Goal: Transaction & Acquisition: Purchase product/service

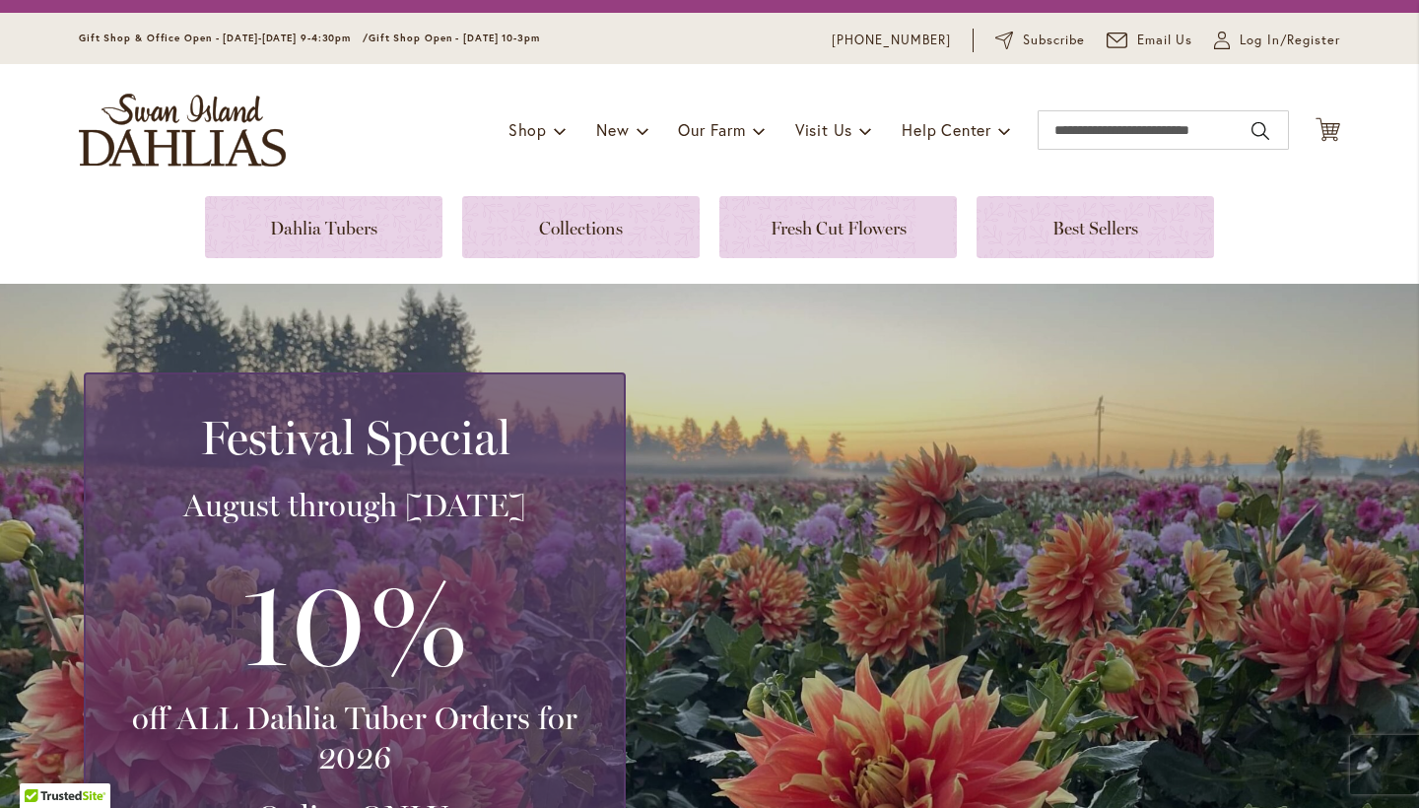
scroll to position [76, 0]
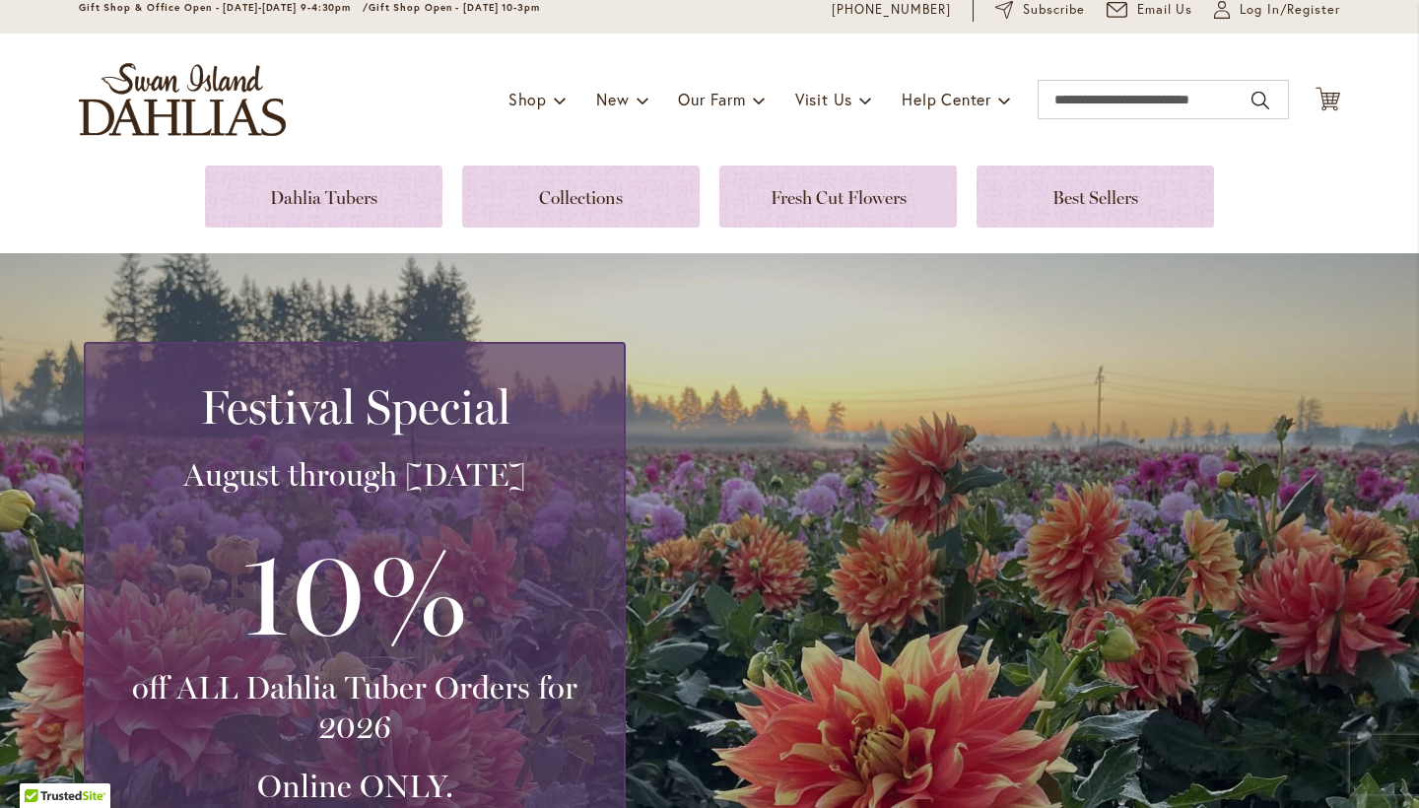
click at [680, 353] on div "Festival Special August through September 28th 10% off ALL Dahlia Tuber Orders …" at bounding box center [714, 634] width 1261 height 585
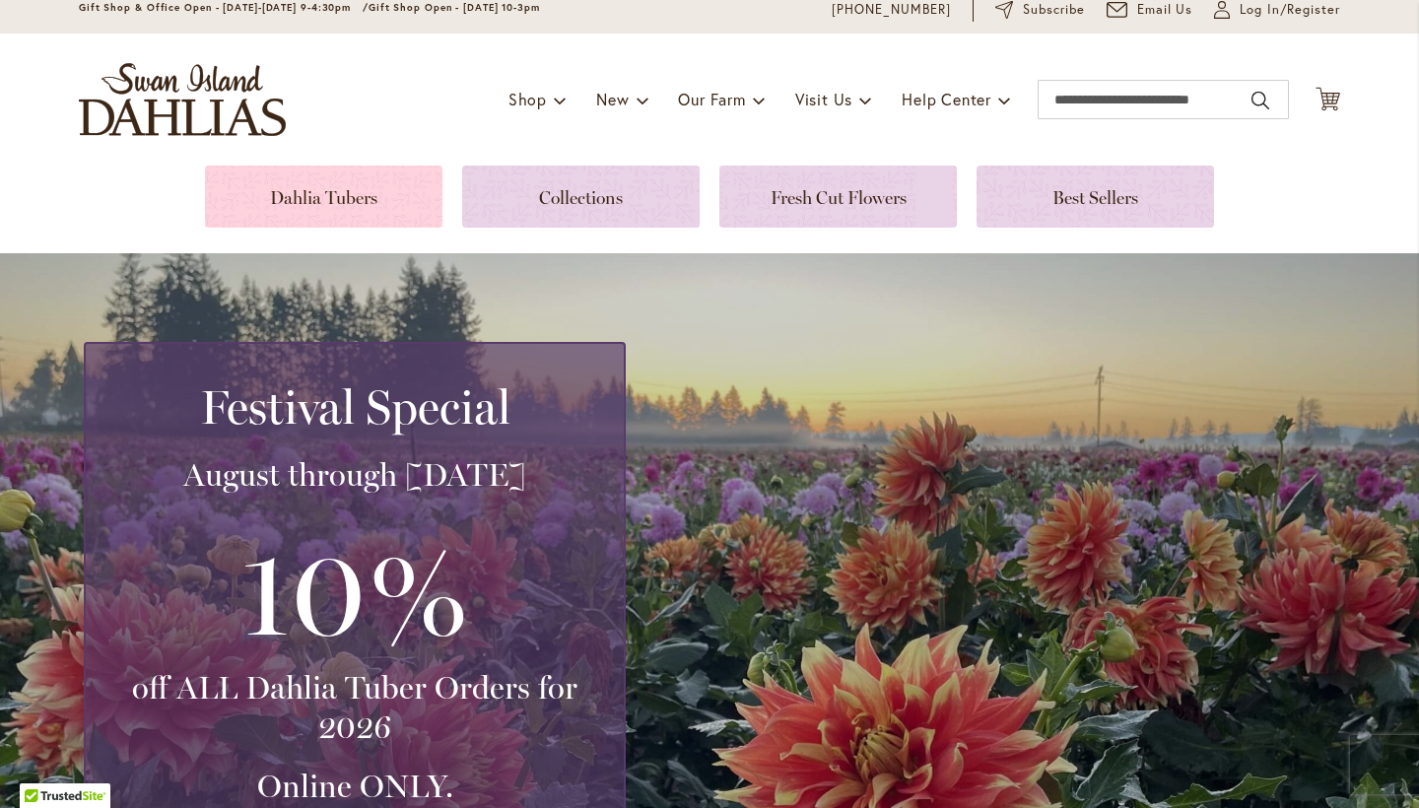
click at [388, 210] on link at bounding box center [323, 197] width 237 height 62
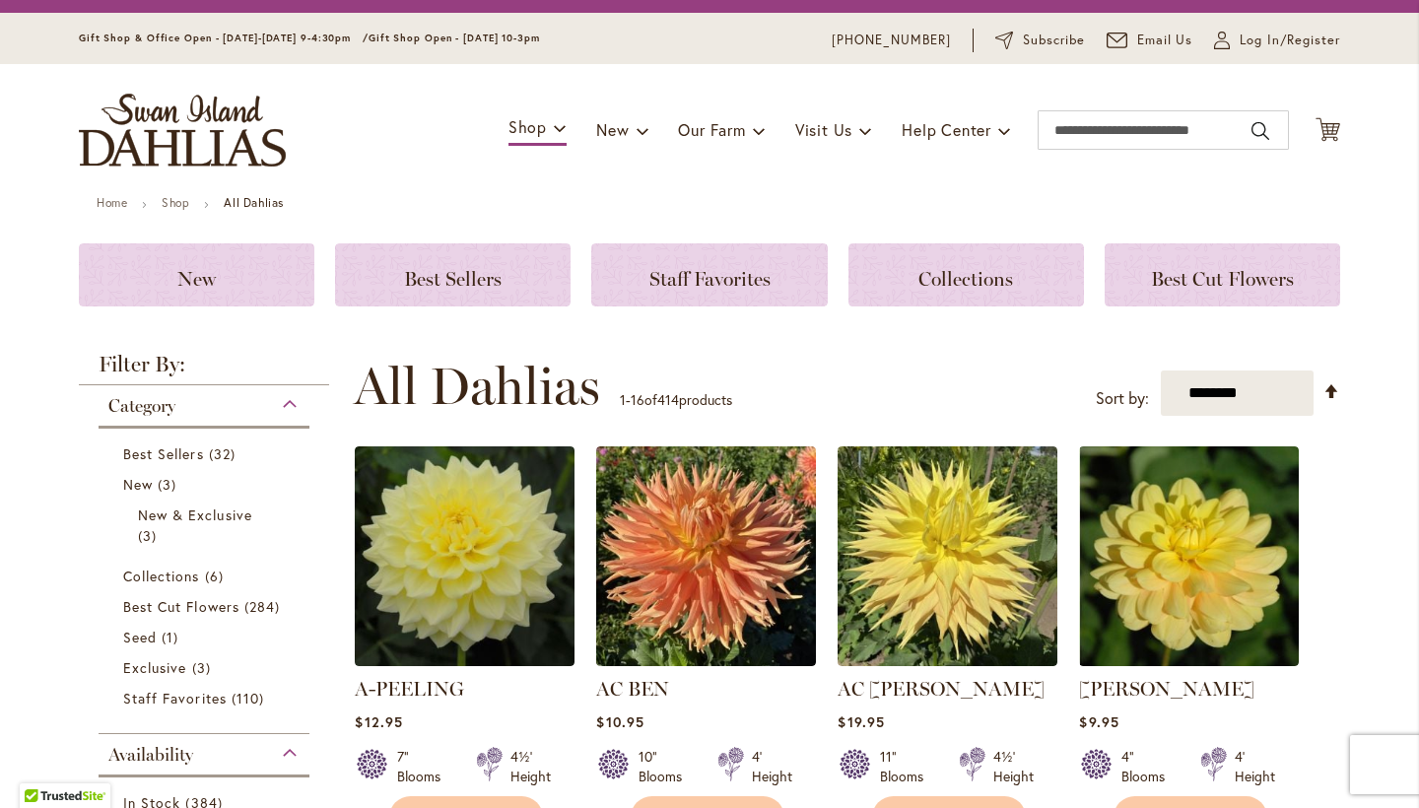
scroll to position [92, 0]
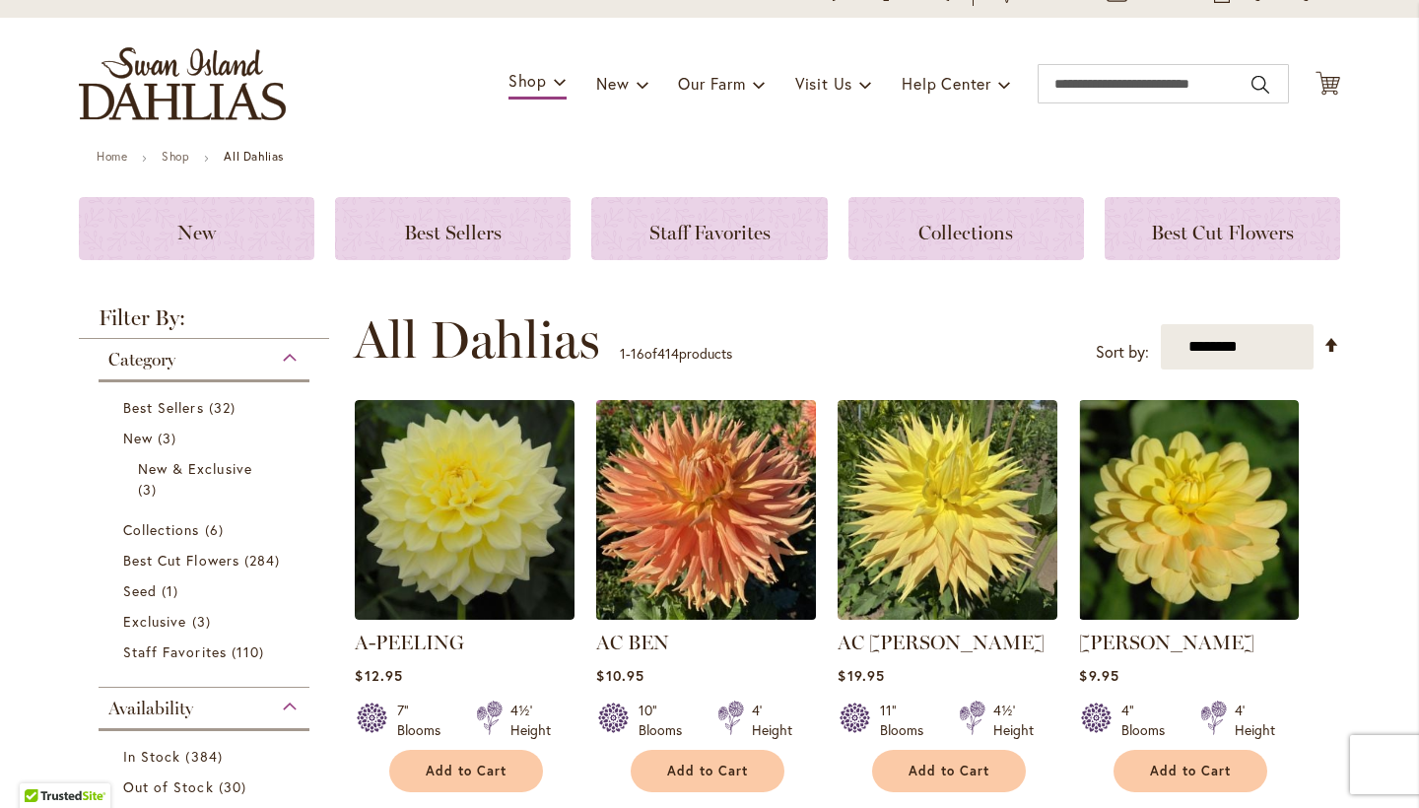
click at [758, 525] on img at bounding box center [706, 510] width 231 height 231
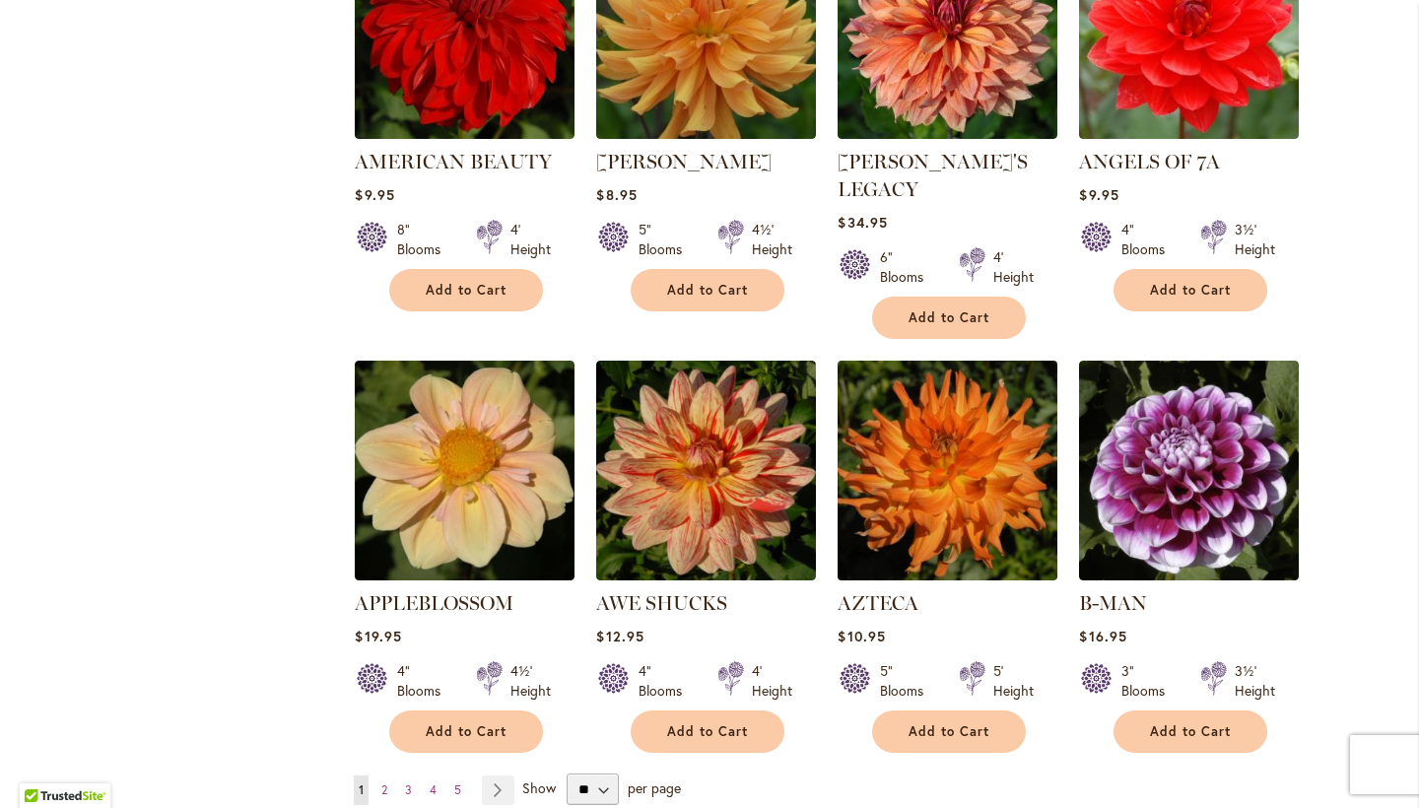
scroll to position [1473, 0]
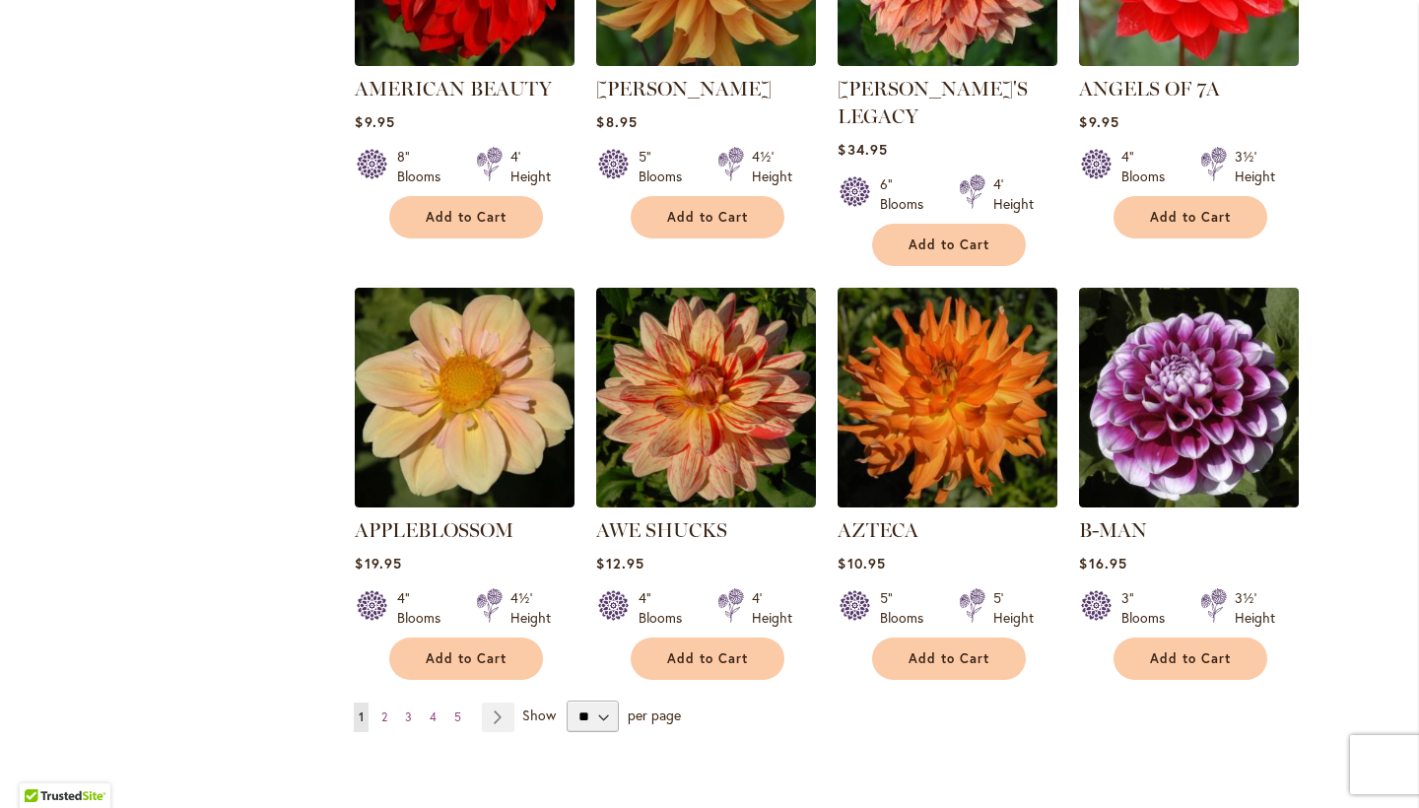
click at [961, 349] on img at bounding box center [948, 398] width 231 height 231
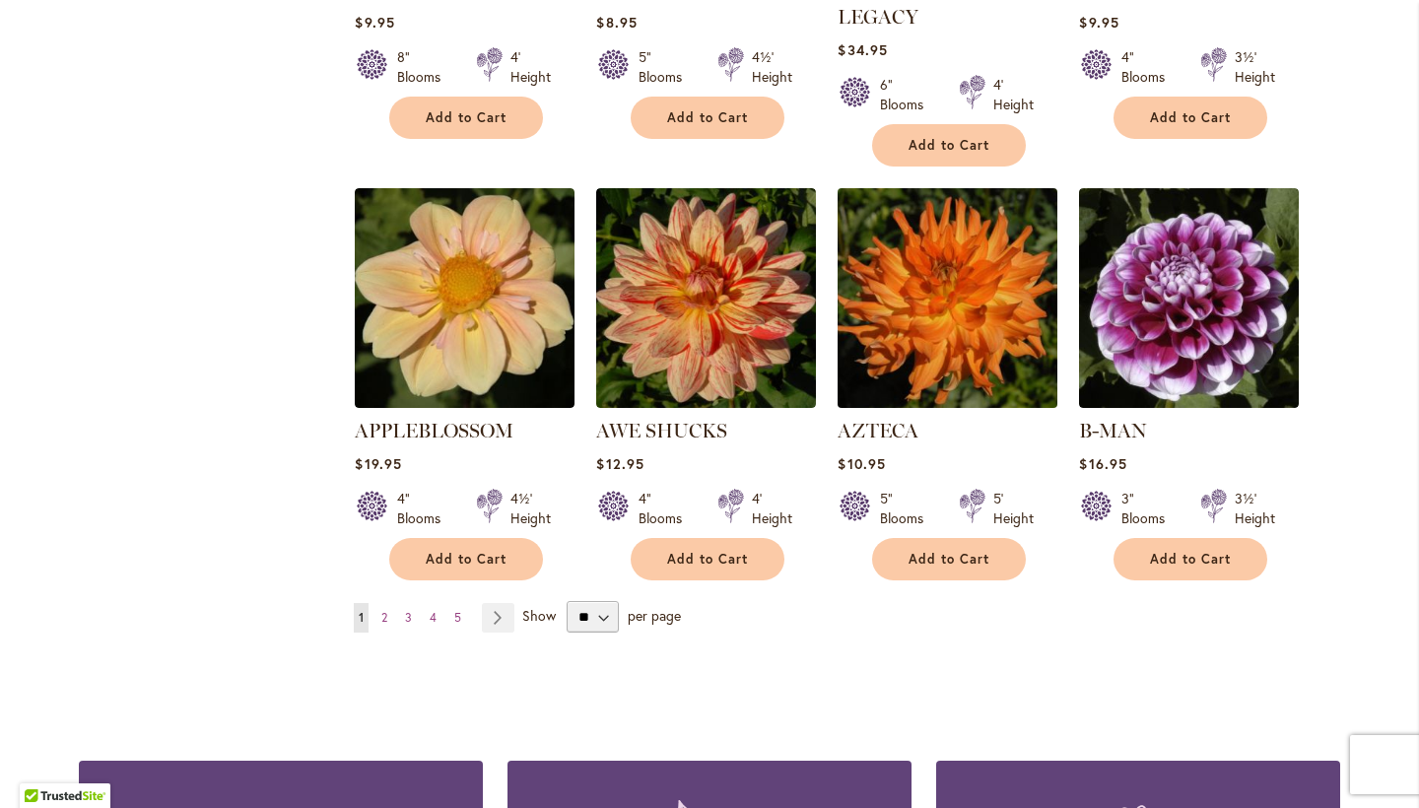
scroll to position [1599, 0]
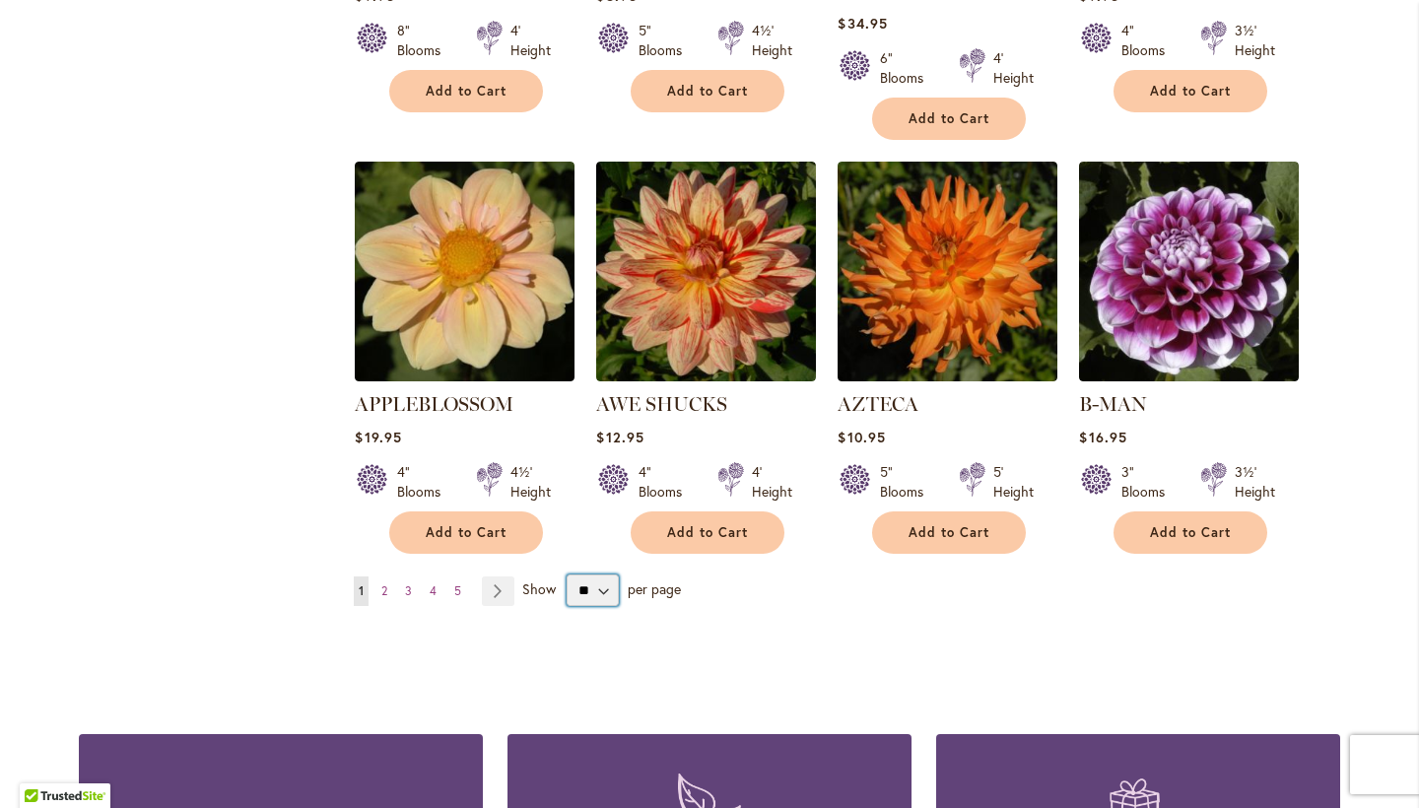
select select "**"
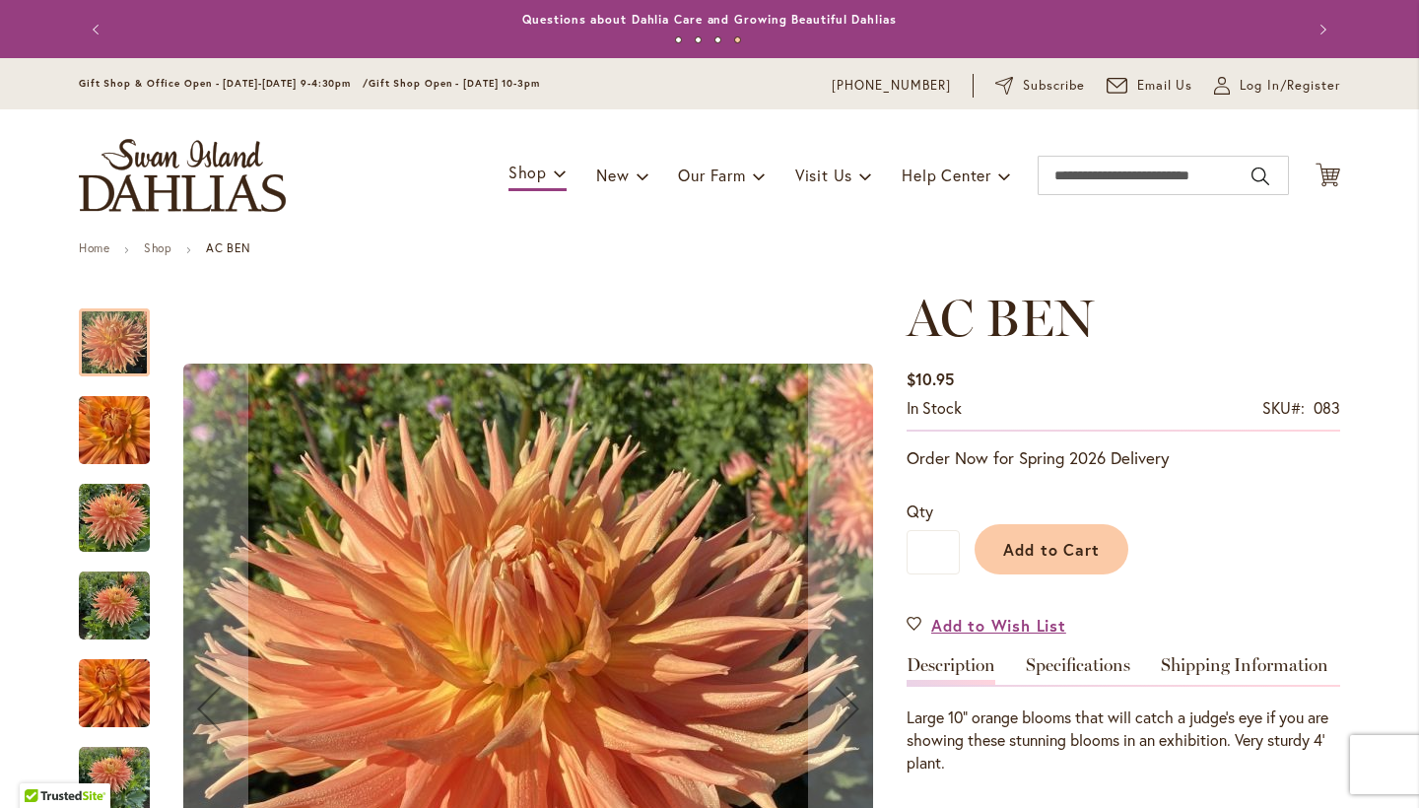
click at [97, 428] on img "AC BEN" at bounding box center [114, 430] width 71 height 95
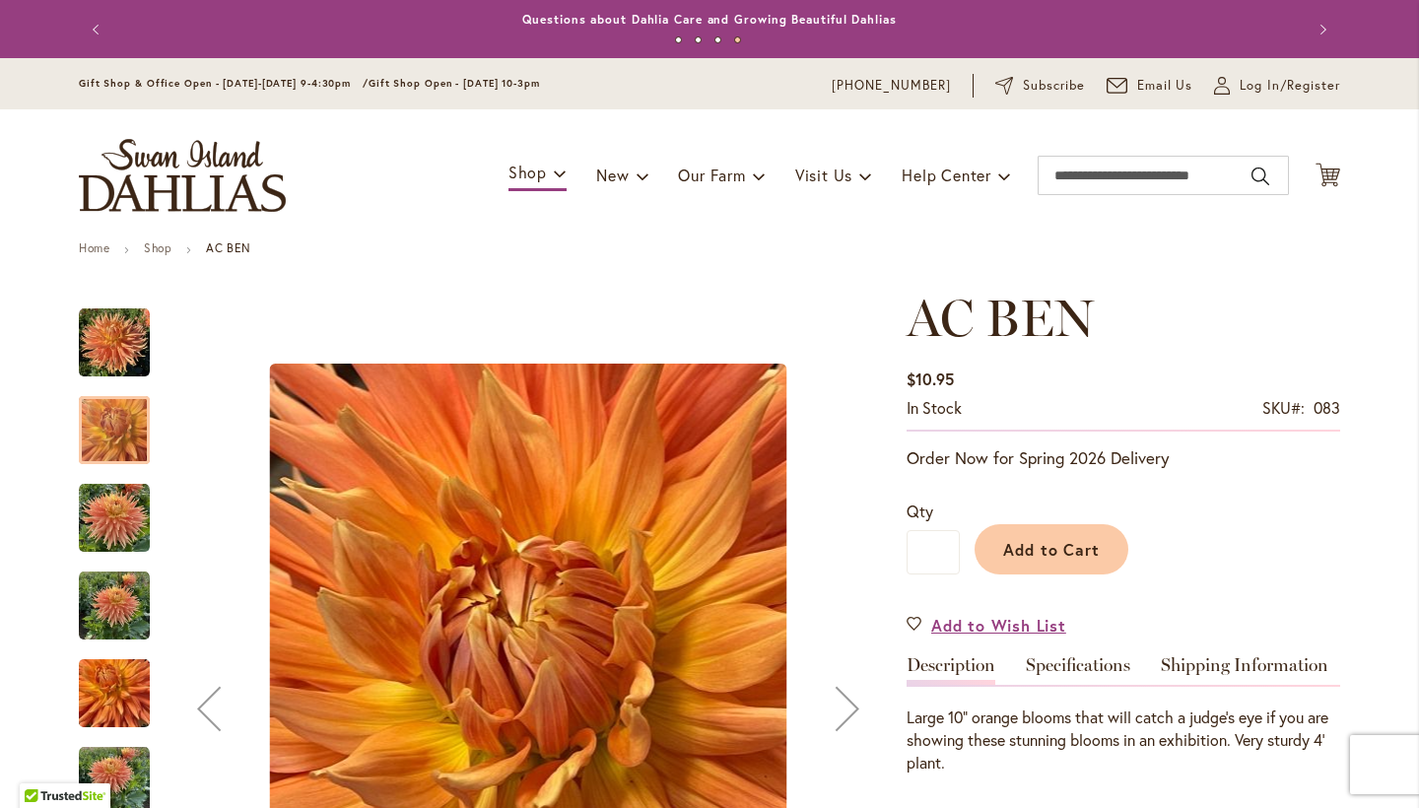
click at [105, 545] on img "AC BEN" at bounding box center [114, 518] width 71 height 71
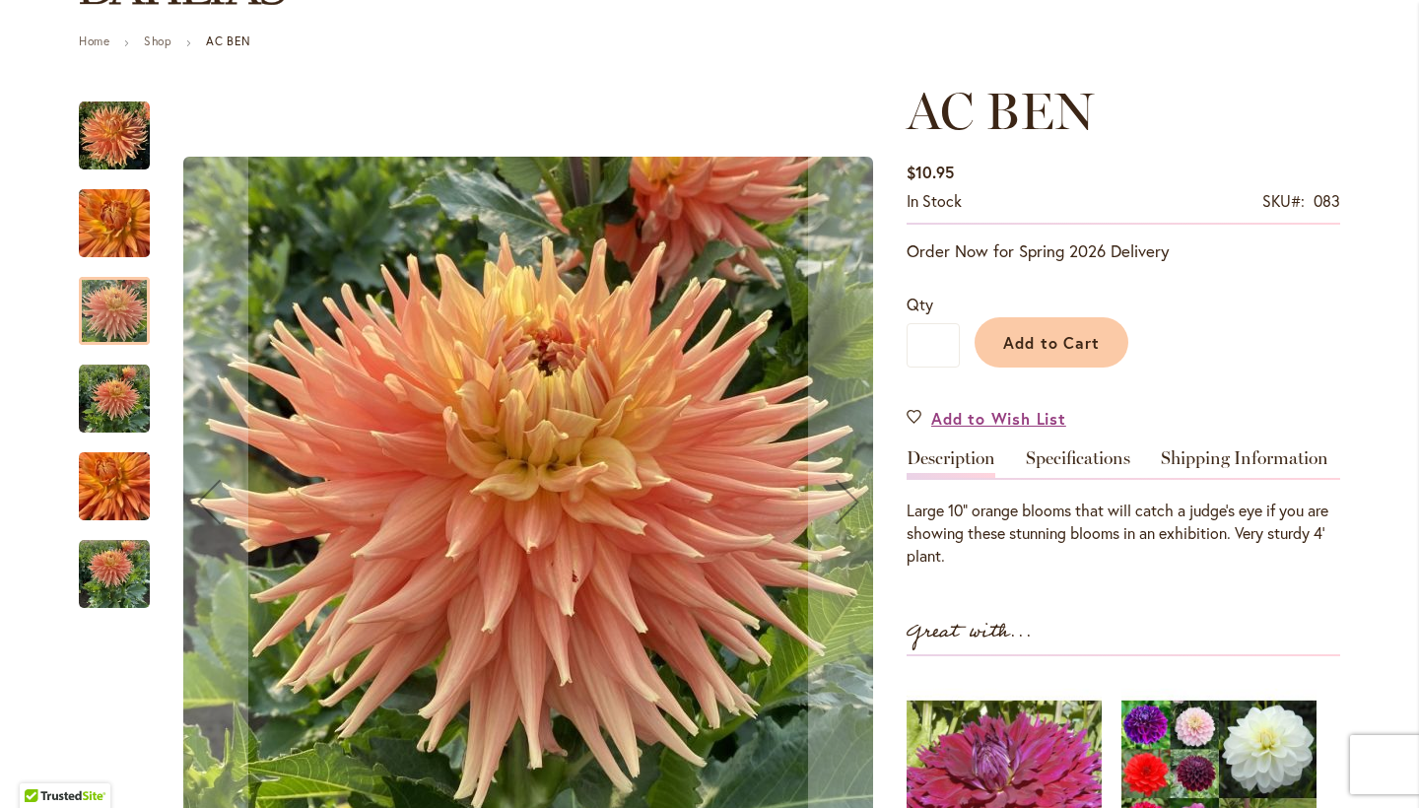
scroll to position [459, 0]
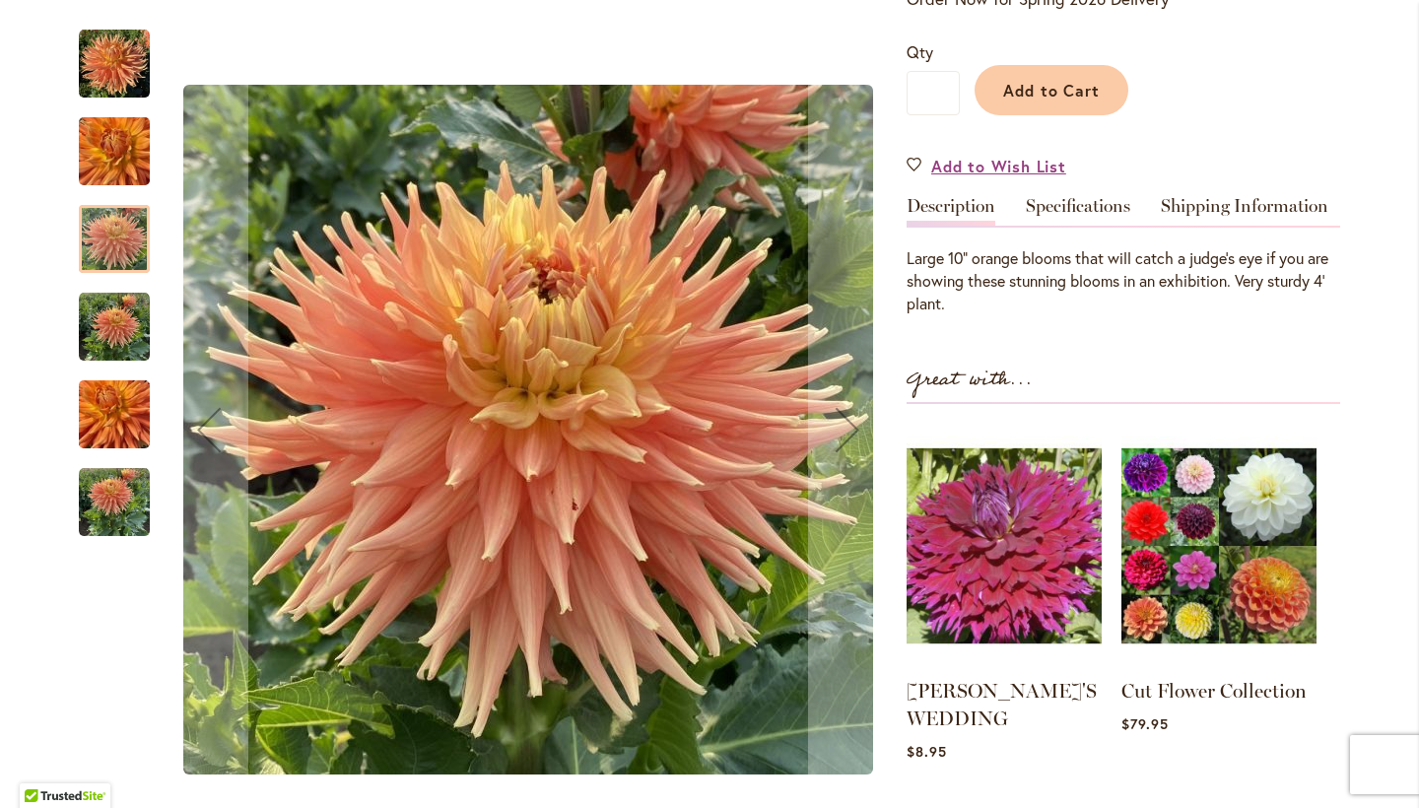
click at [124, 392] on img "AC BEN" at bounding box center [114, 415] width 71 height 95
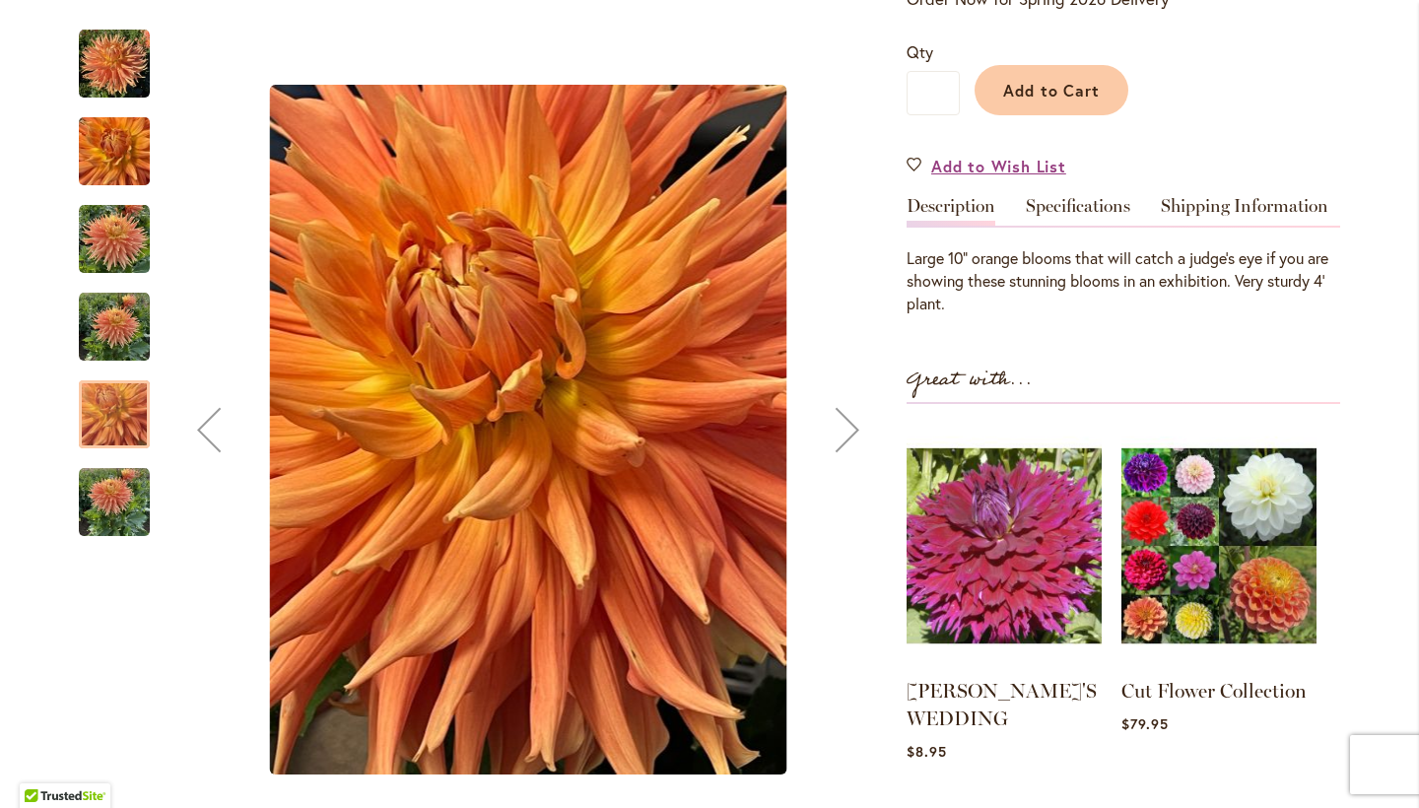
click at [120, 344] on img "AC BEN" at bounding box center [114, 327] width 71 height 71
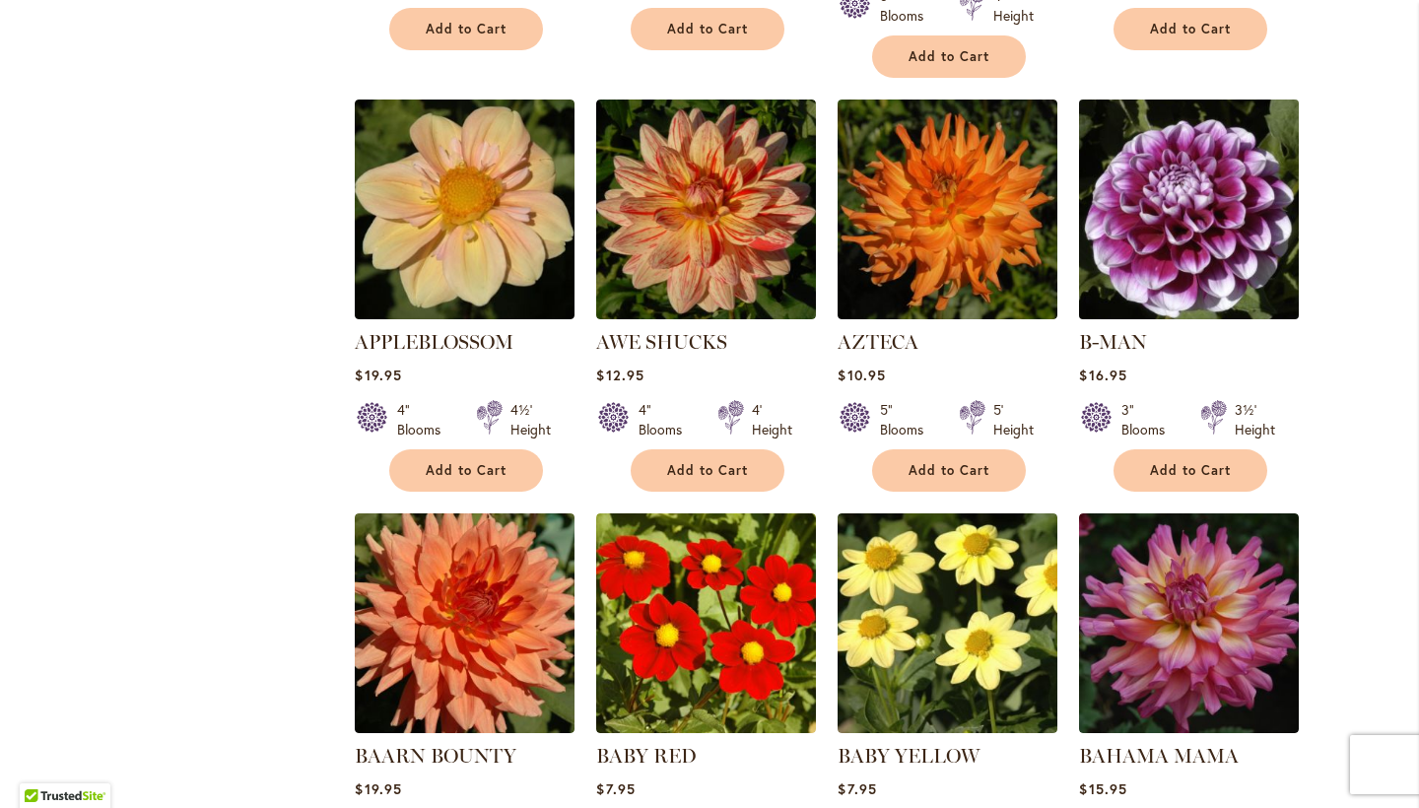
scroll to position [1730, 0]
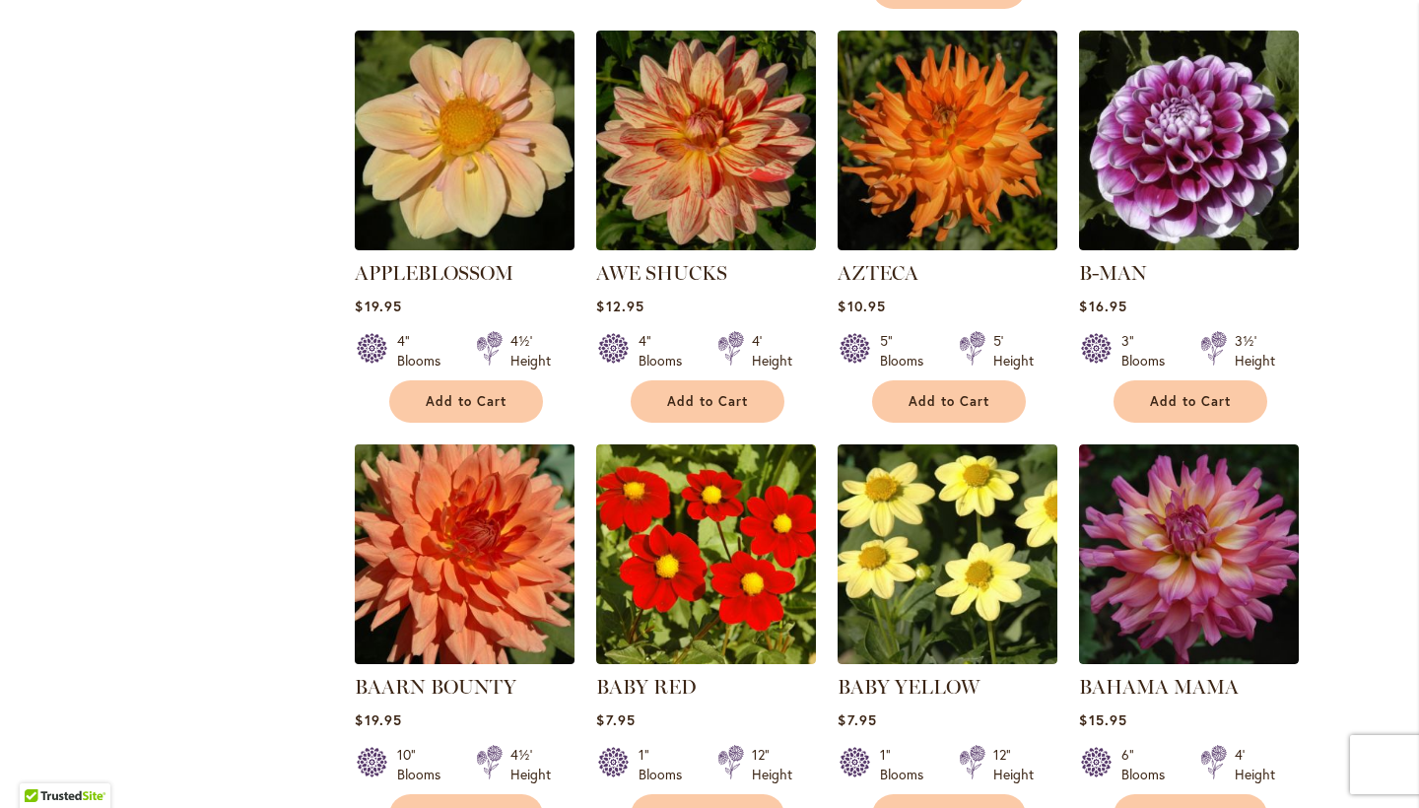
click at [470, 529] on img at bounding box center [465, 554] width 231 height 231
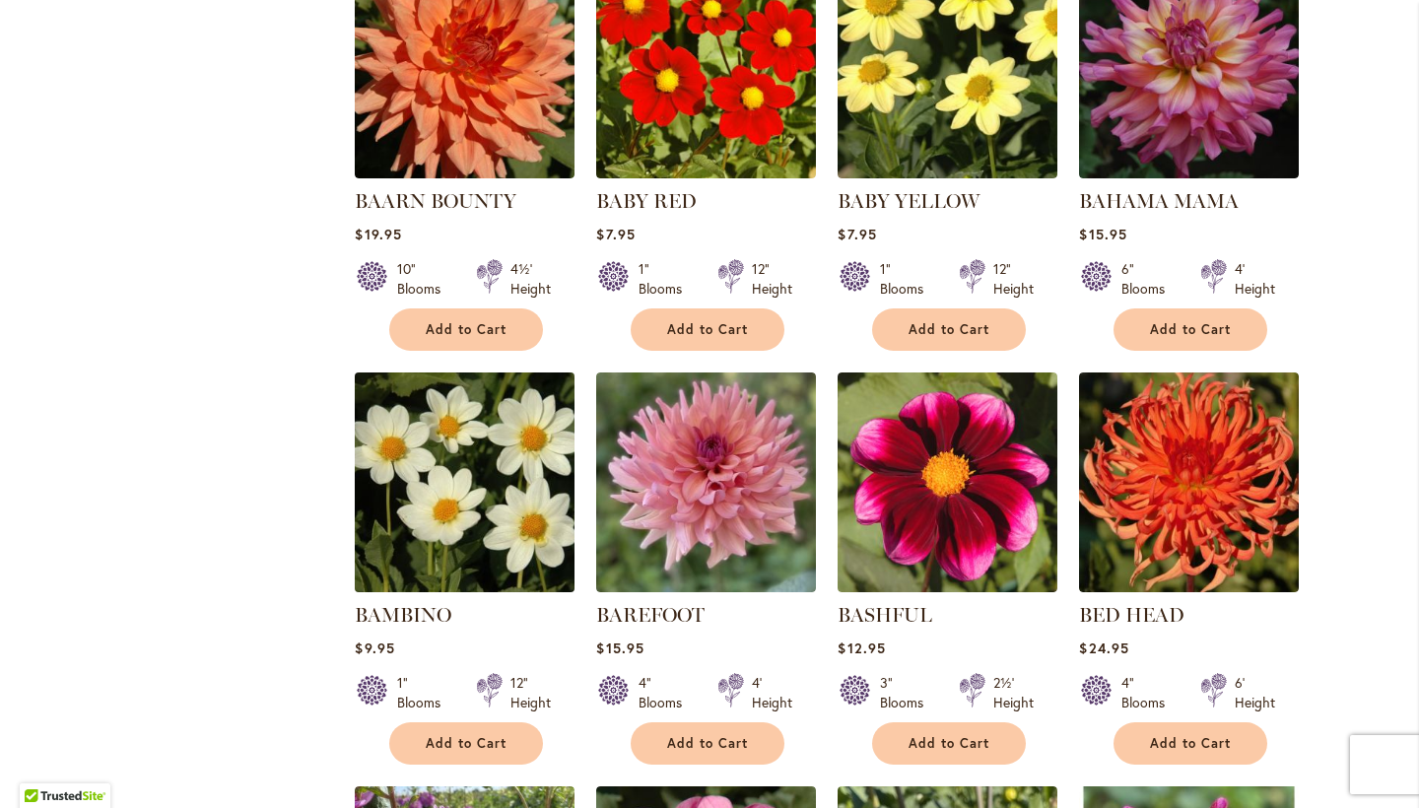
scroll to position [2218, 0]
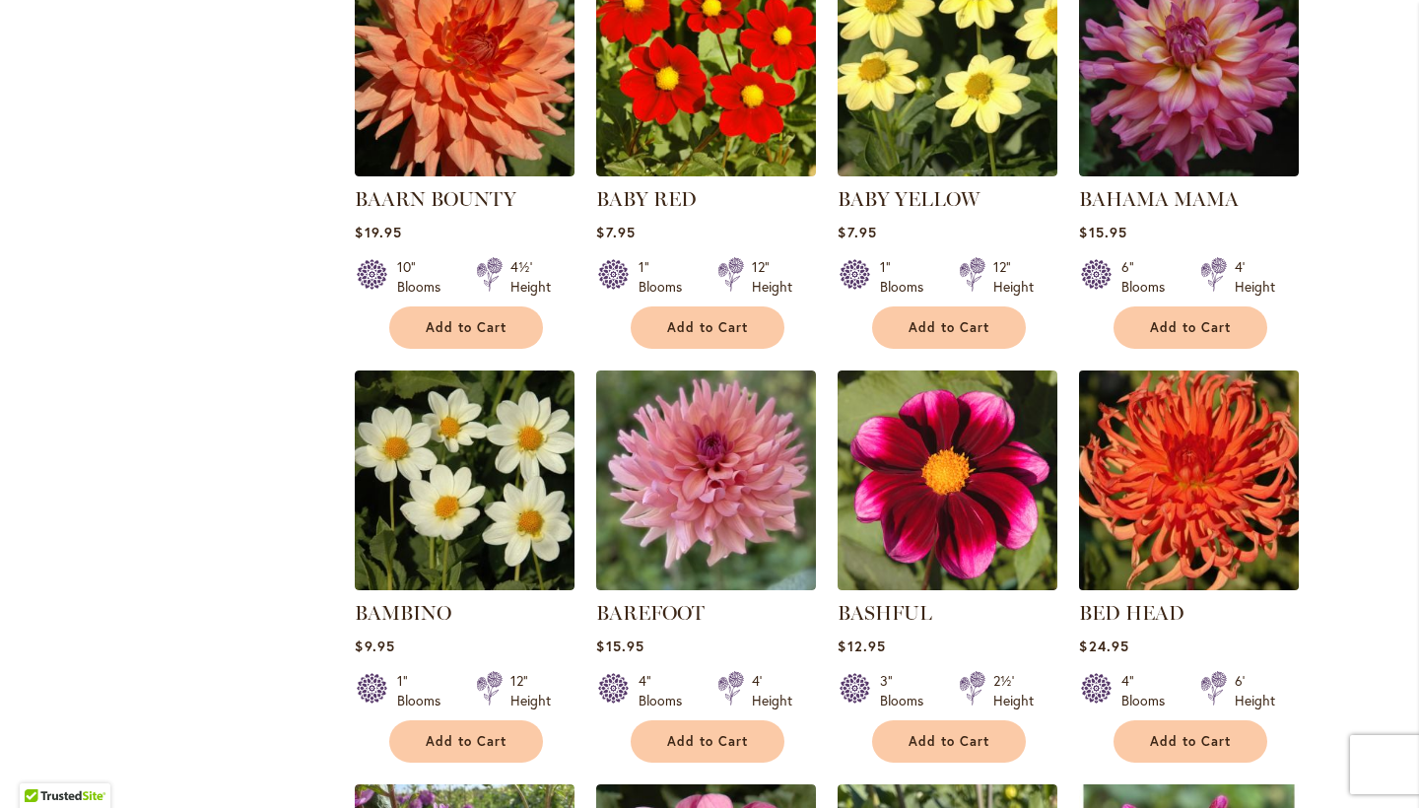
click at [1187, 425] on img at bounding box center [1189, 481] width 231 height 231
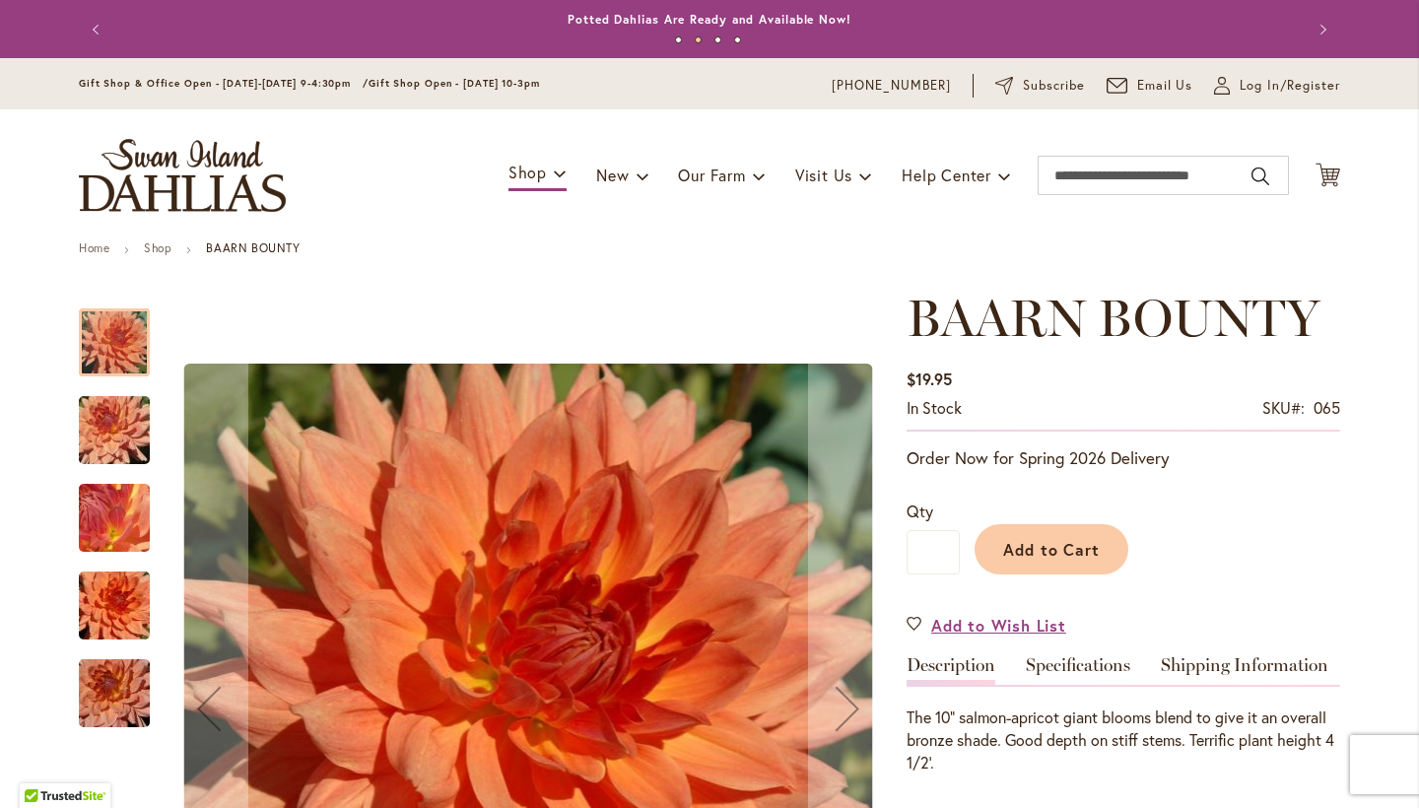
click at [110, 502] on img "Baarn Bounty" at bounding box center [114, 518] width 142 height 106
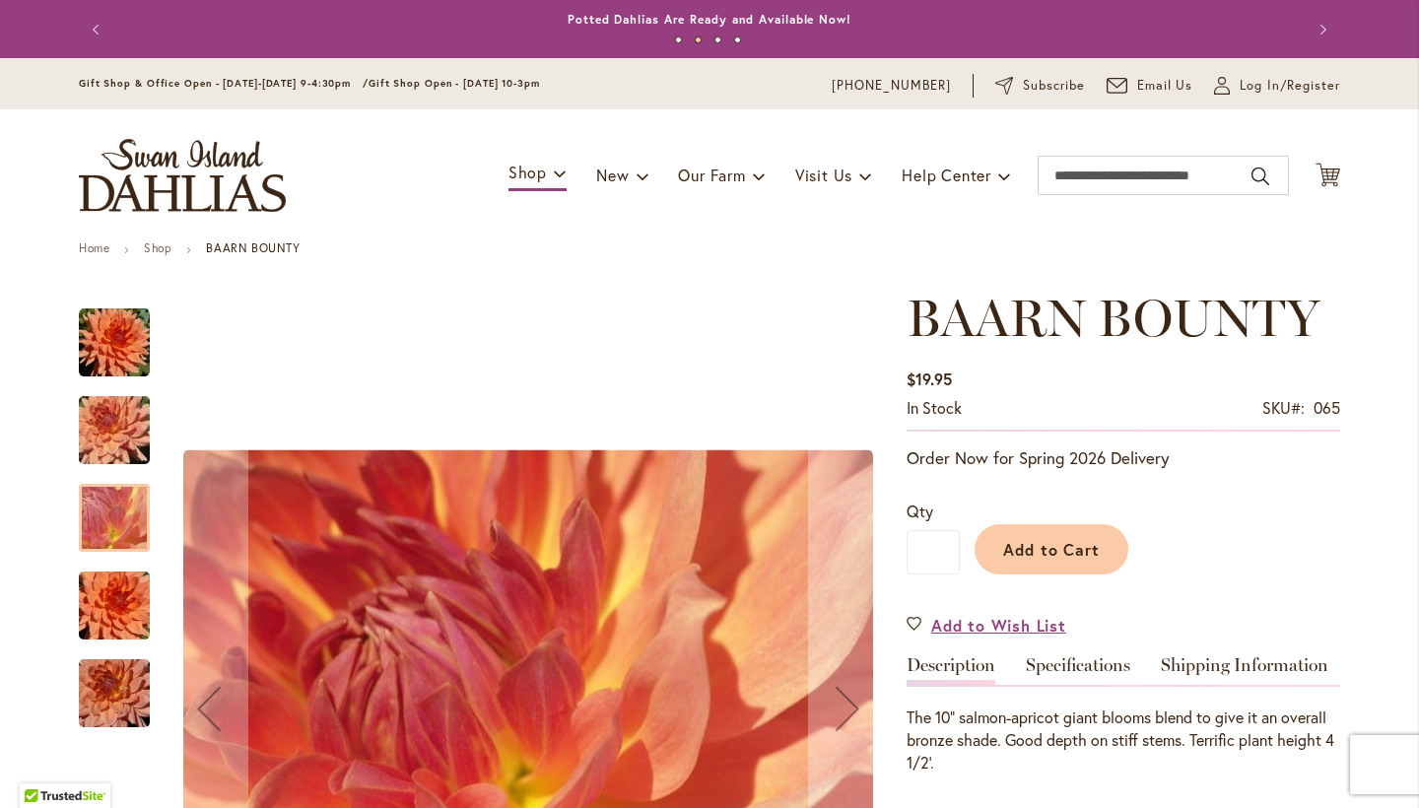
click at [108, 445] on img "Baarn Bounty" at bounding box center [114, 430] width 142 height 106
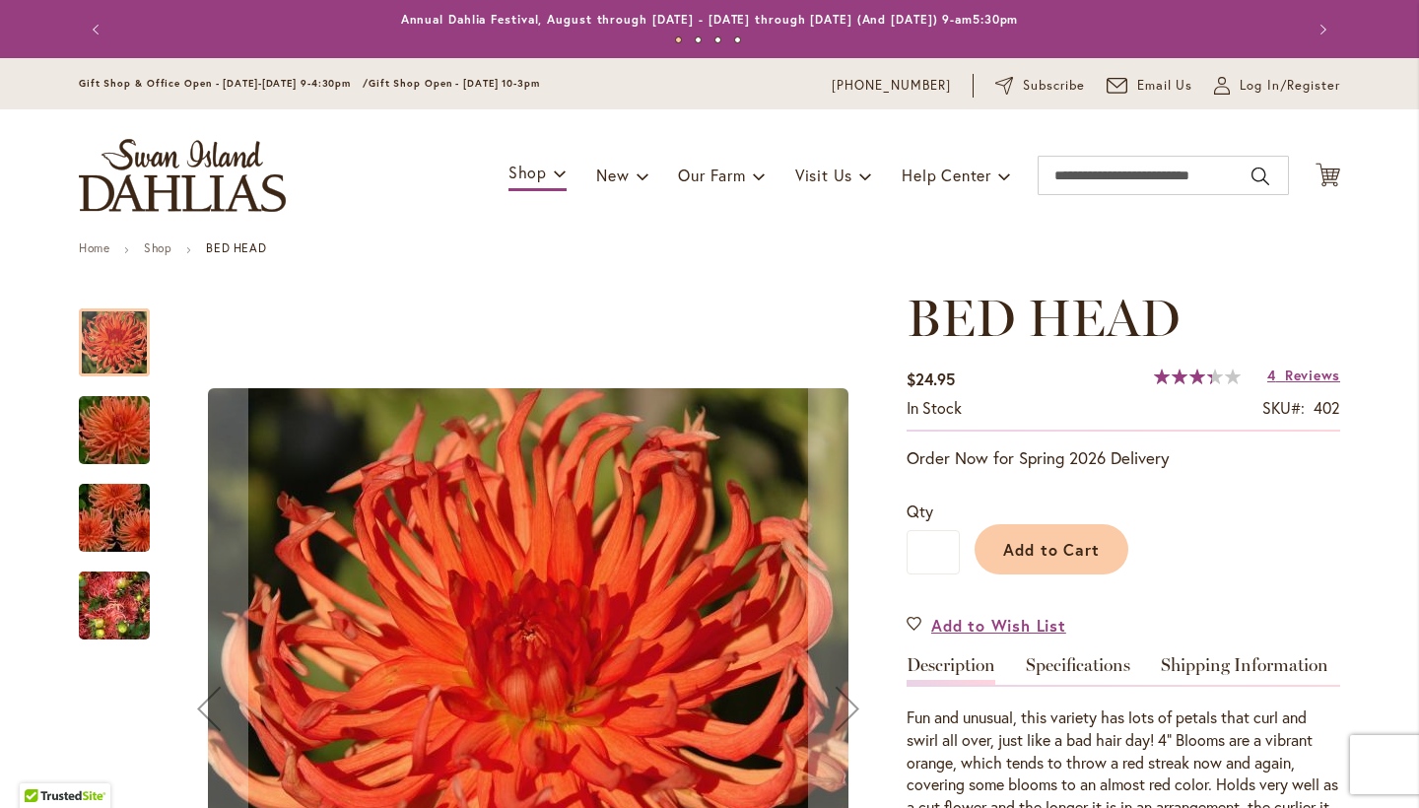
click at [135, 448] on img "BED HEAD" at bounding box center [114, 430] width 142 height 95
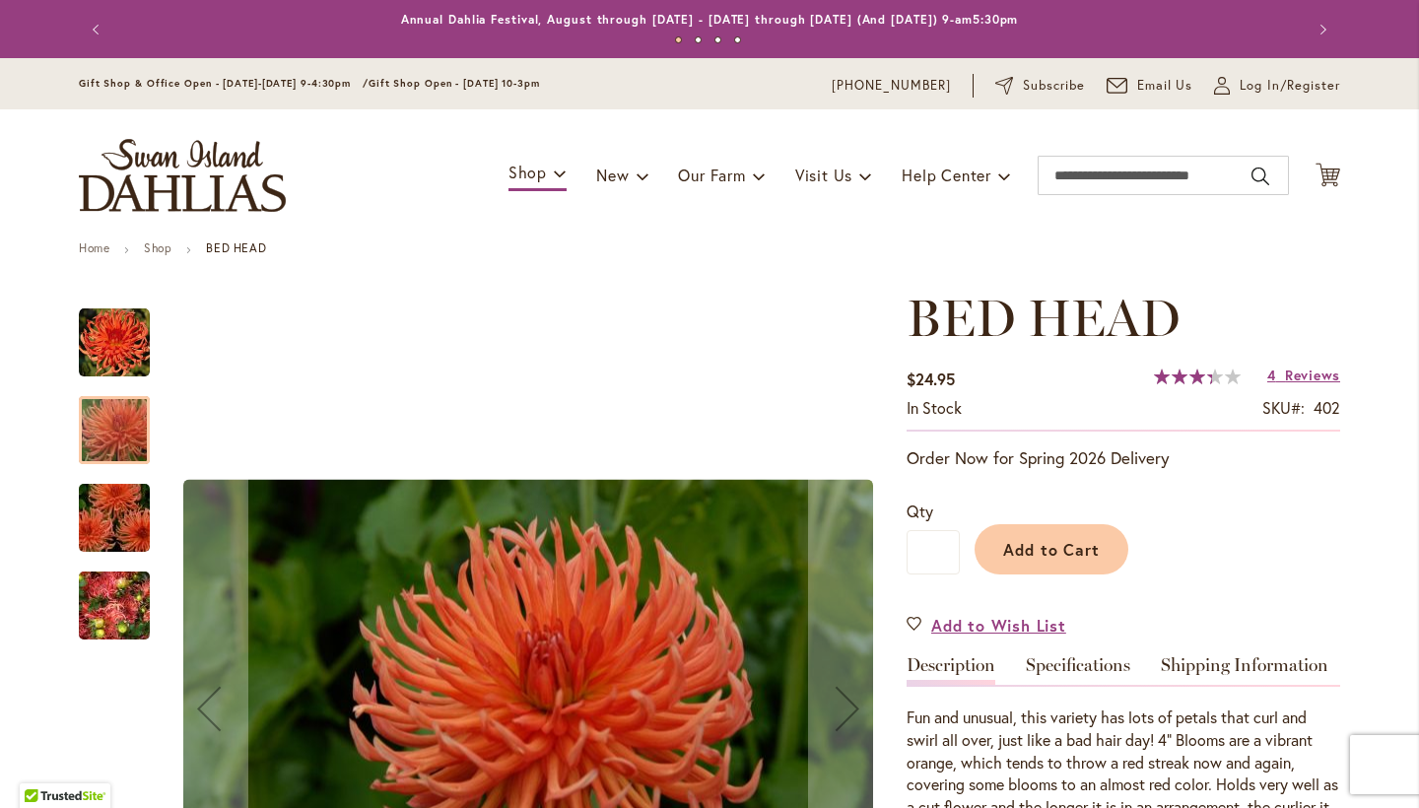
click at [111, 524] on img "BED HEAD" at bounding box center [114, 518] width 142 height 95
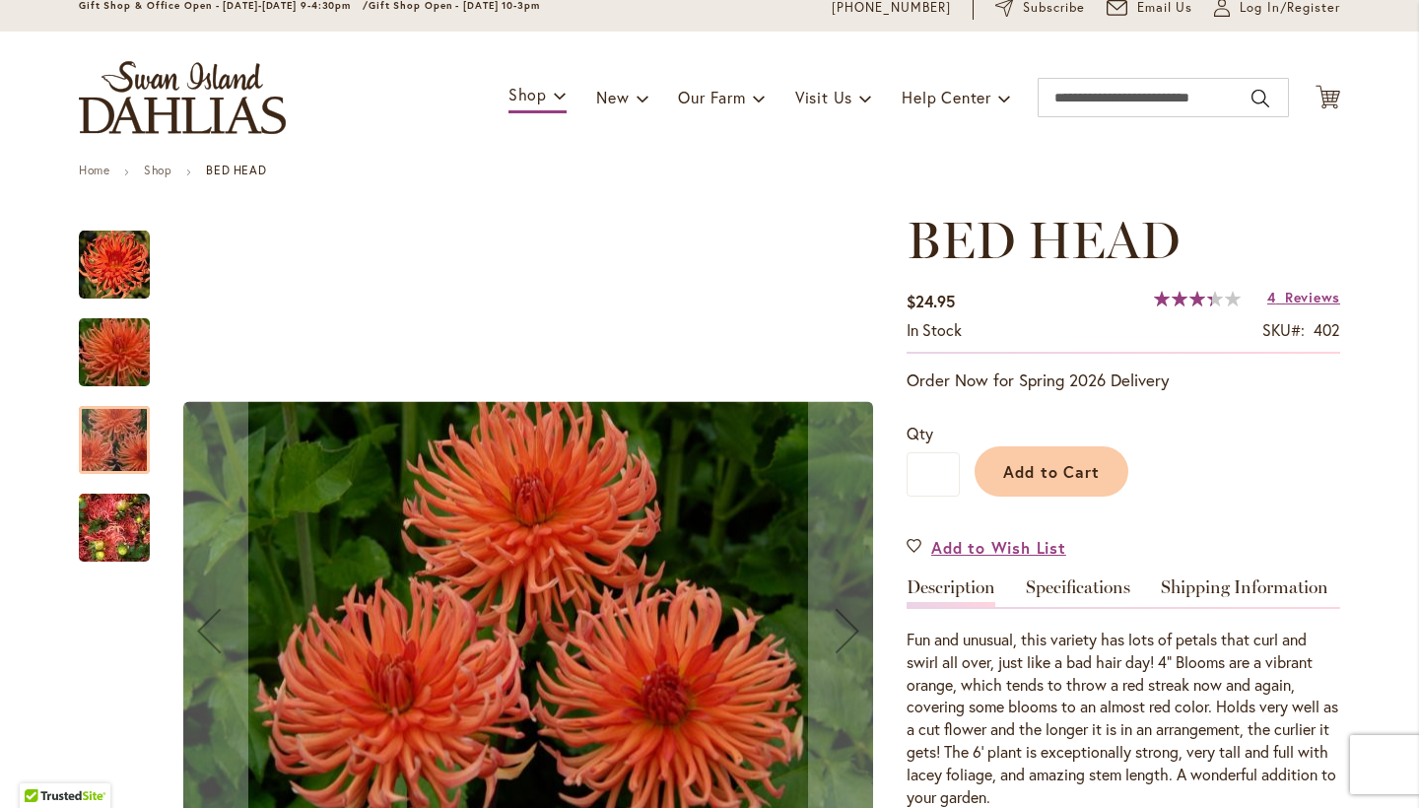
scroll to position [80, 0]
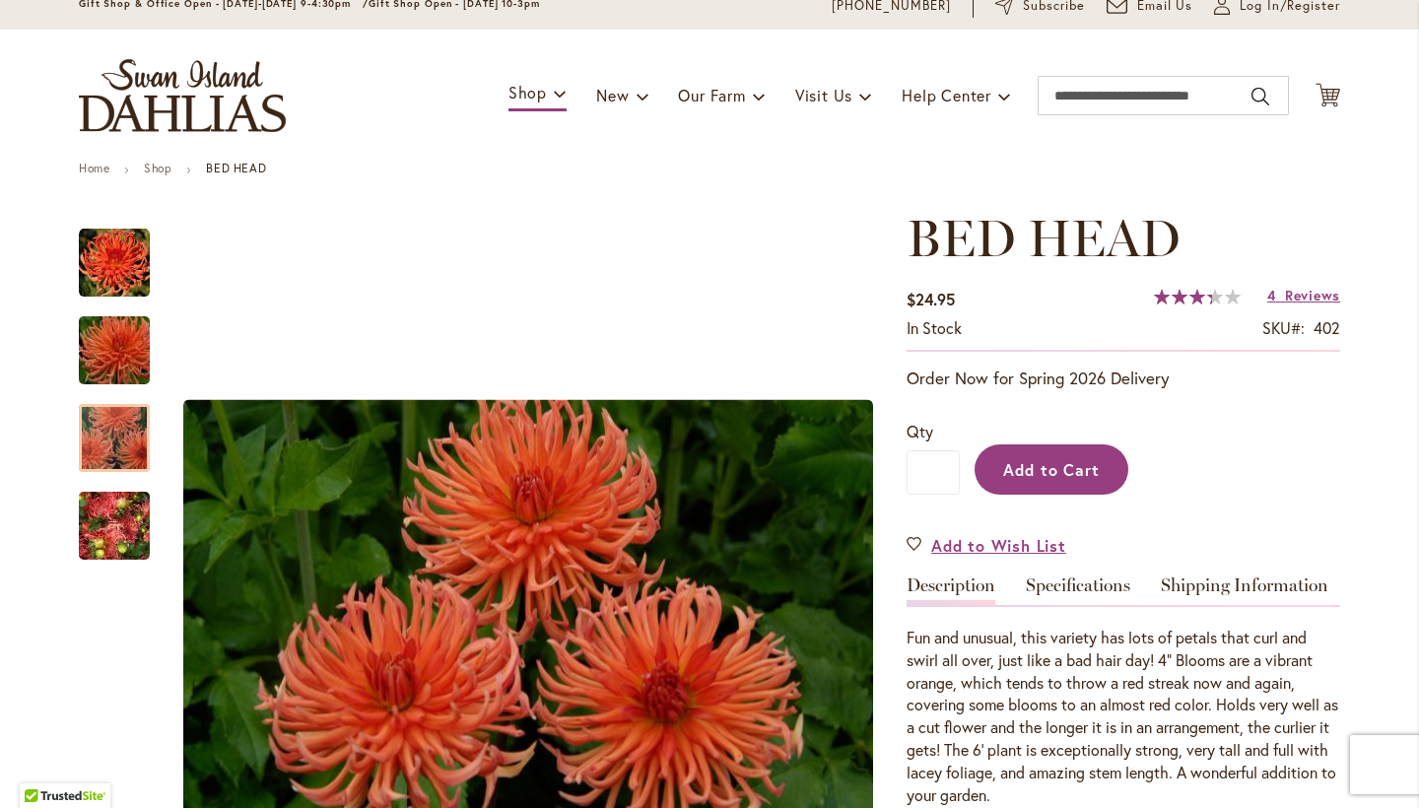
click at [1071, 471] on span "Add to Cart" at bounding box center [1052, 469] width 98 height 21
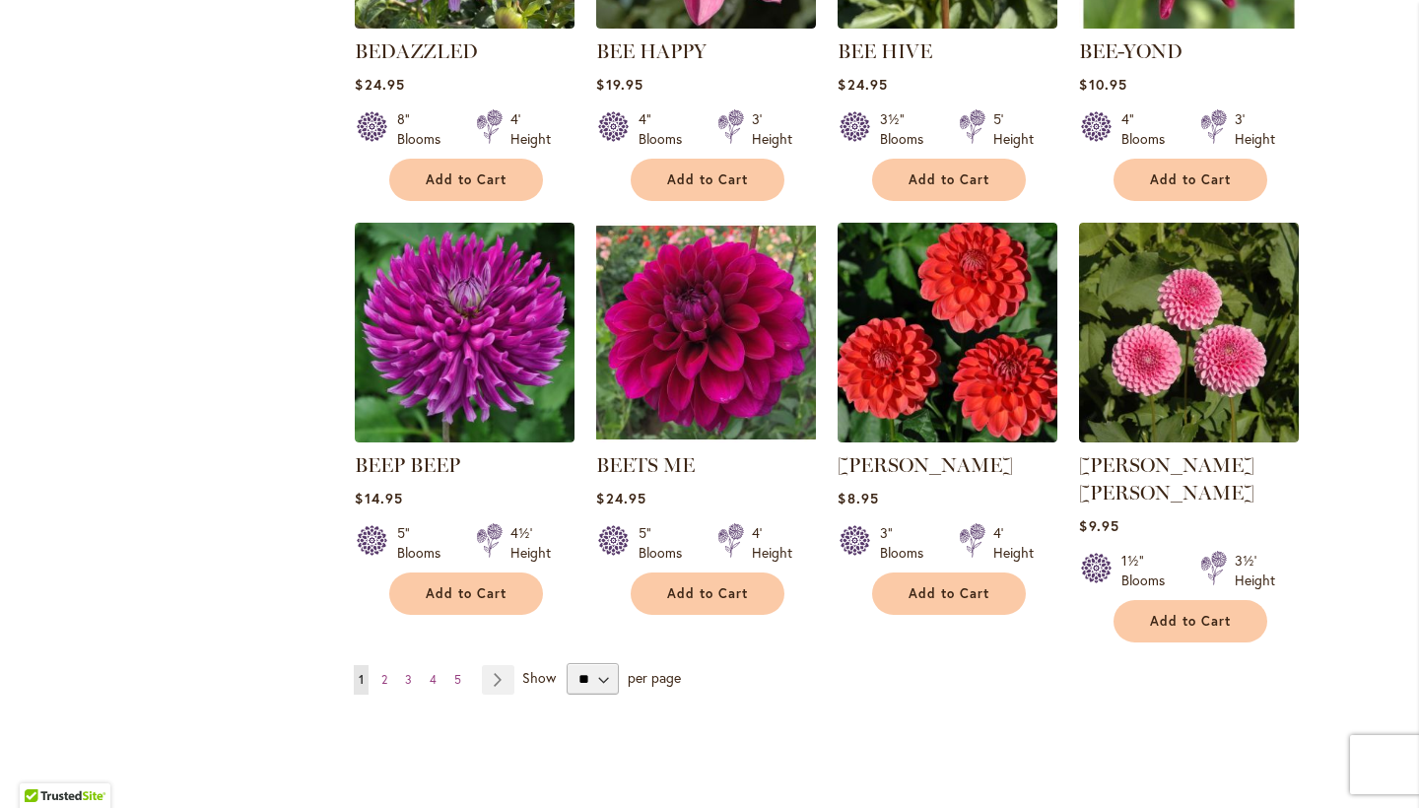
scroll to position [3223, 0]
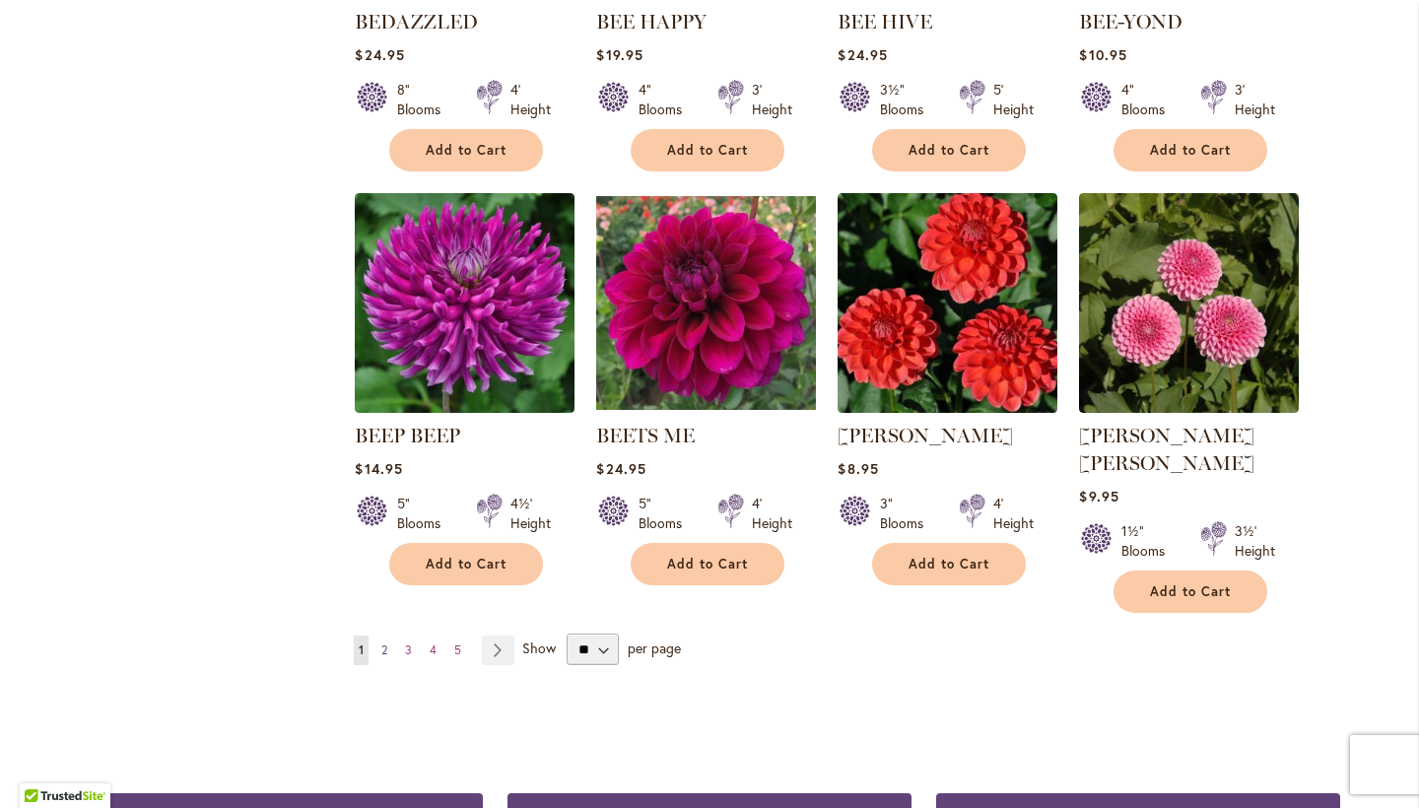
click at [382, 642] on span "2" at bounding box center [384, 649] width 6 height 15
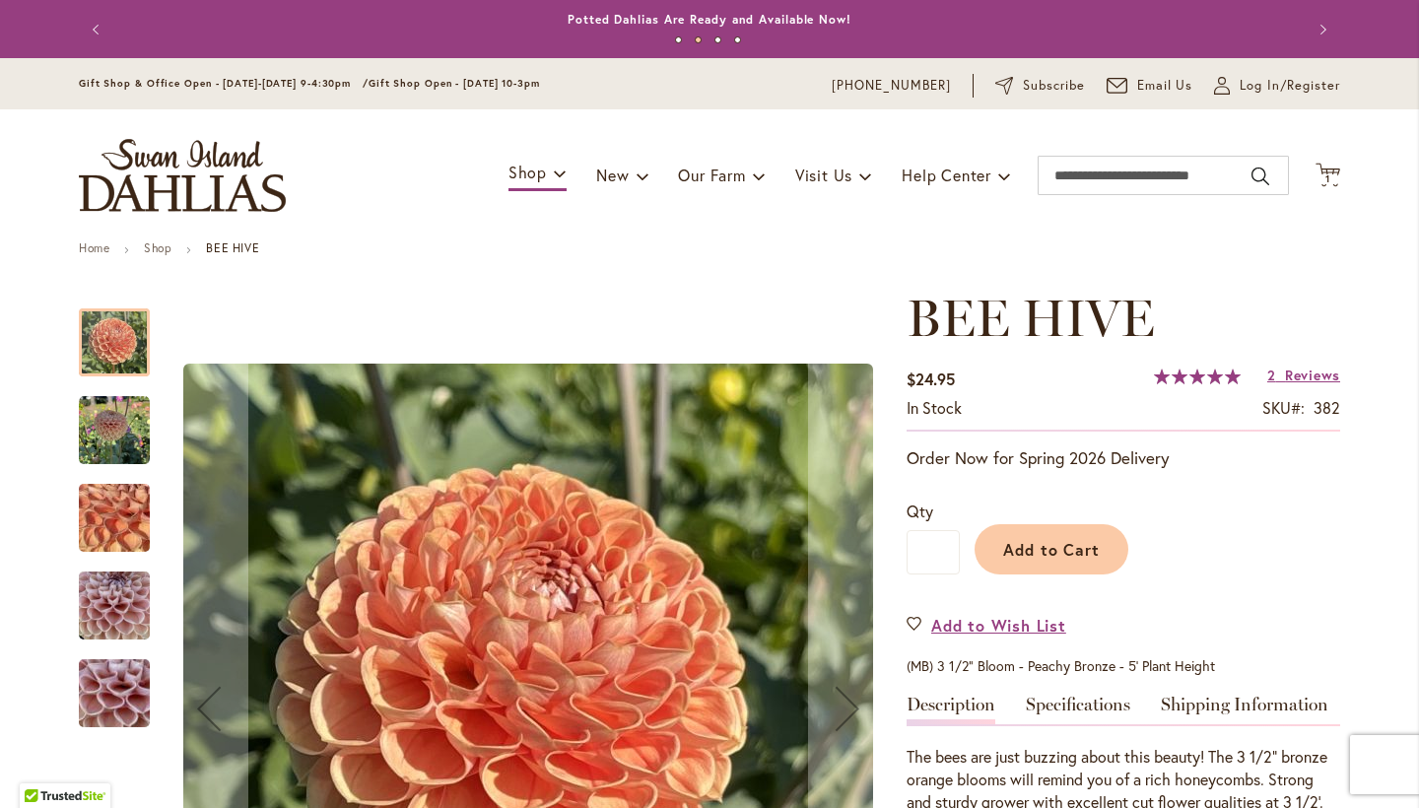
click at [126, 452] on img "BEE HIVE" at bounding box center [114, 430] width 71 height 71
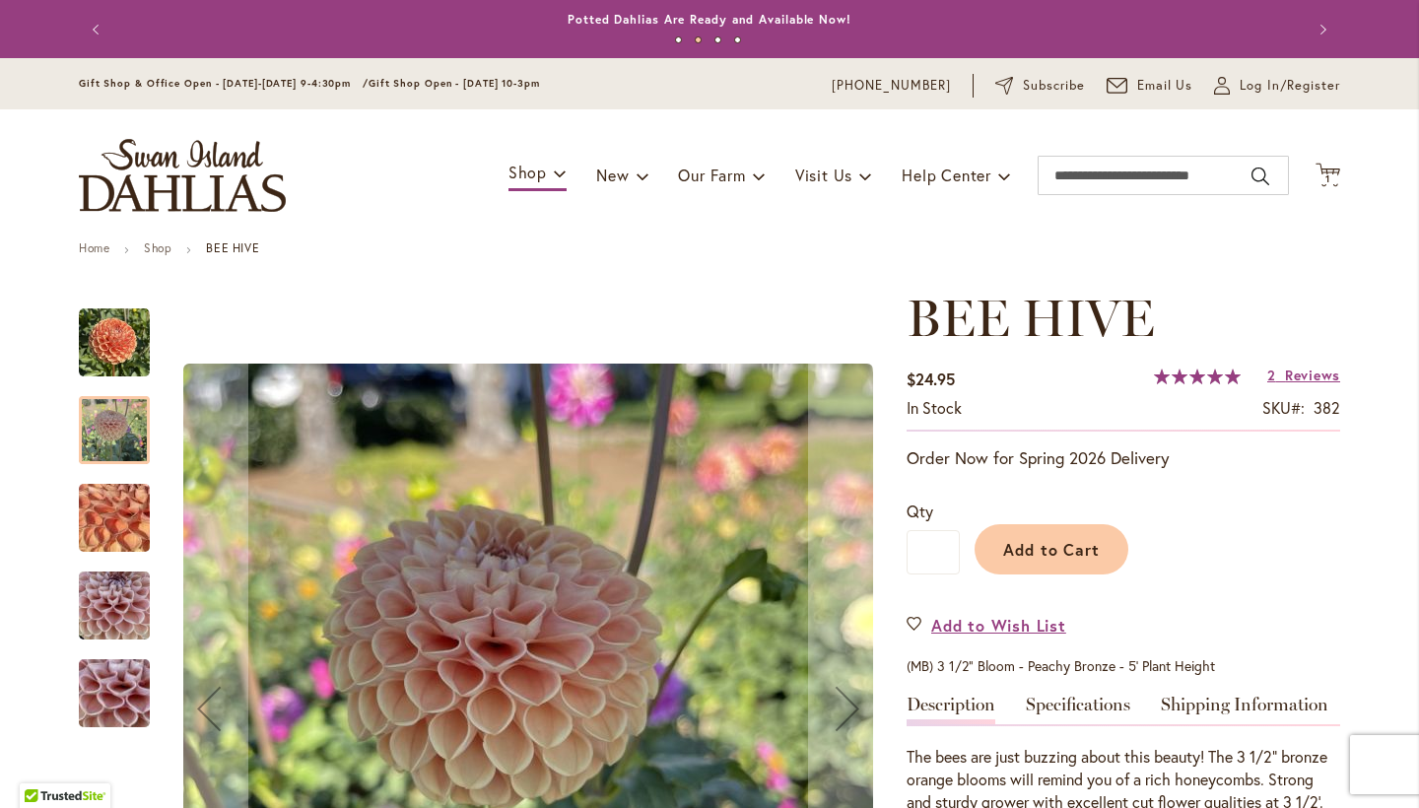
click at [130, 563] on div "BEE HIVE" at bounding box center [124, 596] width 91 height 88
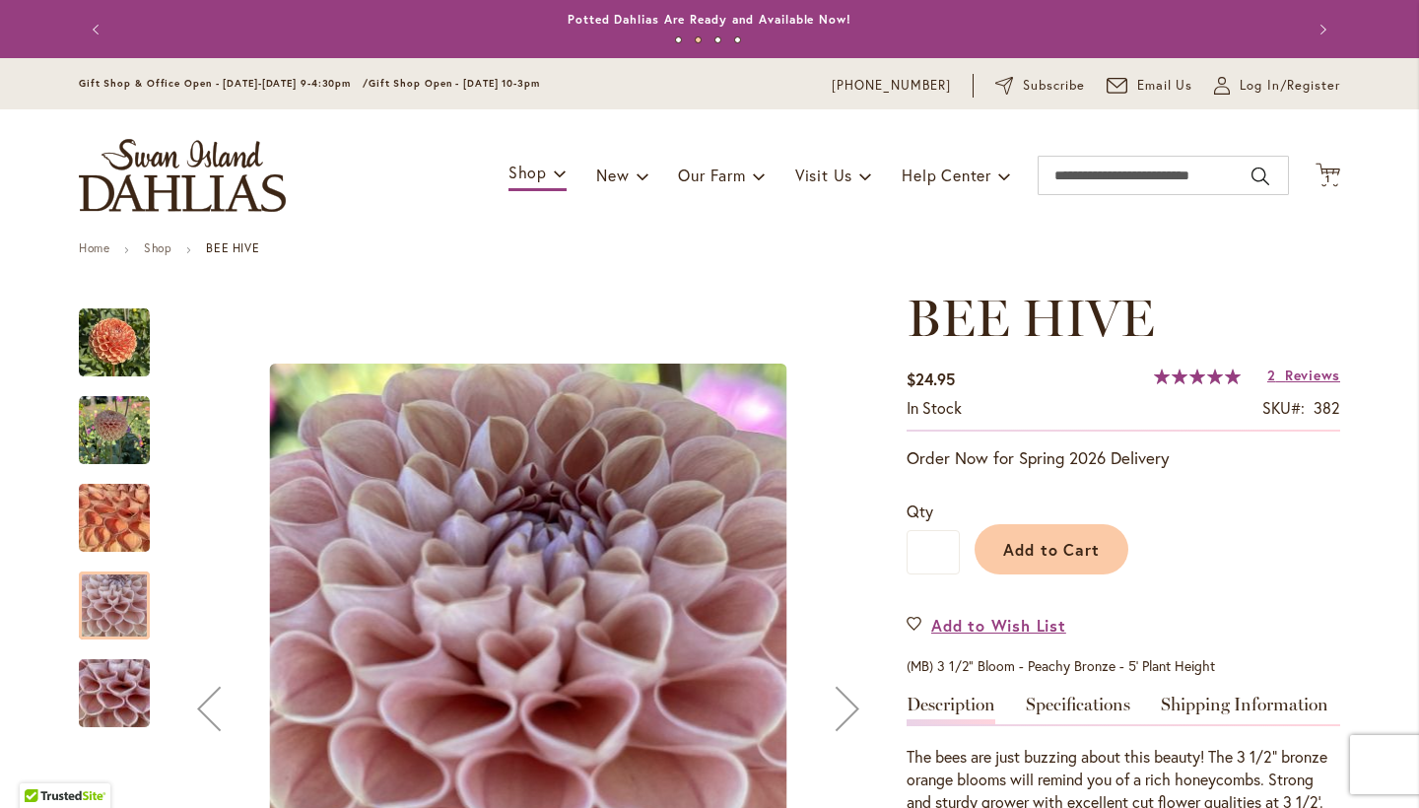
click at [131, 599] on div at bounding box center [114, 605] width 71 height 68
click at [121, 635] on div at bounding box center [114, 605] width 71 height 68
click at [121, 698] on img "BEE HIVE" at bounding box center [114, 693] width 142 height 106
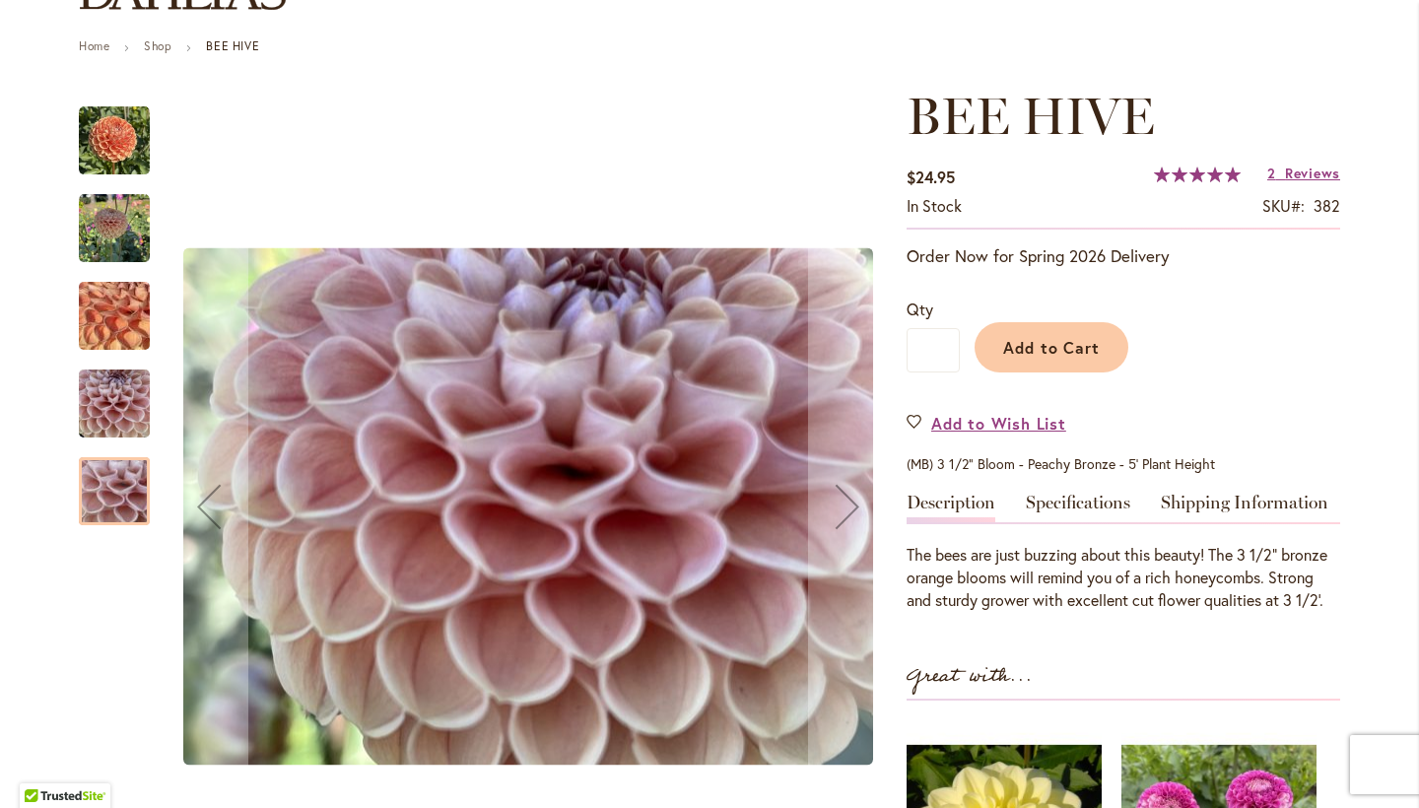
scroll to position [193, 0]
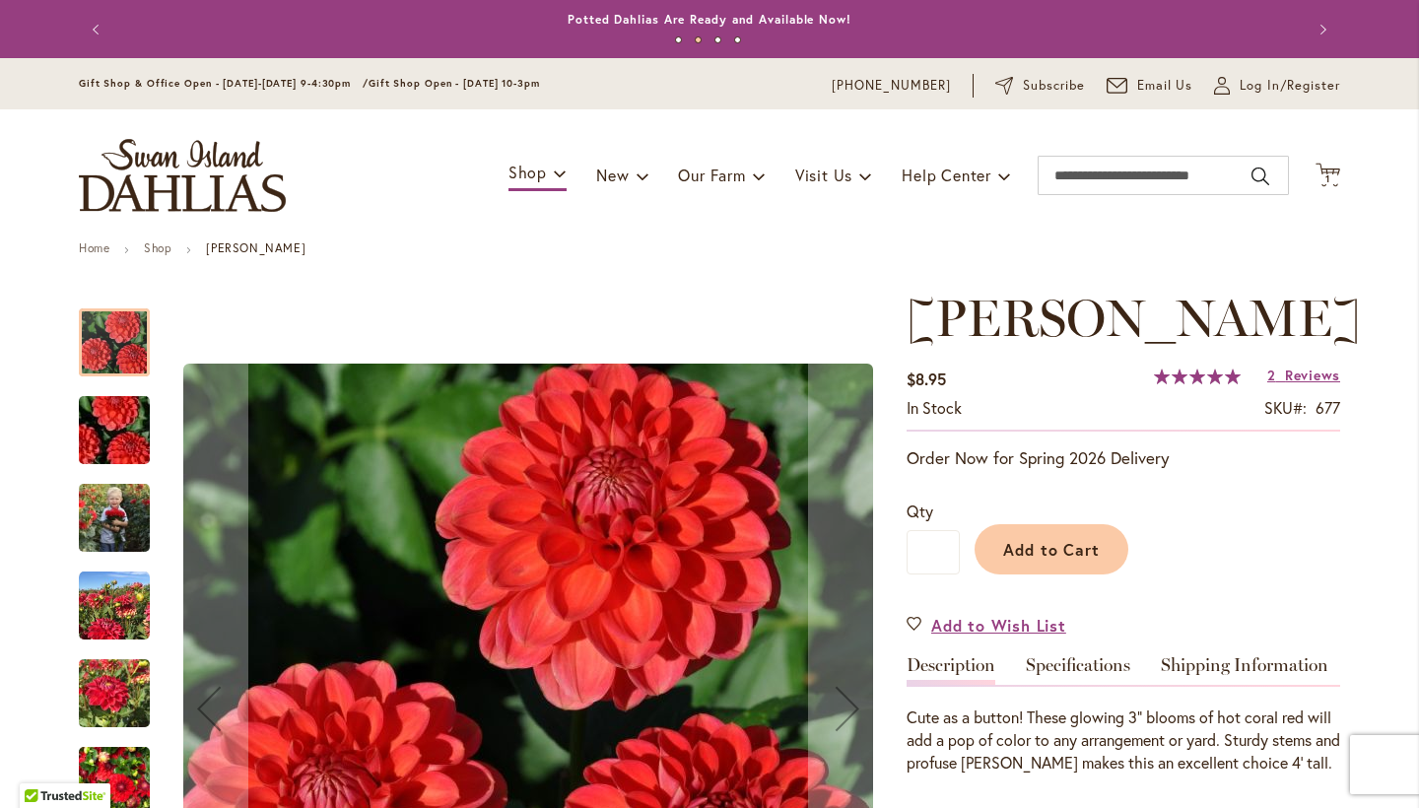
click at [111, 447] on img "BENJAMIN MATTHEW" at bounding box center [114, 430] width 142 height 95
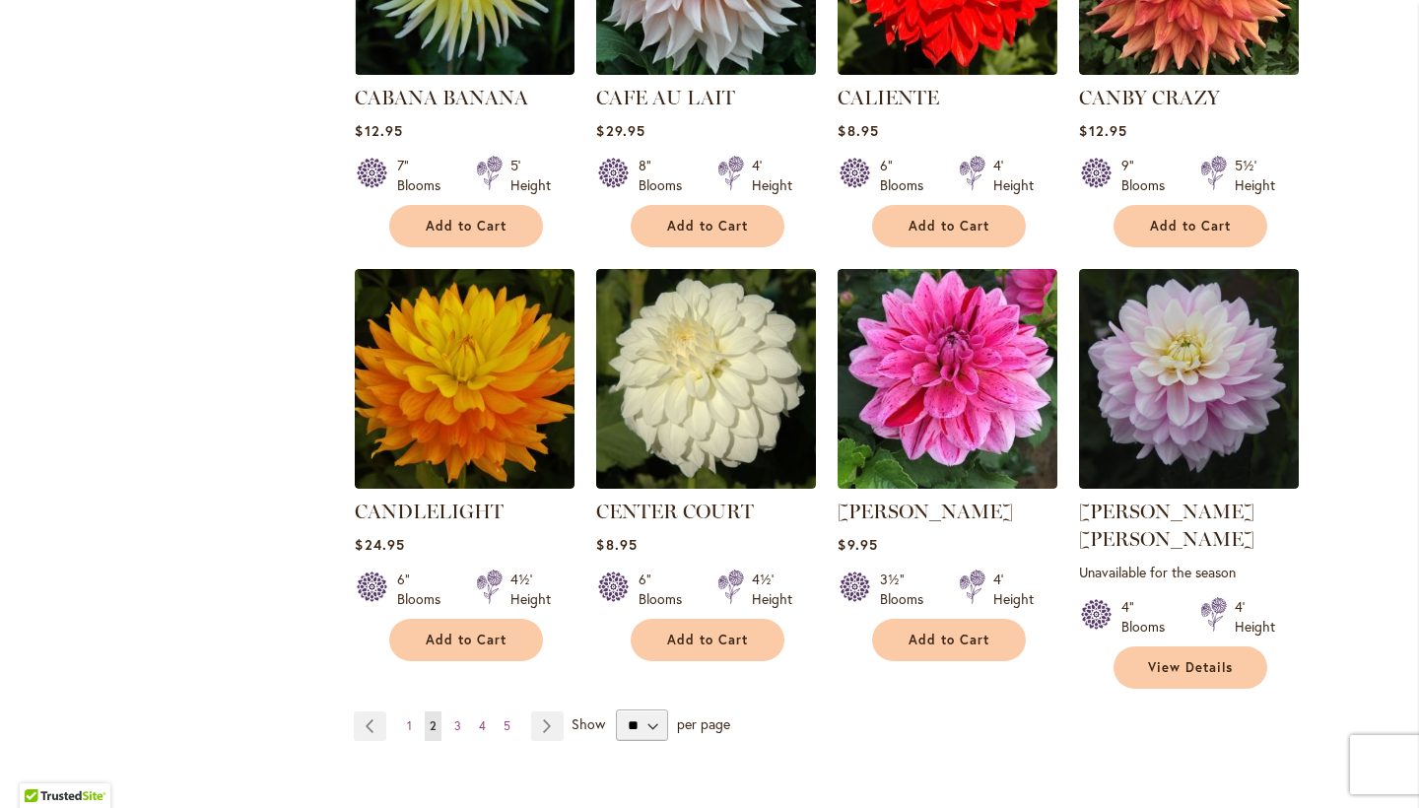
scroll to position [3174, 0]
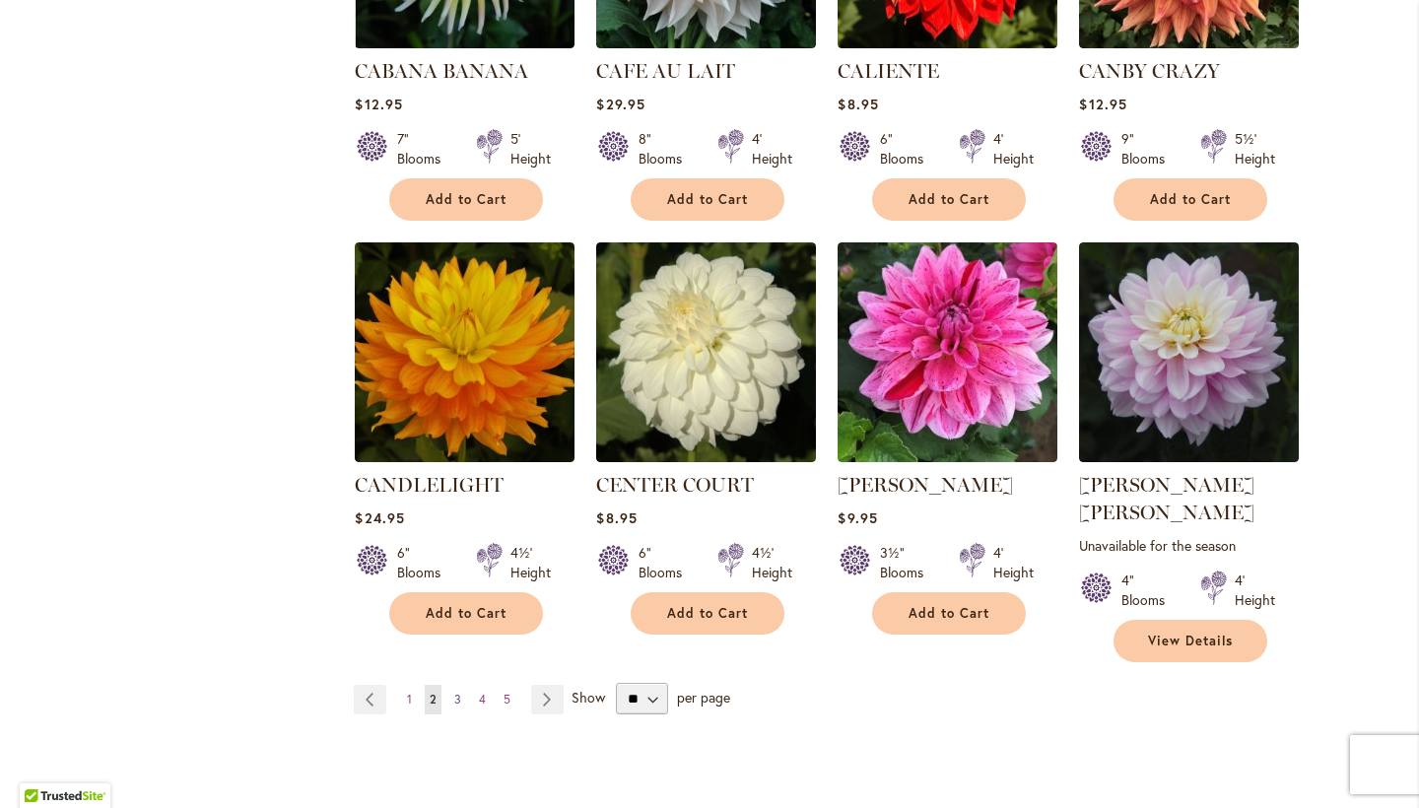
click at [455, 692] on span "3" at bounding box center [457, 699] width 7 height 15
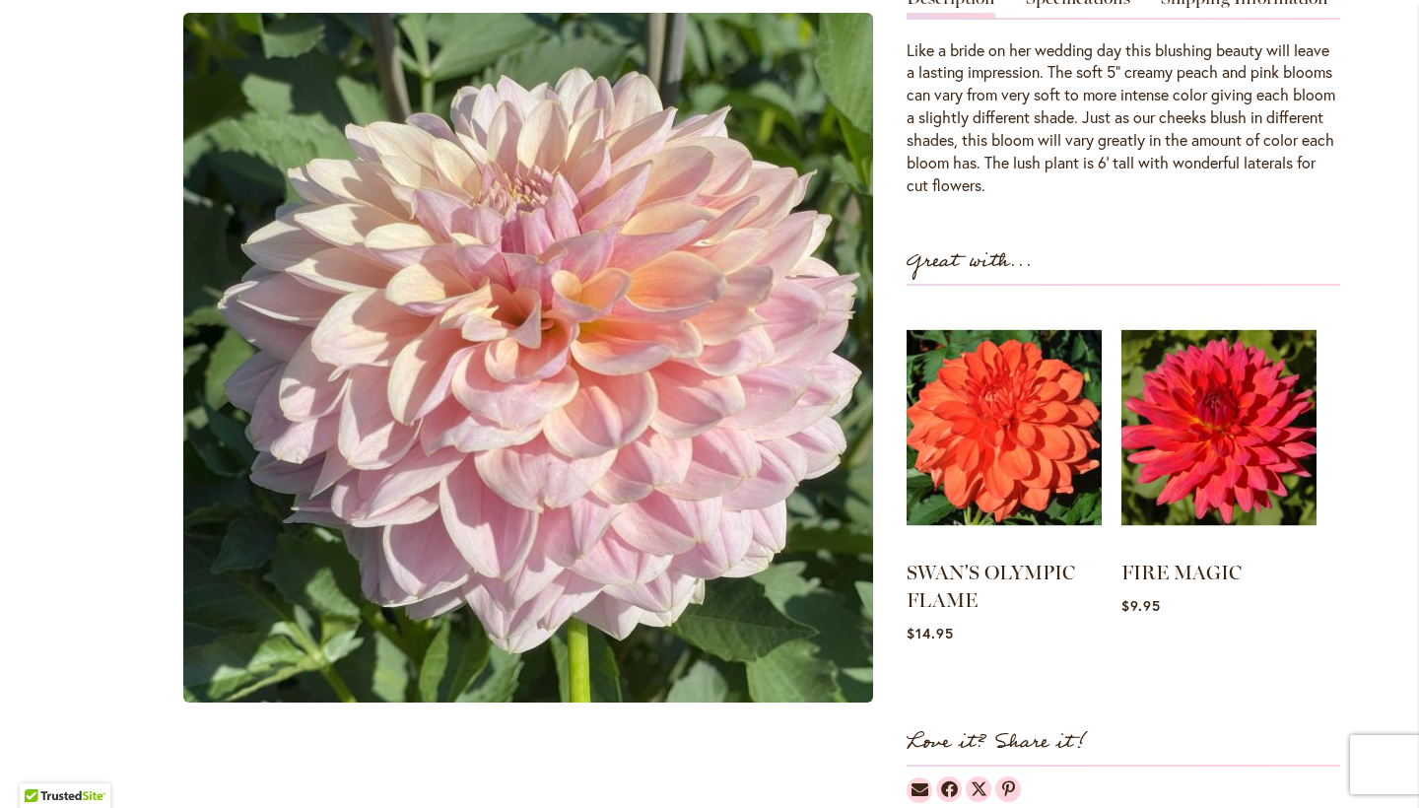
scroll to position [534, 0]
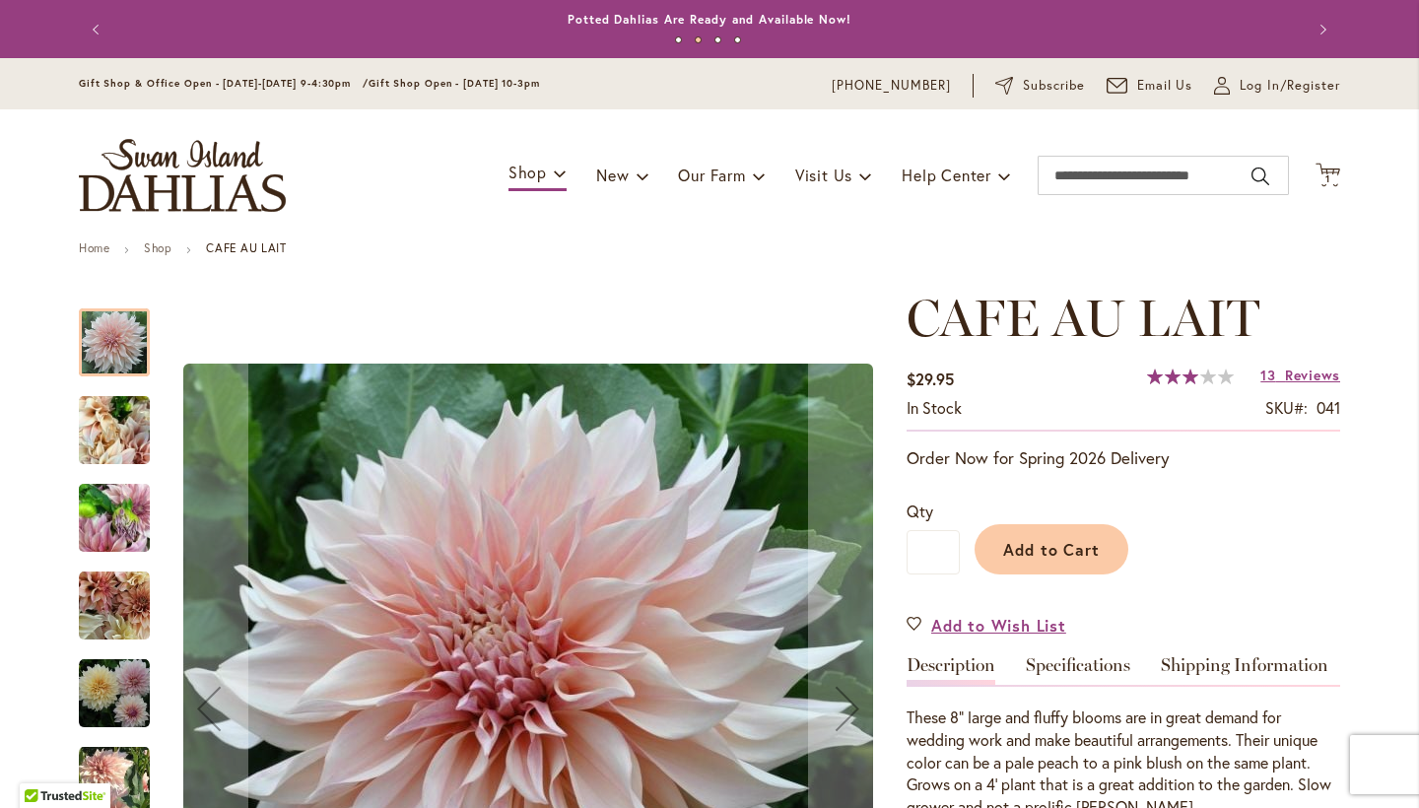
click at [113, 514] on img "Café Au Lait" at bounding box center [114, 518] width 71 height 95
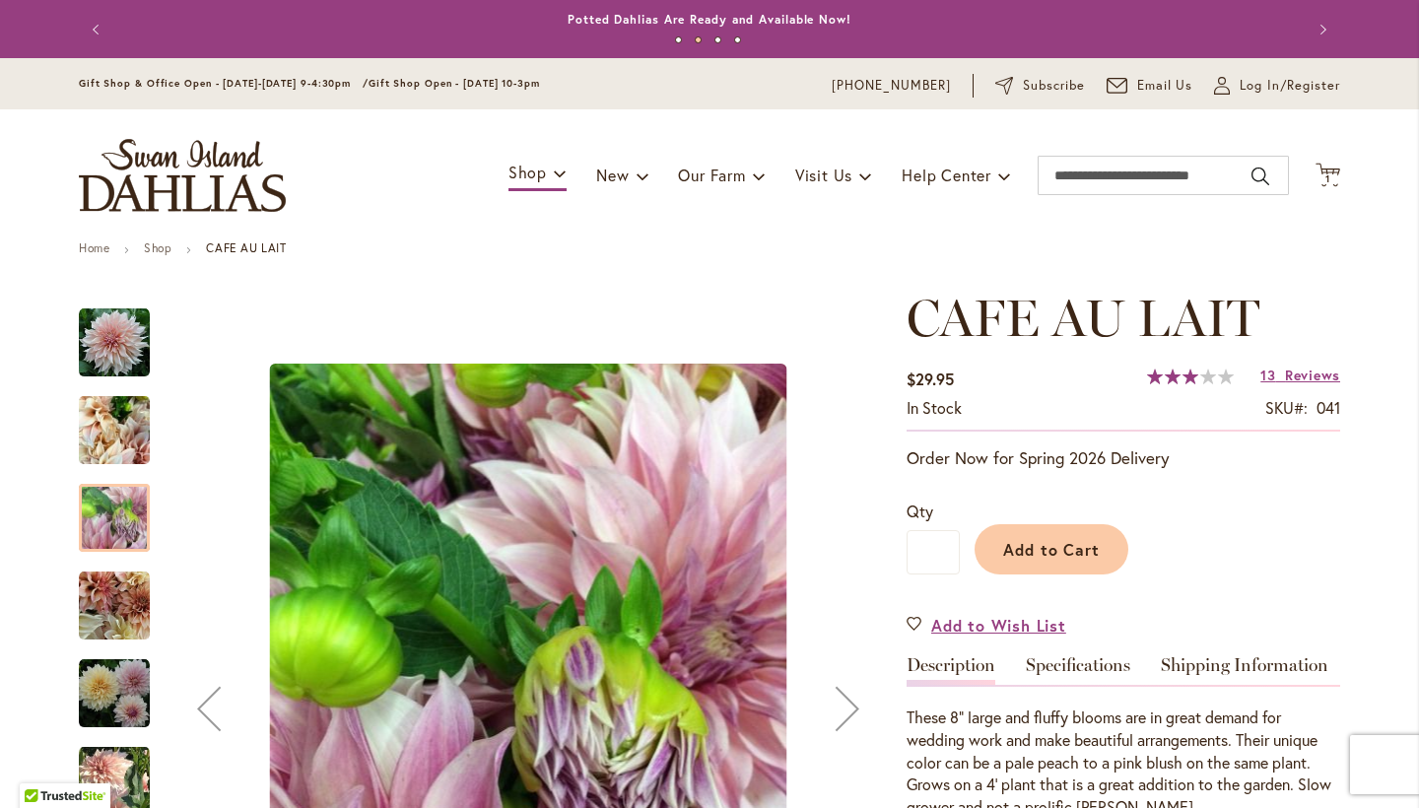
click at [115, 411] on img "Café Au Lait" at bounding box center [114, 430] width 71 height 95
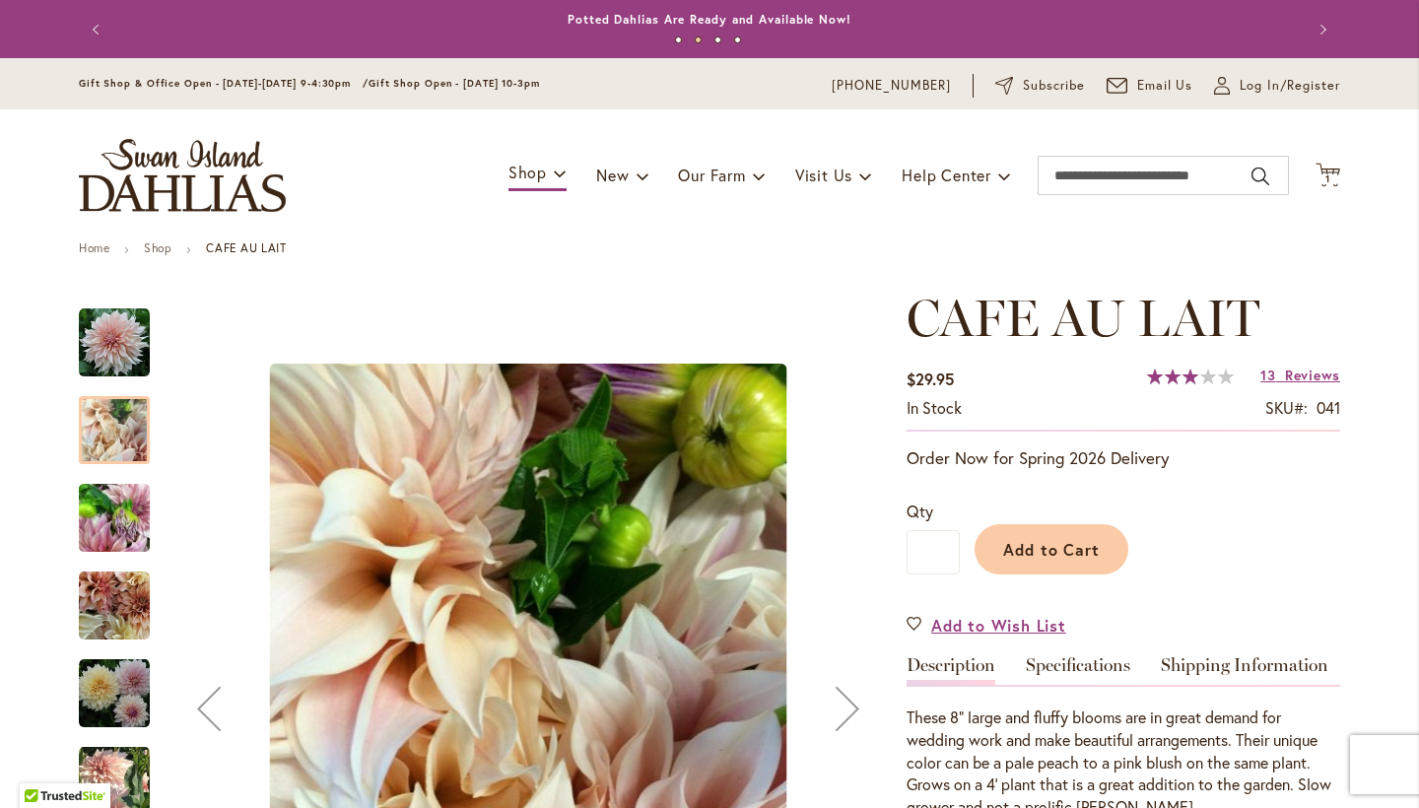
click at [131, 324] on img "Café Au Lait" at bounding box center [114, 342] width 71 height 71
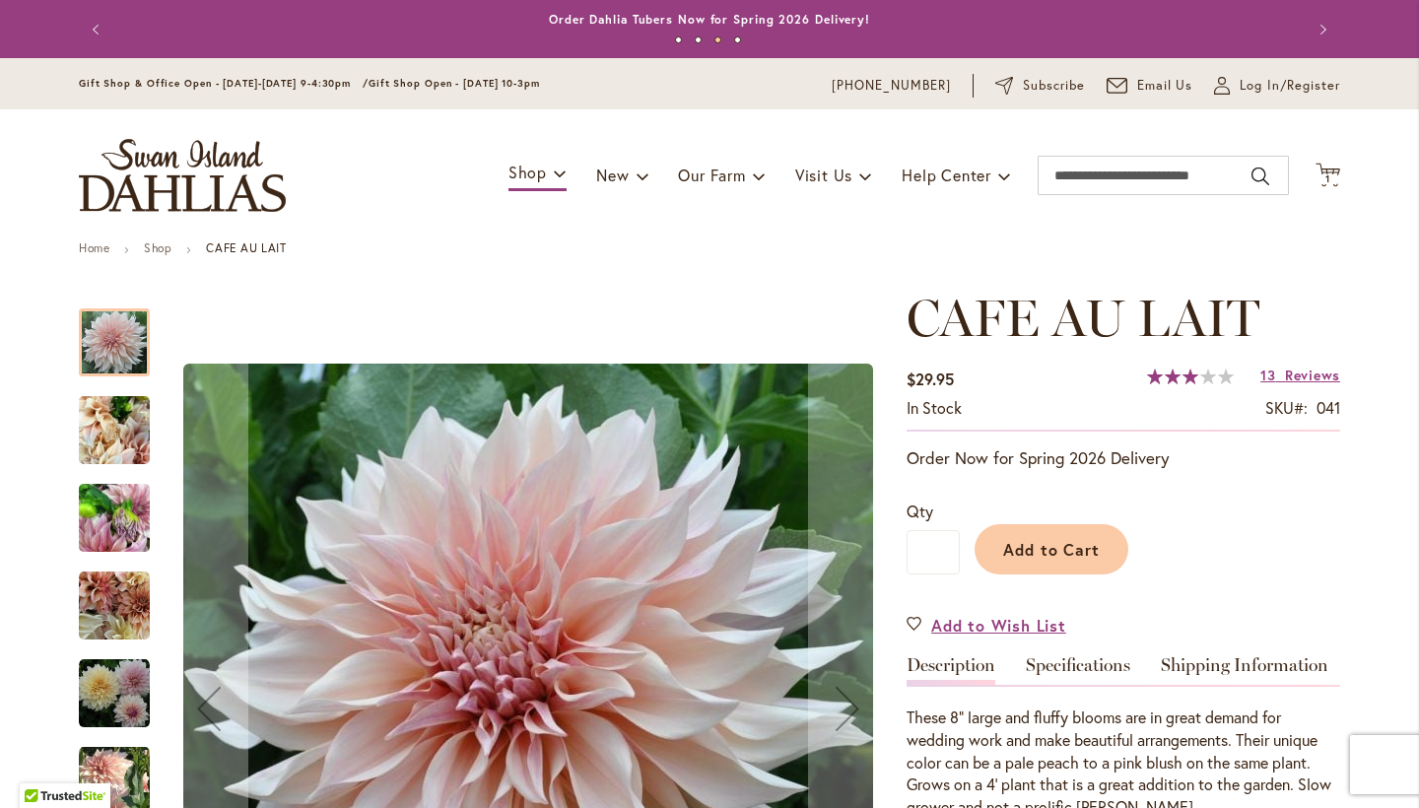
click at [146, 570] on div "Café Au Lait" at bounding box center [124, 596] width 91 height 88
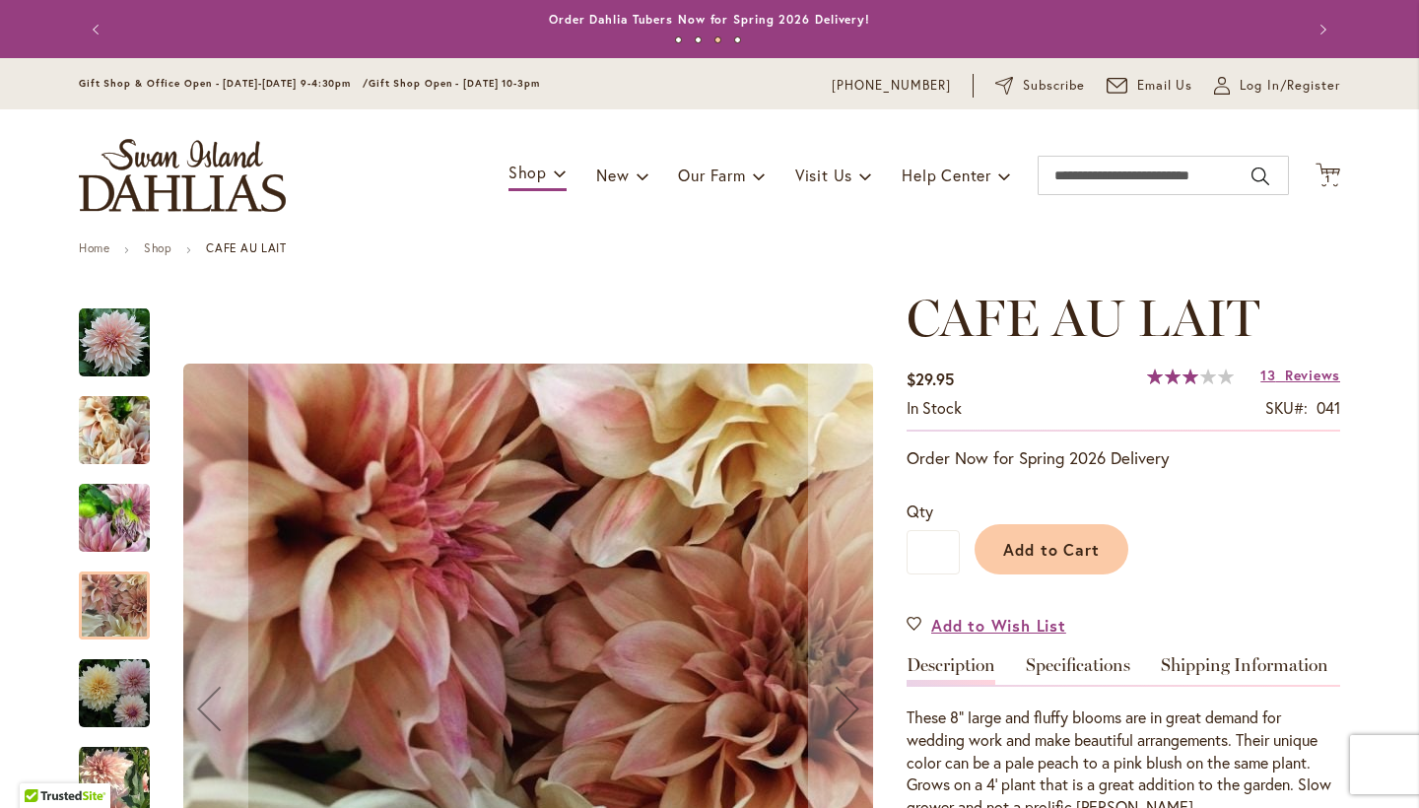
click at [134, 640] on div "Café Au Lait" at bounding box center [124, 683] width 91 height 88
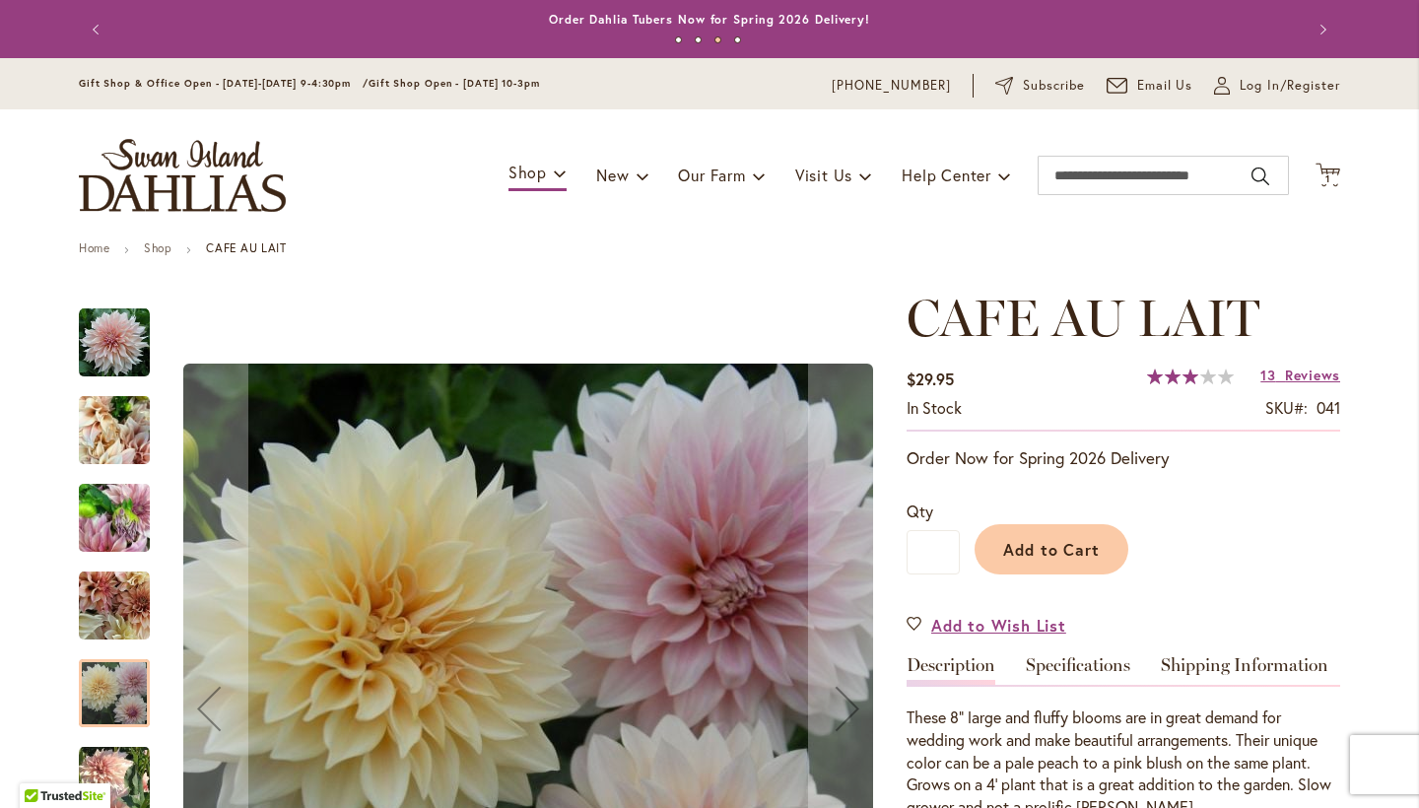
click at [118, 428] on img "Café Au Lait" at bounding box center [114, 430] width 71 height 95
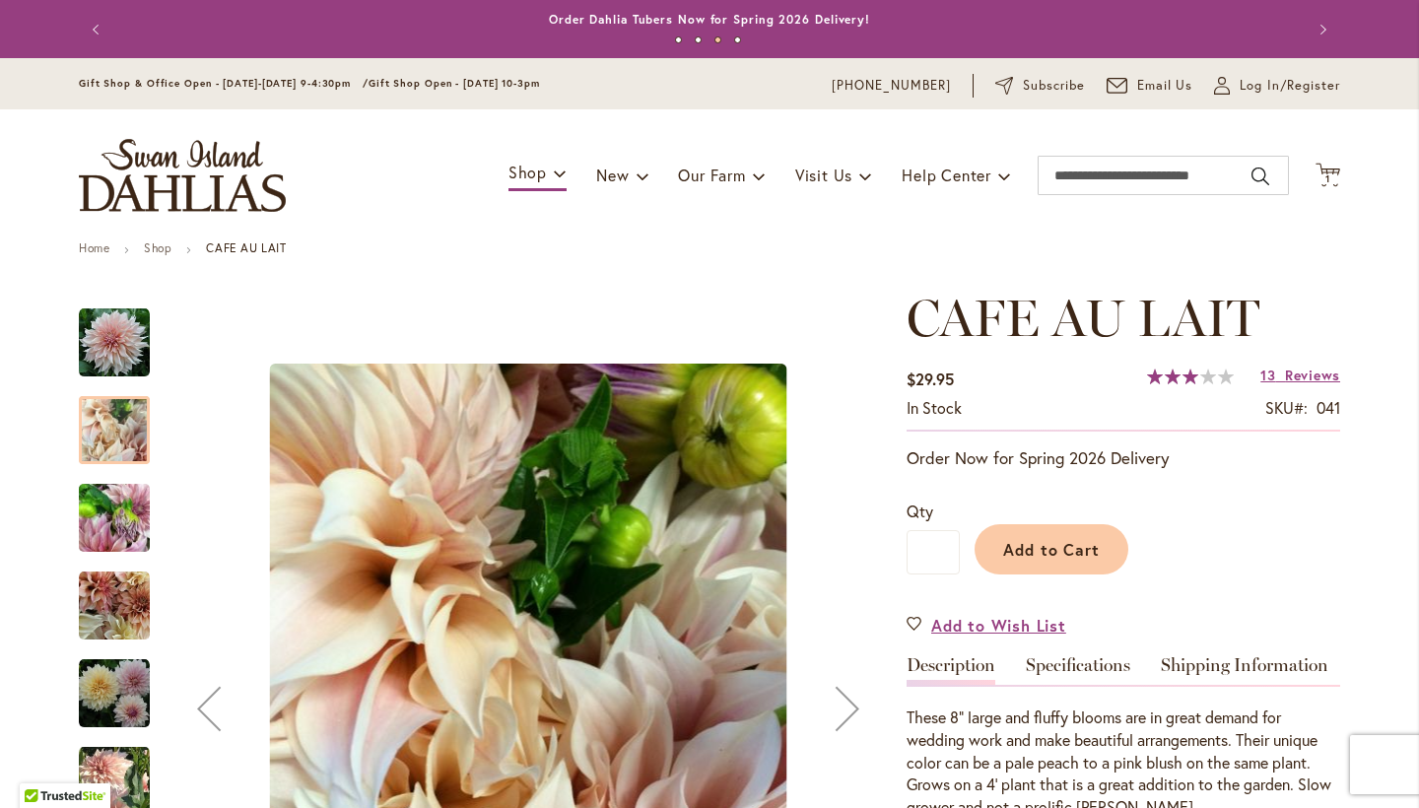
click at [107, 560] on div "Café Au Lait" at bounding box center [124, 596] width 91 height 88
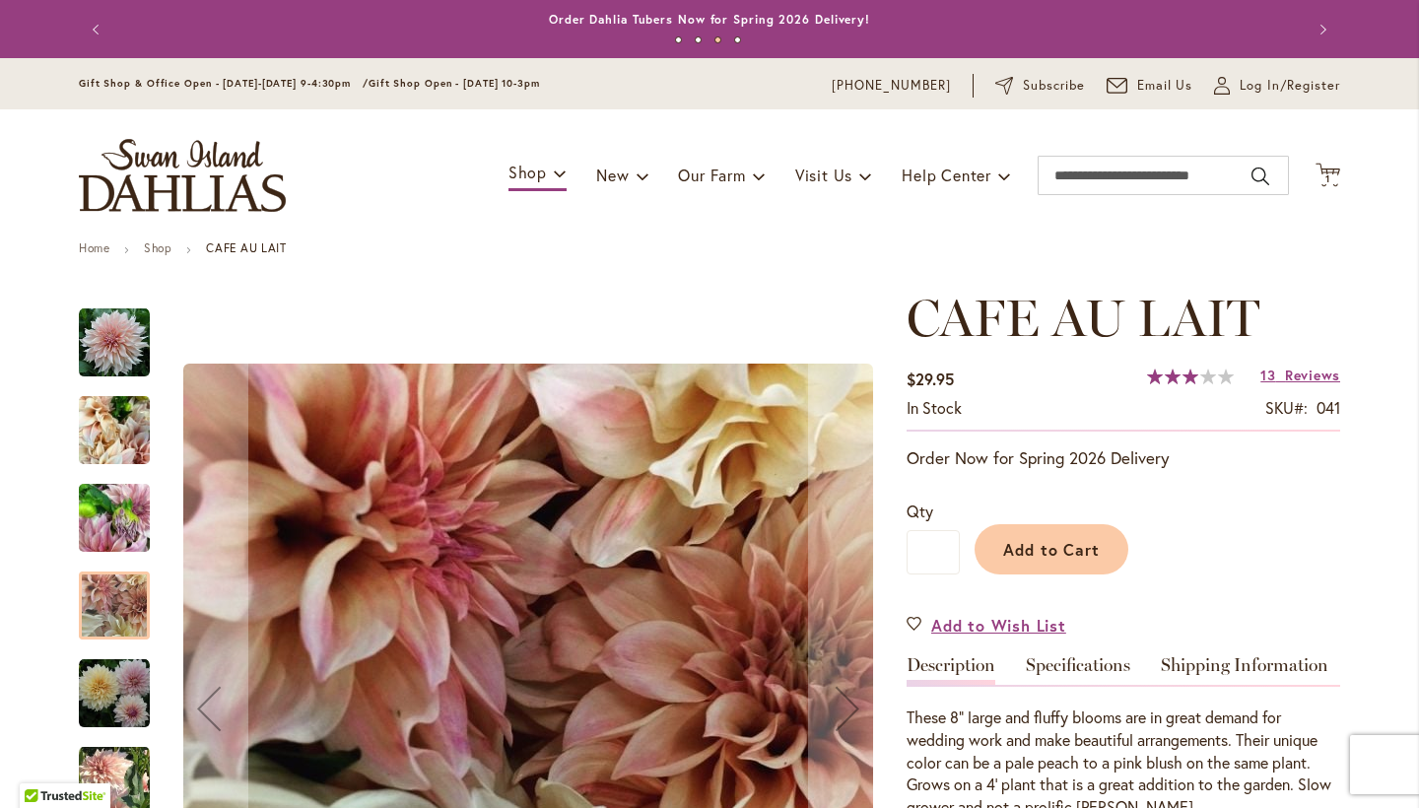
click at [103, 640] on div "Café Au Lait" at bounding box center [124, 683] width 91 height 88
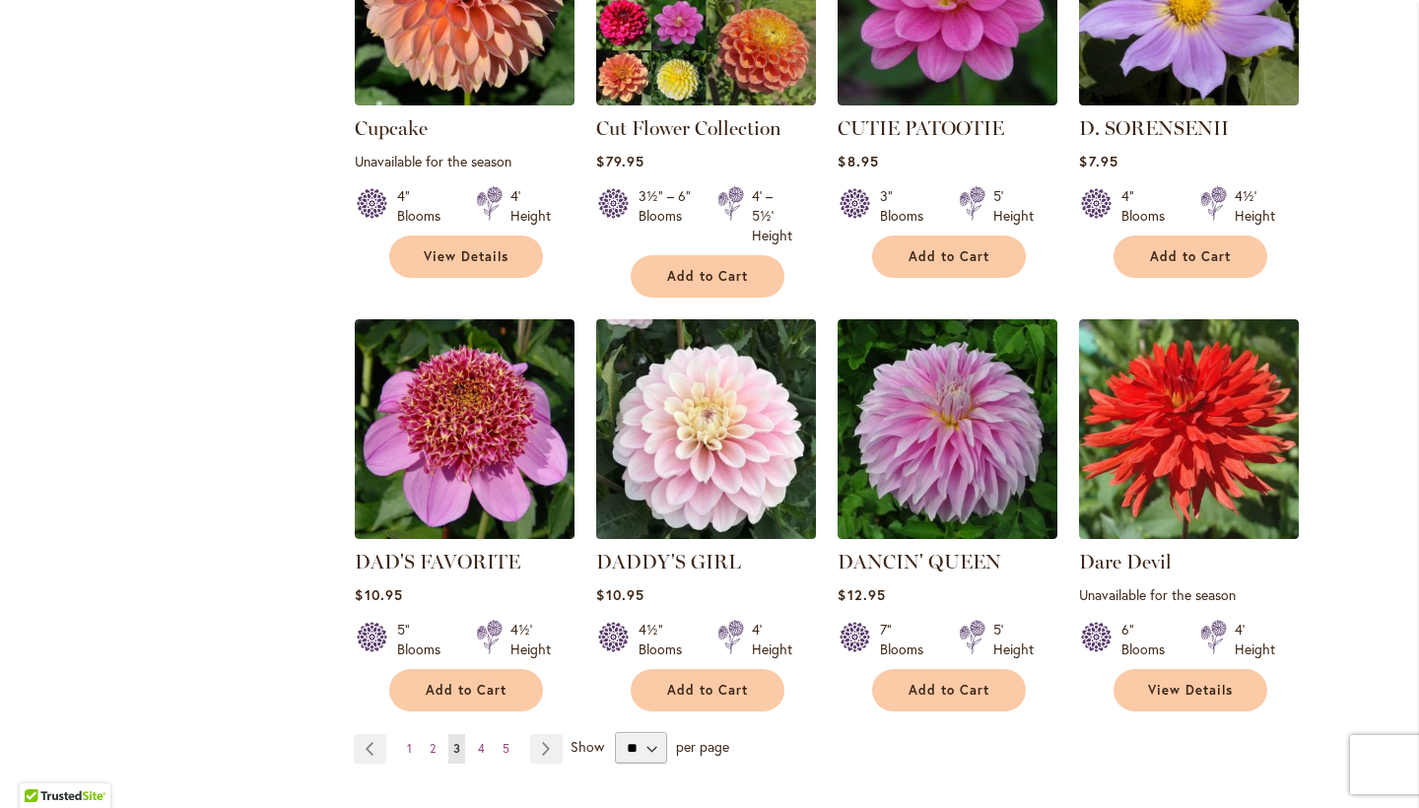
scroll to position [3233, 0]
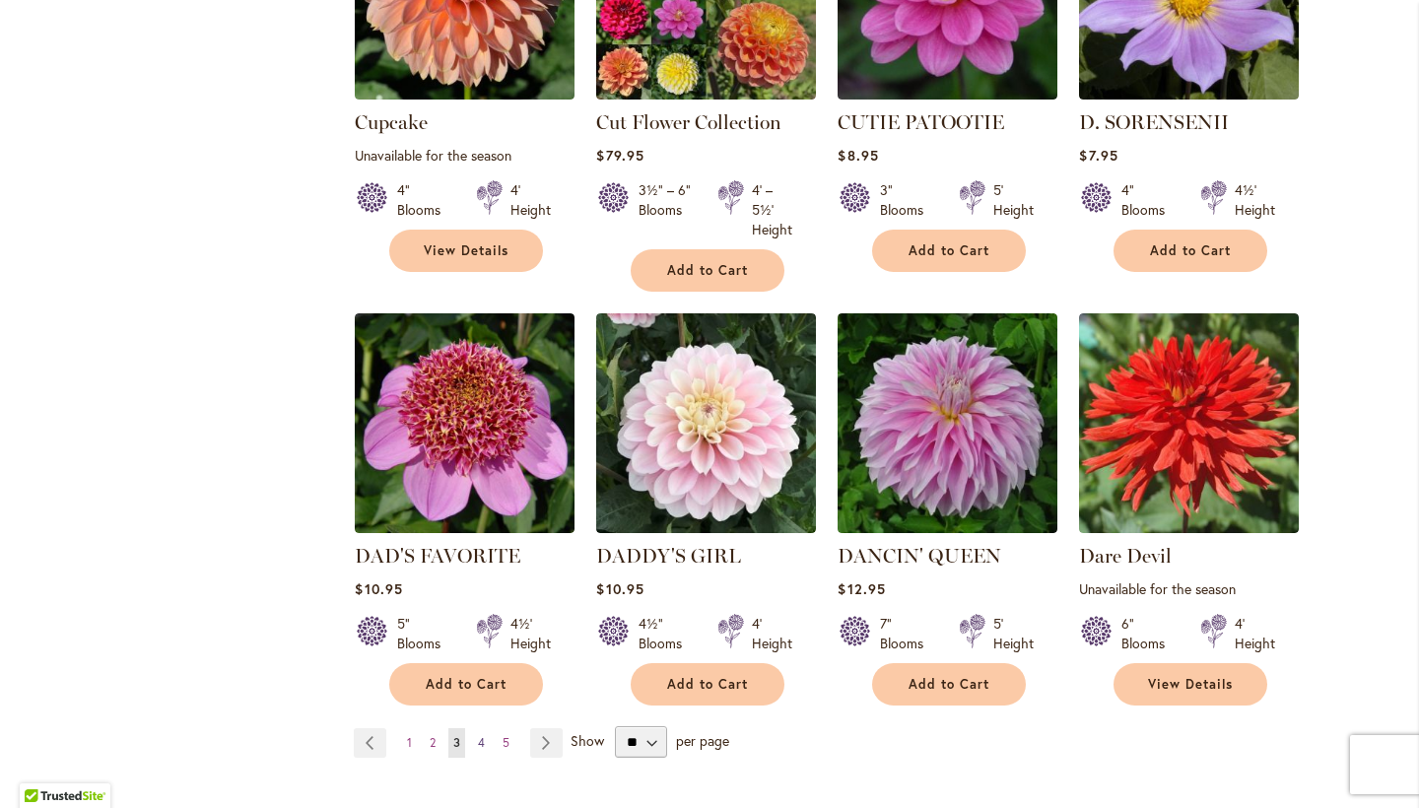
click at [481, 735] on span "4" at bounding box center [481, 742] width 7 height 15
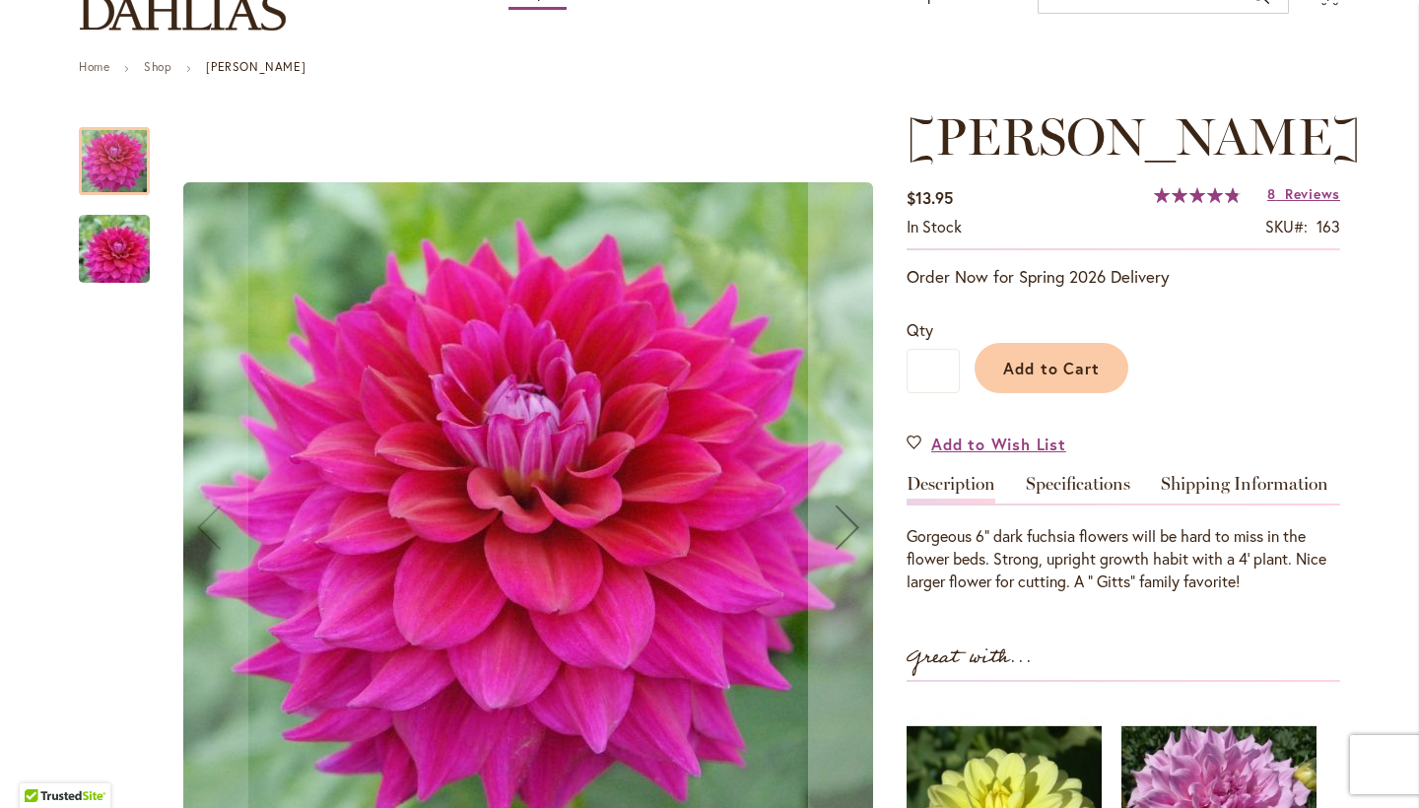
scroll to position [185, 0]
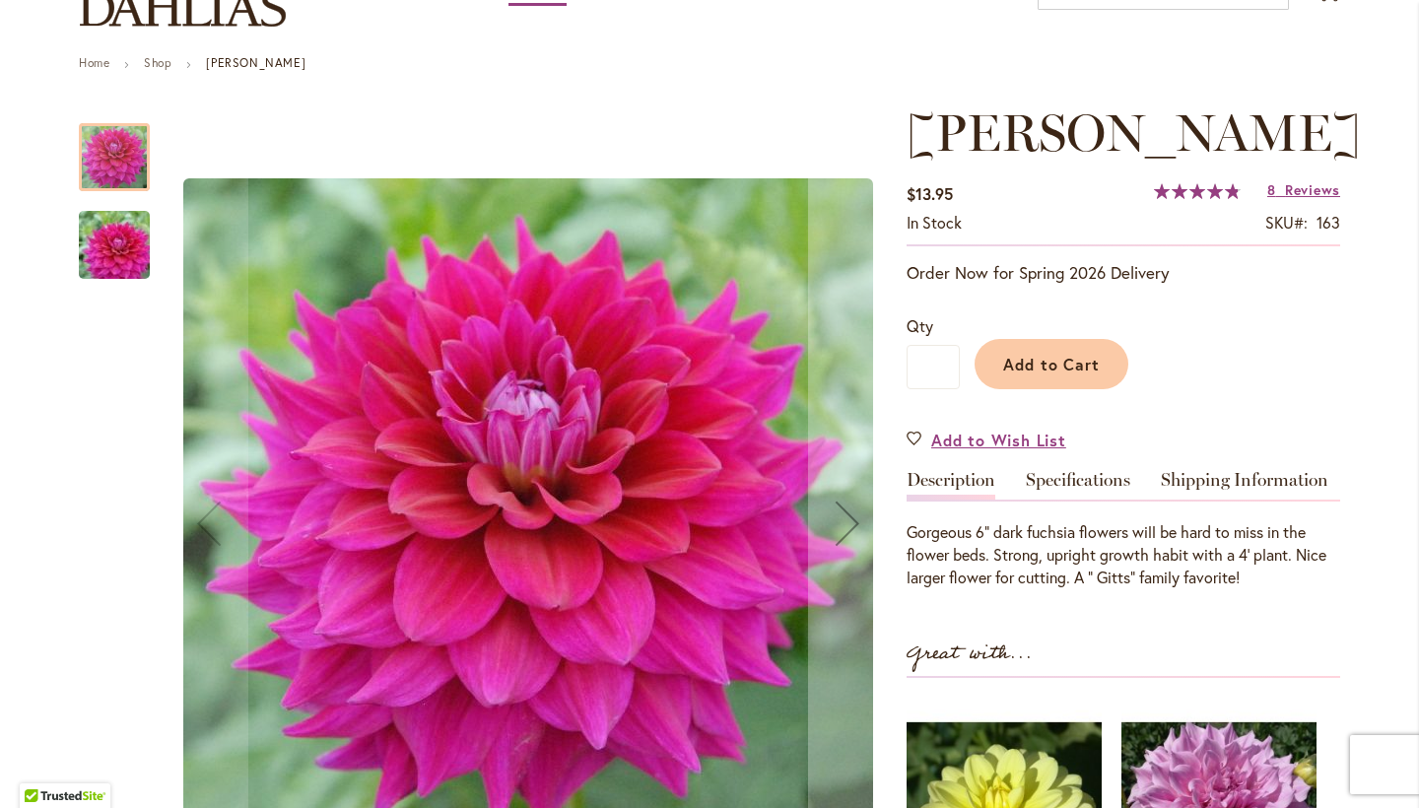
click at [110, 249] on img "CHLOE JANAE" at bounding box center [114, 245] width 142 height 95
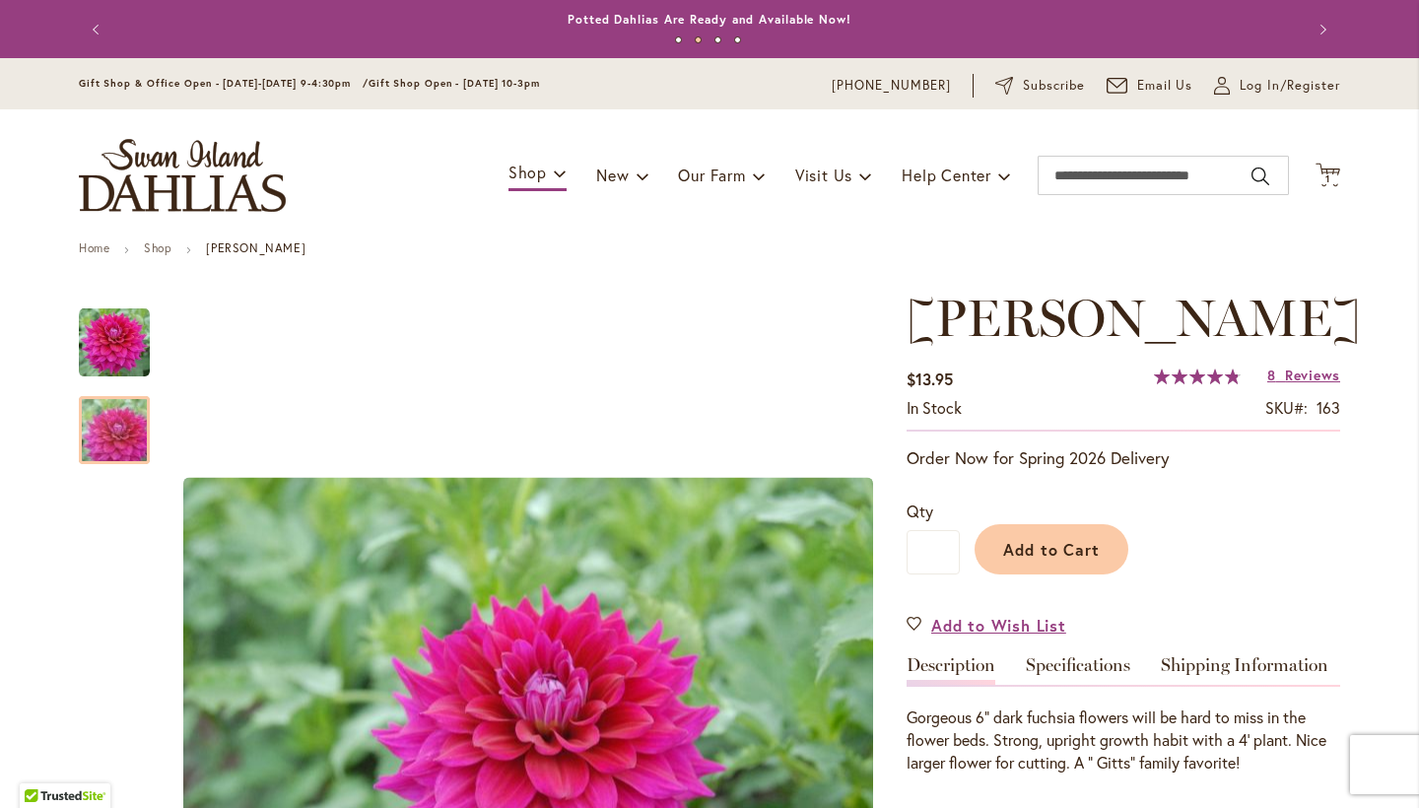
scroll to position [0, 0]
click at [1063, 546] on span "Add to Cart" at bounding box center [1052, 549] width 98 height 21
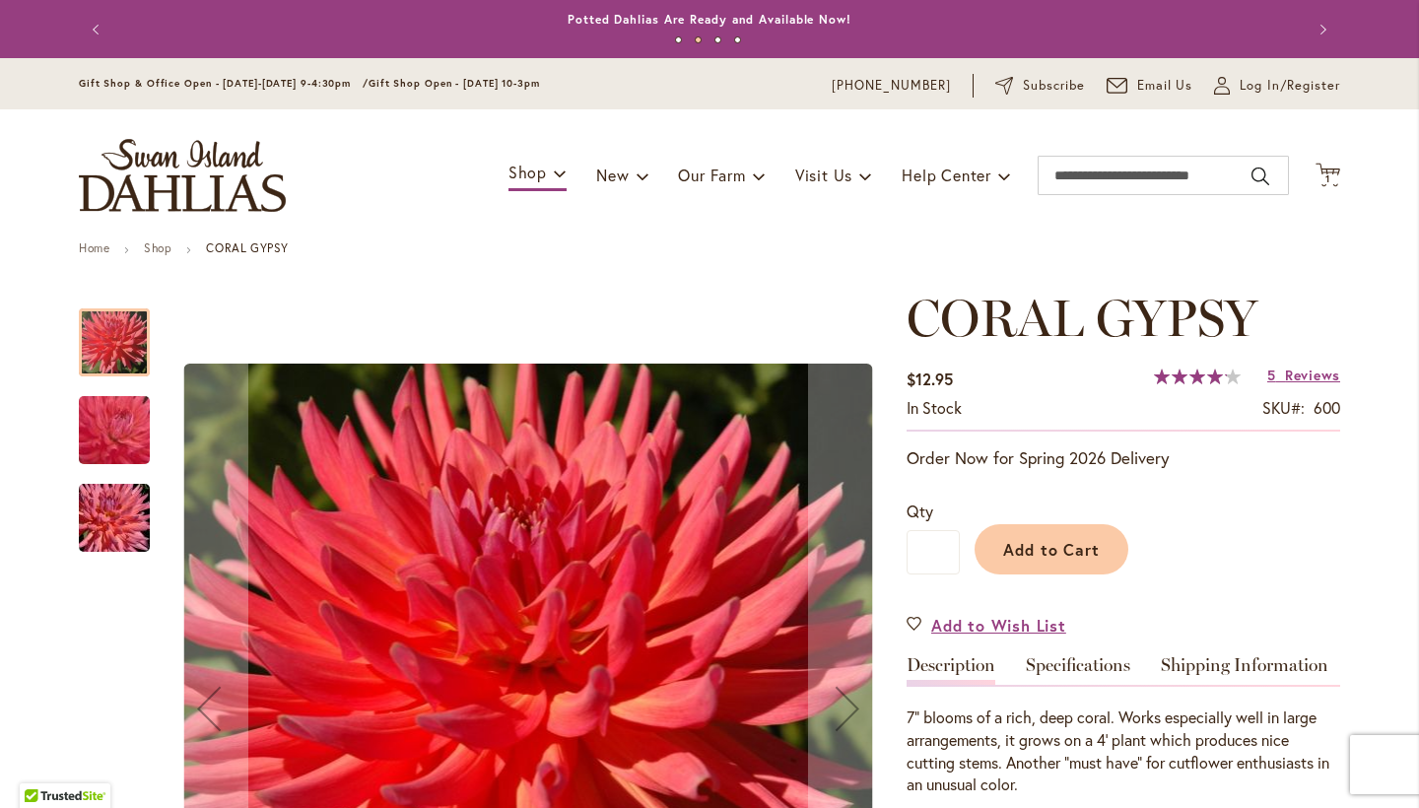
click at [113, 429] on img "CORAL GYPSY" at bounding box center [114, 431] width 140 height 136
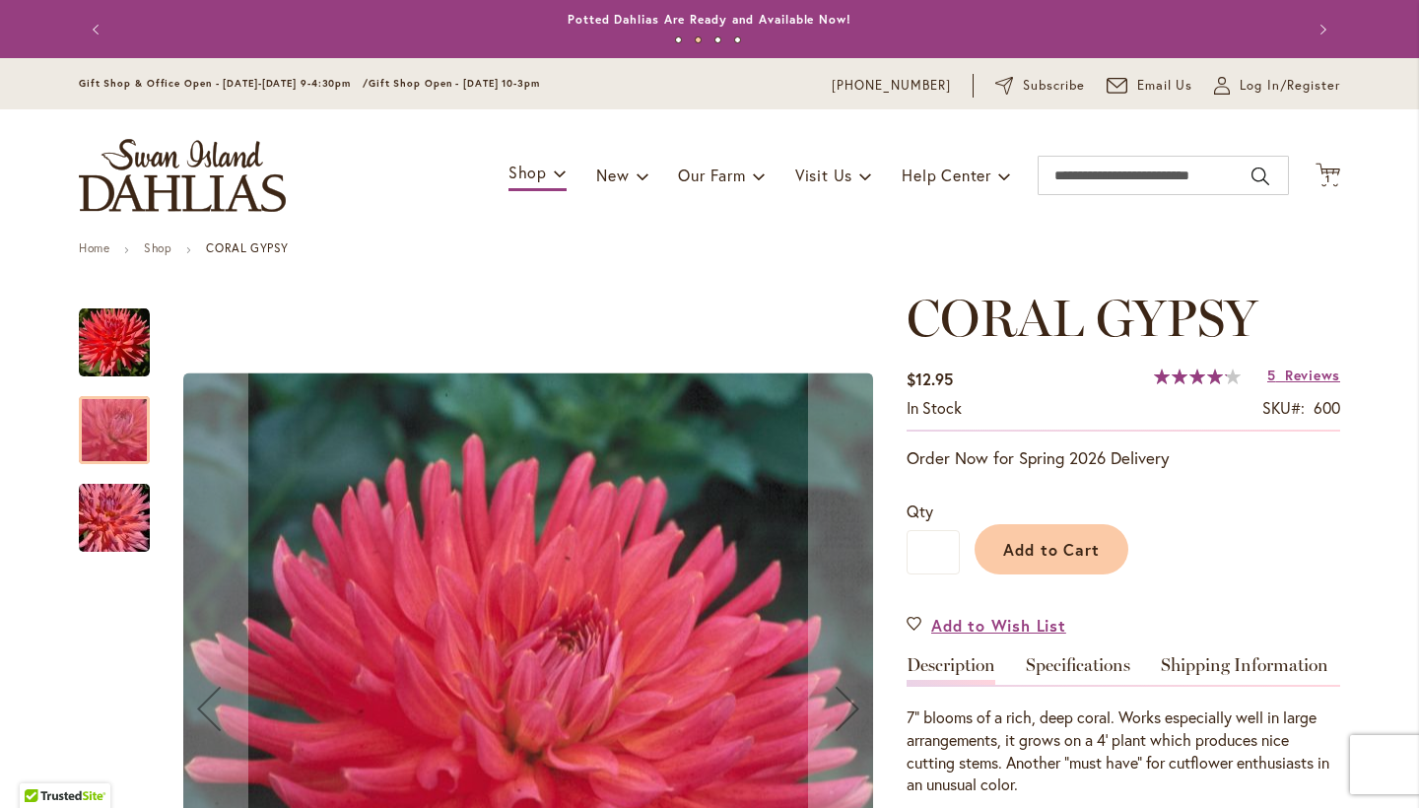
click at [118, 499] on img "CORAL GYPSY" at bounding box center [114, 518] width 142 height 95
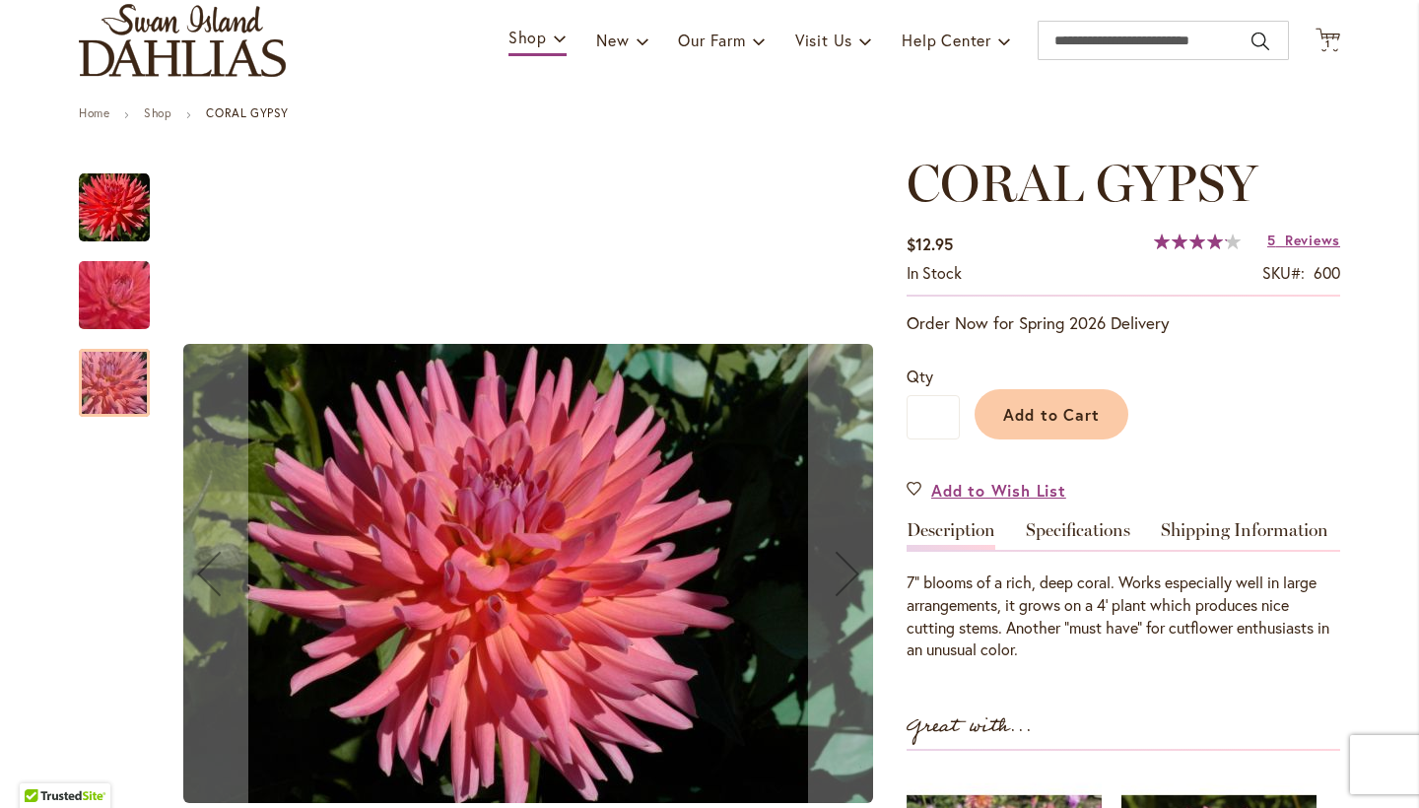
scroll to position [138, 0]
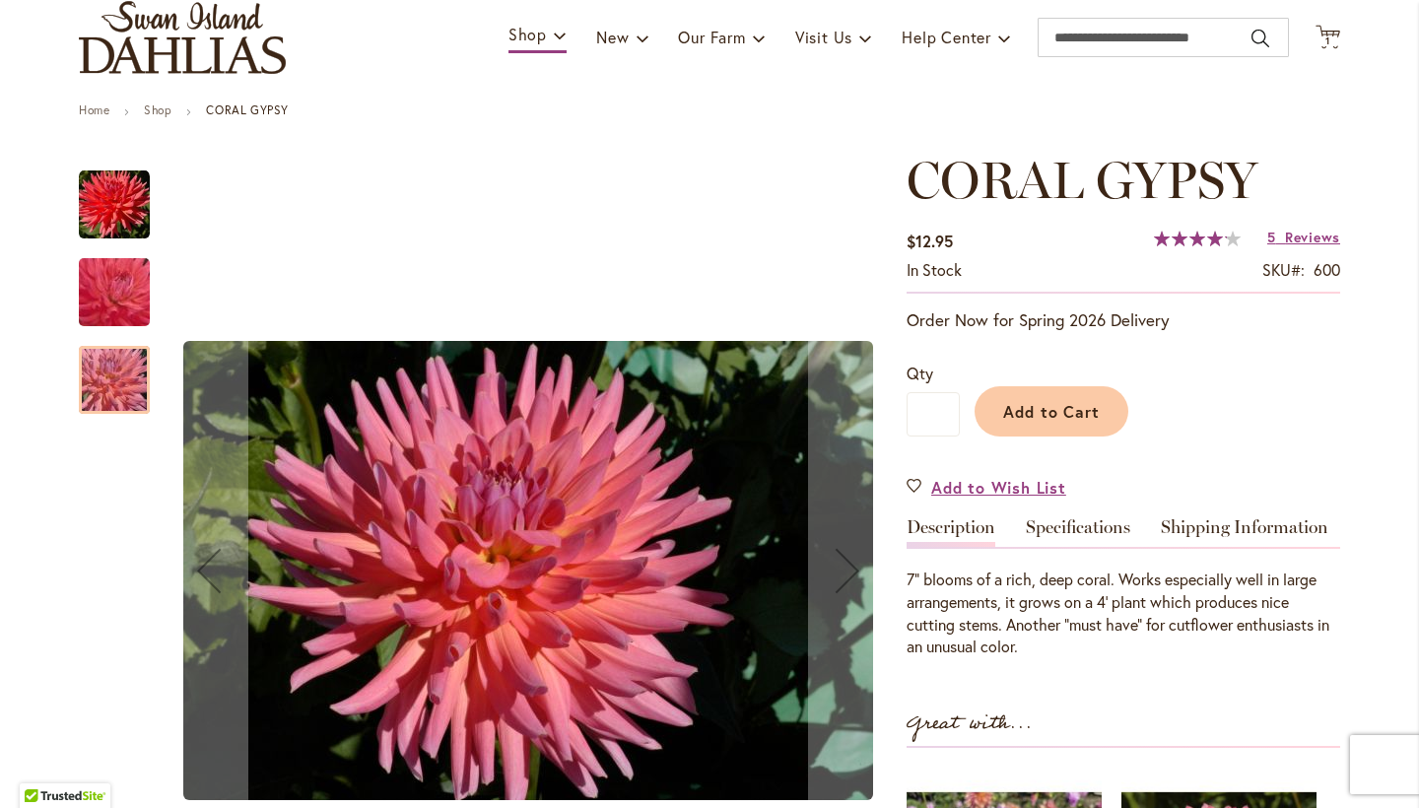
click at [115, 280] on img "CORAL GYPSY" at bounding box center [114, 293] width 140 height 136
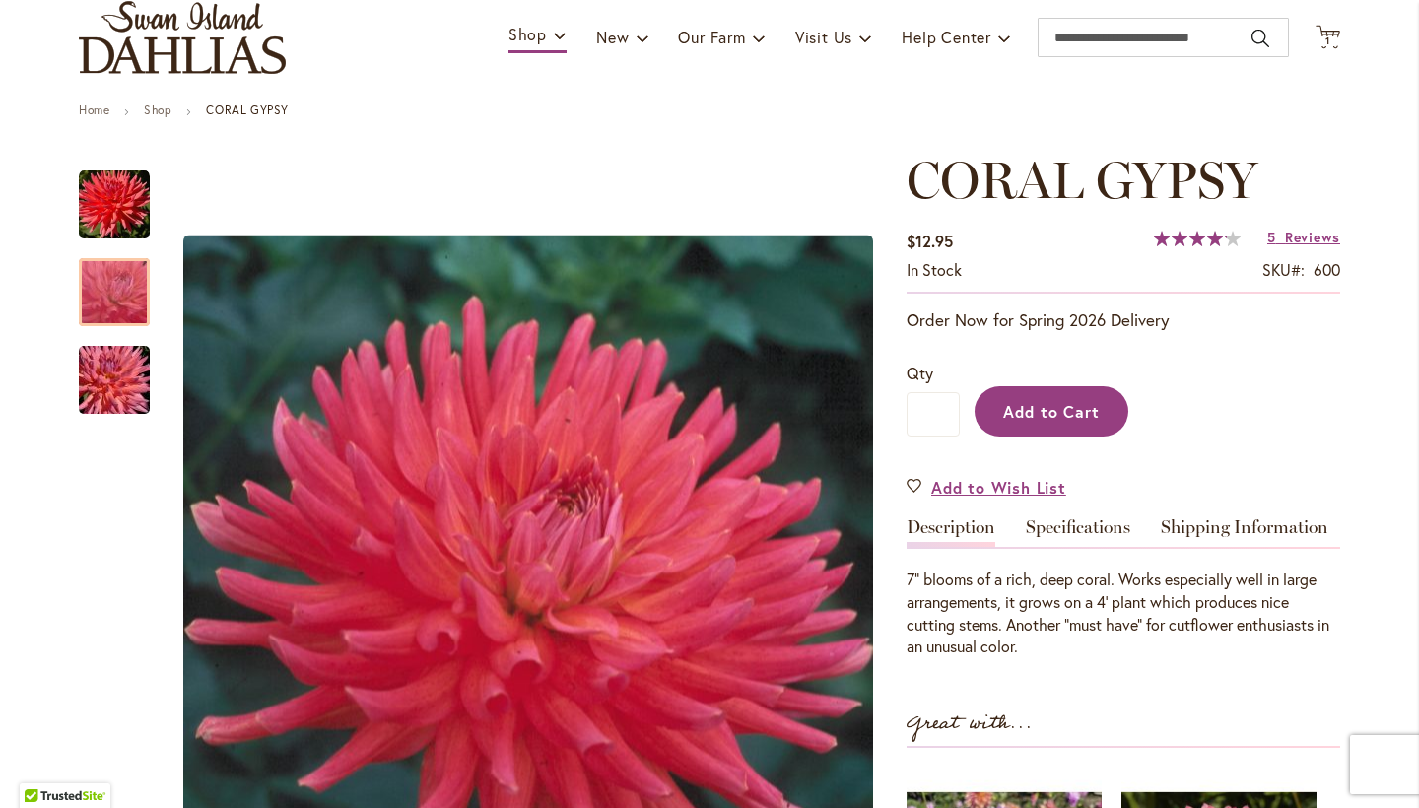
click at [1054, 404] on span "Add to Cart" at bounding box center [1052, 411] width 98 height 21
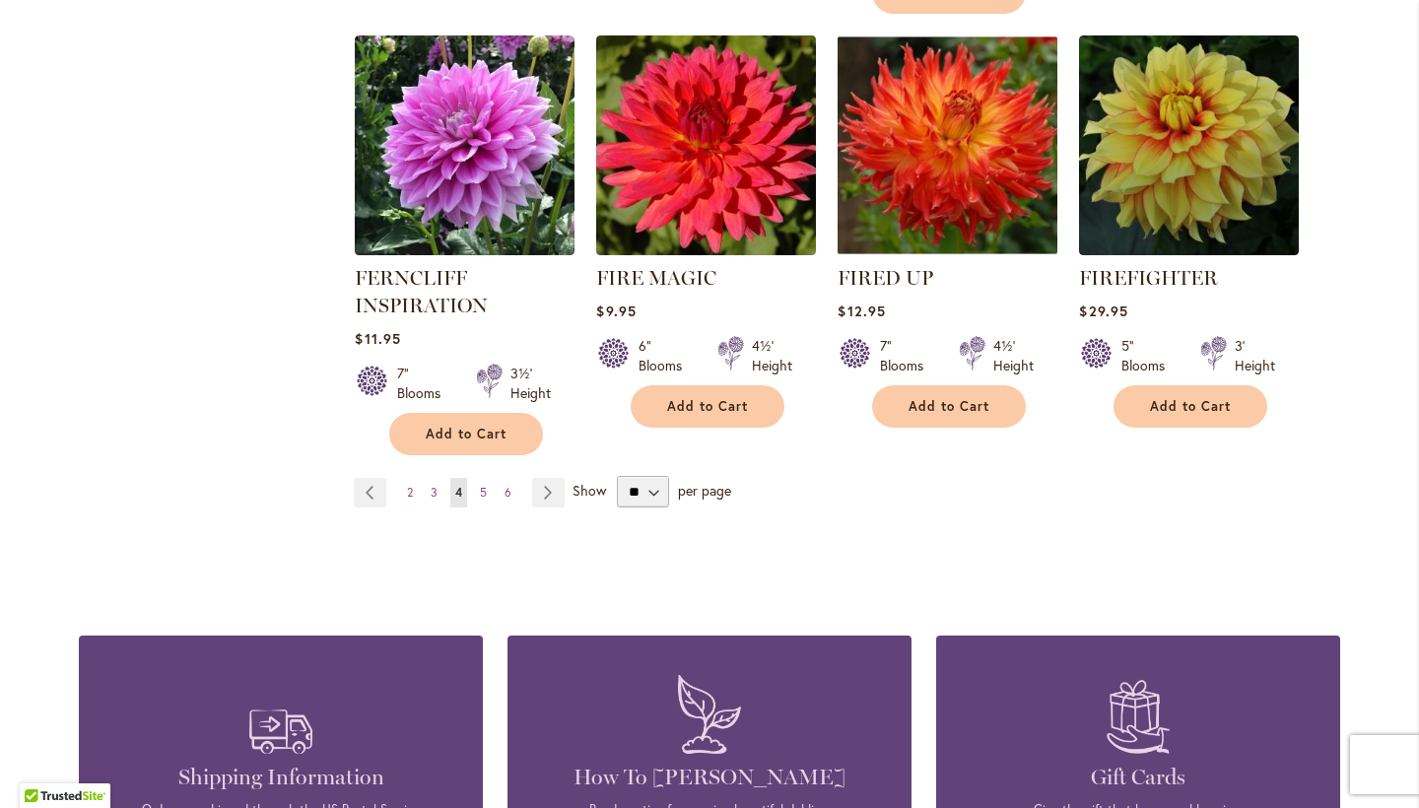
scroll to position [3473, 0]
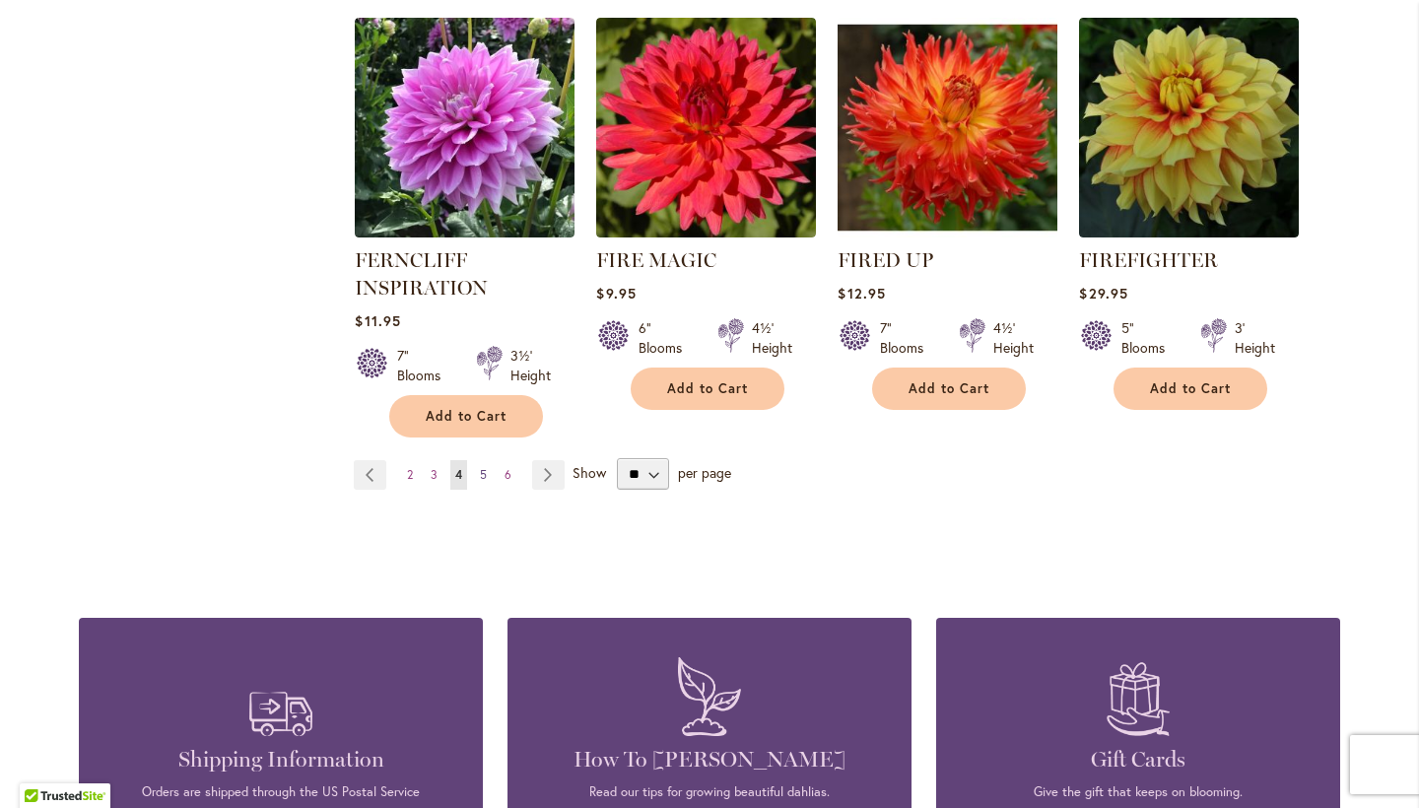
click at [479, 460] on link "Page 5" at bounding box center [483, 475] width 17 height 30
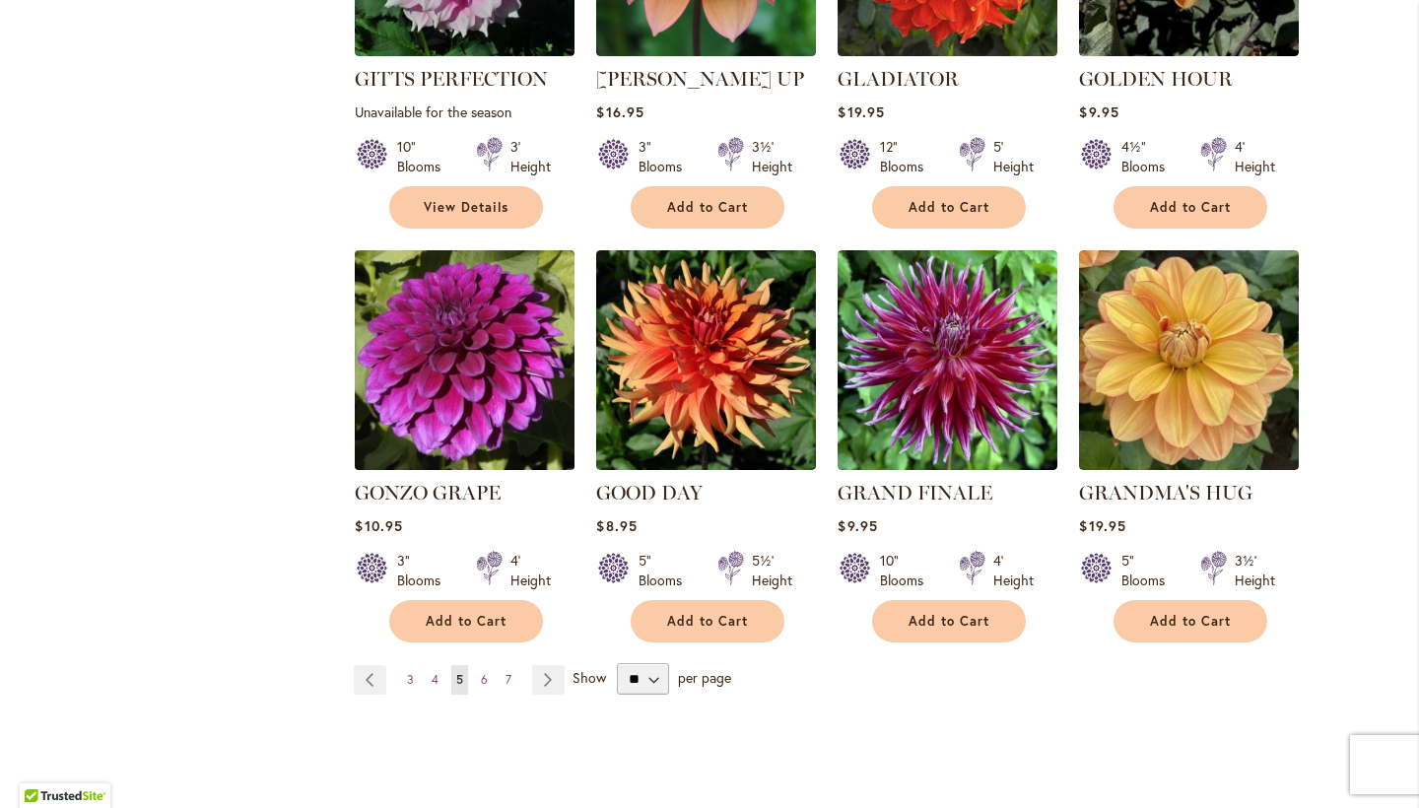
scroll to position [3277, 0]
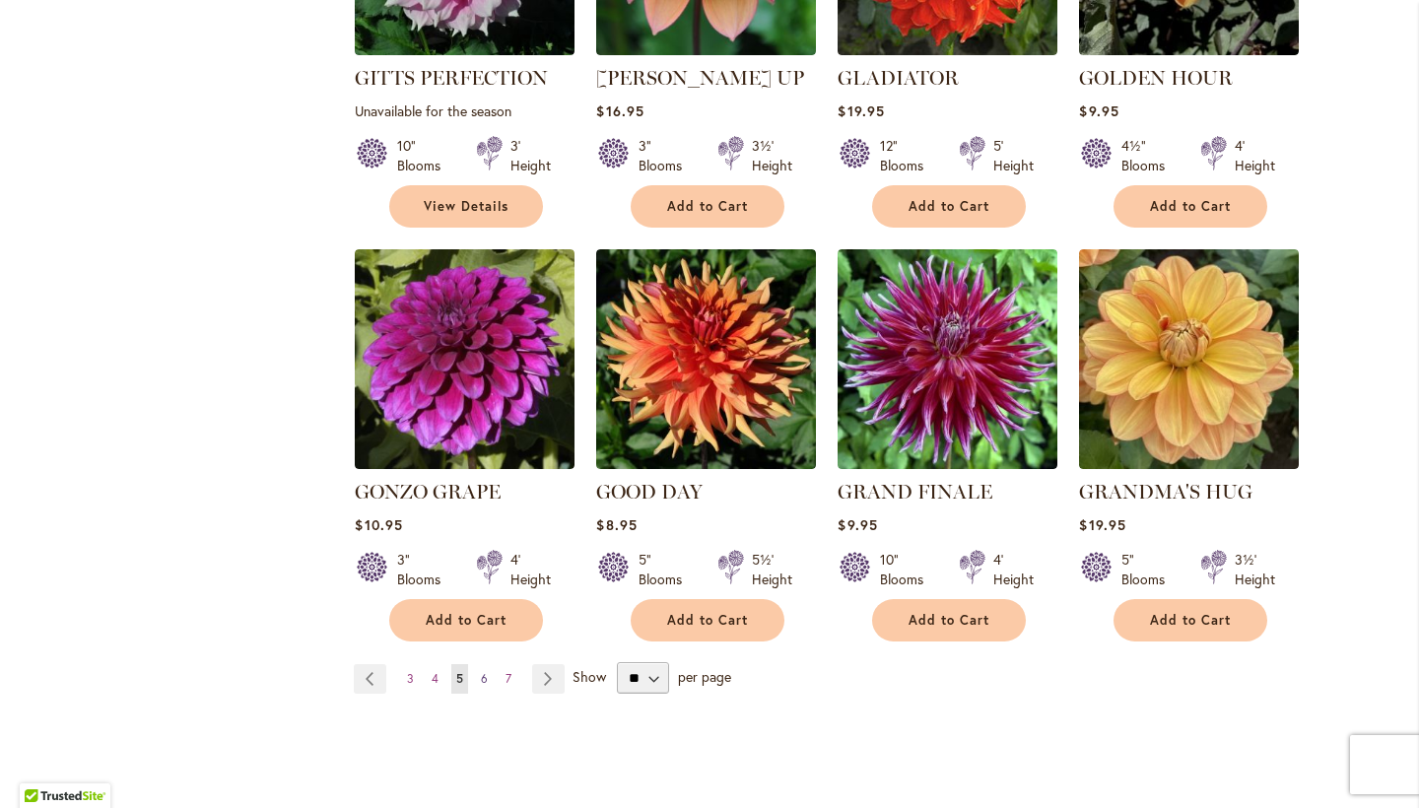
click at [486, 671] on span "6" at bounding box center [484, 678] width 7 height 15
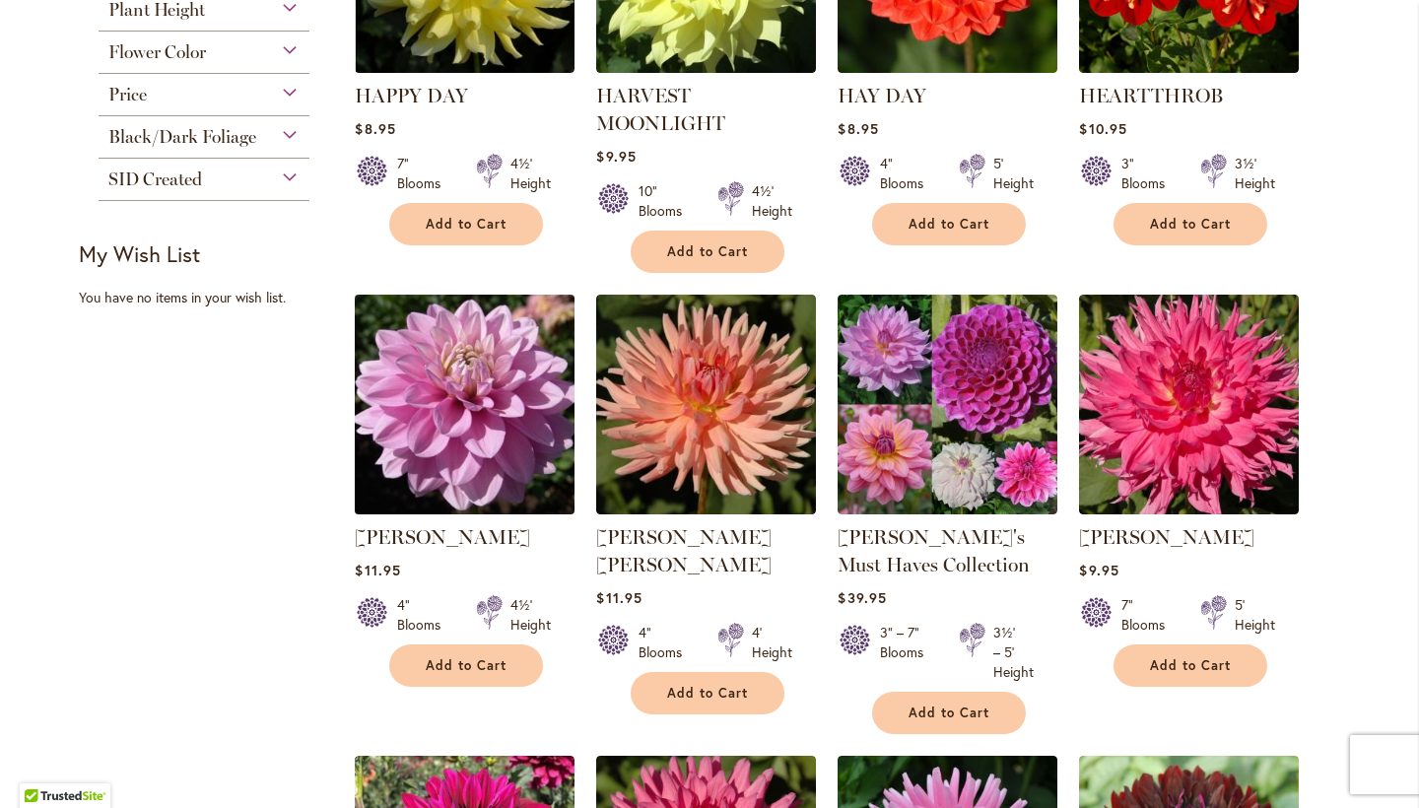
scroll to position [1069, 0]
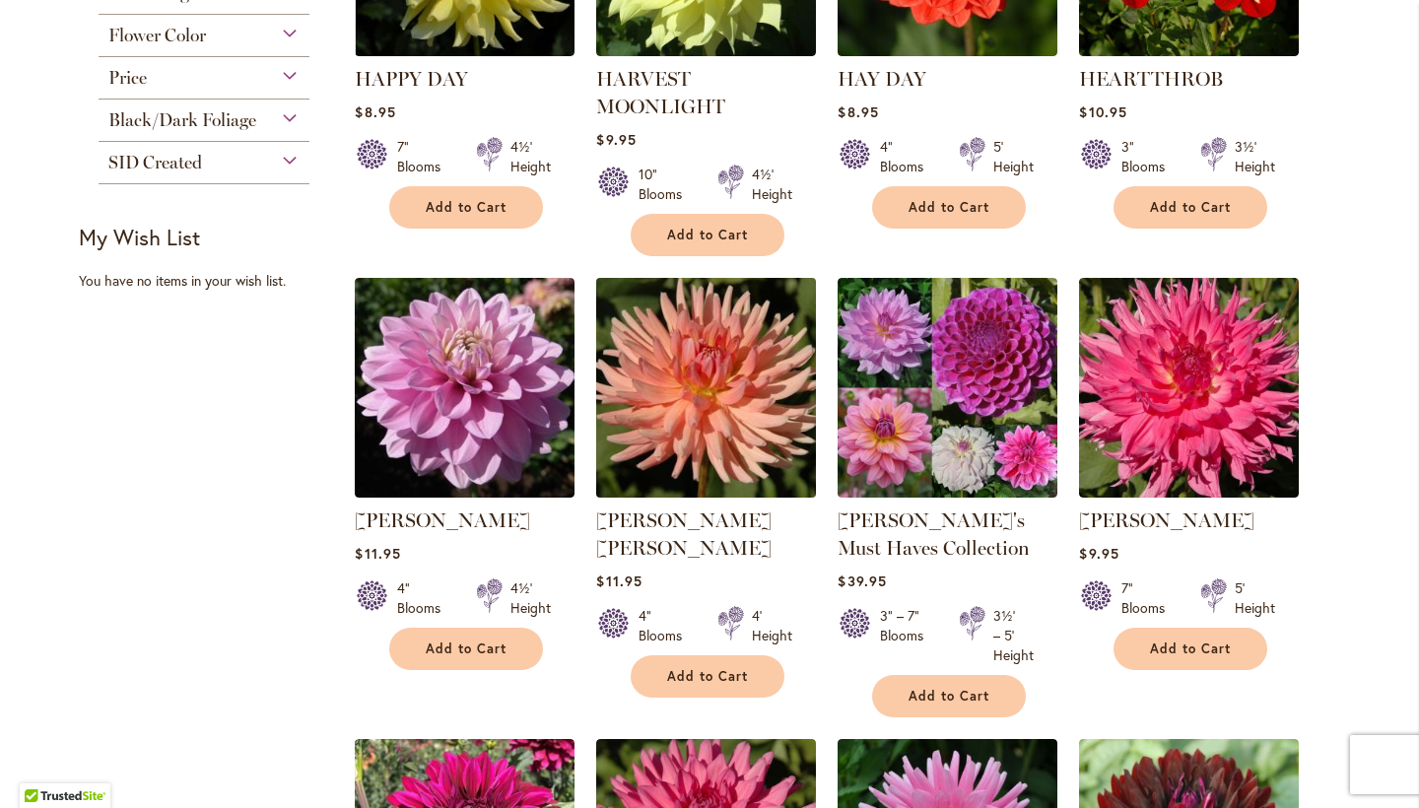
click at [714, 346] on img at bounding box center [706, 388] width 231 height 231
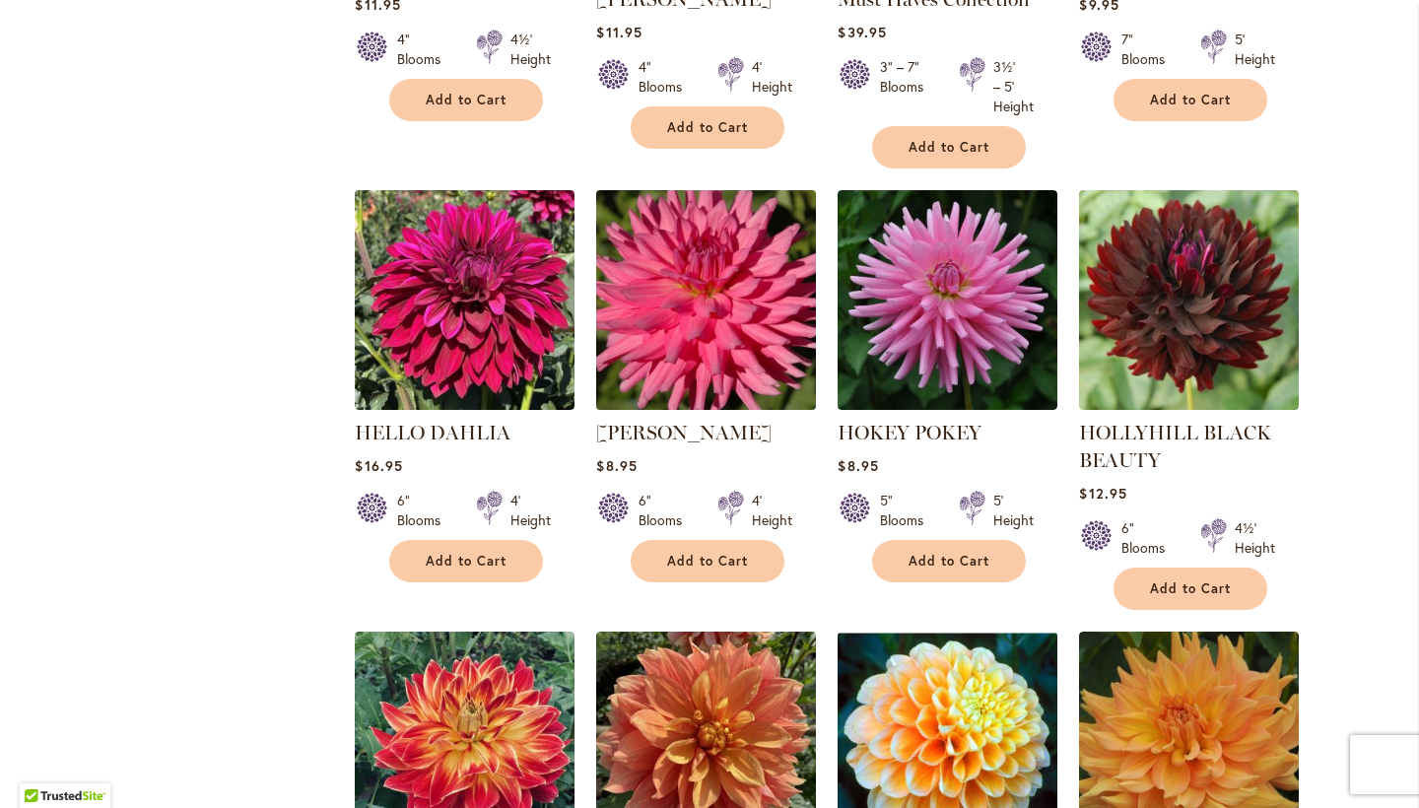
scroll to position [1646, 0]
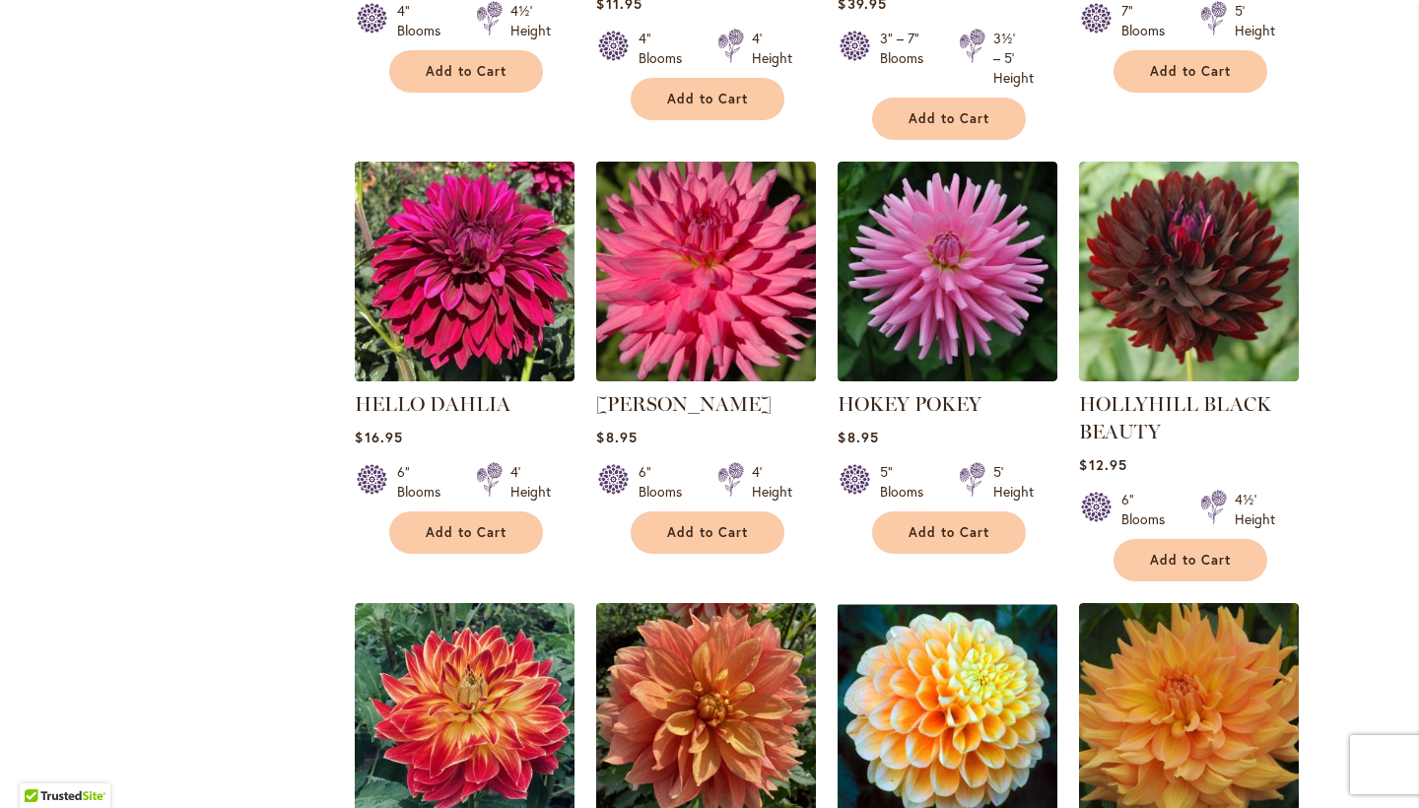
click at [706, 290] on img at bounding box center [706, 272] width 231 height 231
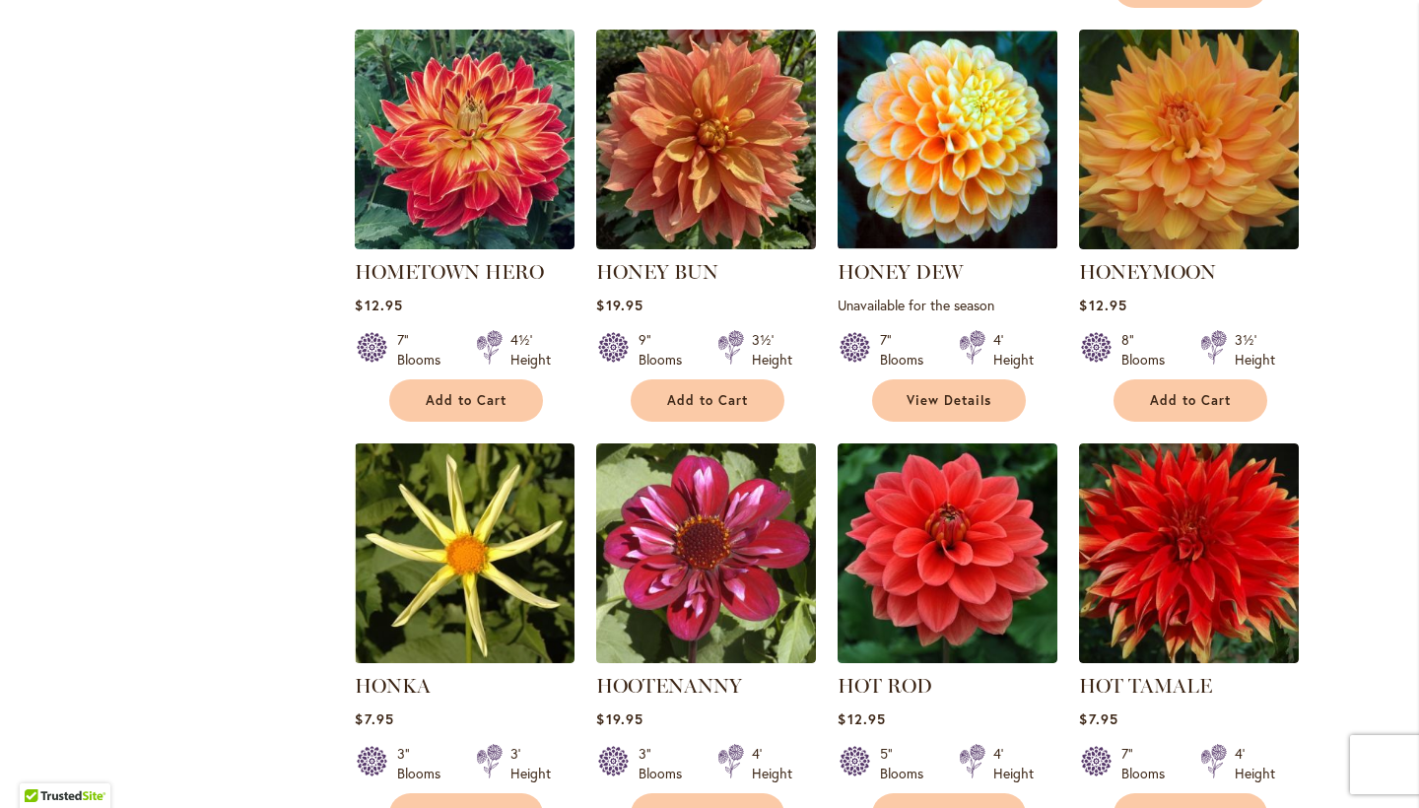
scroll to position [2215, 0]
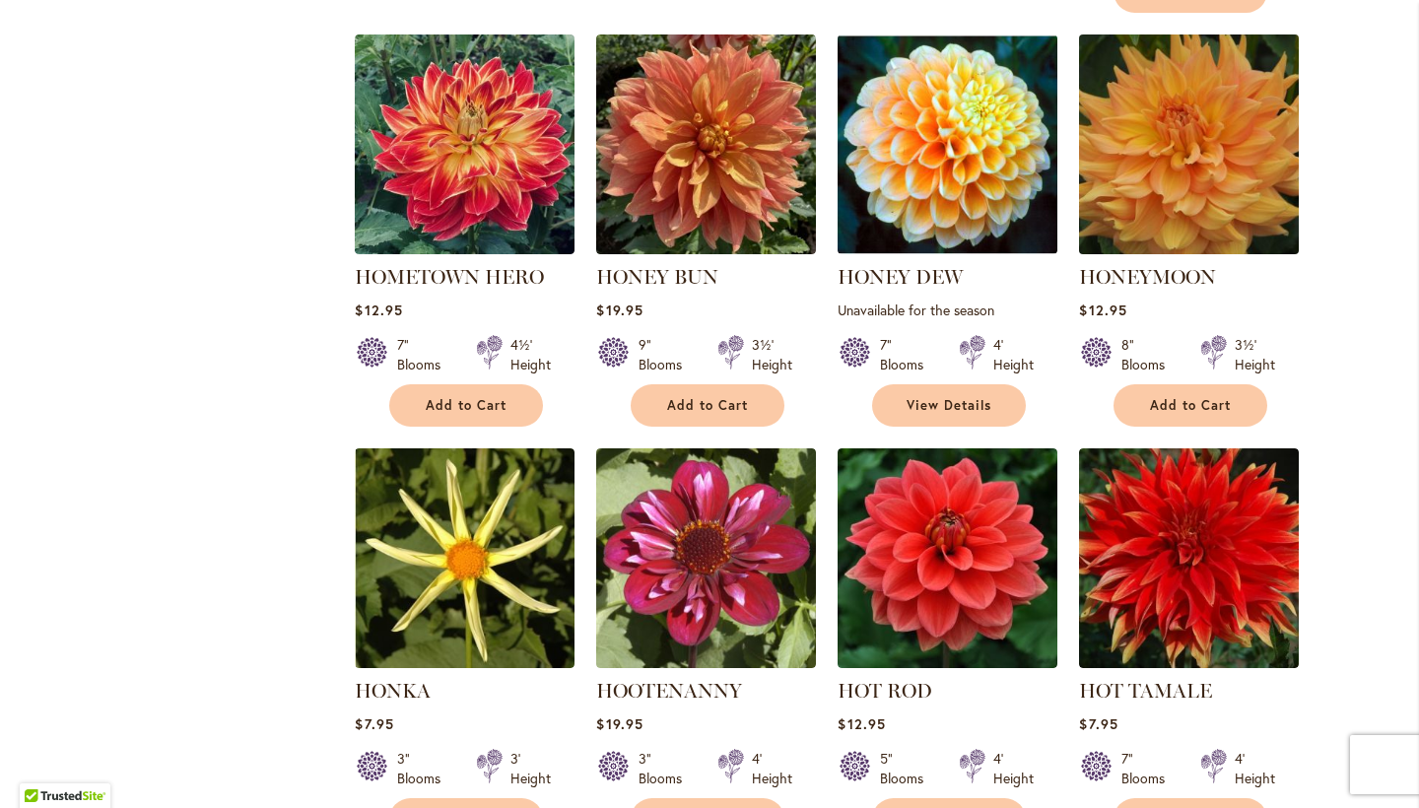
click at [1177, 174] on img at bounding box center [1189, 145] width 231 height 231
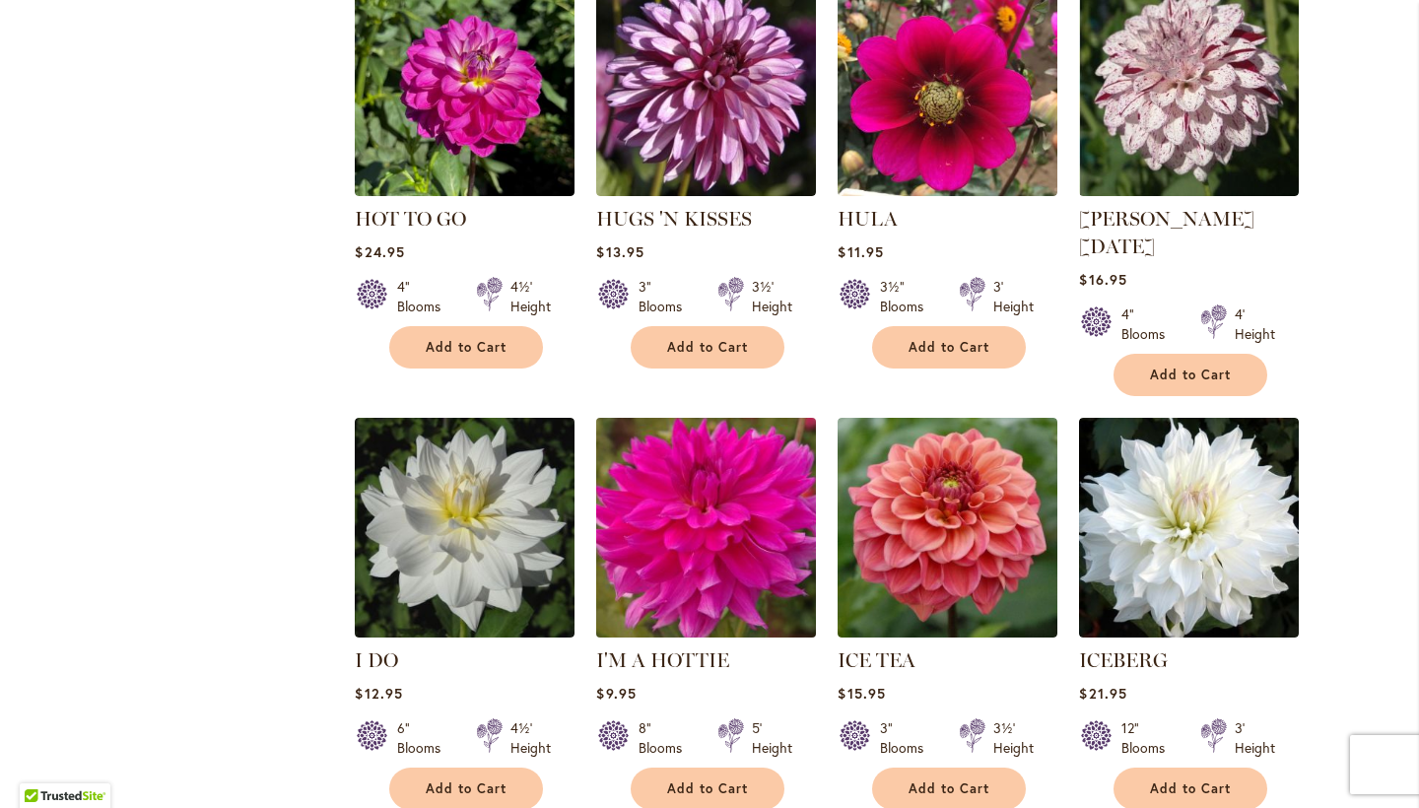
scroll to position [3169, 0]
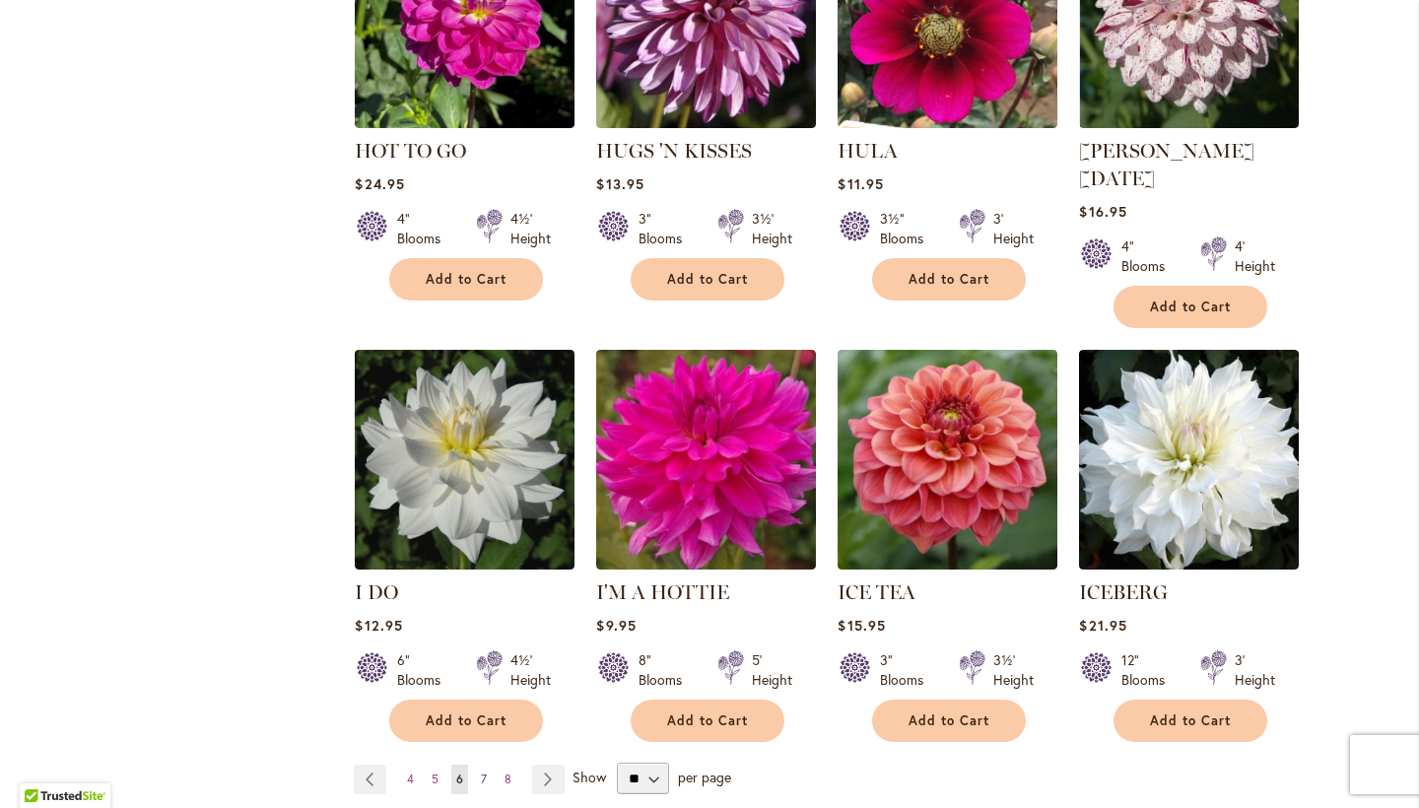
click at [488, 765] on link "Page 7" at bounding box center [484, 780] width 16 height 30
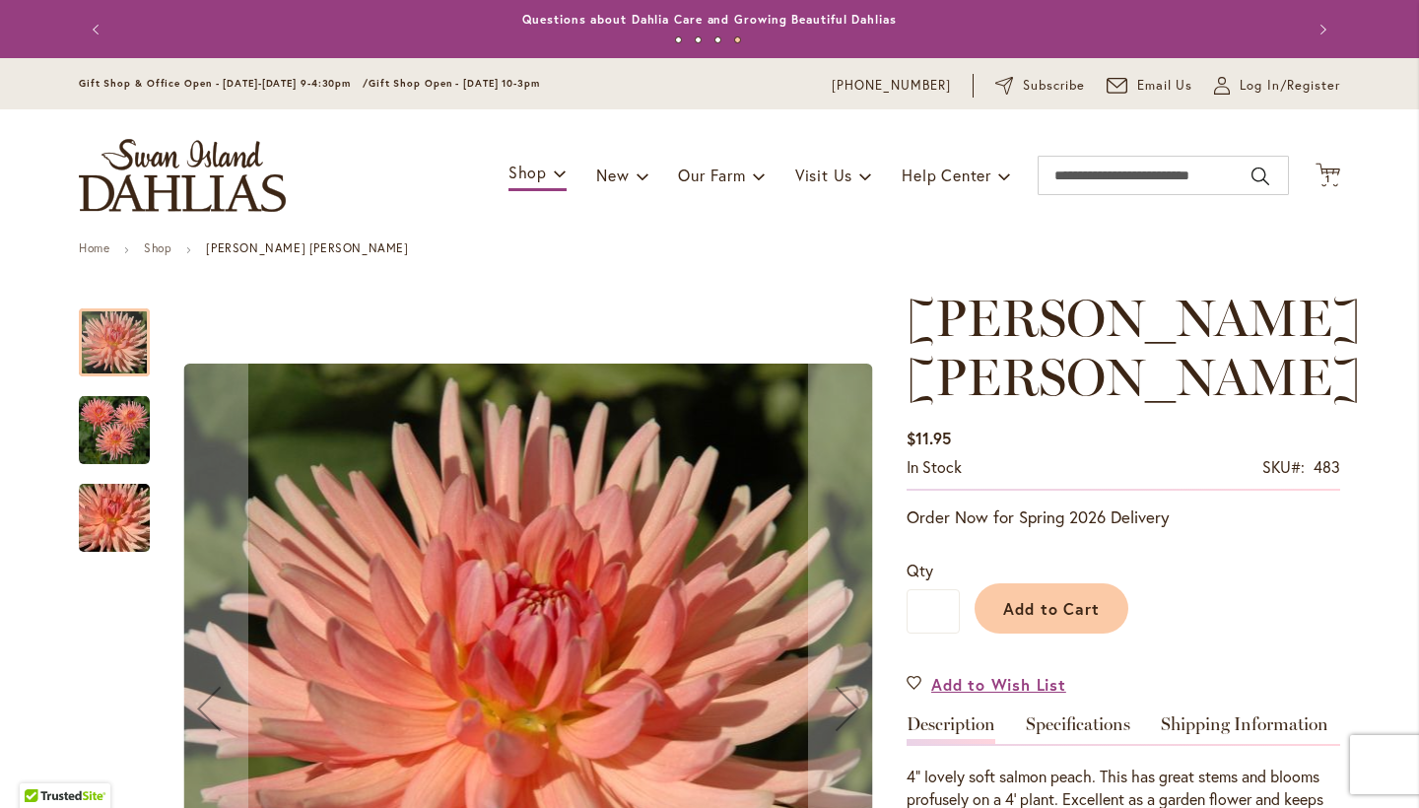
click at [126, 419] on img "HEATHER MARIE" at bounding box center [114, 430] width 71 height 71
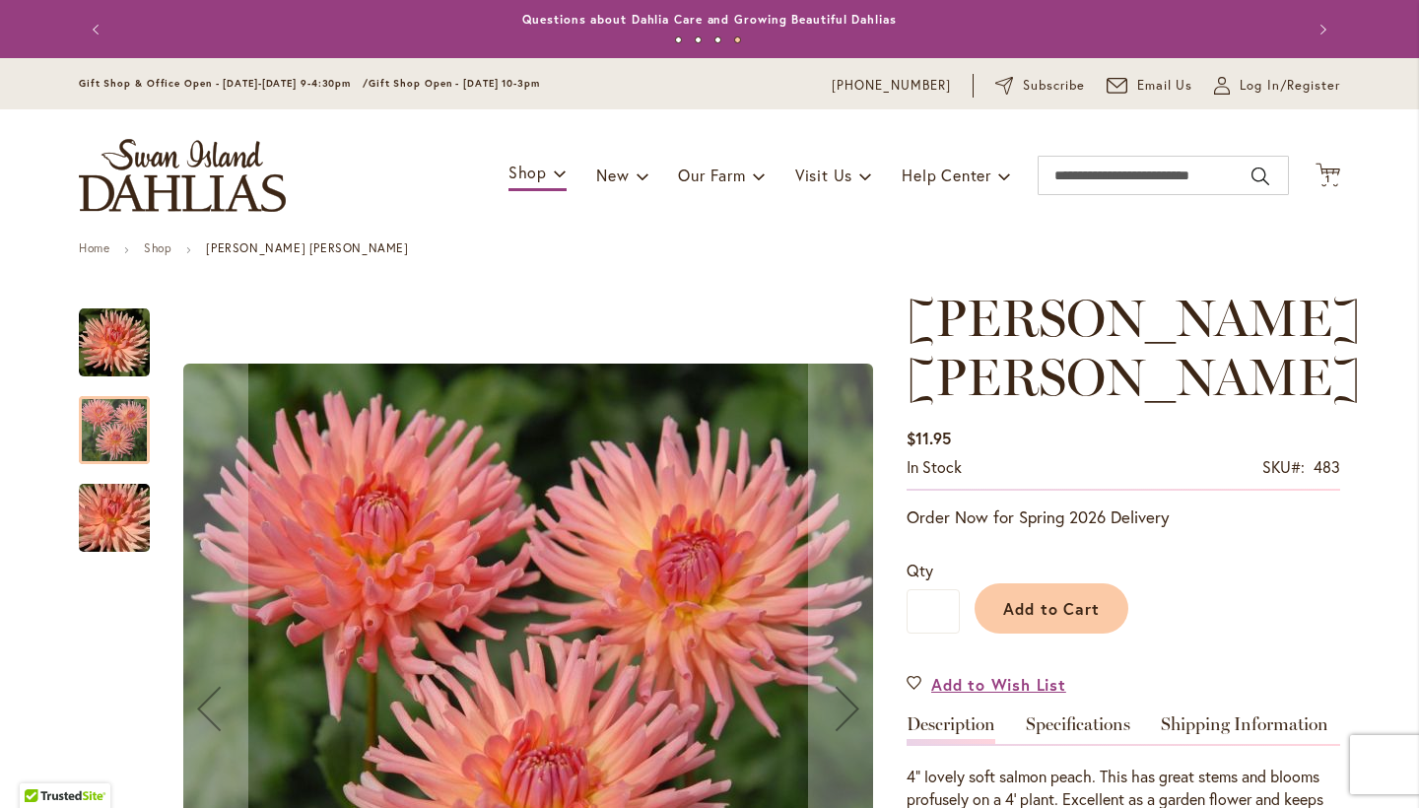
click at [133, 487] on img "HEATHER MARIE" at bounding box center [114, 518] width 142 height 95
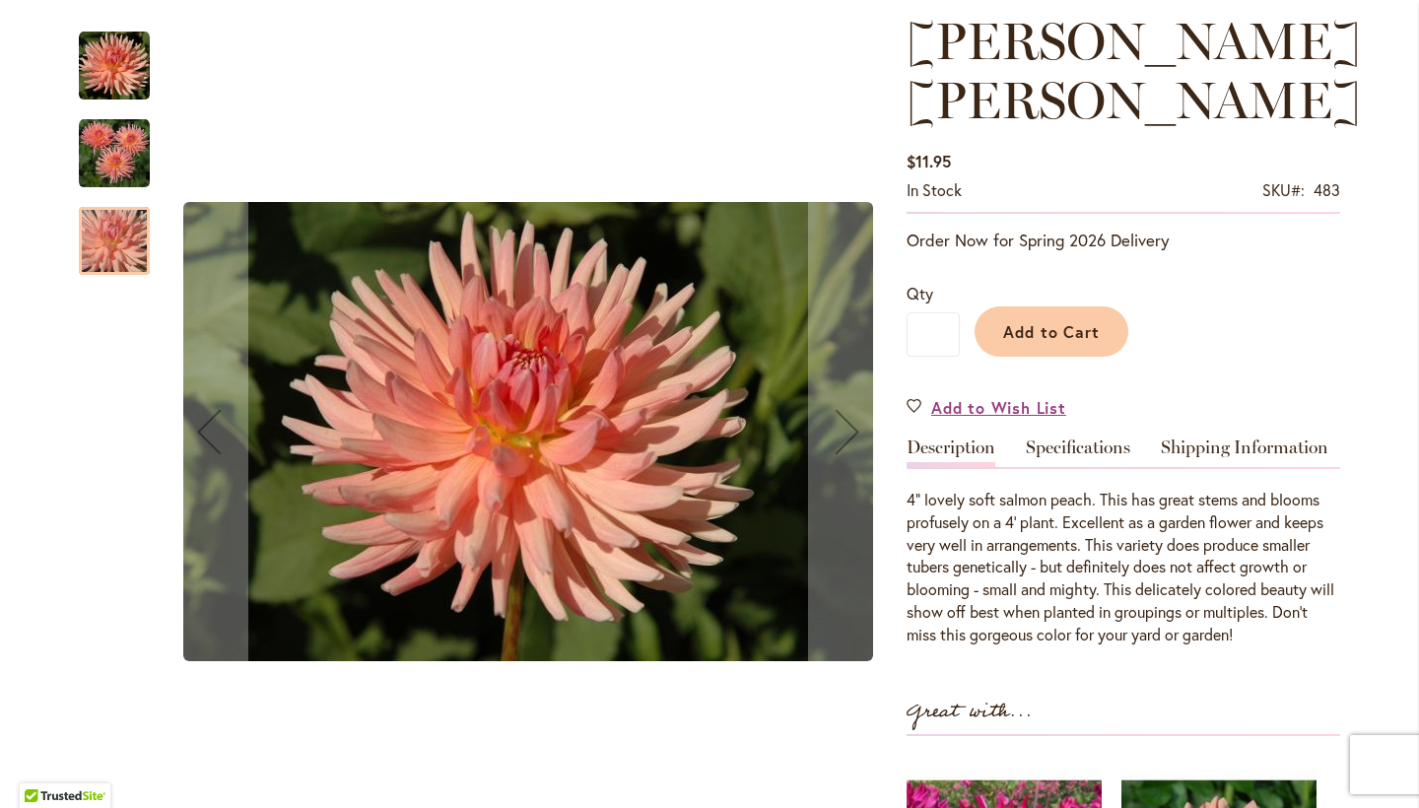
scroll to position [493, 0]
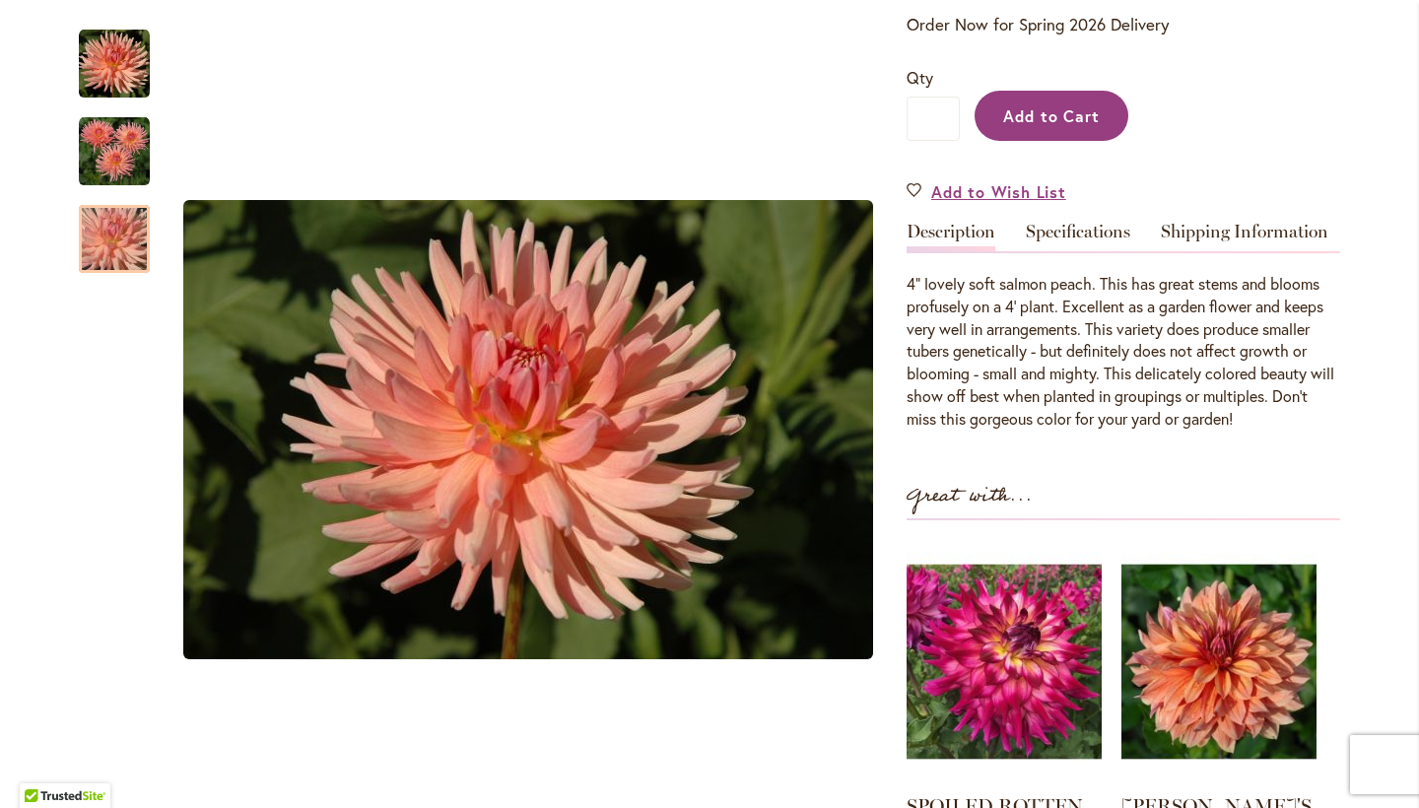
click at [1063, 123] on span "Add to Cart" at bounding box center [1052, 115] width 98 height 21
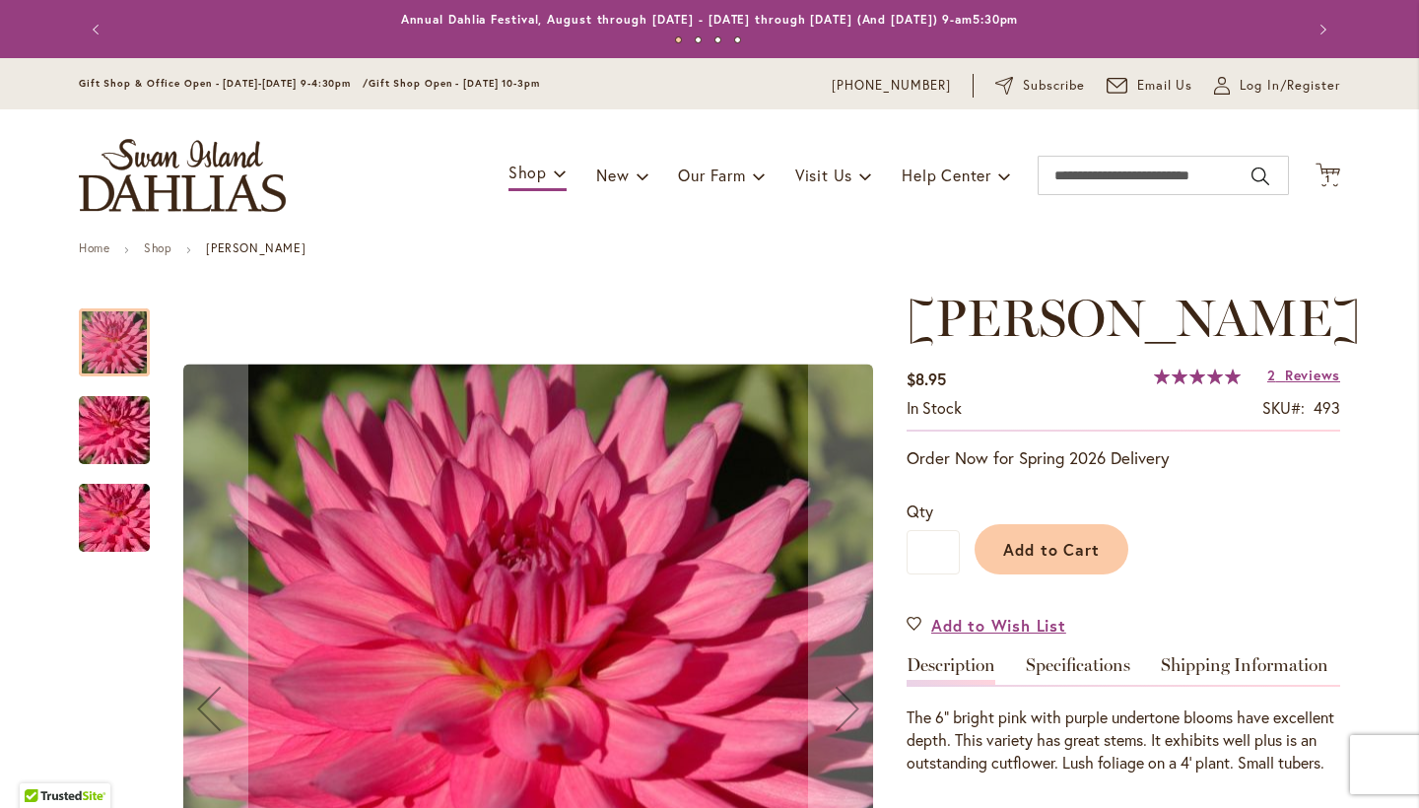
click at [109, 406] on img "HERBERT SMITH" at bounding box center [114, 430] width 142 height 95
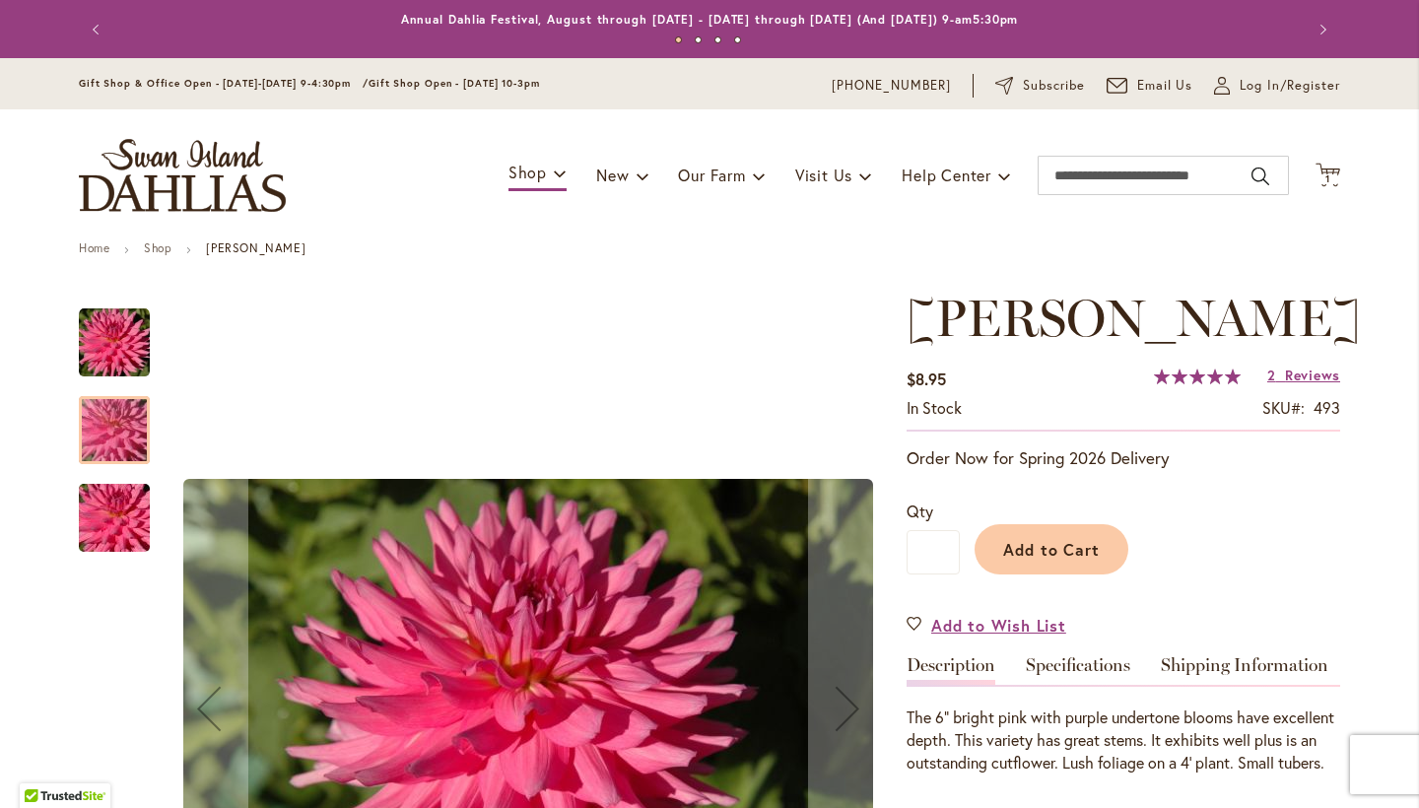
click at [121, 538] on img "HERBERT SMITH" at bounding box center [114, 518] width 142 height 95
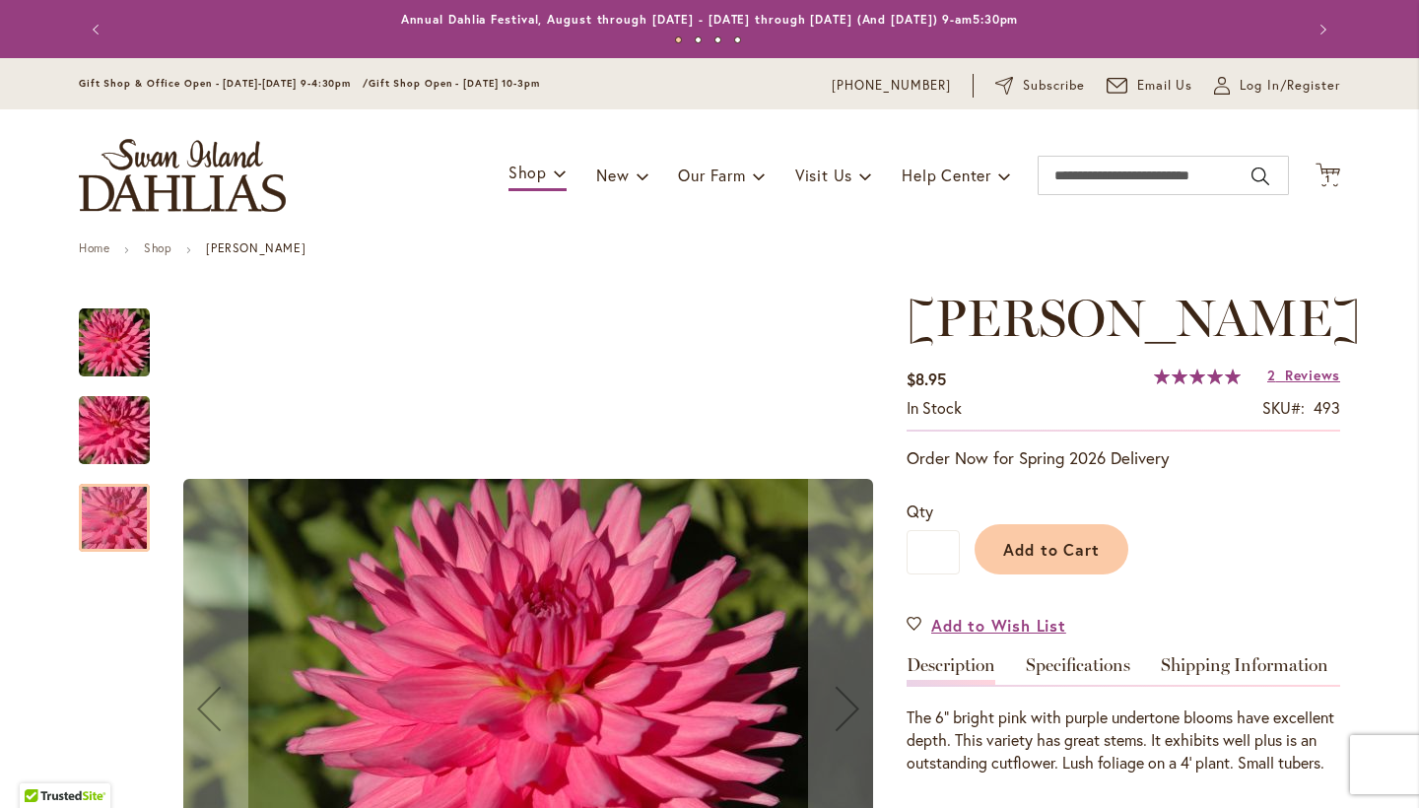
click at [124, 415] on img "HERBERT SMITH" at bounding box center [114, 430] width 142 height 95
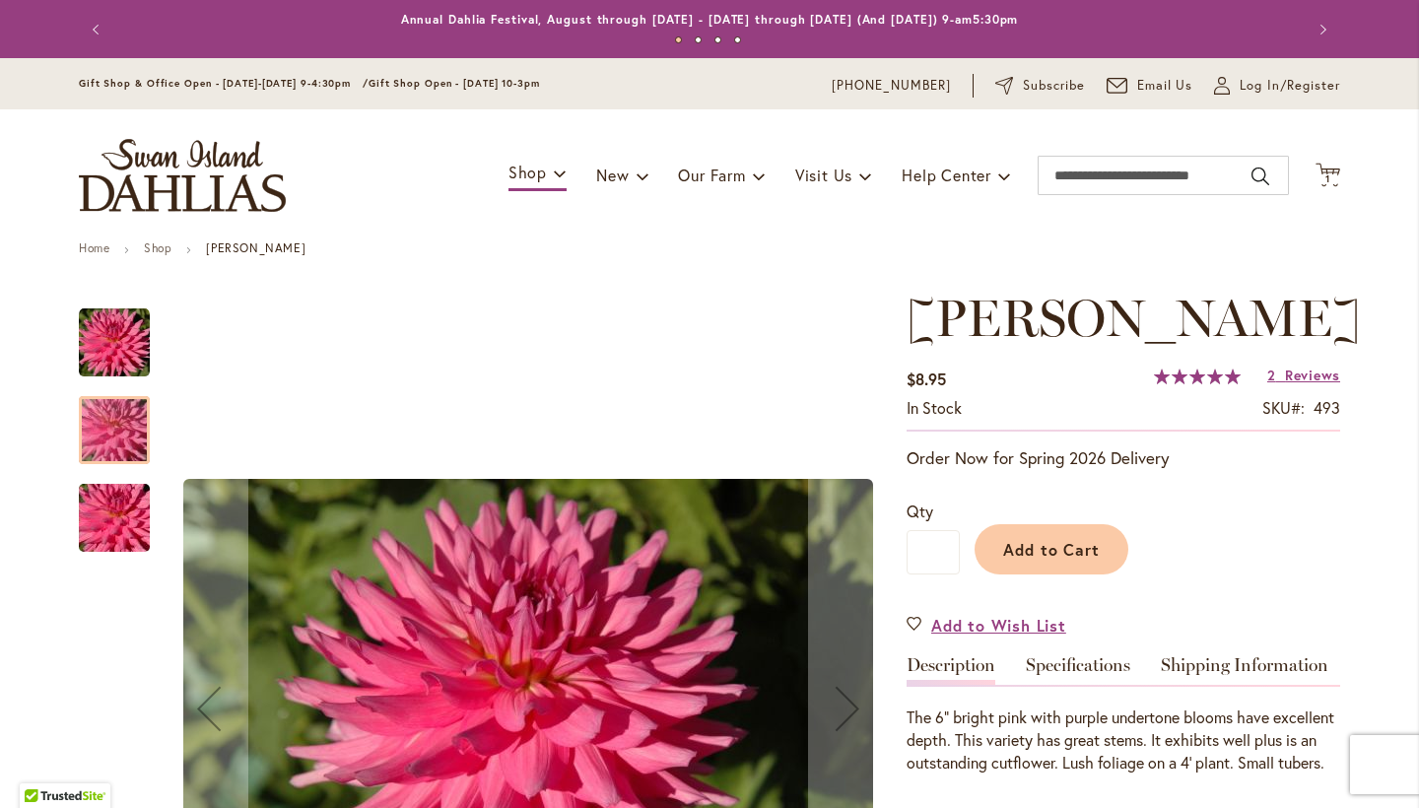
click at [121, 328] on img "HERBERT SMITH" at bounding box center [114, 342] width 71 height 71
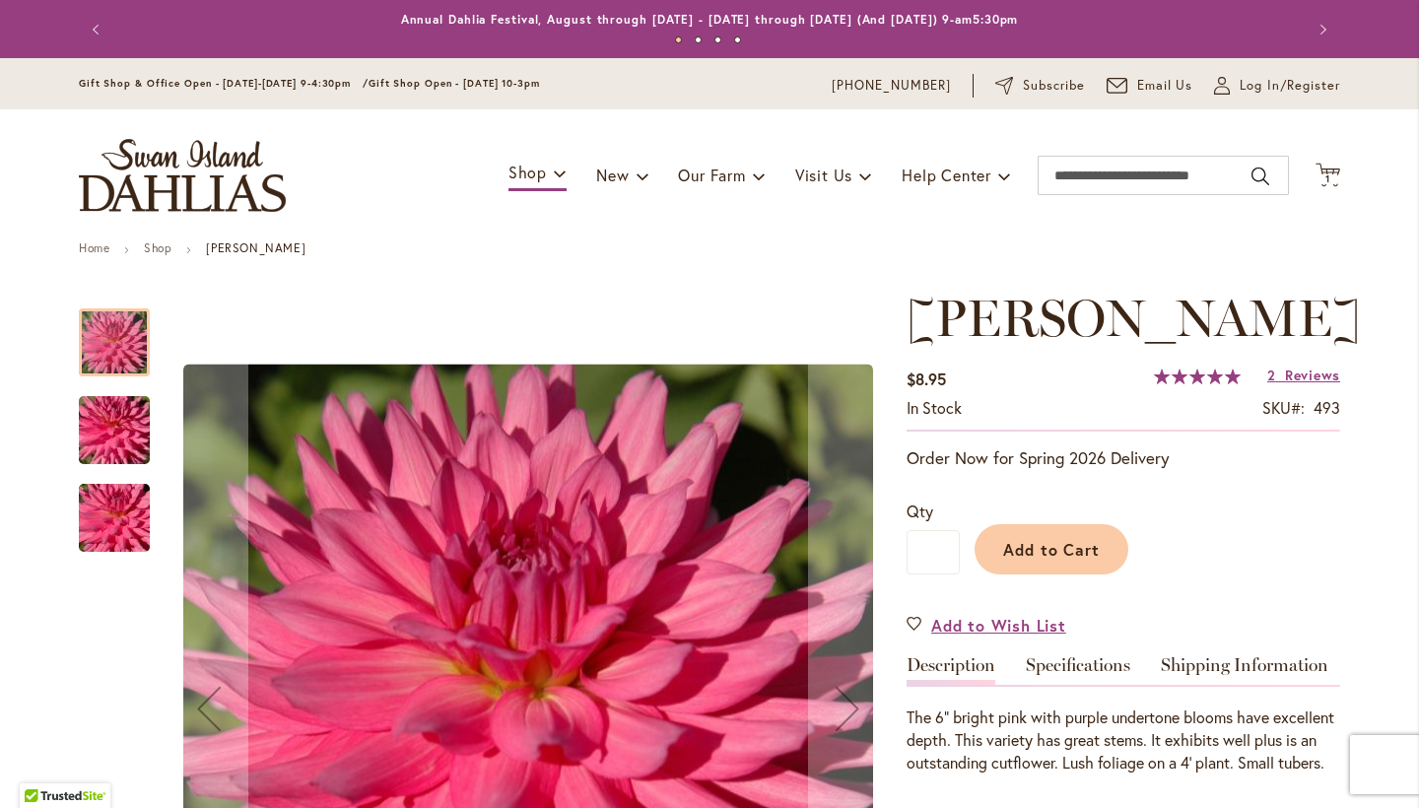
click at [129, 520] on img "HERBERT SMITH" at bounding box center [114, 518] width 142 height 95
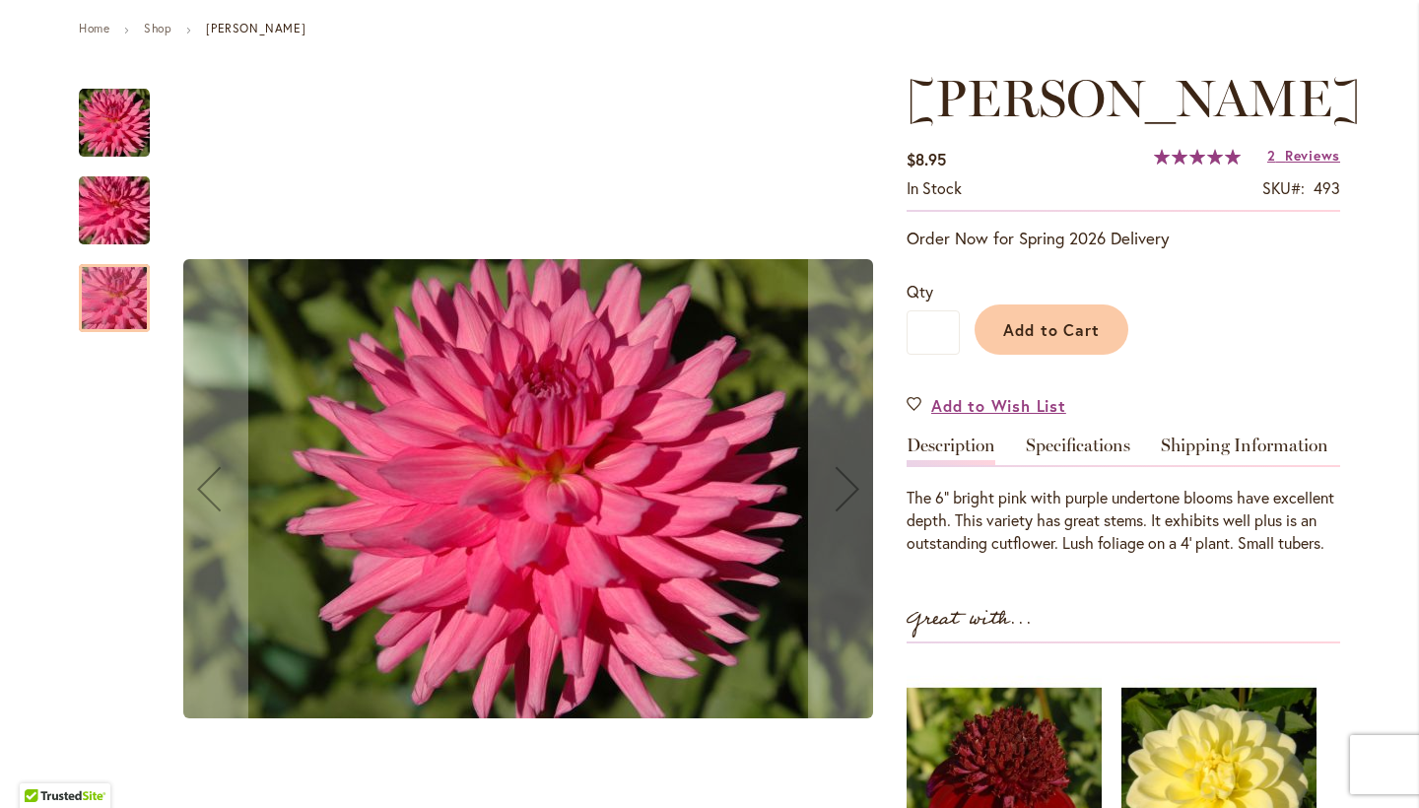
scroll to position [222, 0]
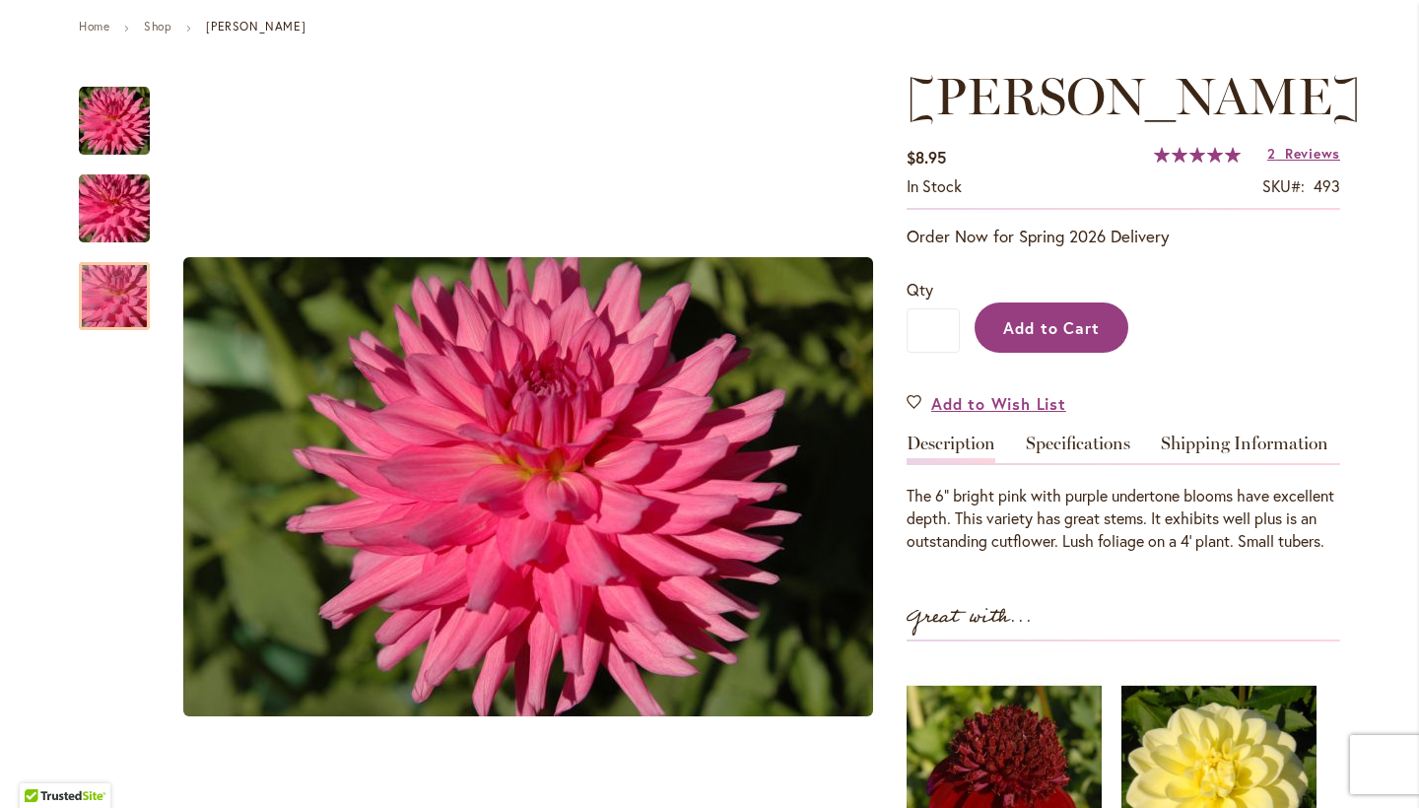
click at [1046, 338] on span "Add to Cart" at bounding box center [1052, 327] width 98 height 21
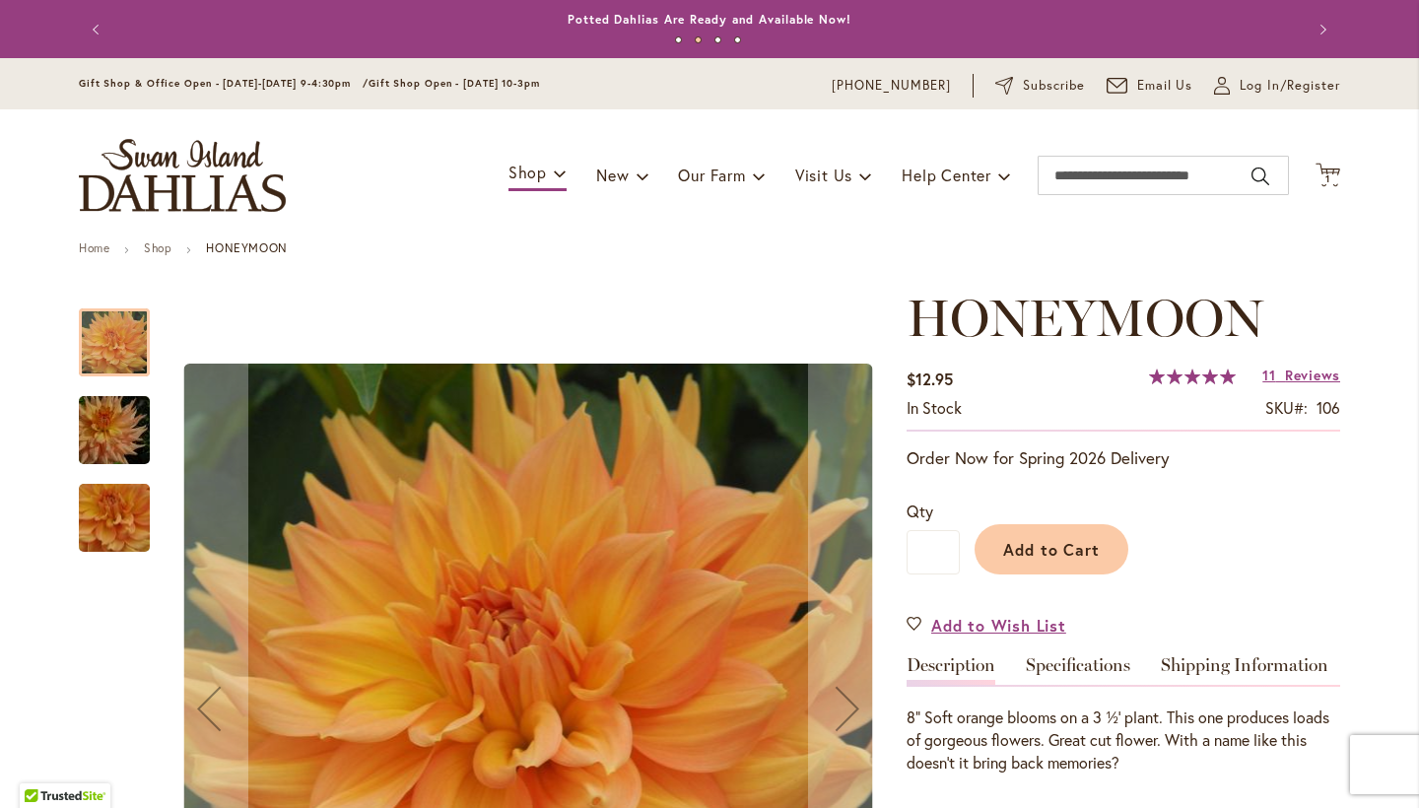
click at [148, 431] on img "Honeymoon" at bounding box center [114, 430] width 142 height 95
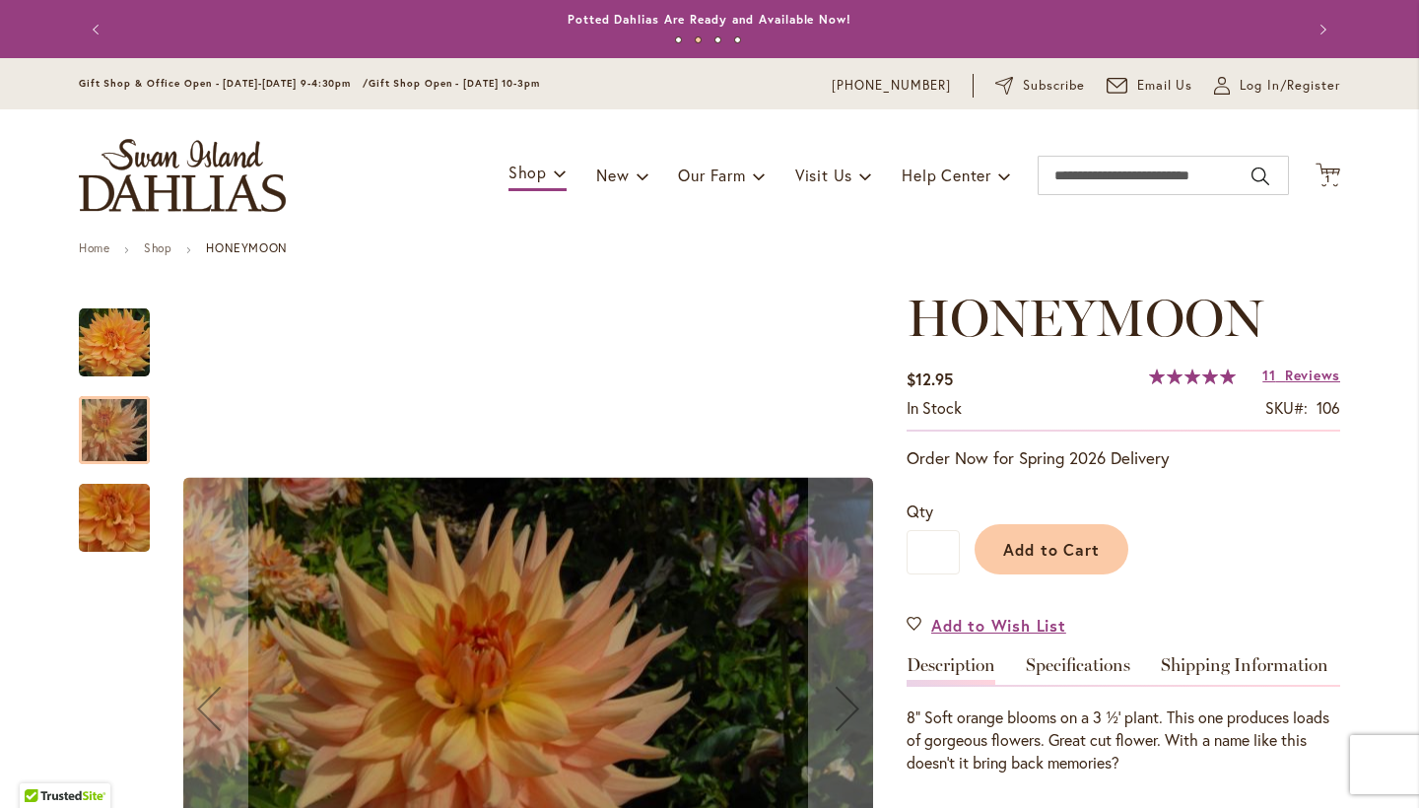
click at [134, 512] on img "Honeymoon" at bounding box center [114, 517] width 142 height 131
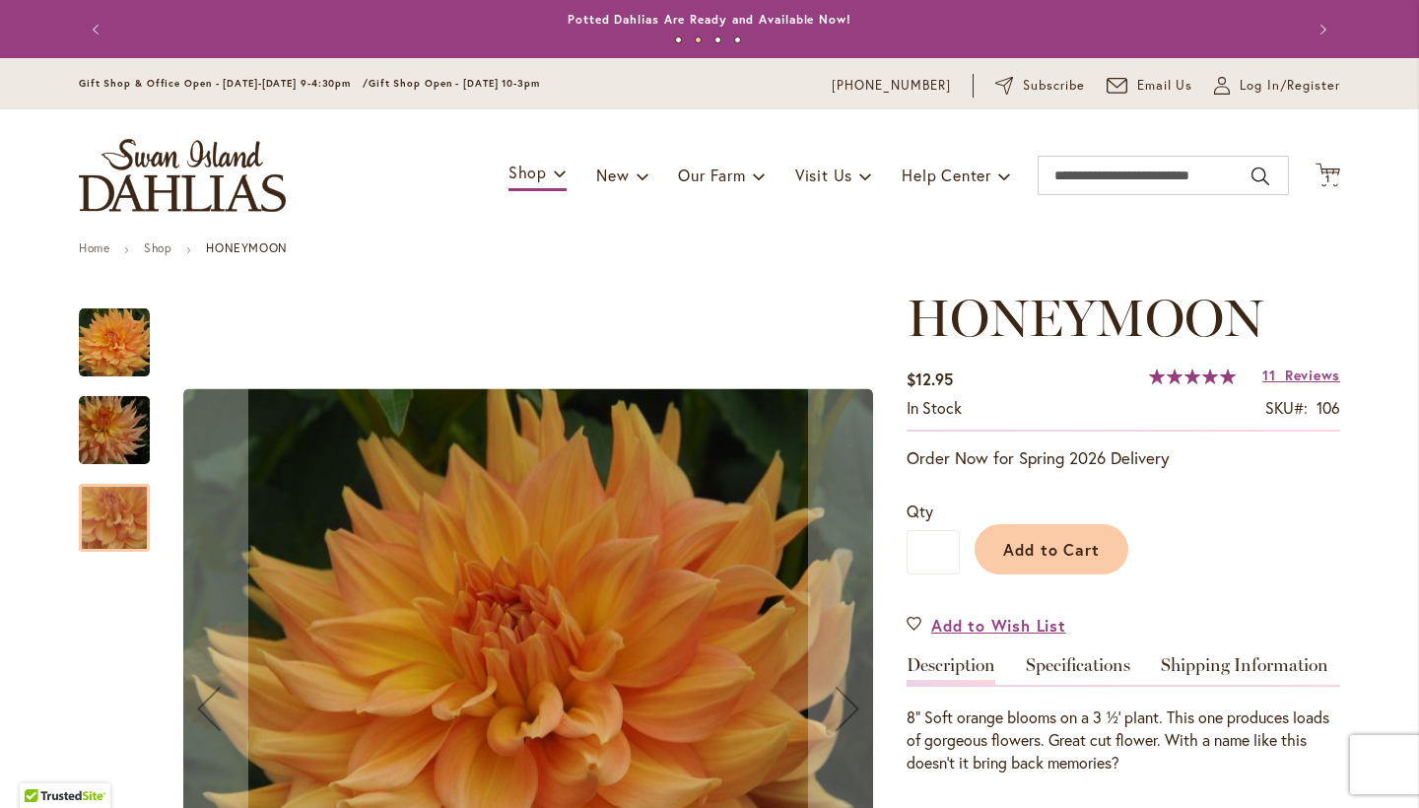
click at [123, 343] on img "Honeymoon" at bounding box center [114, 342] width 71 height 71
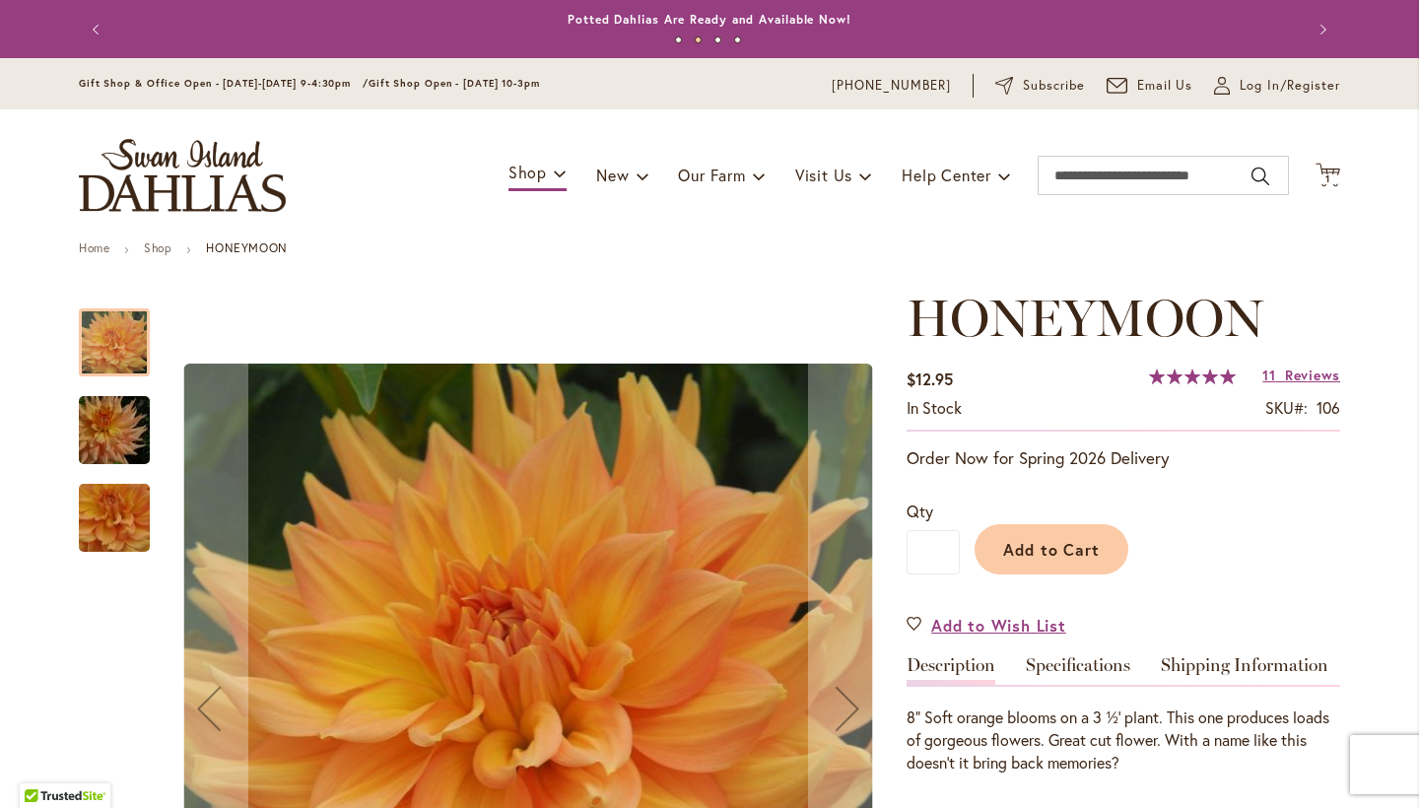
click at [116, 419] on img "Honeymoon" at bounding box center [114, 430] width 142 height 95
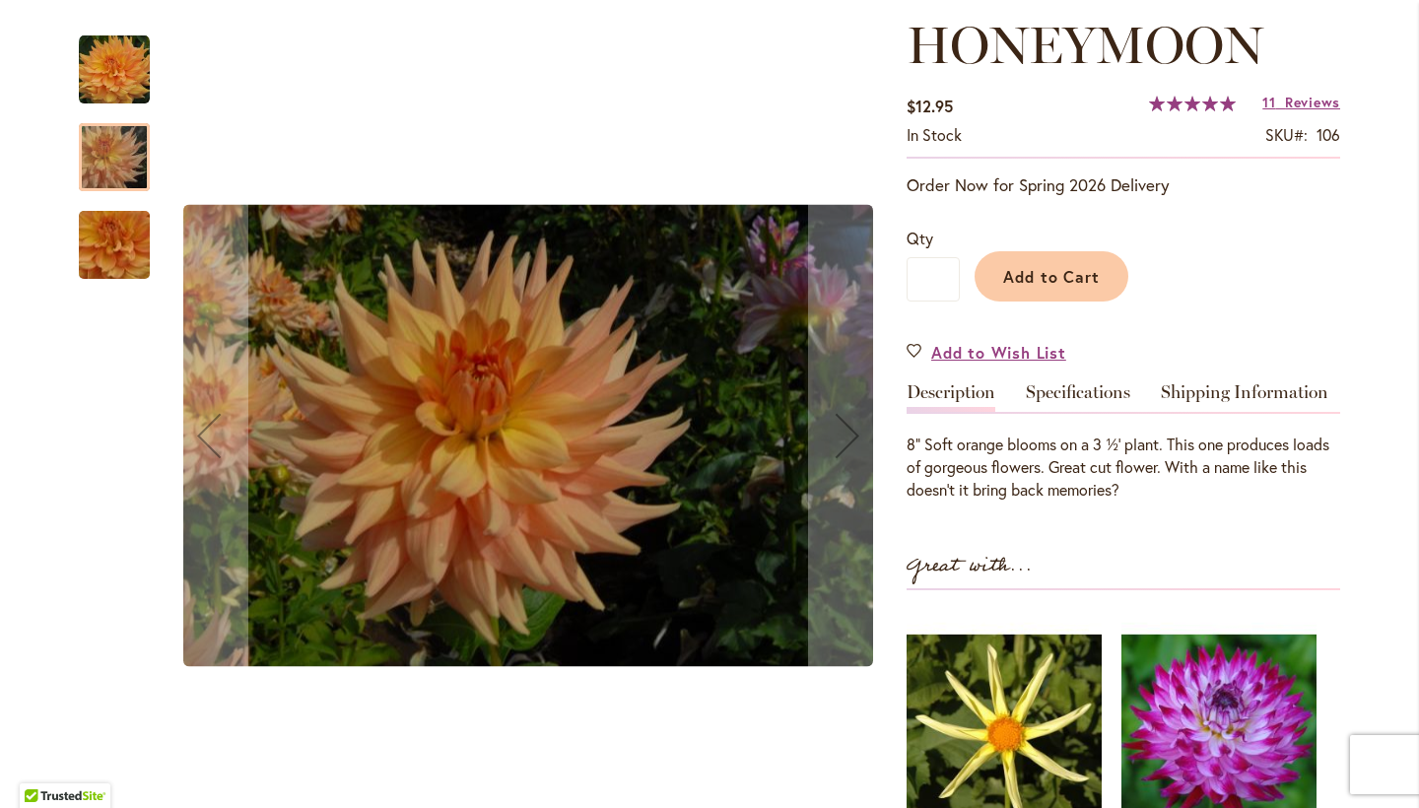
scroll to position [293, 0]
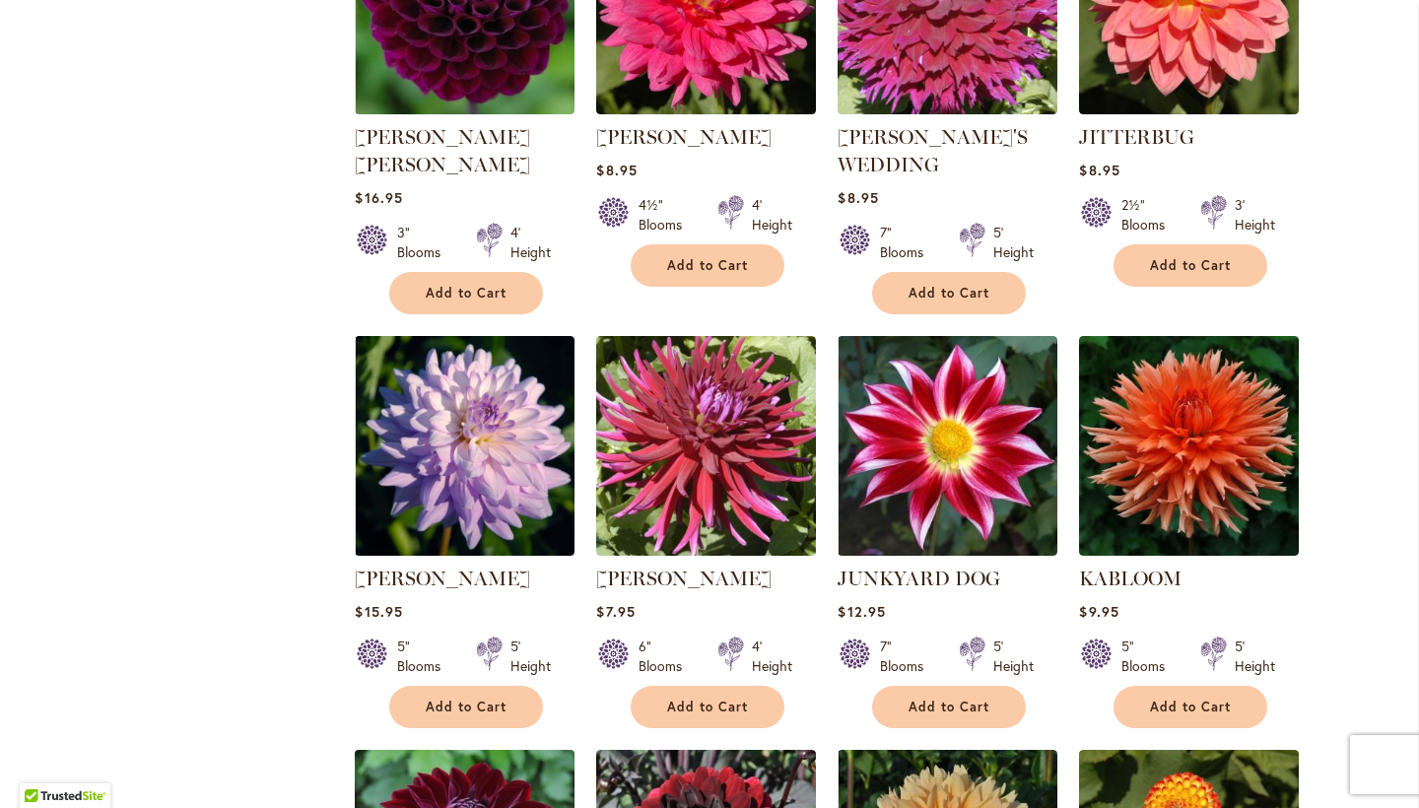
scroll to position [1896, 0]
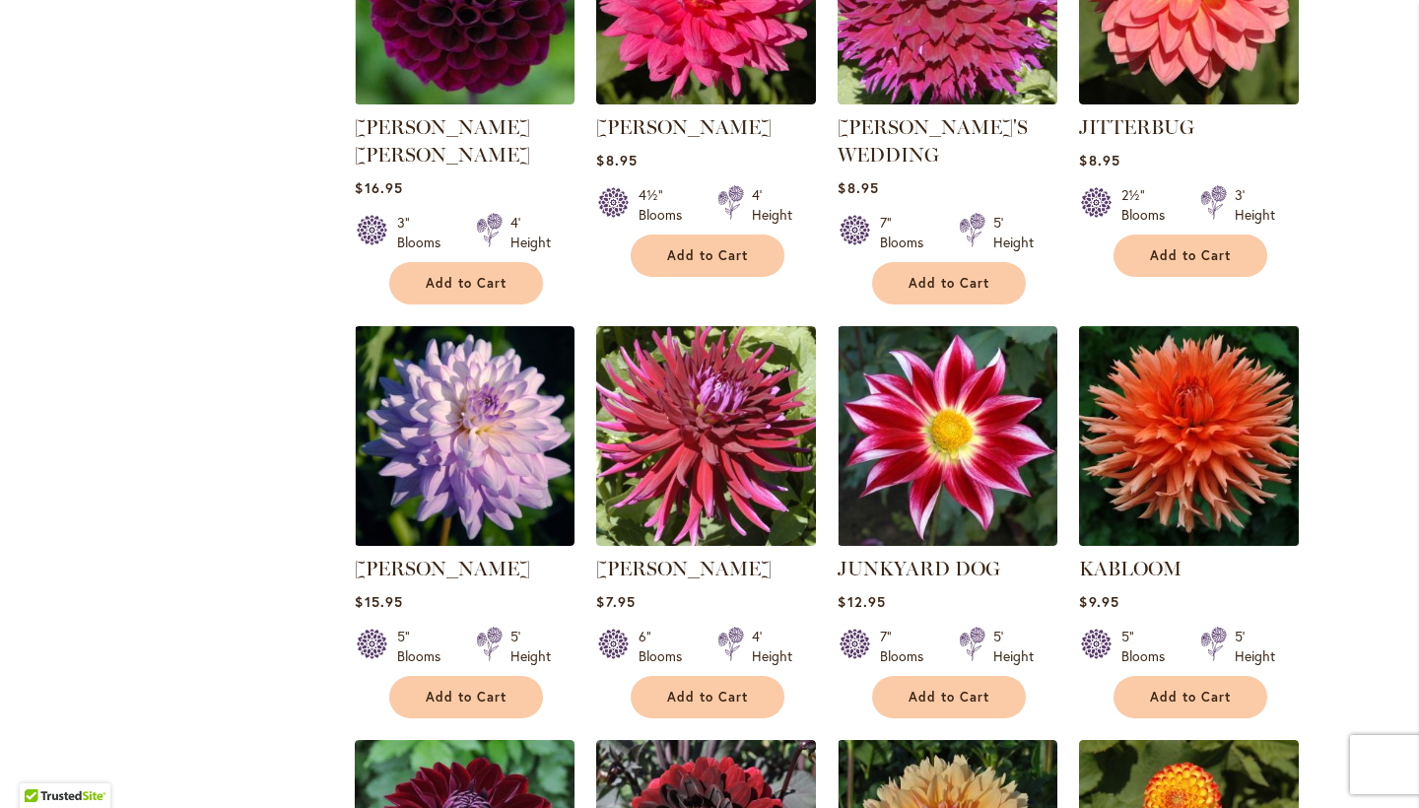
click at [1149, 424] on img at bounding box center [1189, 436] width 231 height 231
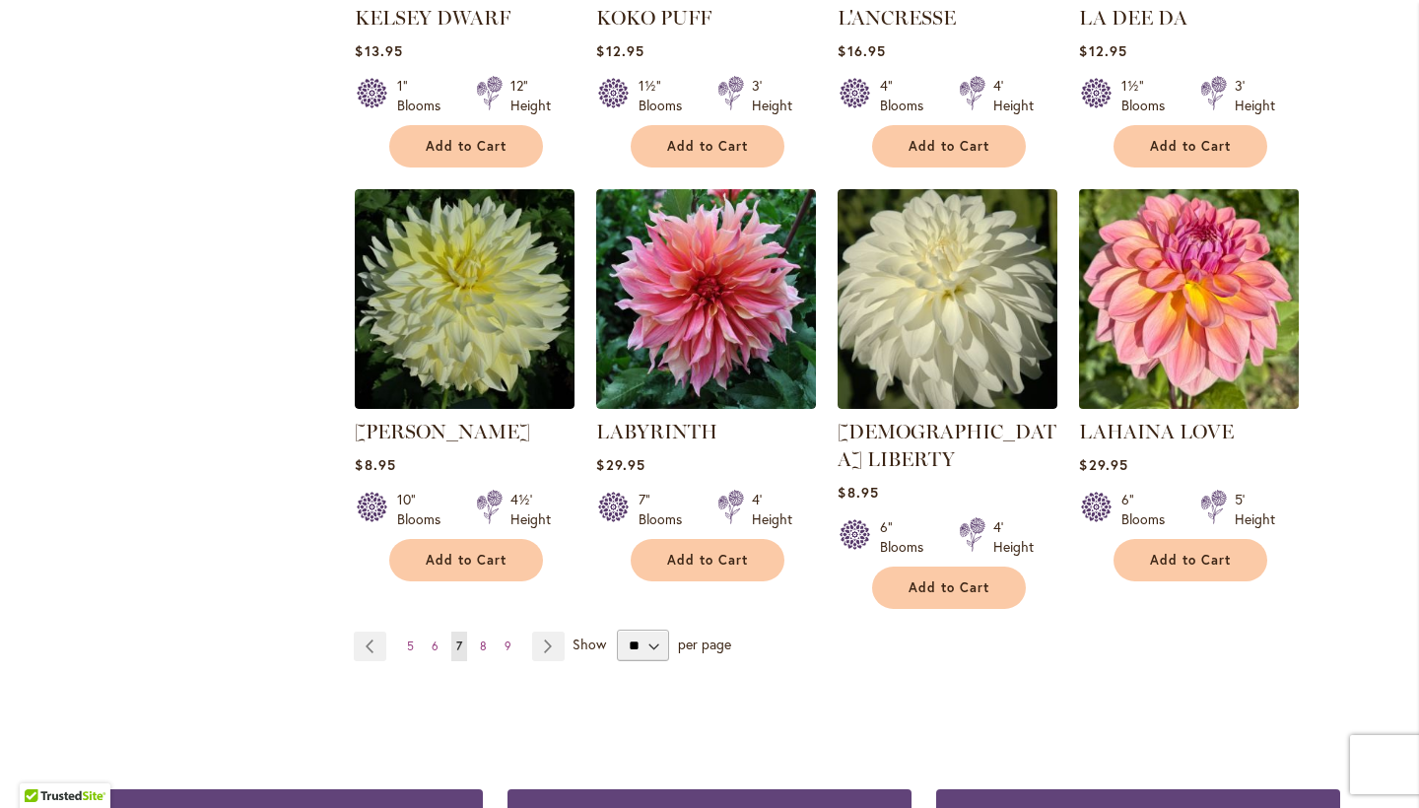
scroll to position [3279, 0]
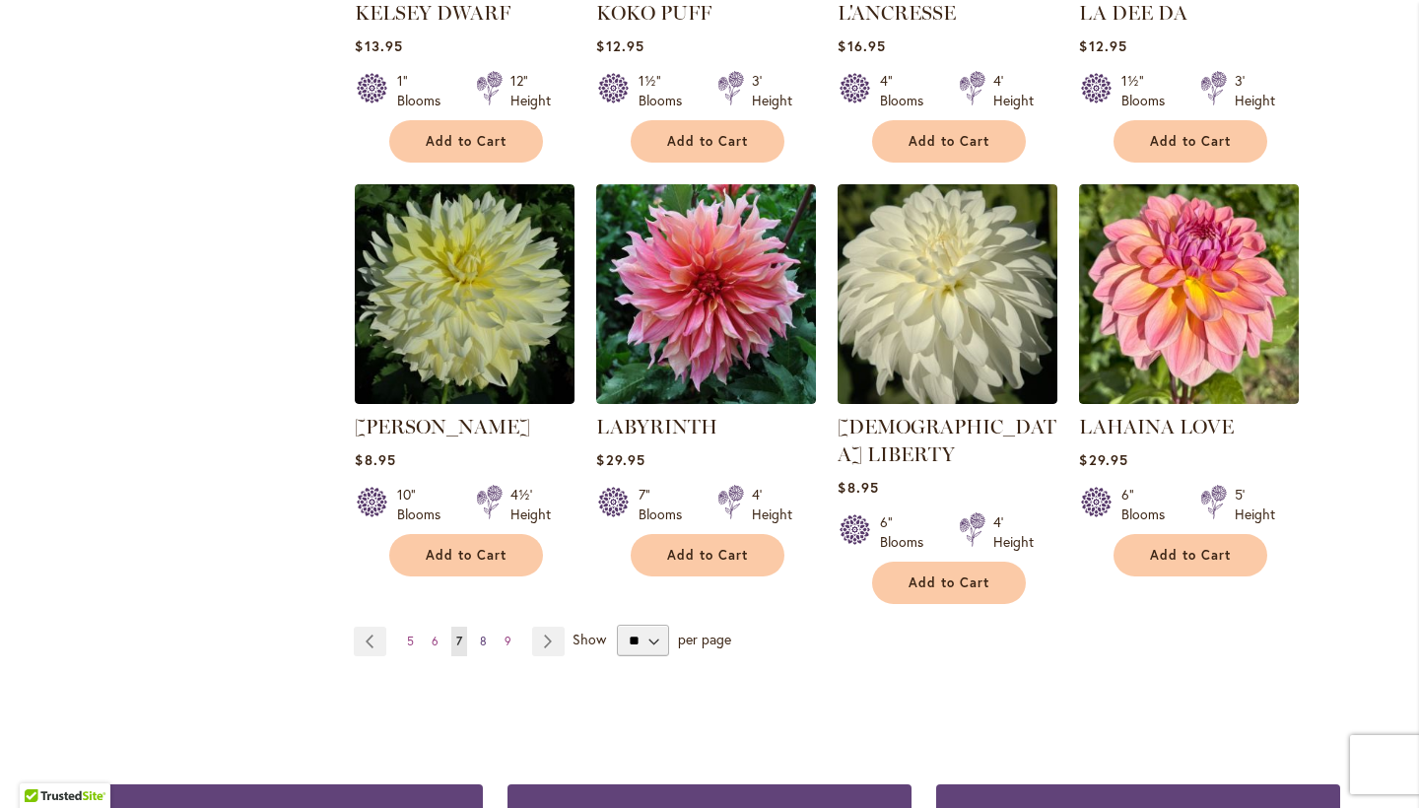
click at [487, 627] on link "Page 8" at bounding box center [483, 642] width 17 height 30
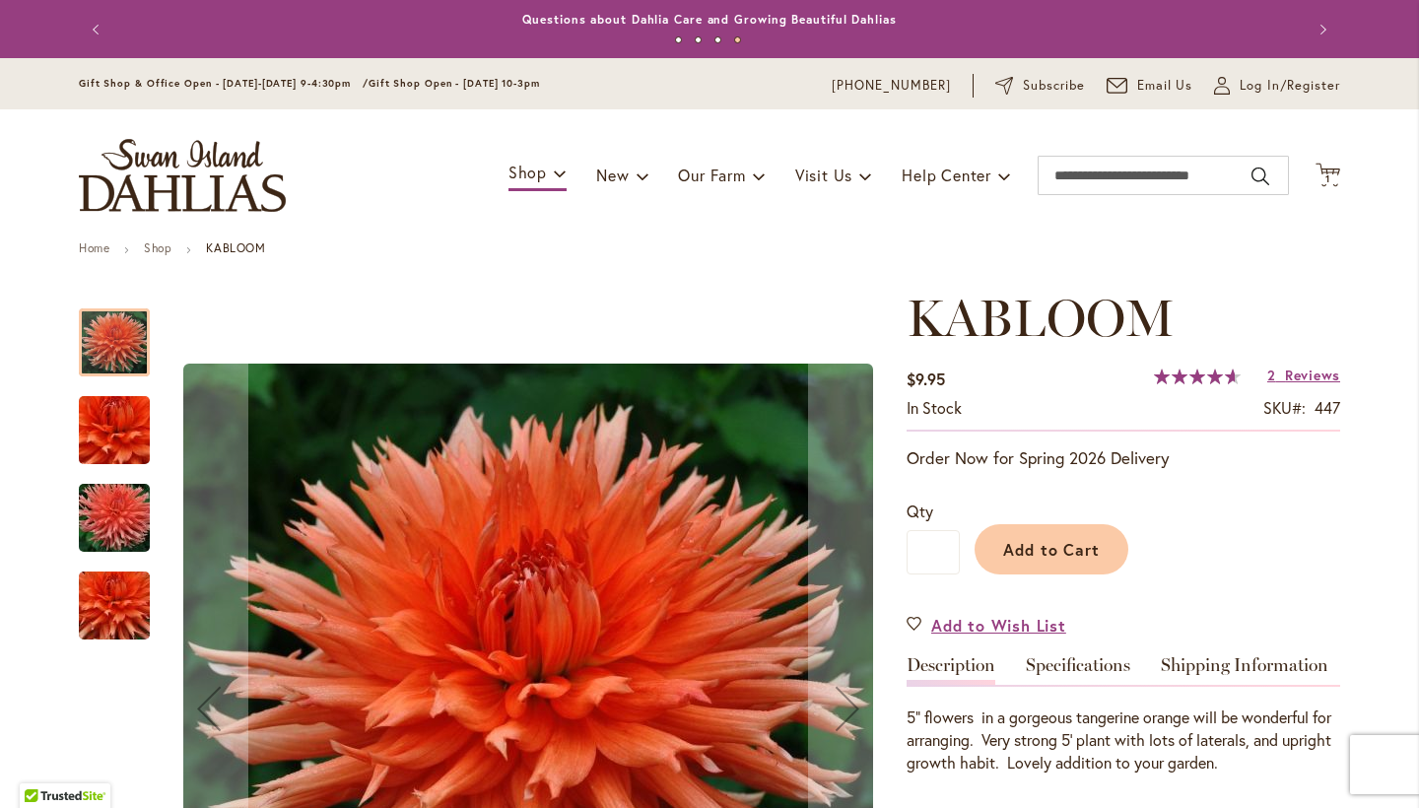
click at [144, 405] on img "KABLOOM" at bounding box center [114, 430] width 142 height 95
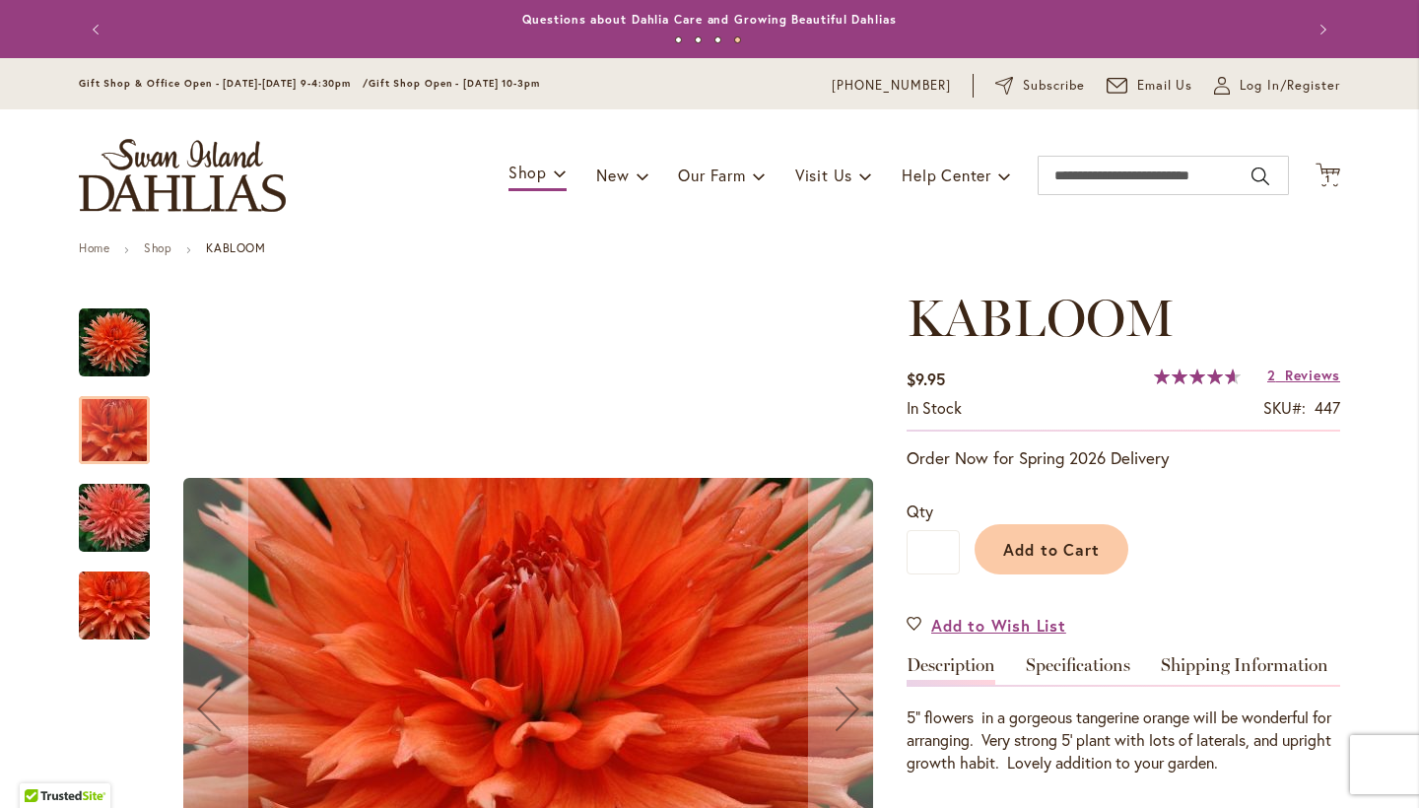
click at [147, 508] on img "KABLOOM" at bounding box center [114, 518] width 142 height 95
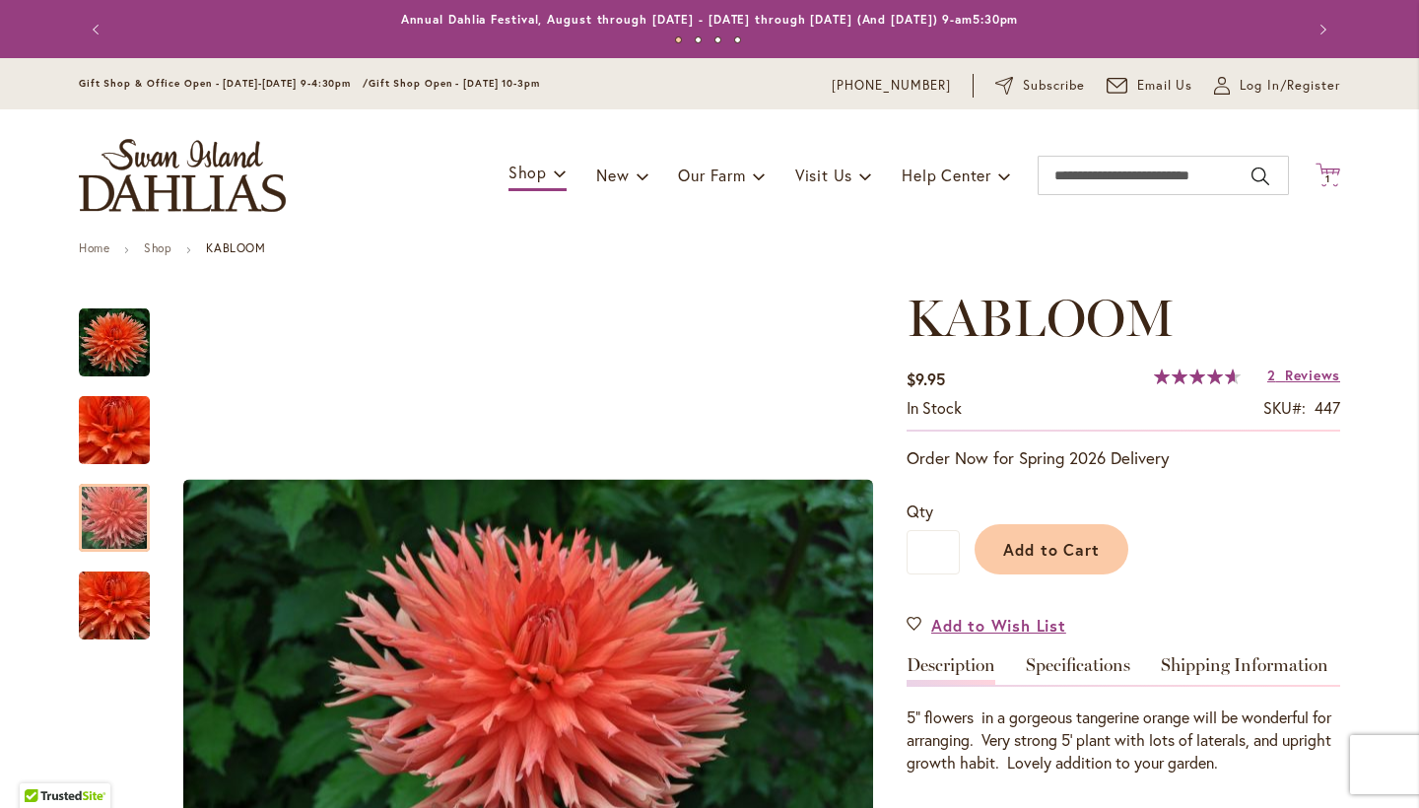
click at [1328, 186] on icon "Cart .cls-1 { fill: #231f20; }" at bounding box center [1327, 175] width 25 height 25
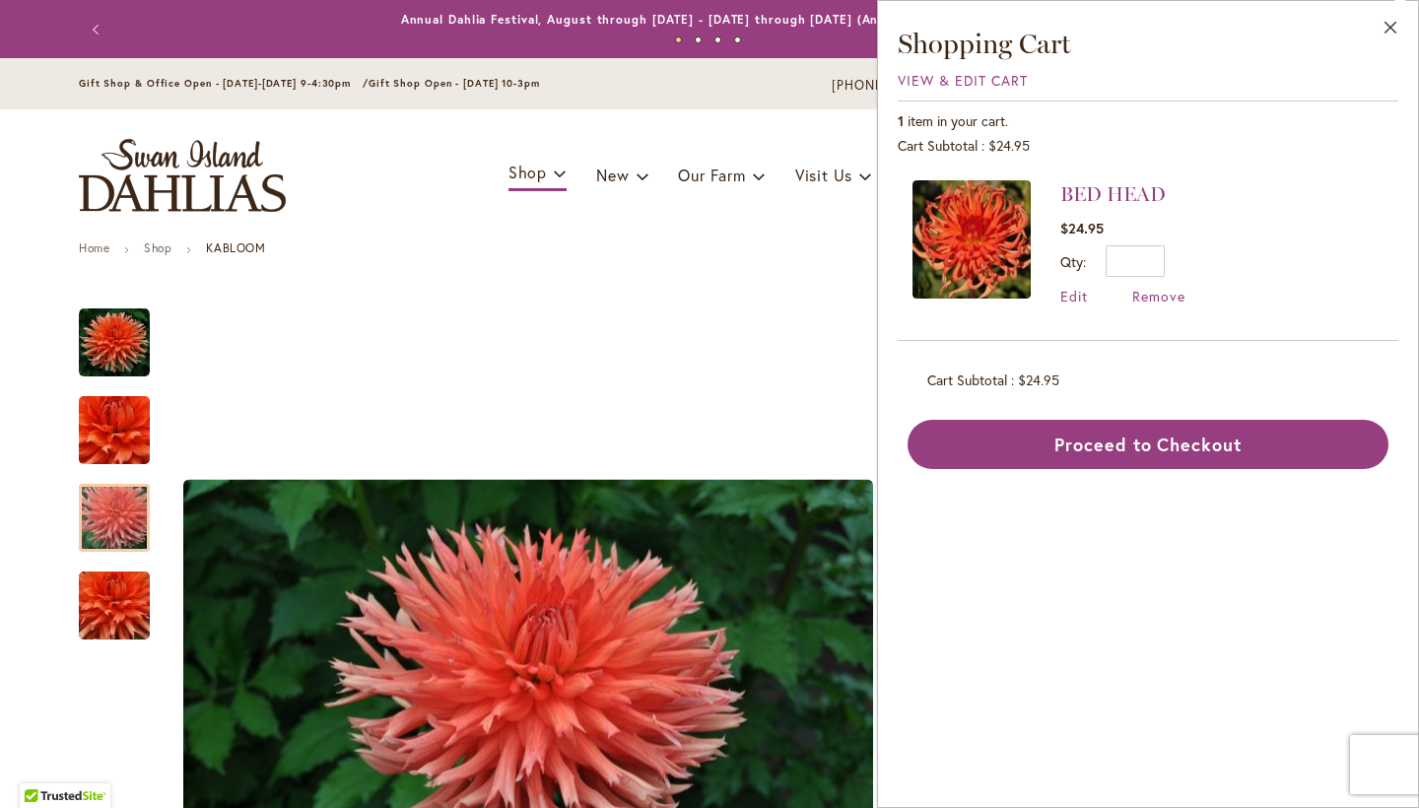
click at [709, 238] on div "Toggle Nav Shop Dahlia Tubers Collections Fresh Cut Dahlias Gardening Supplies …" at bounding box center [709, 175] width 1301 height 132
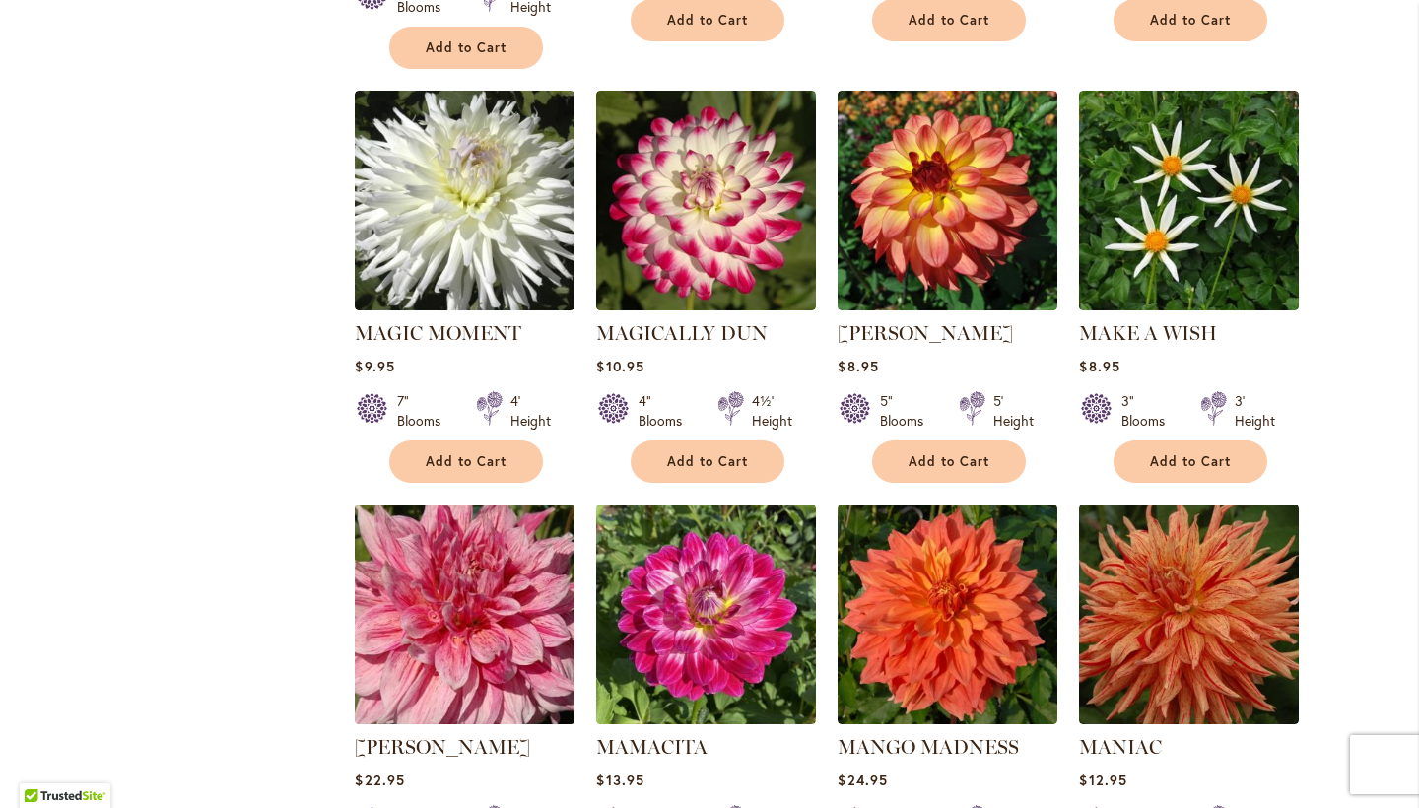
scroll to position [2572, 0]
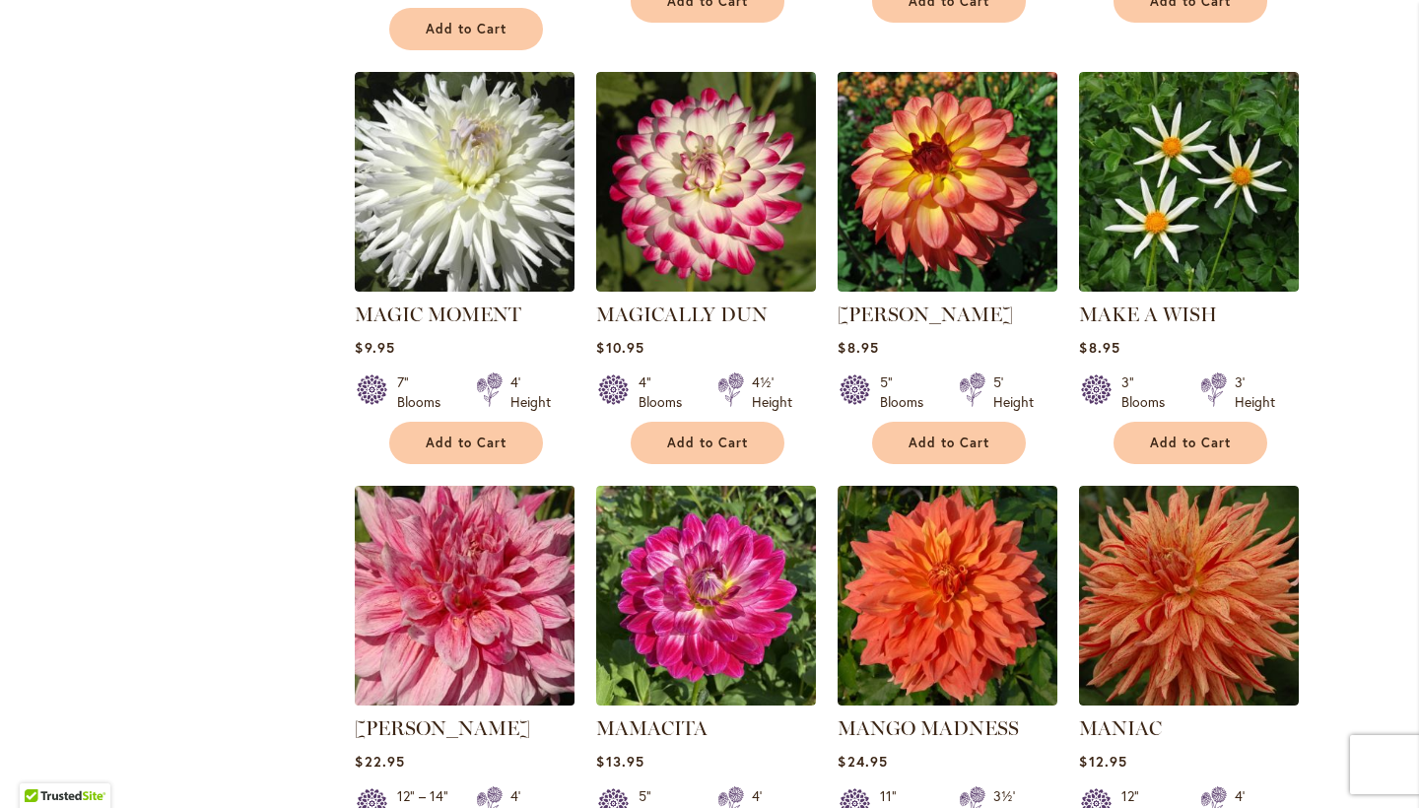
click at [475, 502] on img at bounding box center [465, 596] width 231 height 231
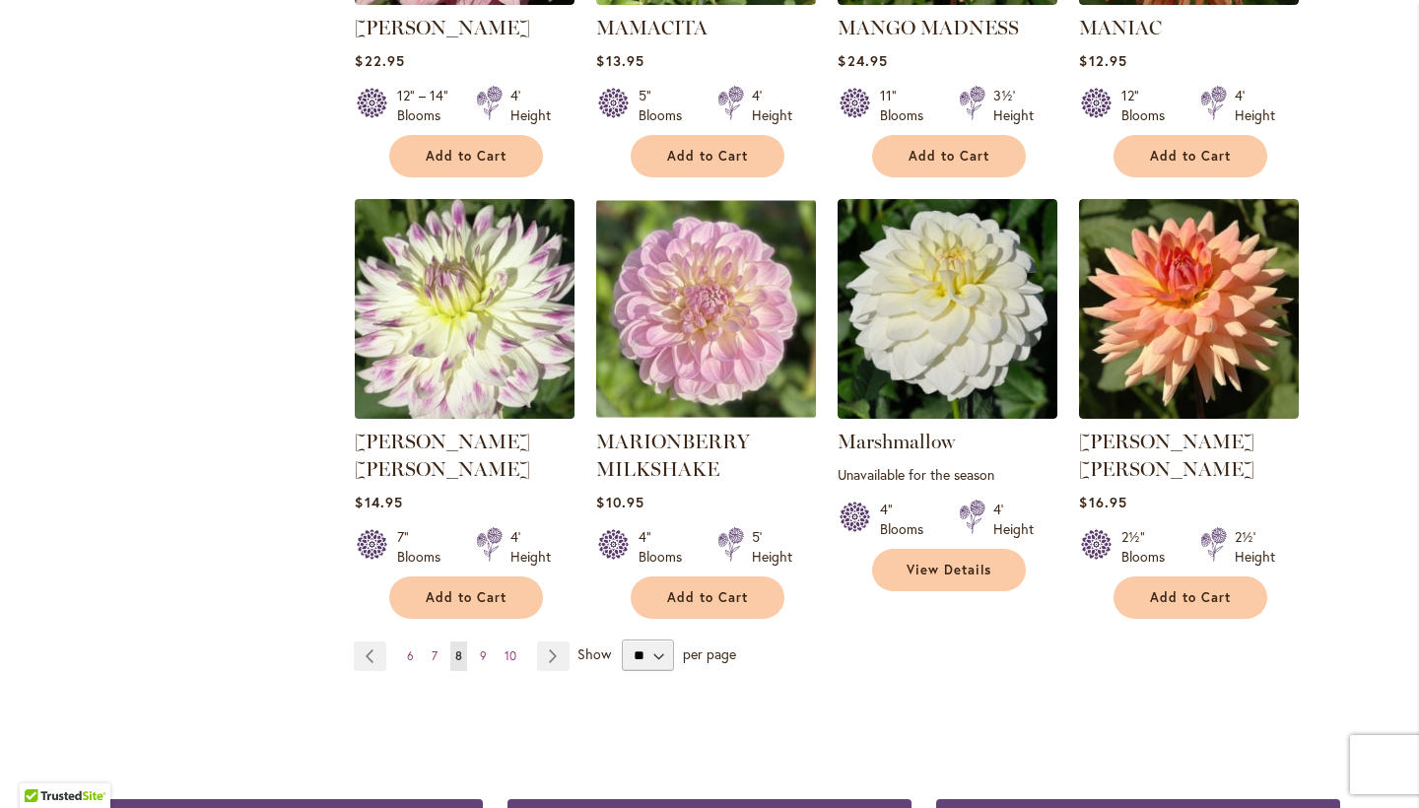
scroll to position [3271, 0]
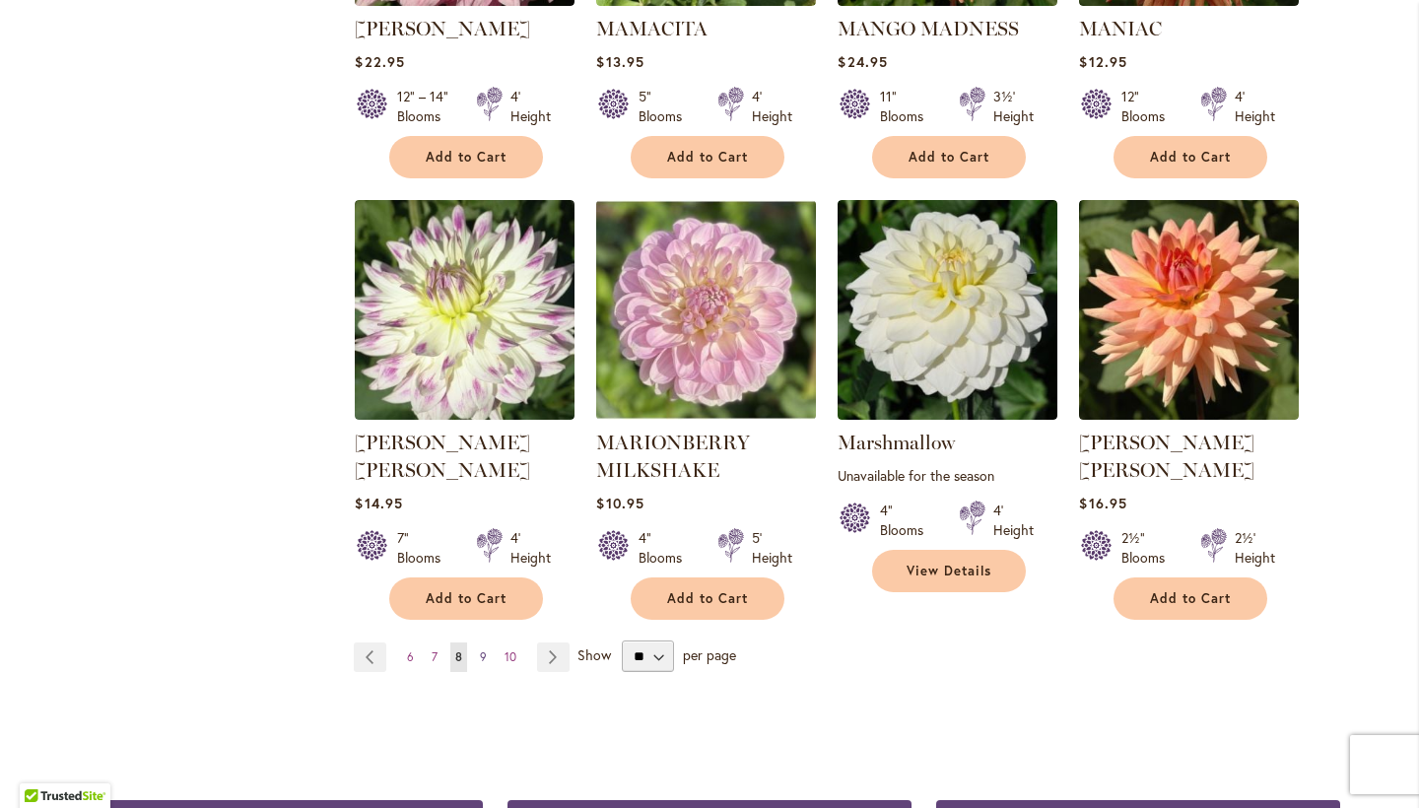
click at [480, 649] on span "9" at bounding box center [483, 656] width 7 height 15
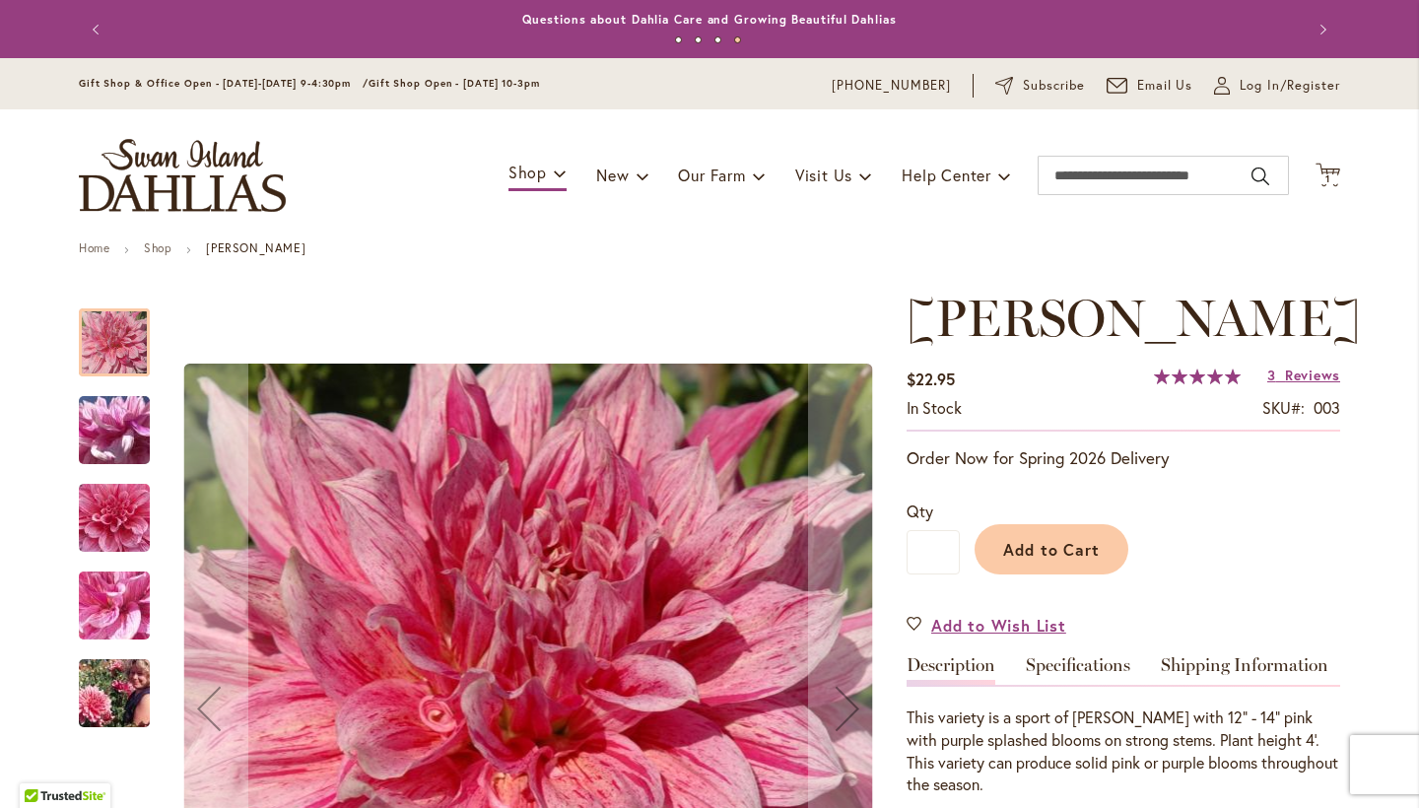
click at [115, 404] on img "MAKI" at bounding box center [114, 430] width 142 height 106
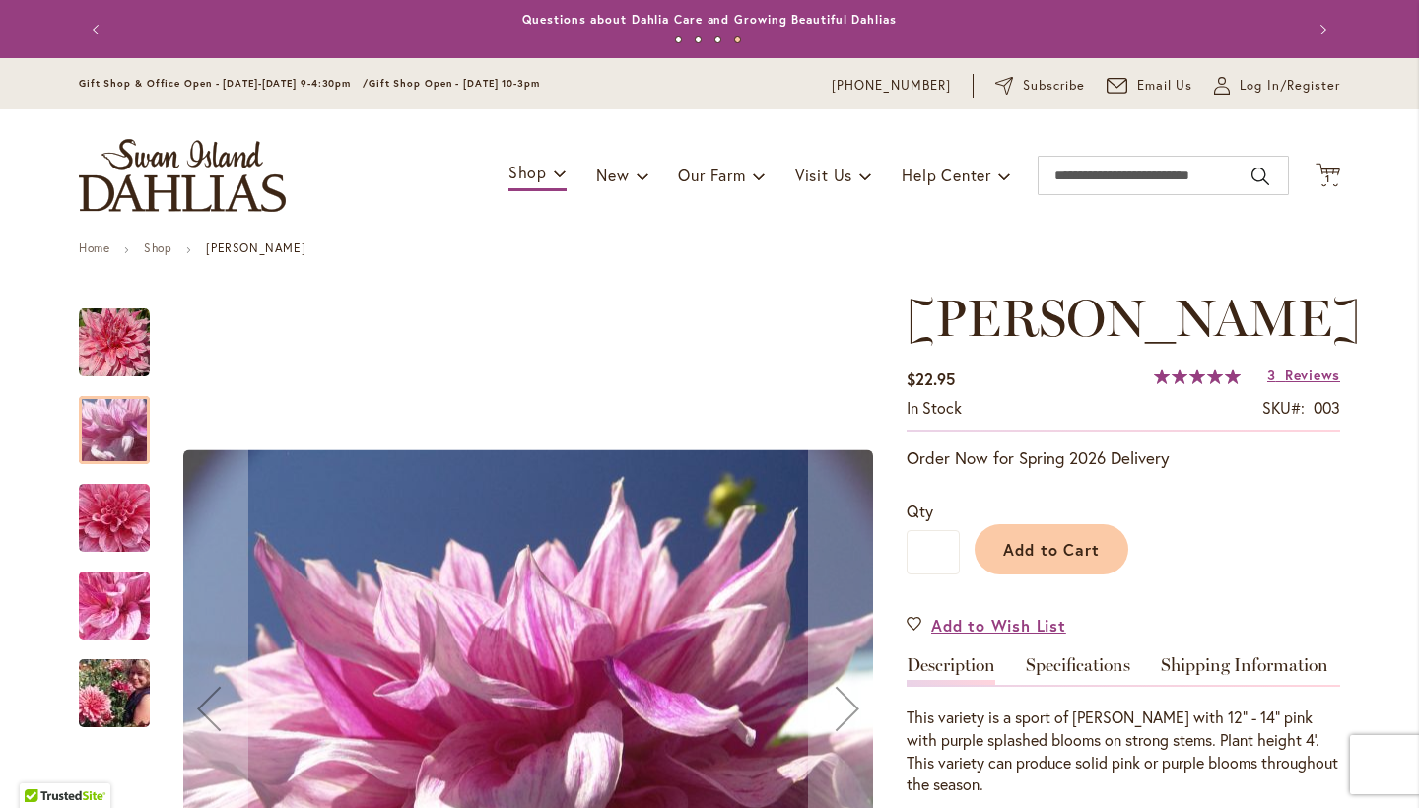
click at [106, 560] on div "MAKI" at bounding box center [124, 596] width 91 height 88
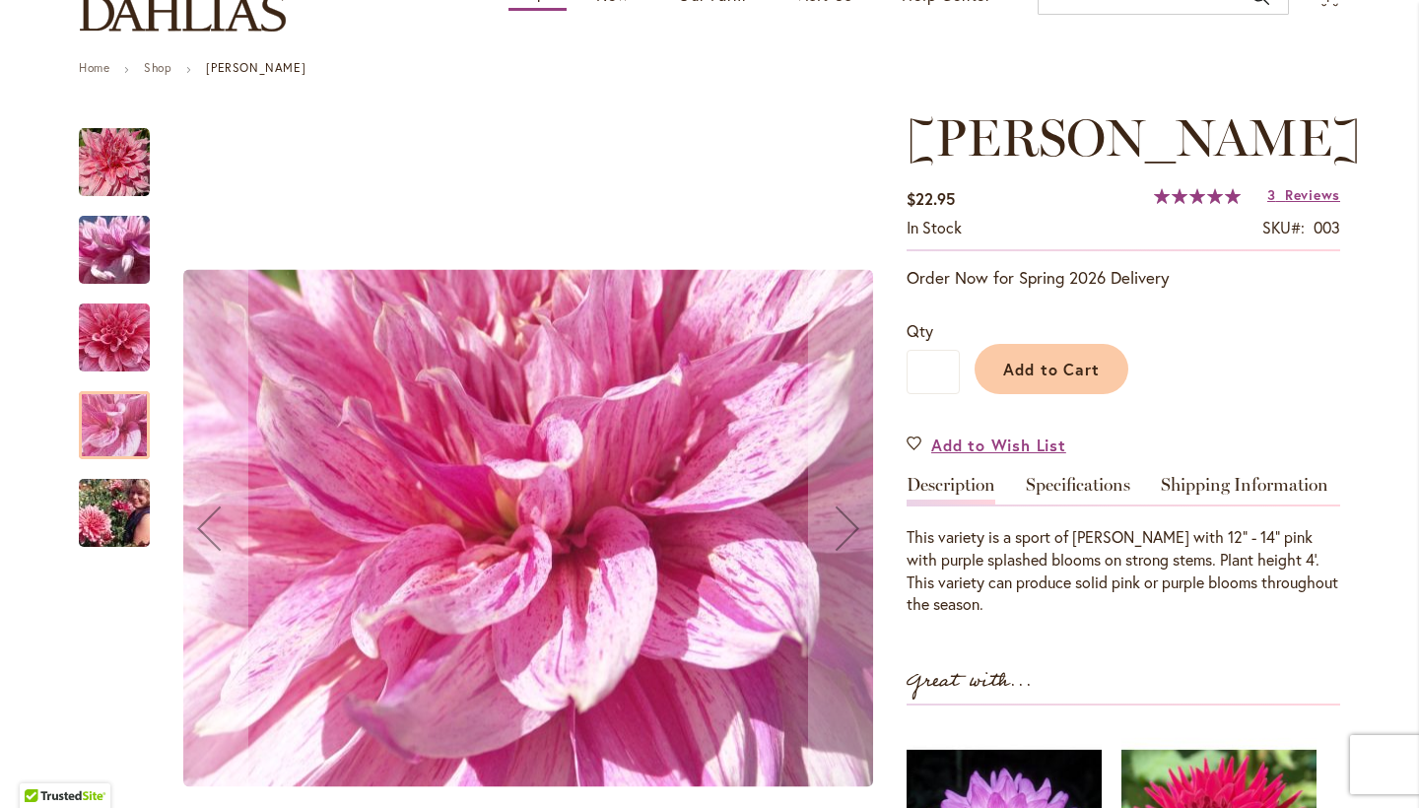
scroll to position [189, 0]
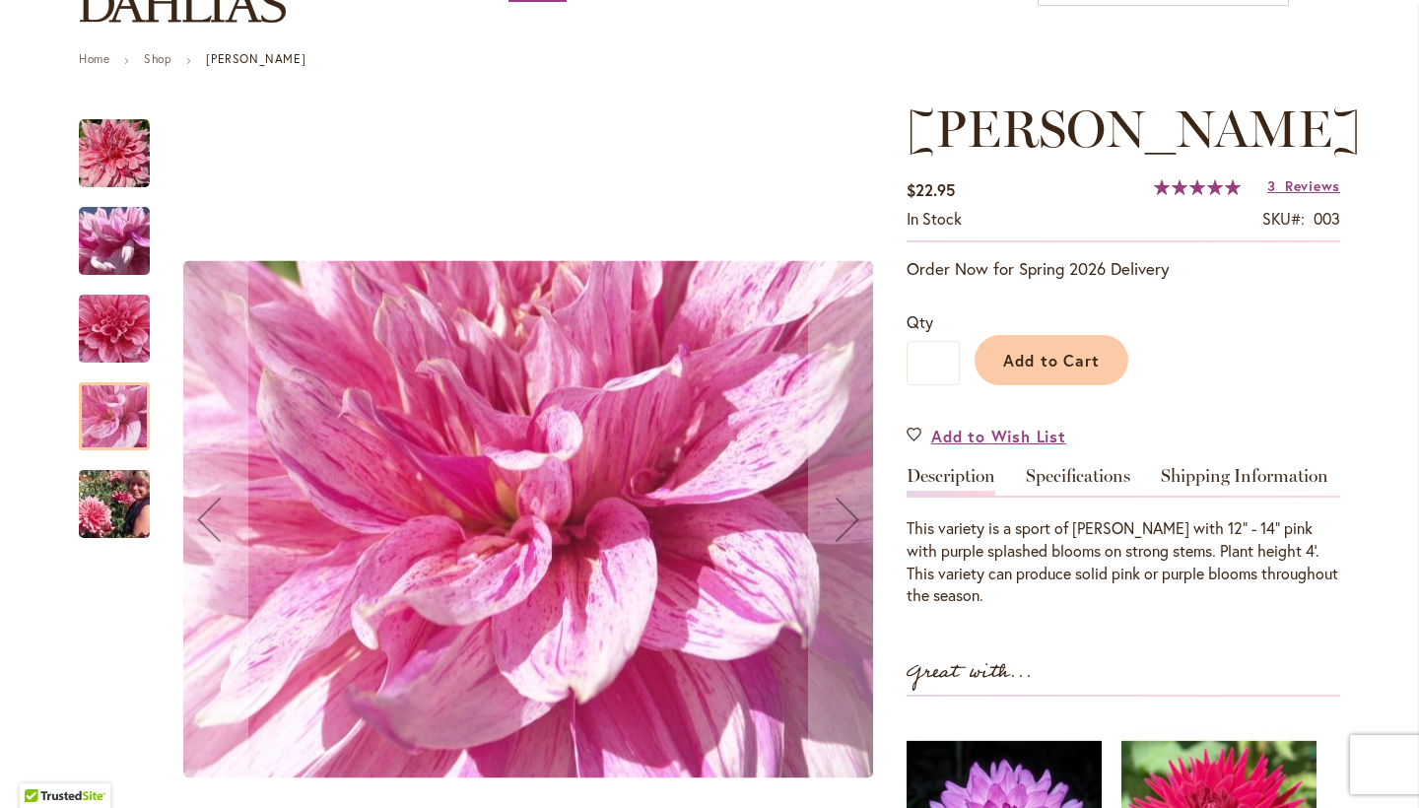
click at [115, 531] on img "MAKI" at bounding box center [114, 504] width 142 height 95
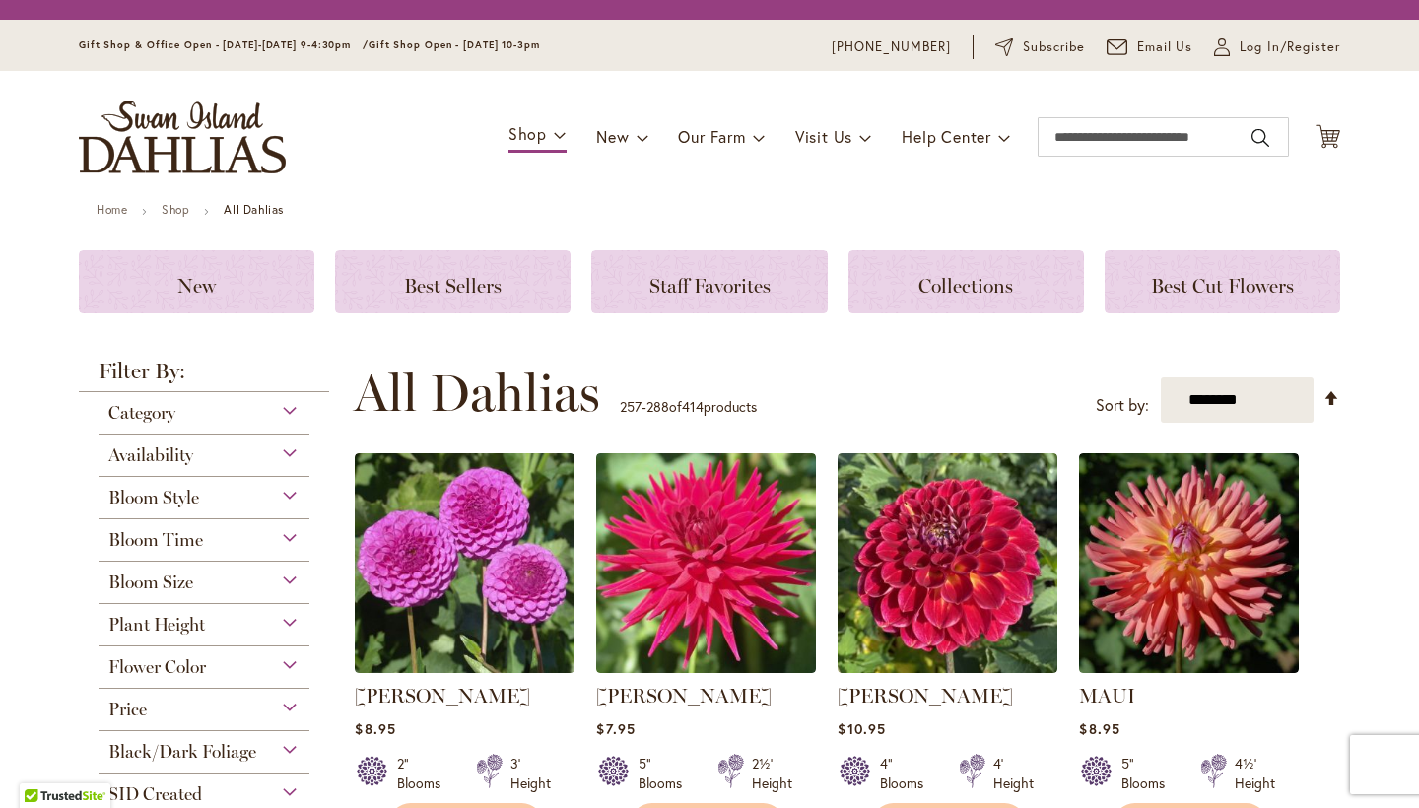
scroll to position [476, 0]
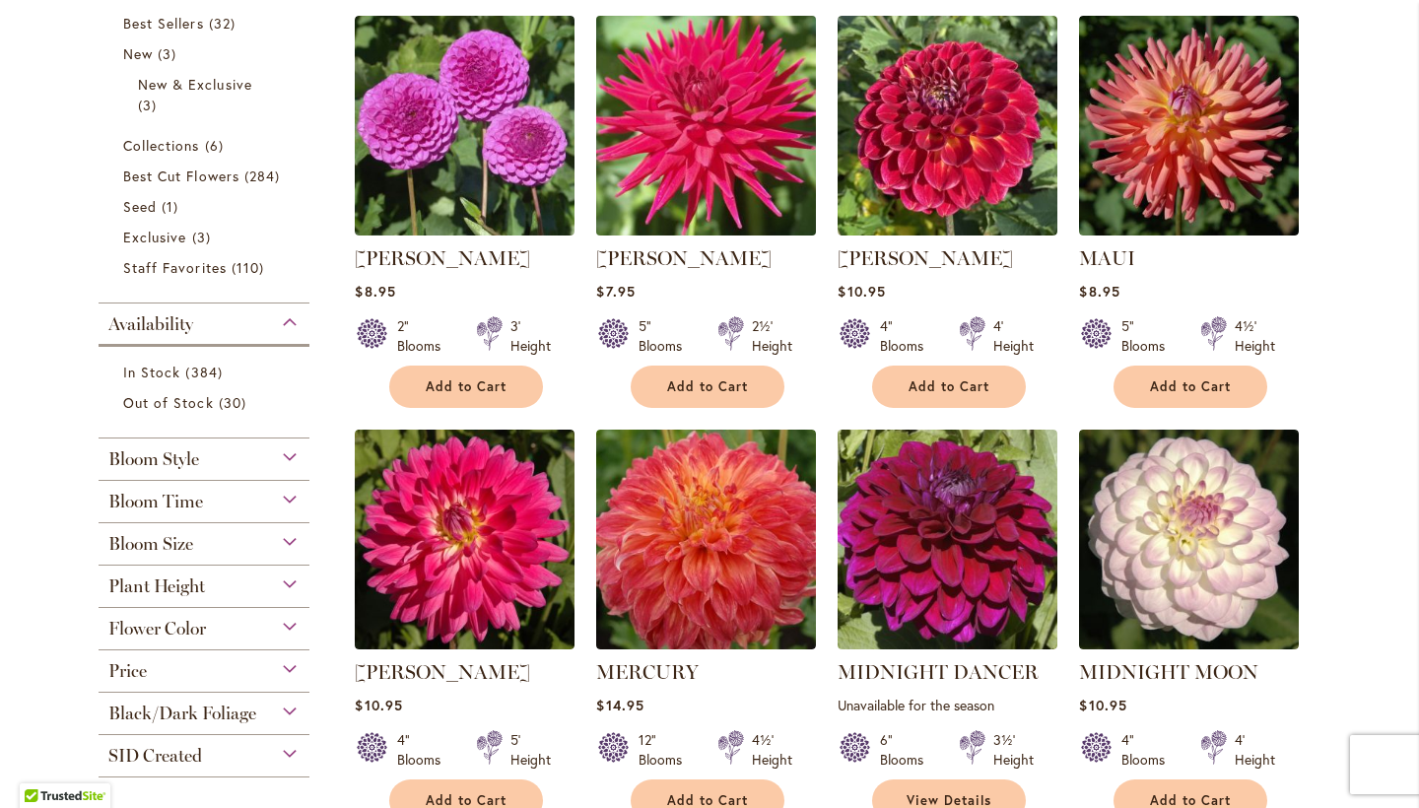
click at [689, 134] on img at bounding box center [706, 126] width 231 height 231
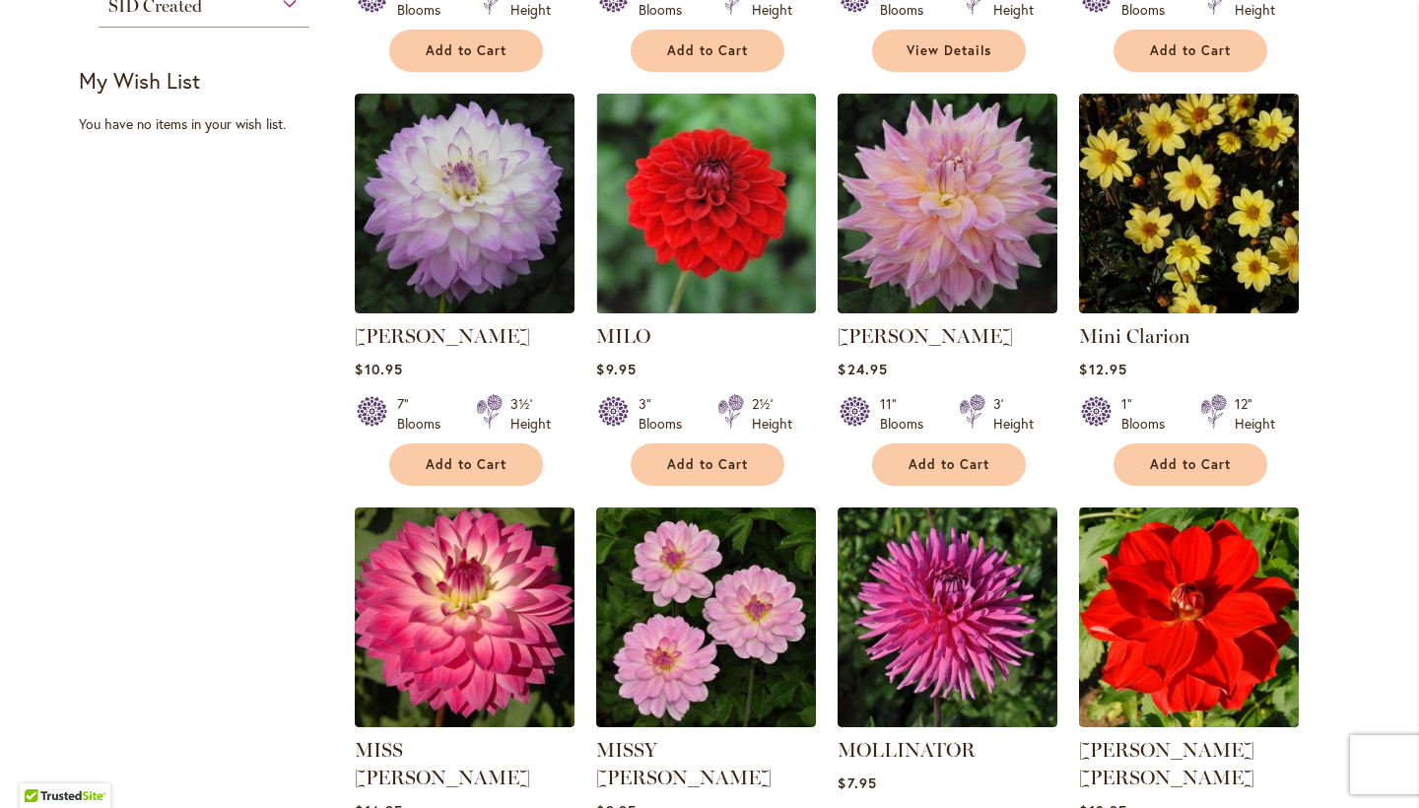
scroll to position [1300, 0]
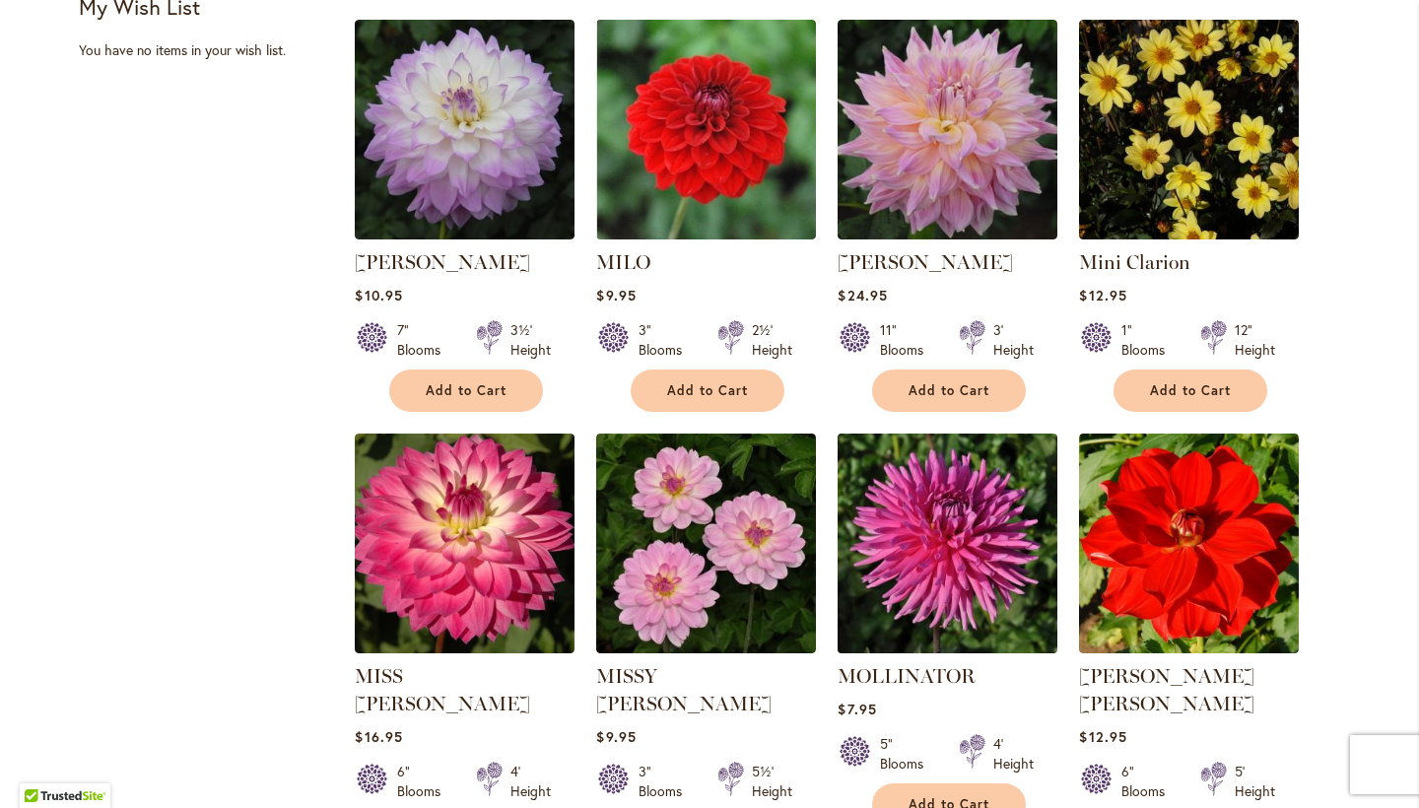
click at [939, 523] on img at bounding box center [948, 544] width 231 height 231
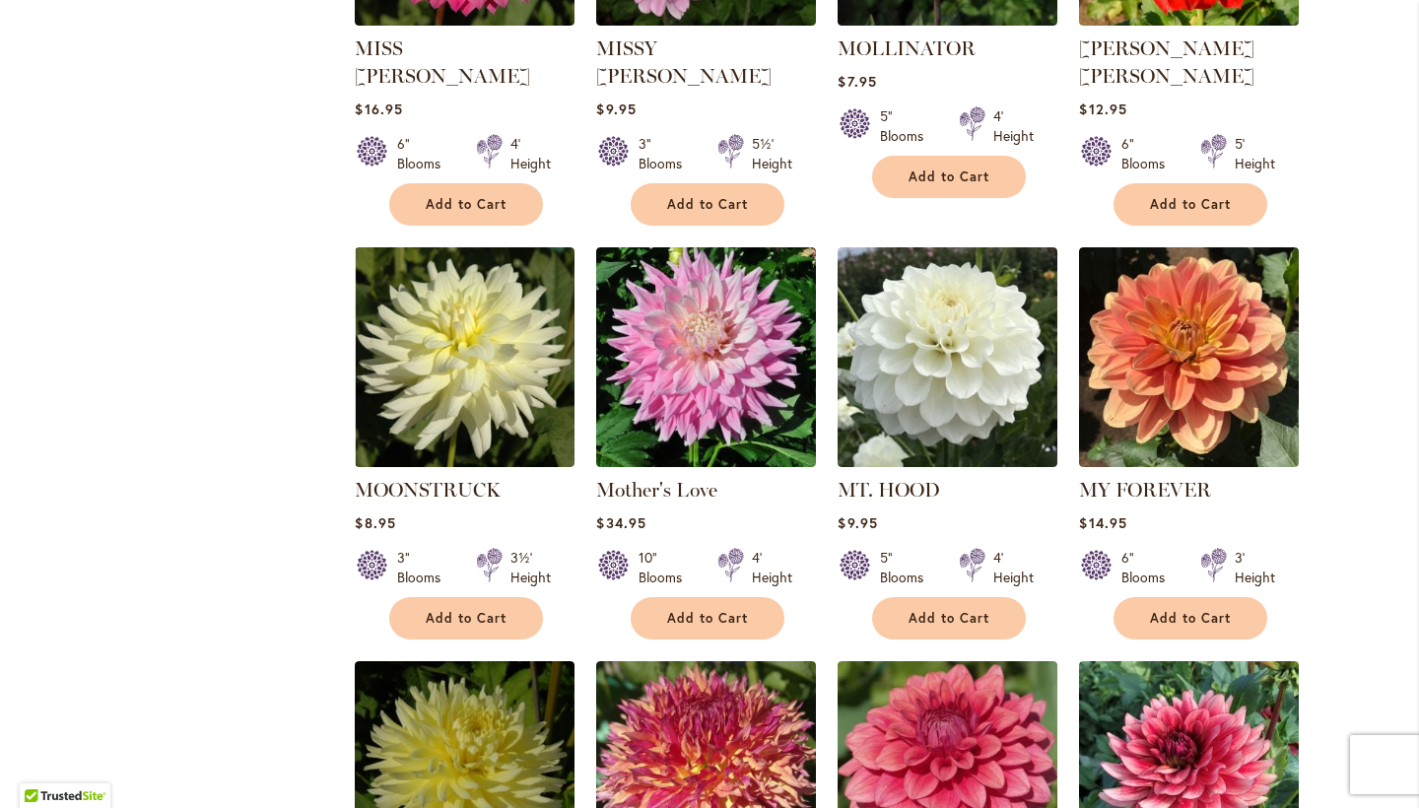
scroll to position [2094, 0]
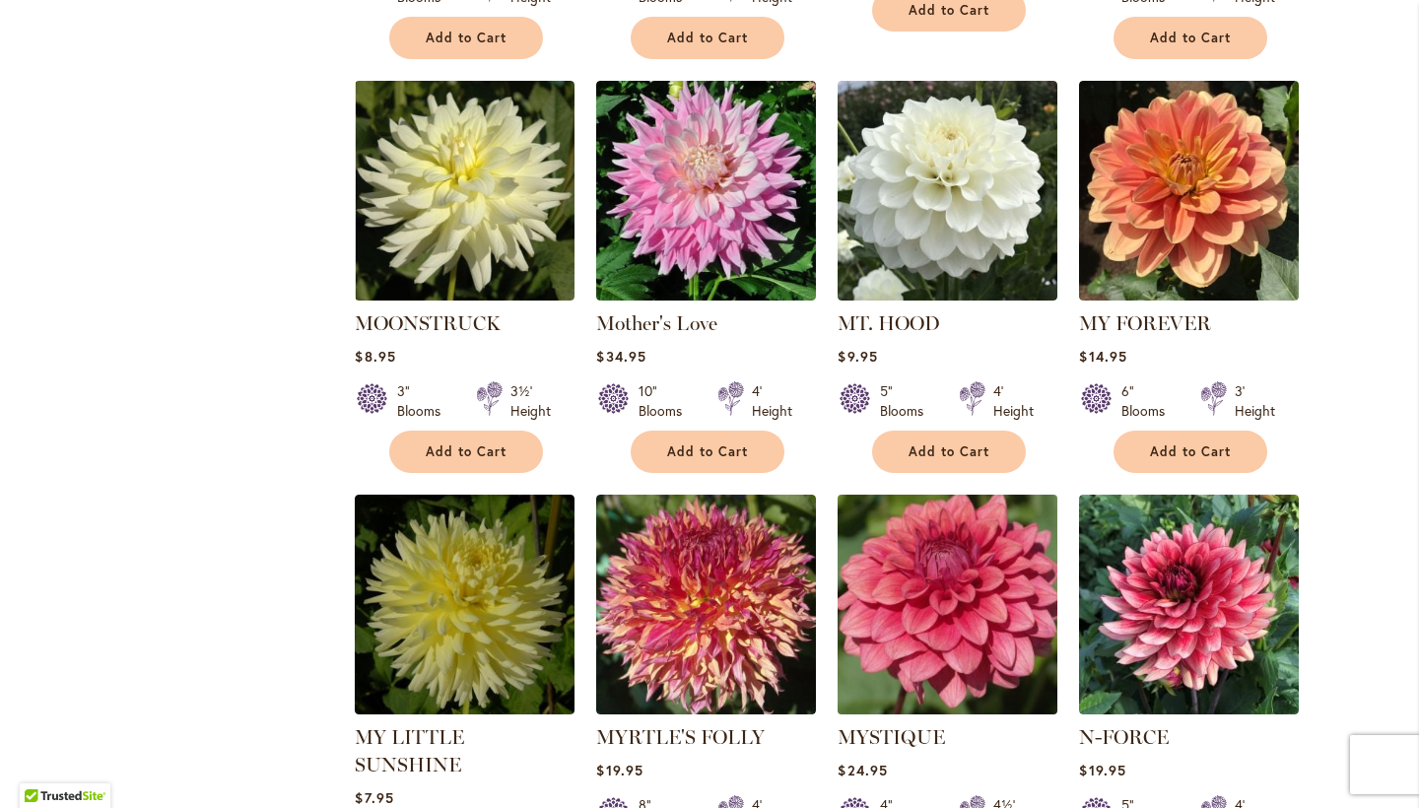
click at [957, 540] on img at bounding box center [948, 605] width 231 height 231
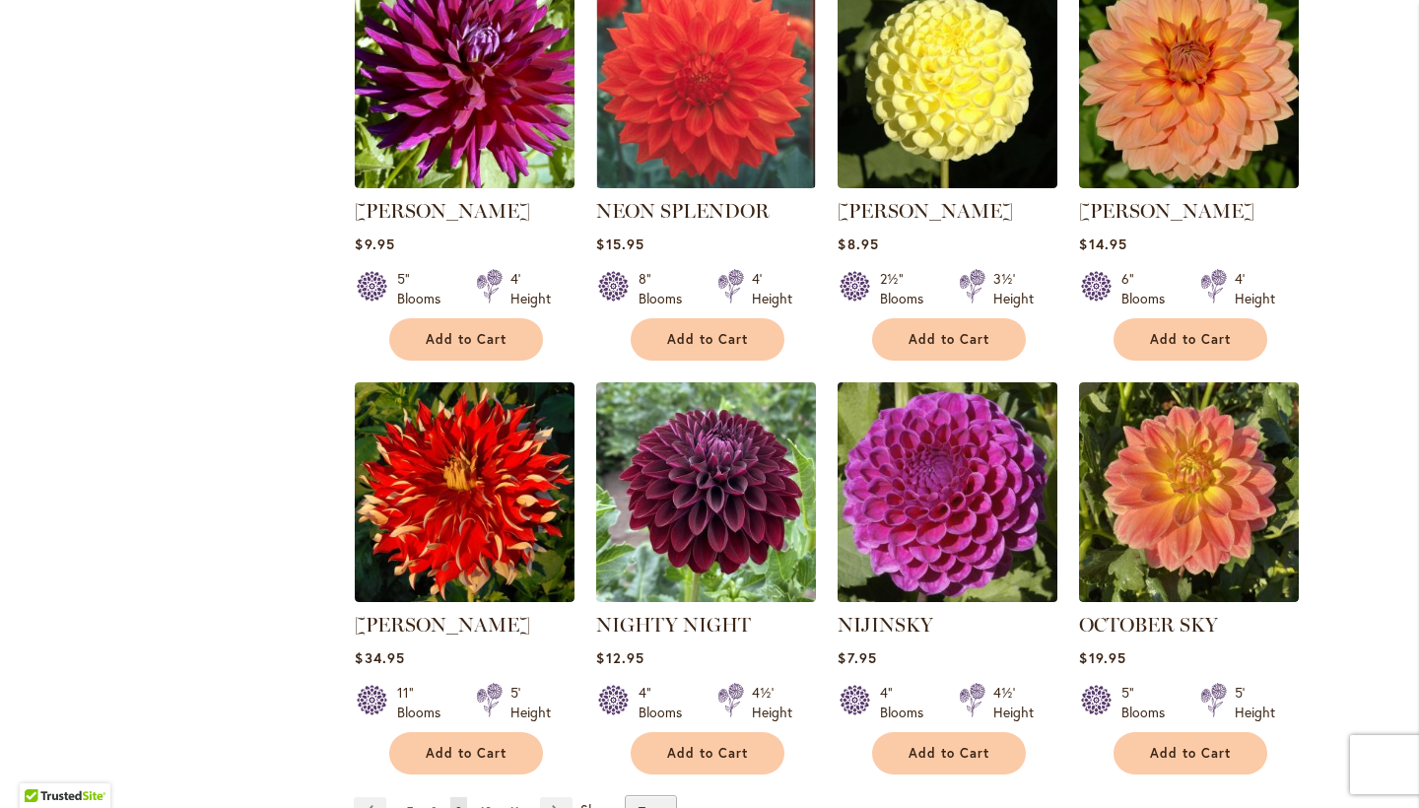
scroll to position [3137, 0]
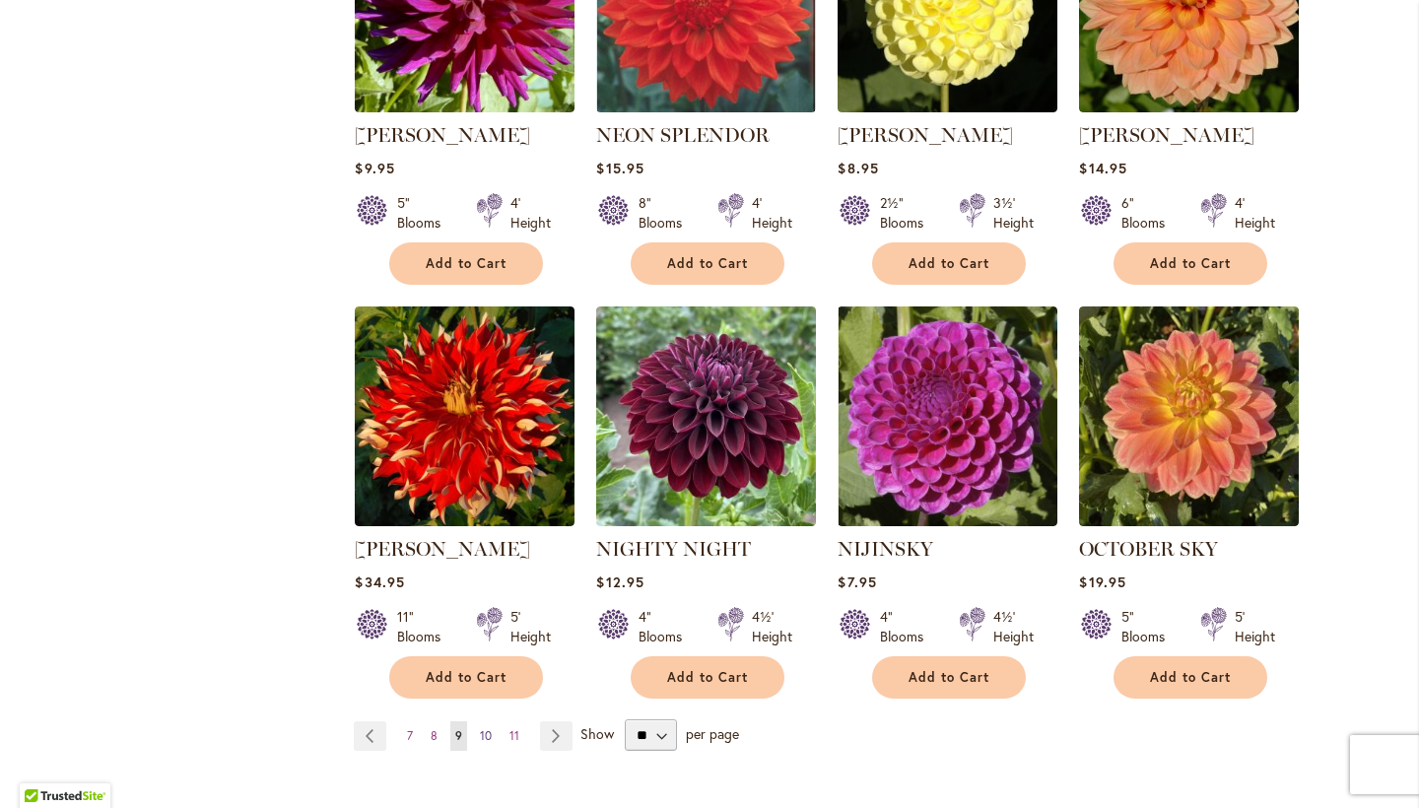
click at [487, 728] on span "10" at bounding box center [486, 735] width 12 height 15
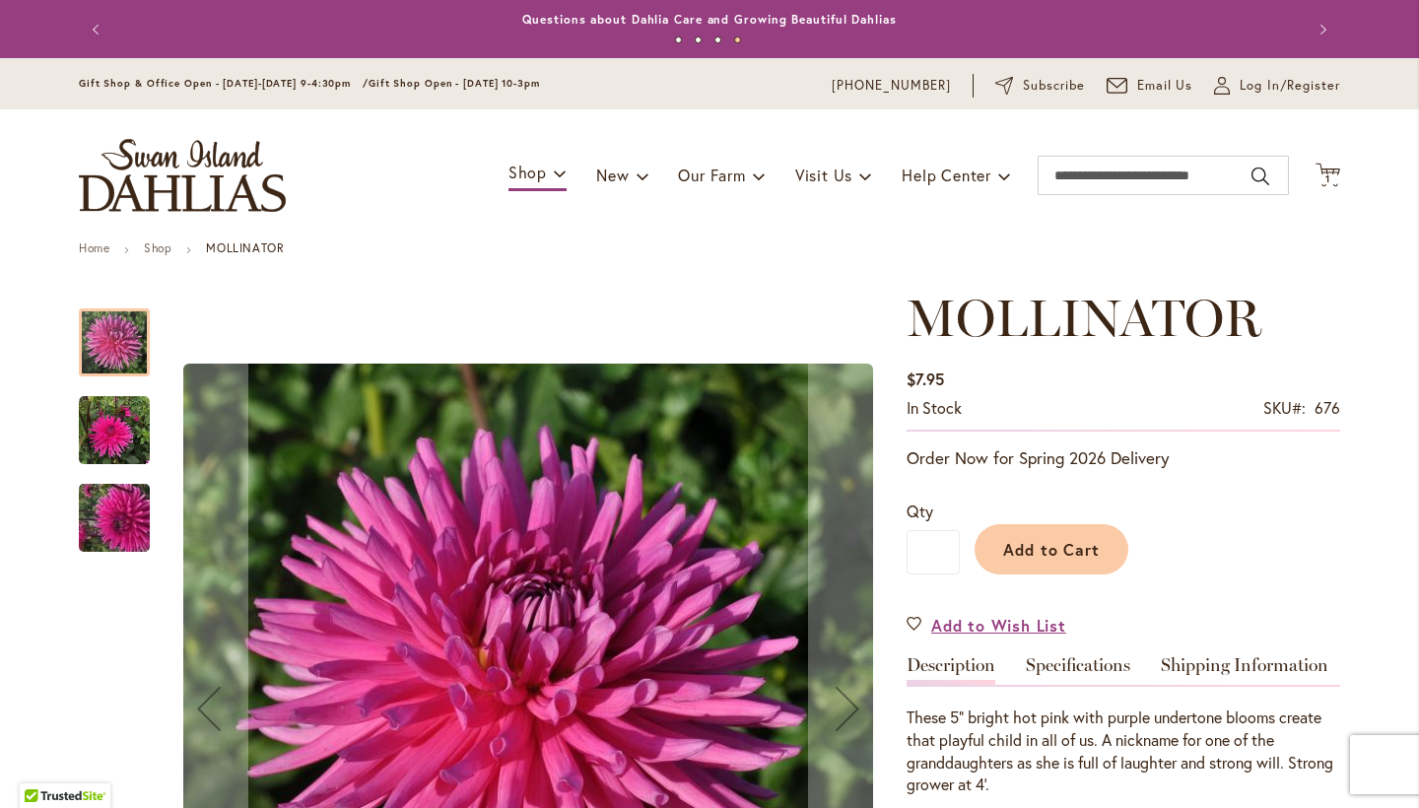
click at [125, 421] on img "MOLLINATOR" at bounding box center [114, 430] width 71 height 71
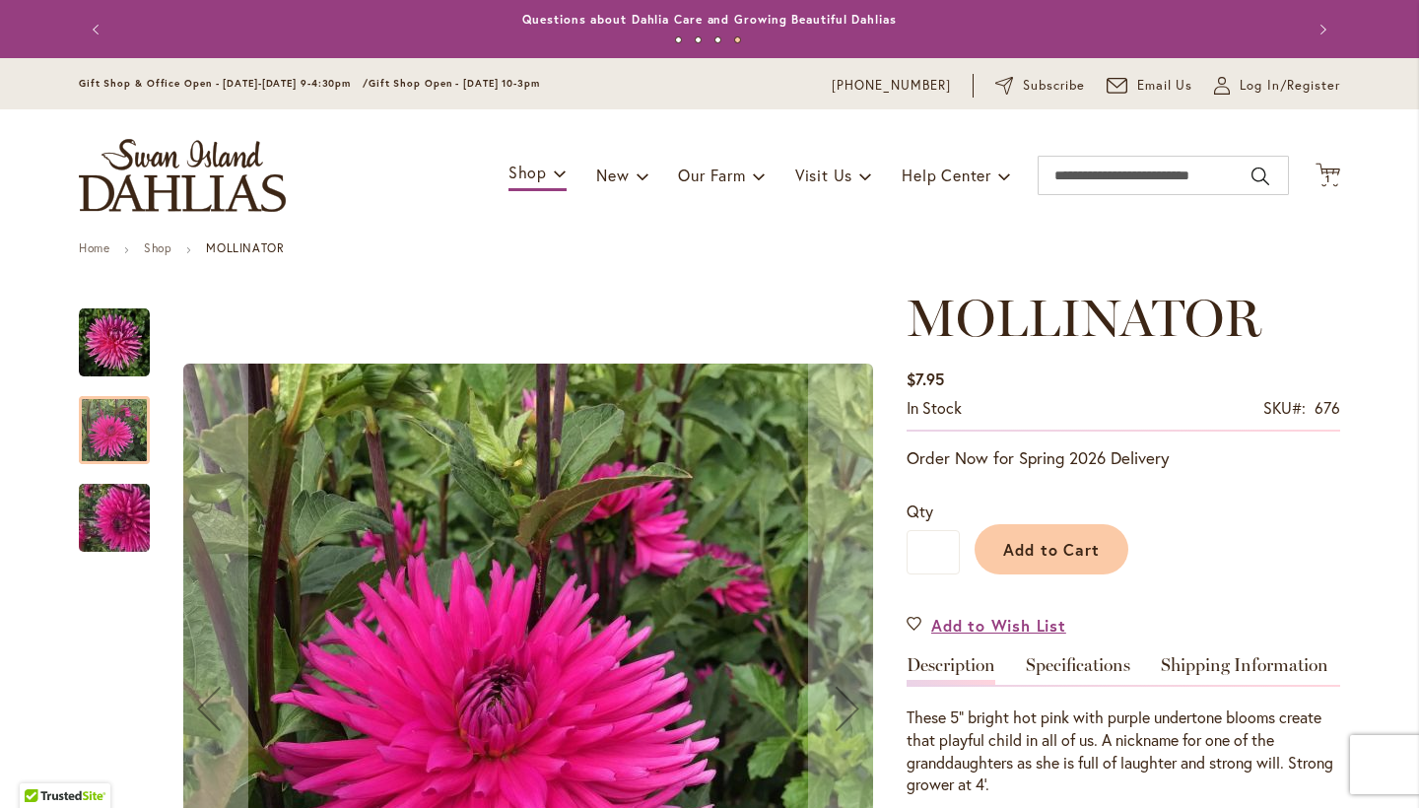
click at [133, 543] on img "MOLLINATOR" at bounding box center [114, 518] width 142 height 106
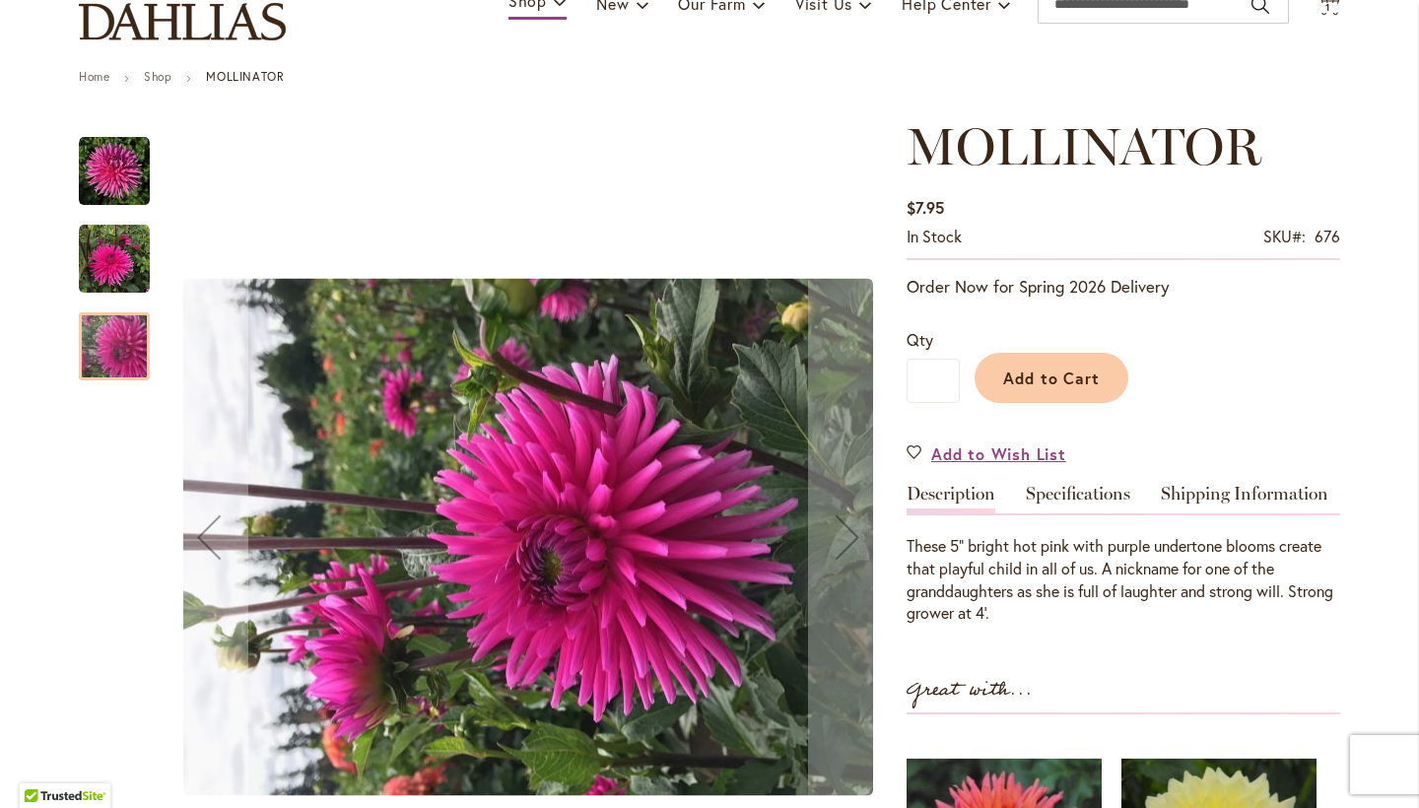
scroll to position [195, 0]
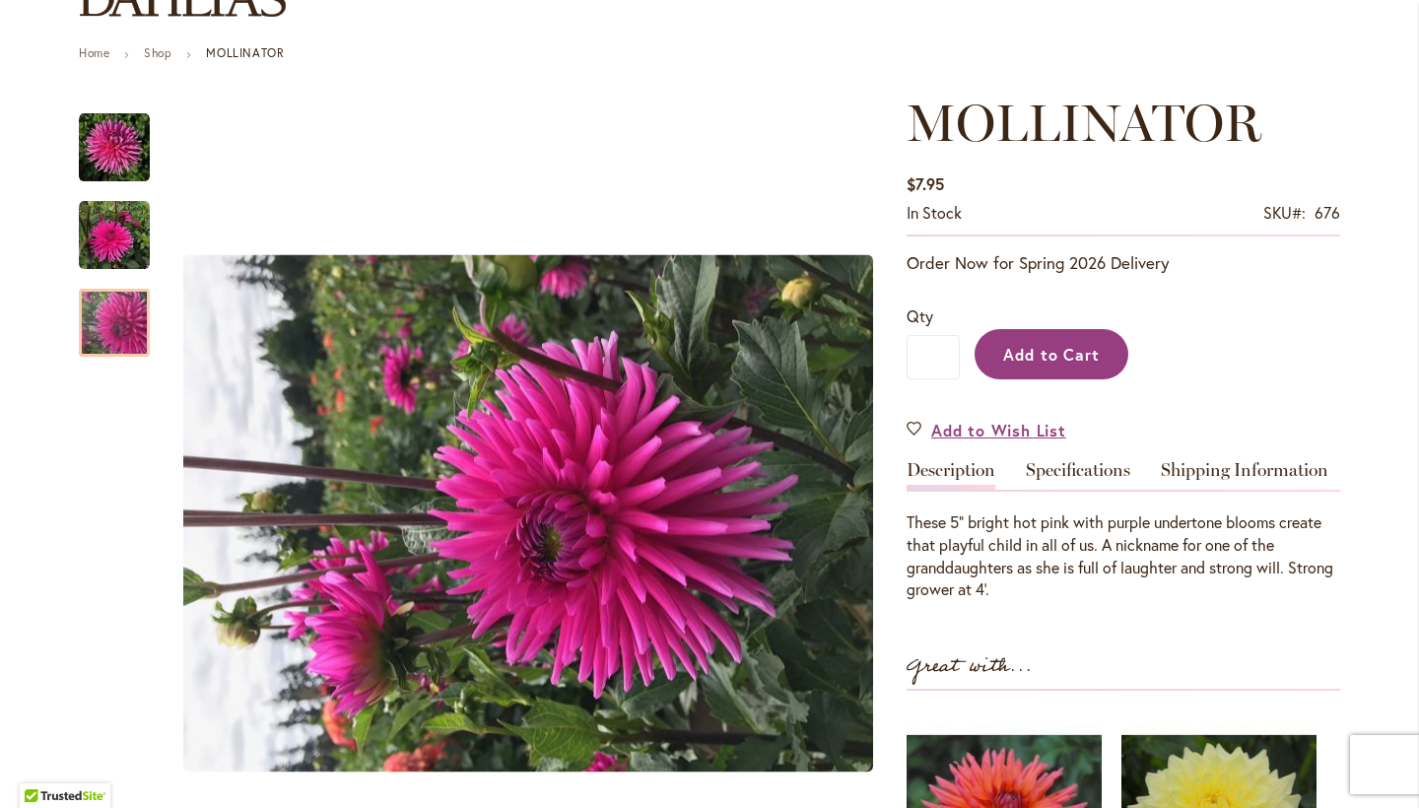
click at [1048, 345] on span "Add to Cart" at bounding box center [1052, 354] width 98 height 21
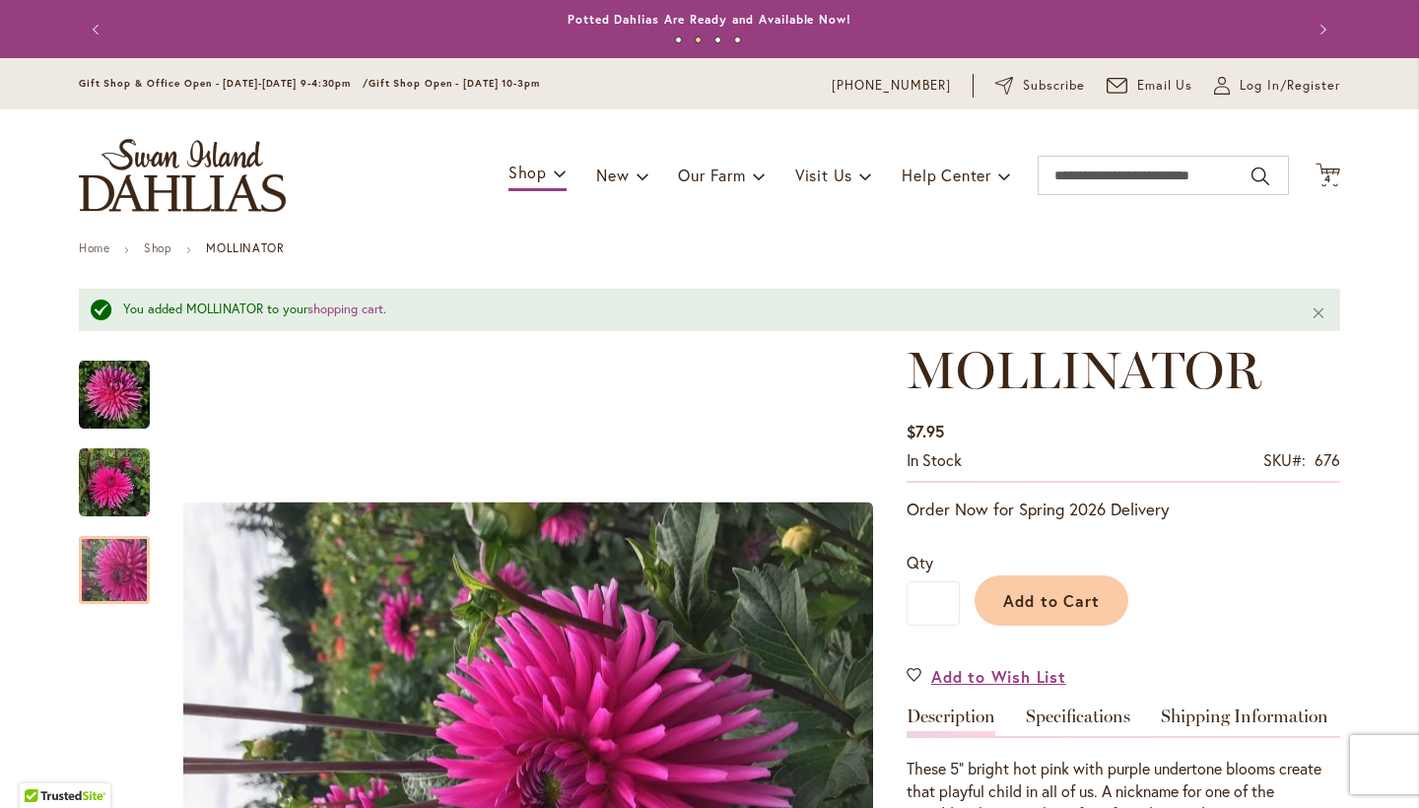
scroll to position [0, 0]
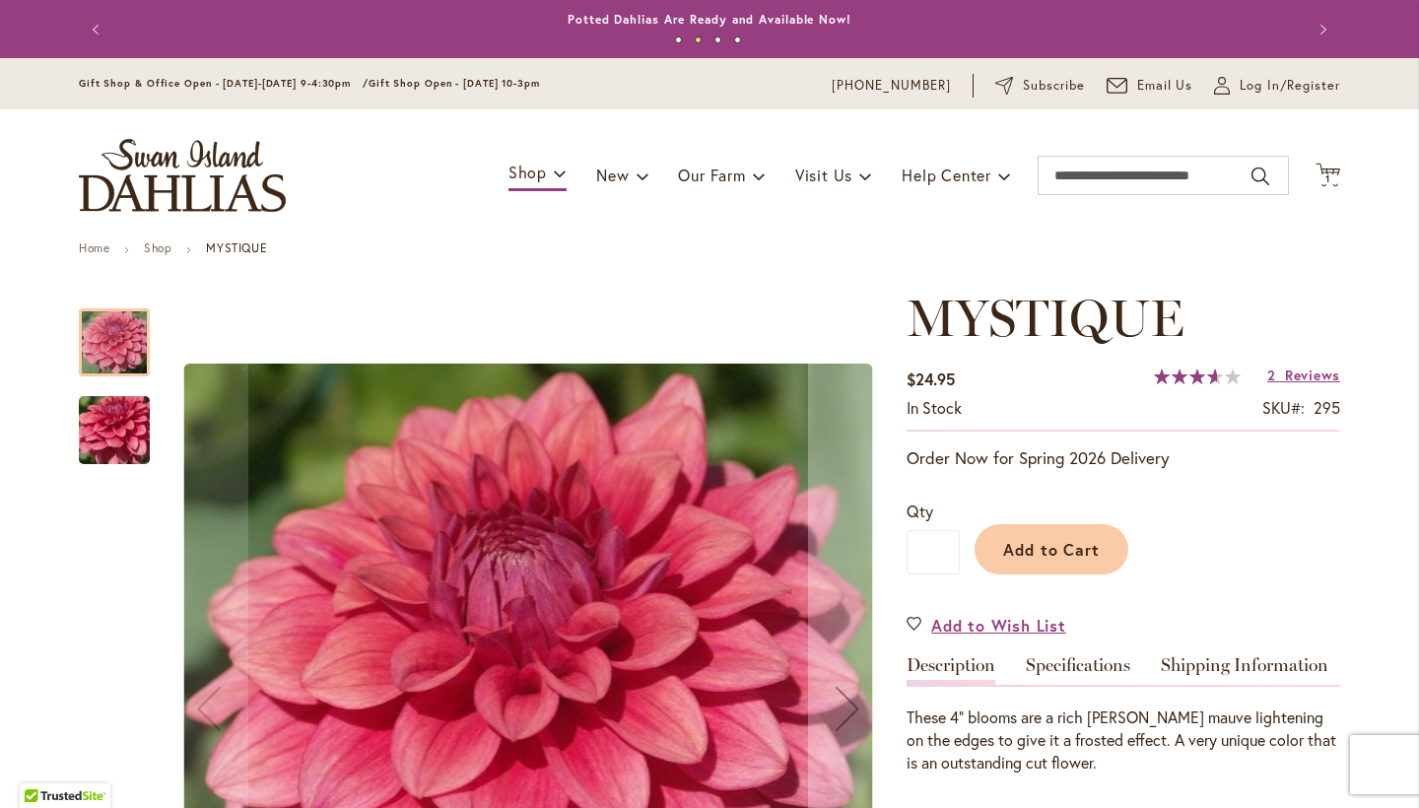
click at [122, 326] on div at bounding box center [114, 342] width 71 height 68
click at [108, 408] on img "MYSTIQUE" at bounding box center [114, 430] width 142 height 106
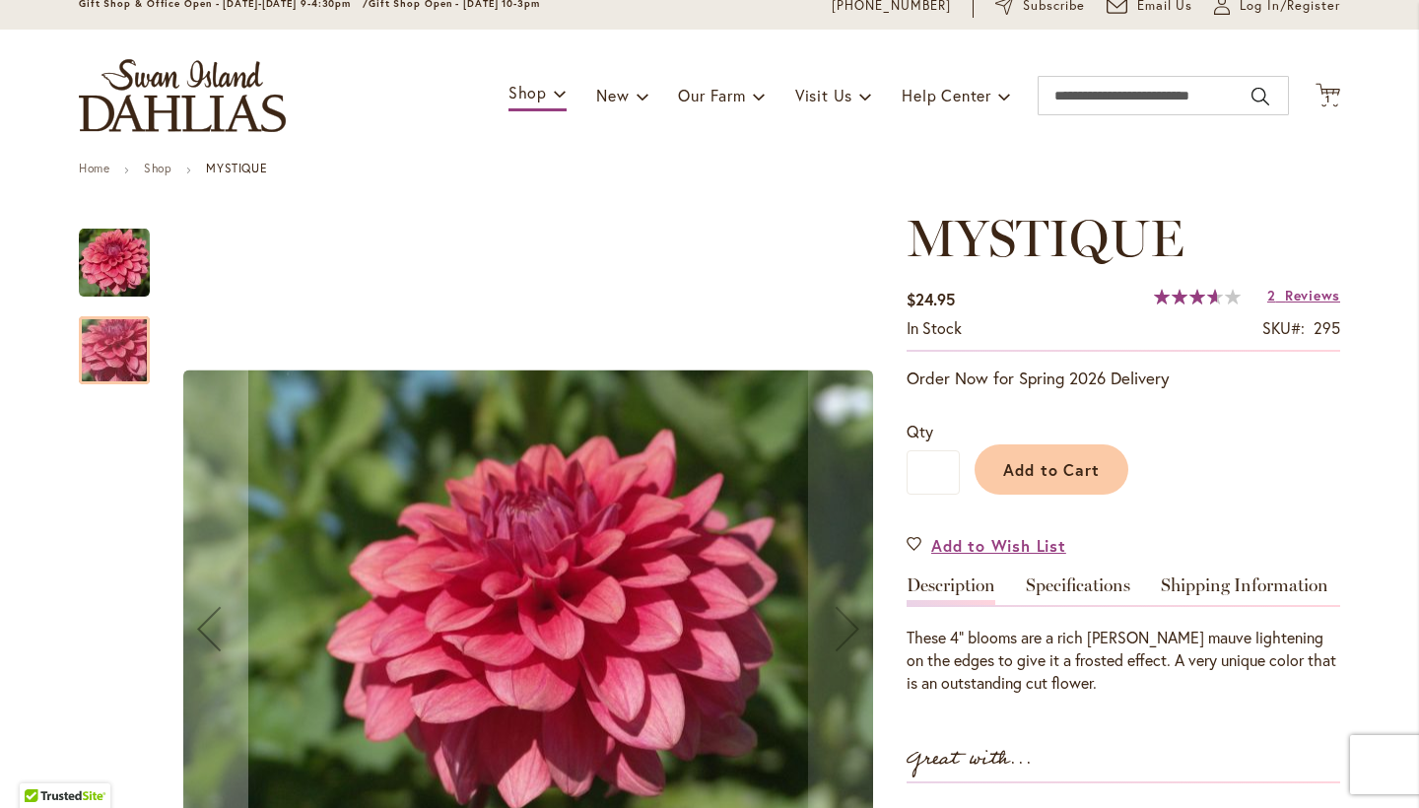
scroll to position [82, 0]
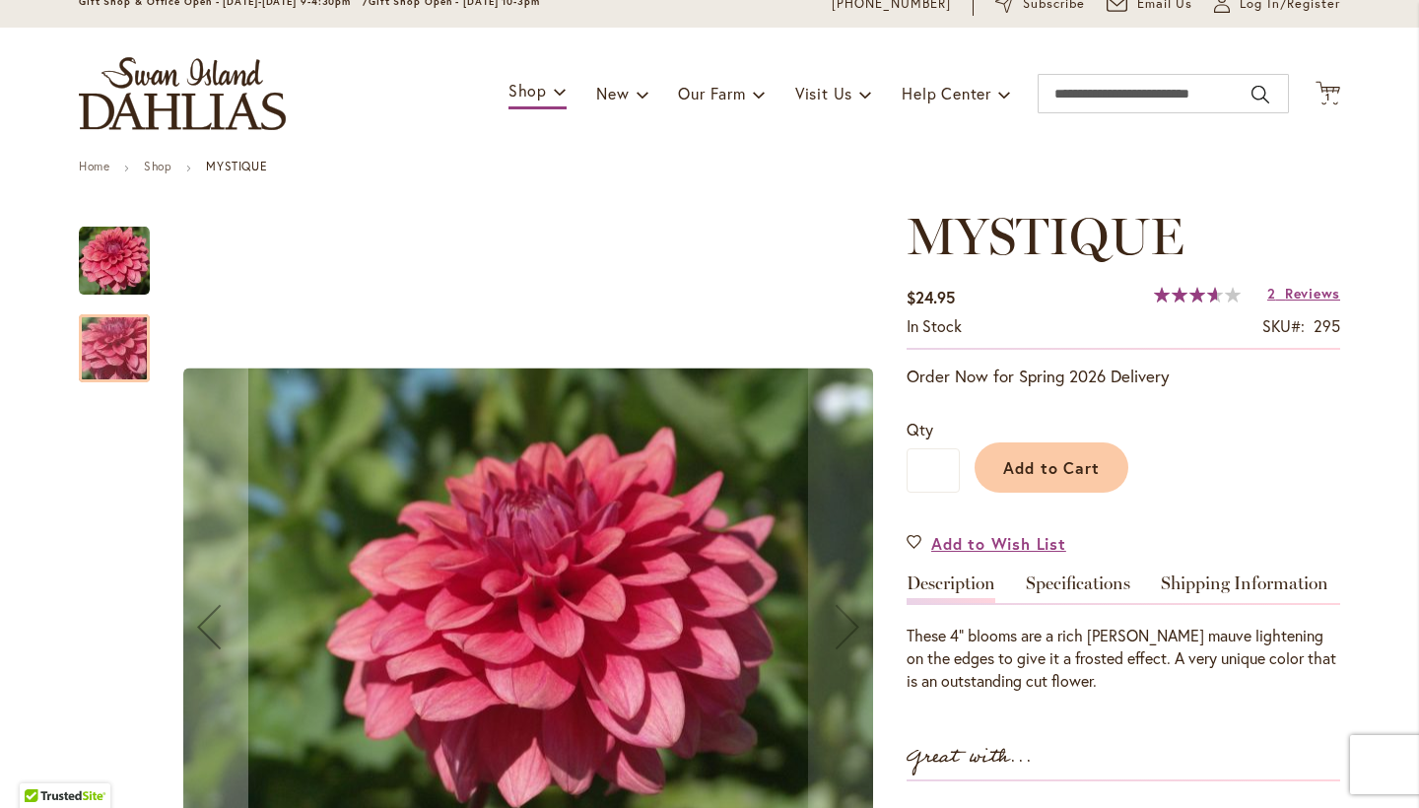
click at [97, 351] on div at bounding box center [114, 348] width 71 height 68
click at [114, 263] on img "MYSTIQUE" at bounding box center [114, 261] width 71 height 71
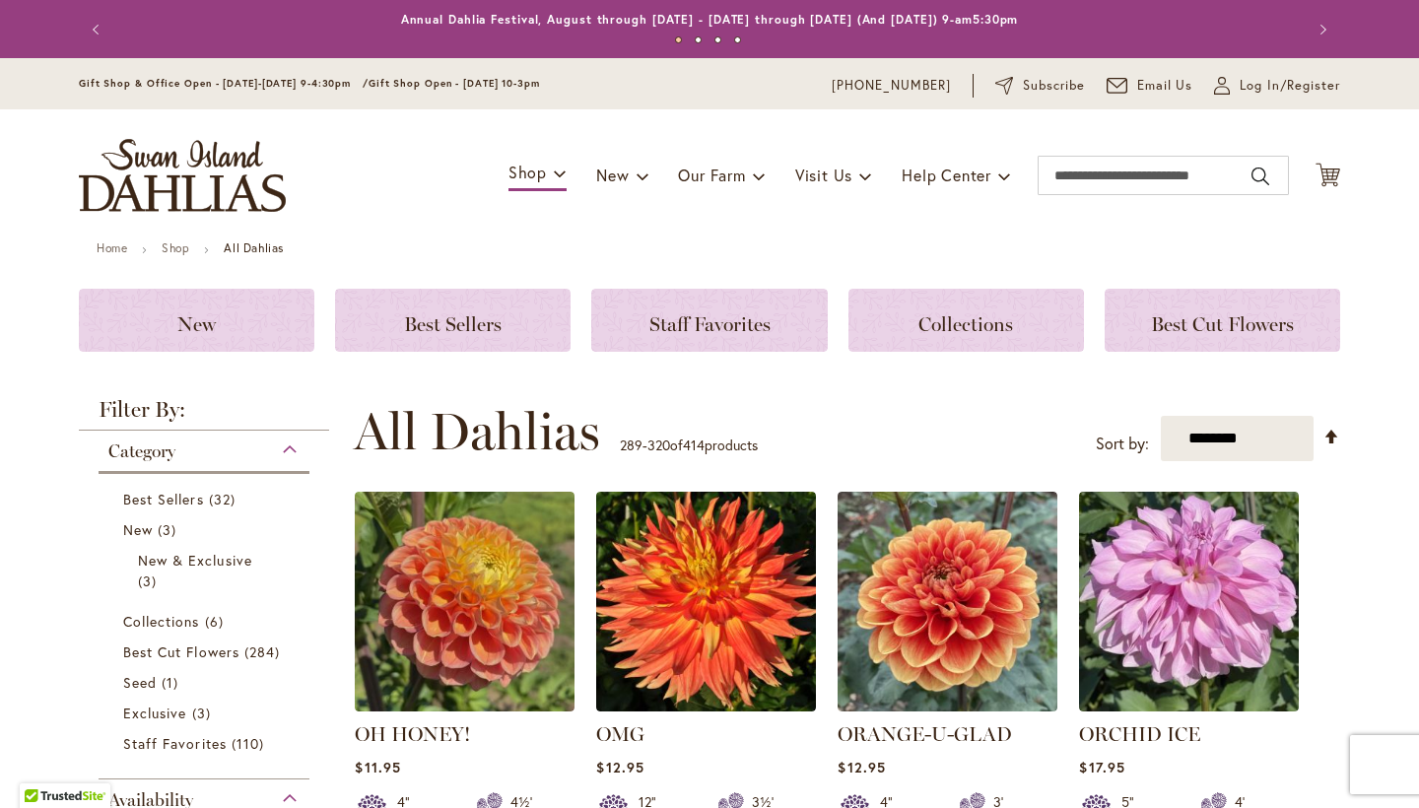
scroll to position [476, 0]
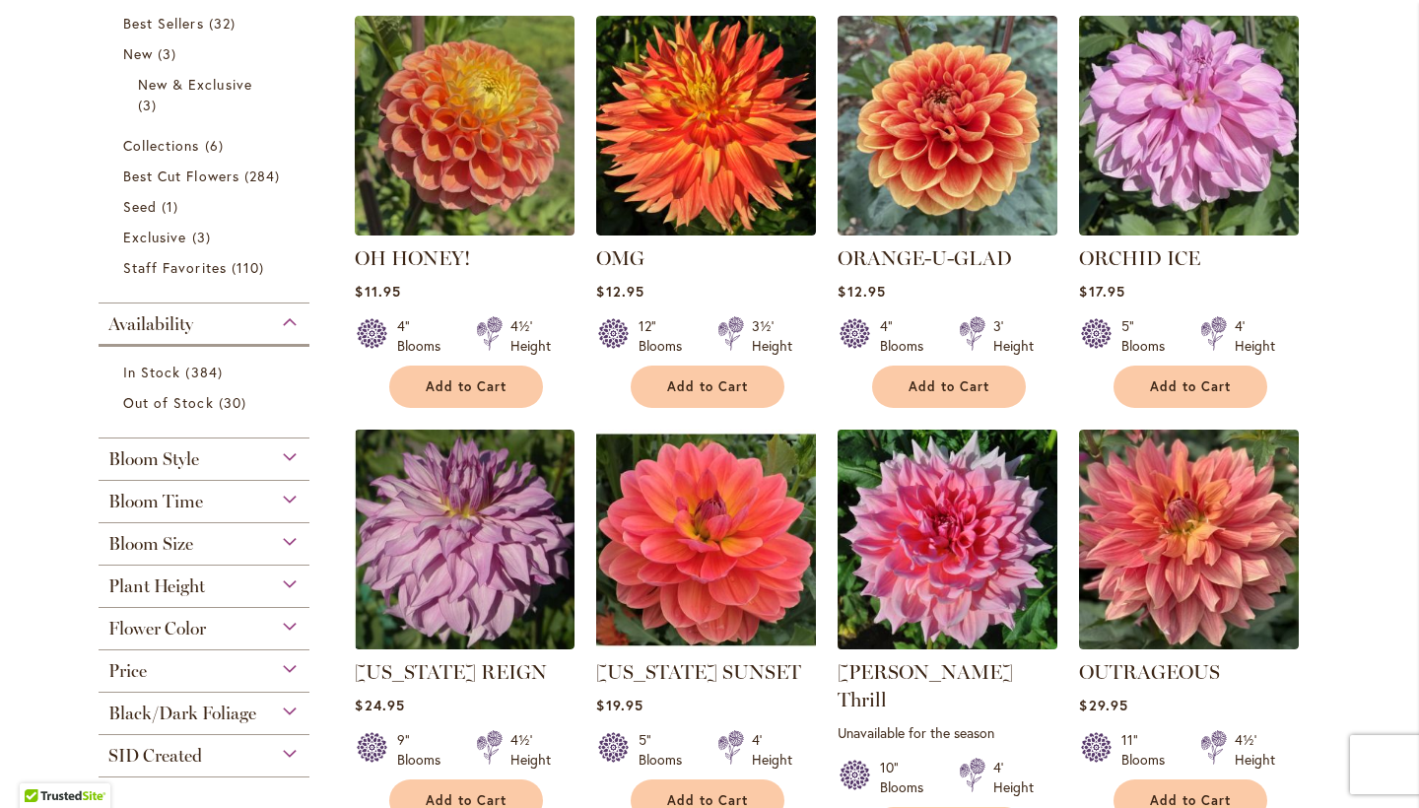
click at [949, 497] on img at bounding box center [948, 540] width 231 height 231
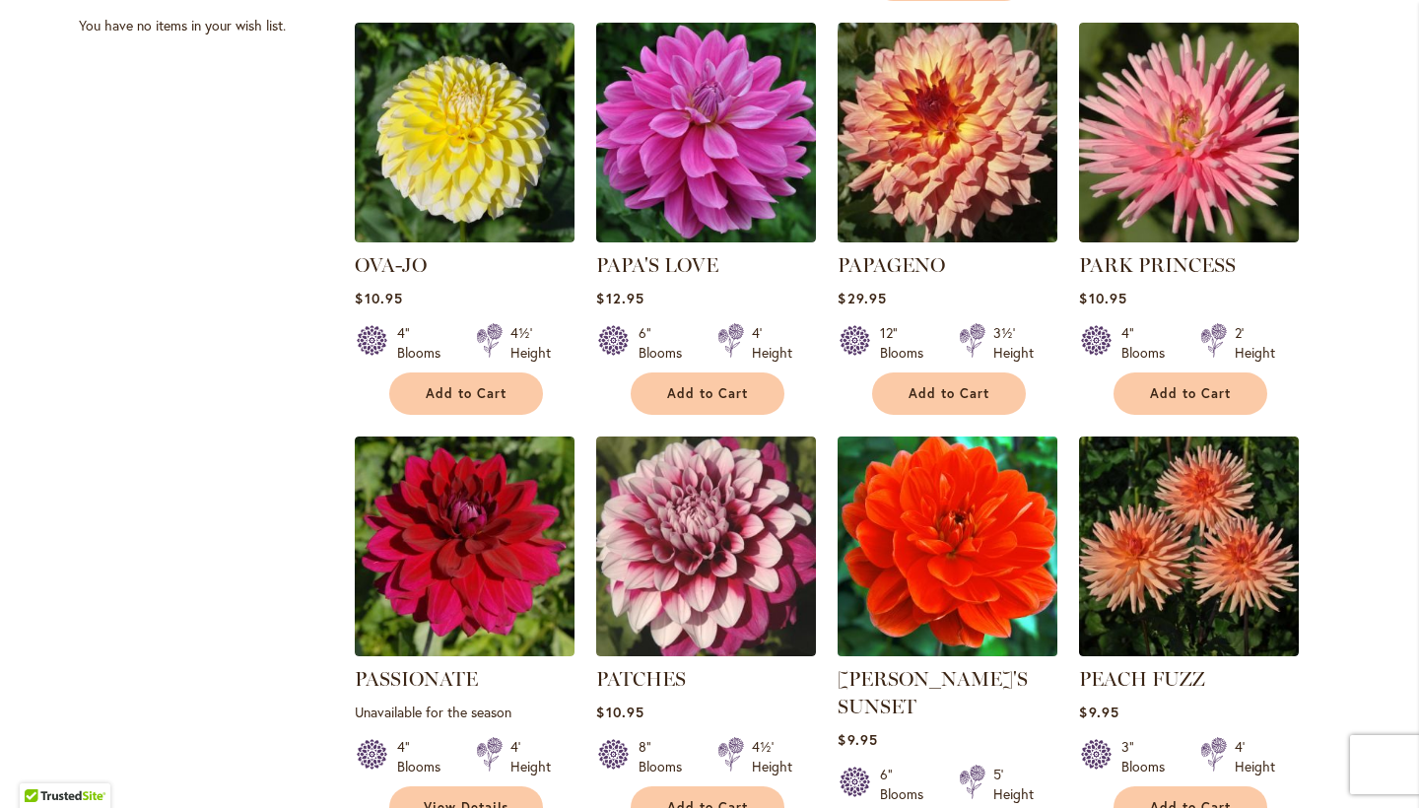
scroll to position [1336, 0]
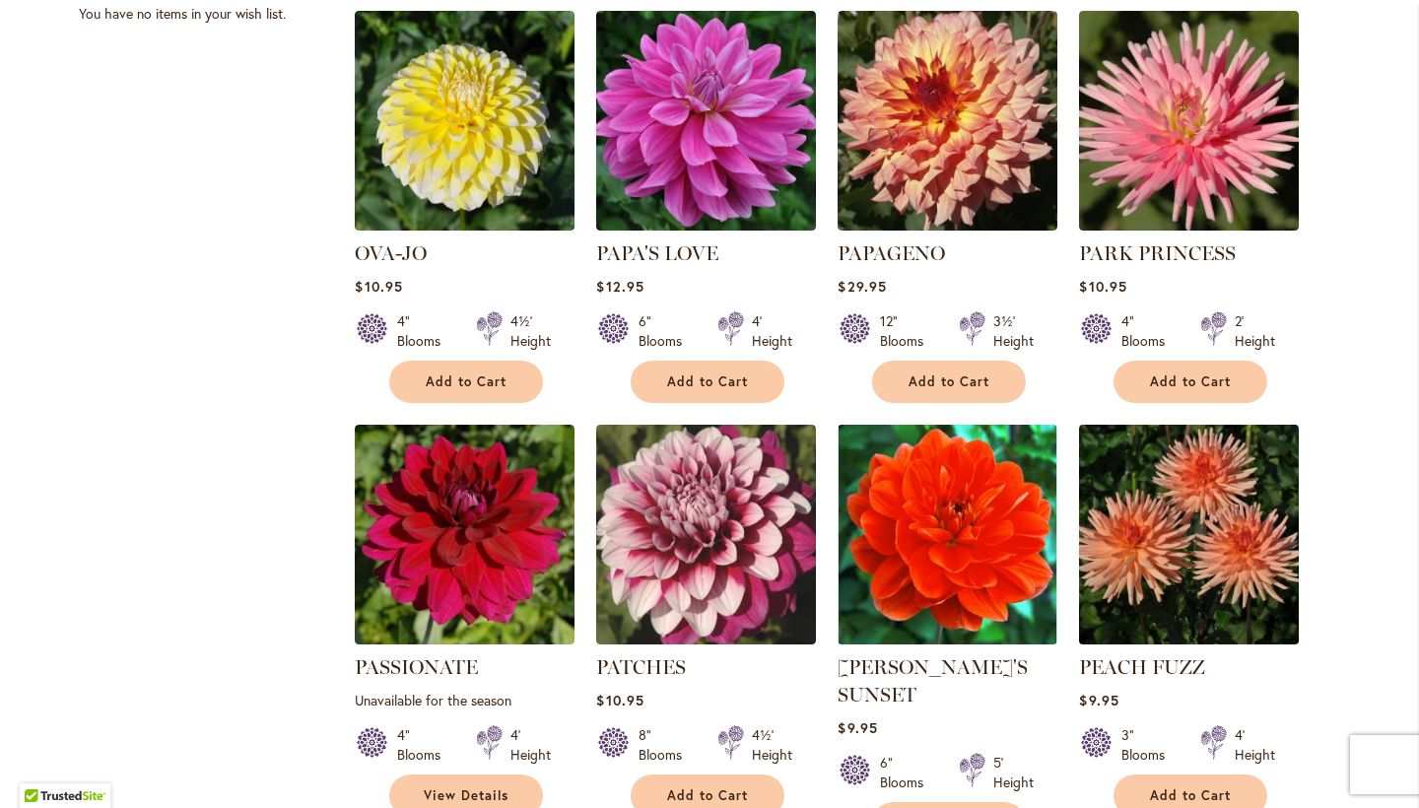
click at [1156, 474] on img at bounding box center [1189, 535] width 231 height 231
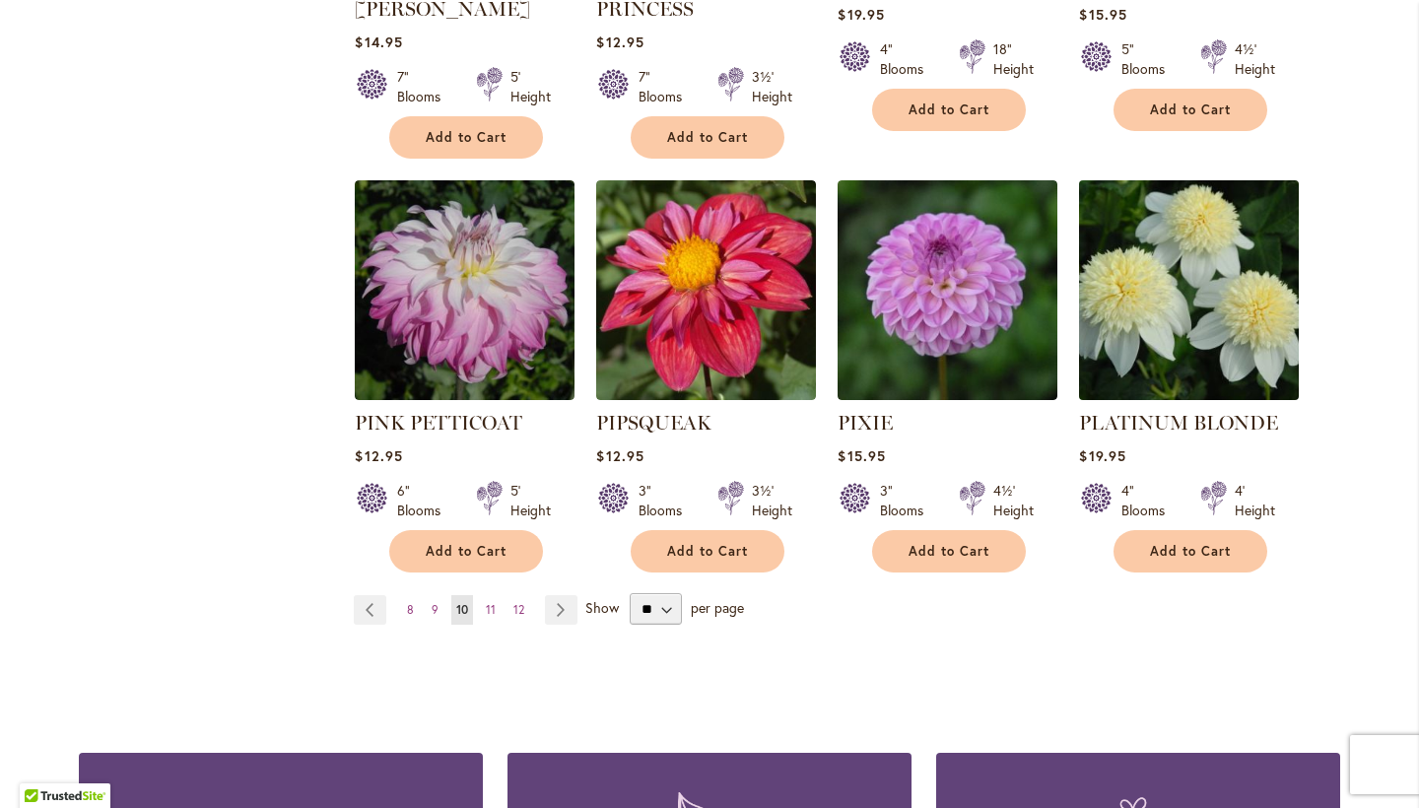
scroll to position [3355, 0]
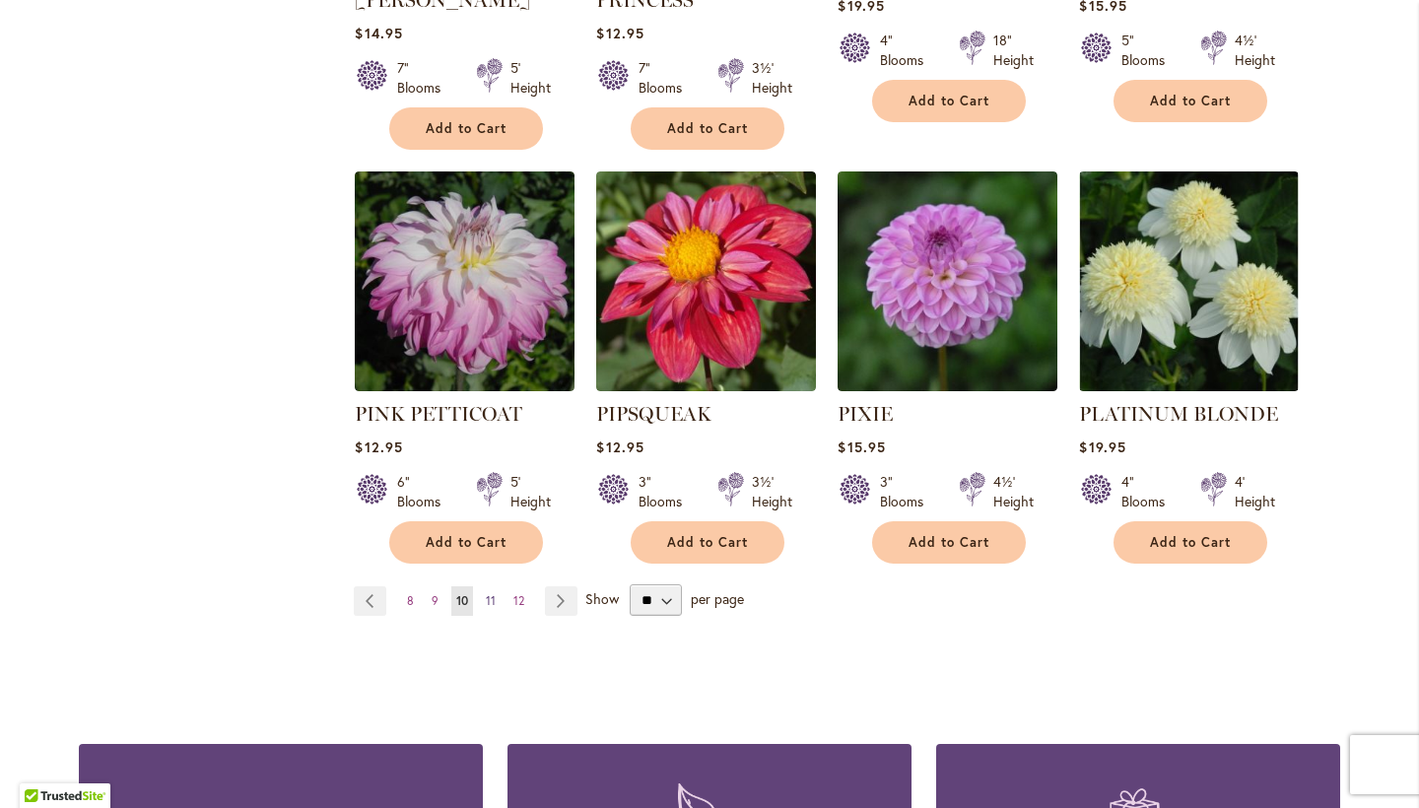
click at [486, 593] on span "11" at bounding box center [491, 600] width 10 height 15
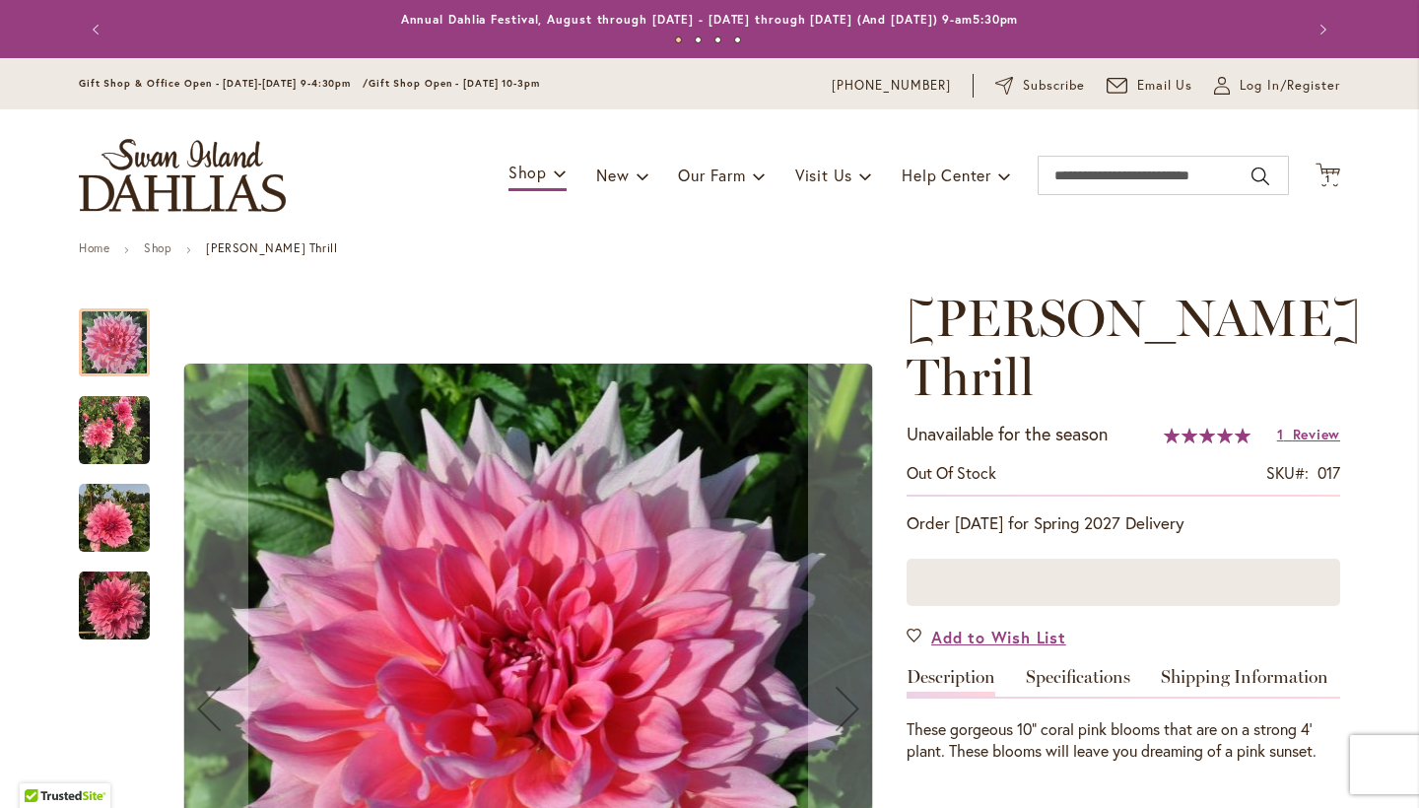
click at [116, 510] on img "Otto's Thrill" at bounding box center [114, 518] width 71 height 71
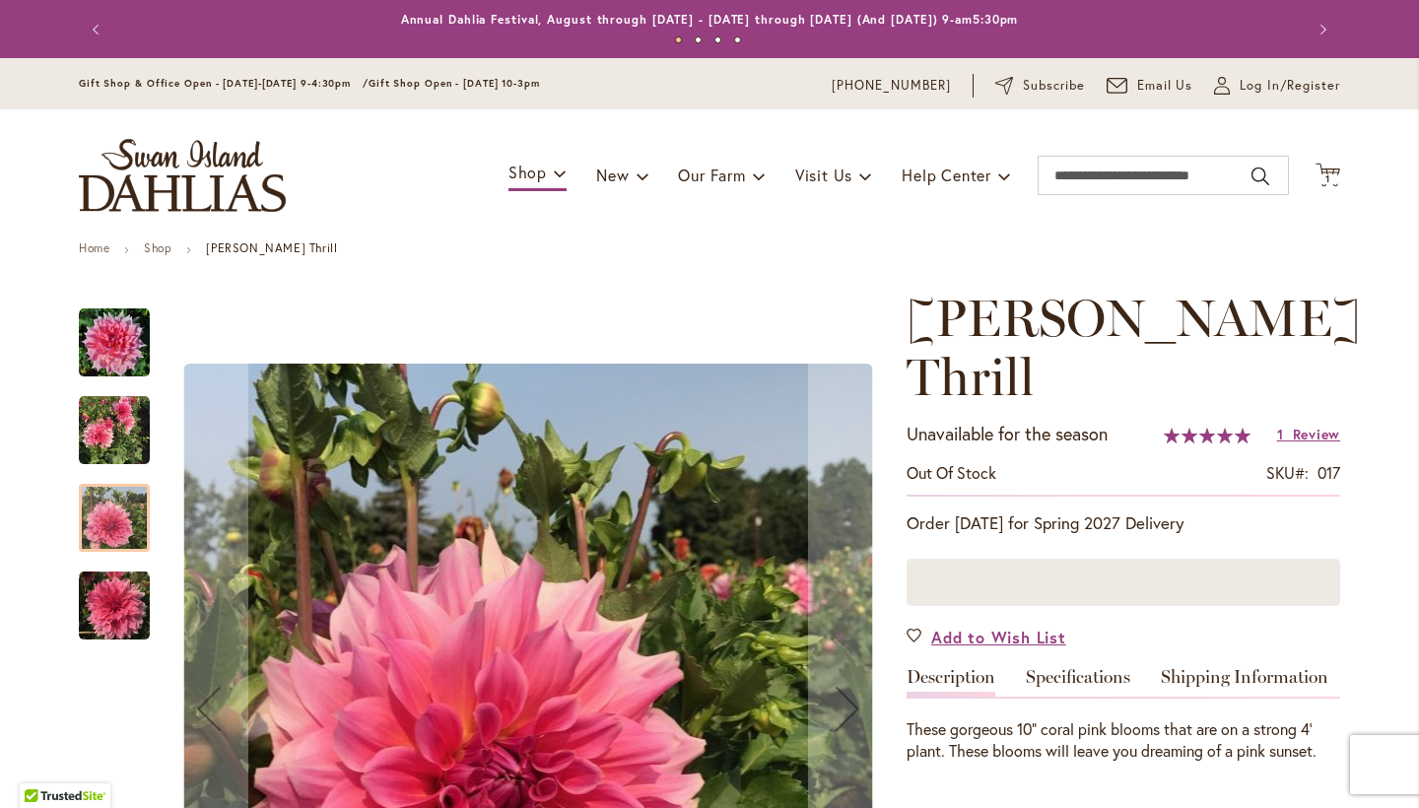
click at [113, 428] on img "Otto's Thrill" at bounding box center [114, 430] width 71 height 71
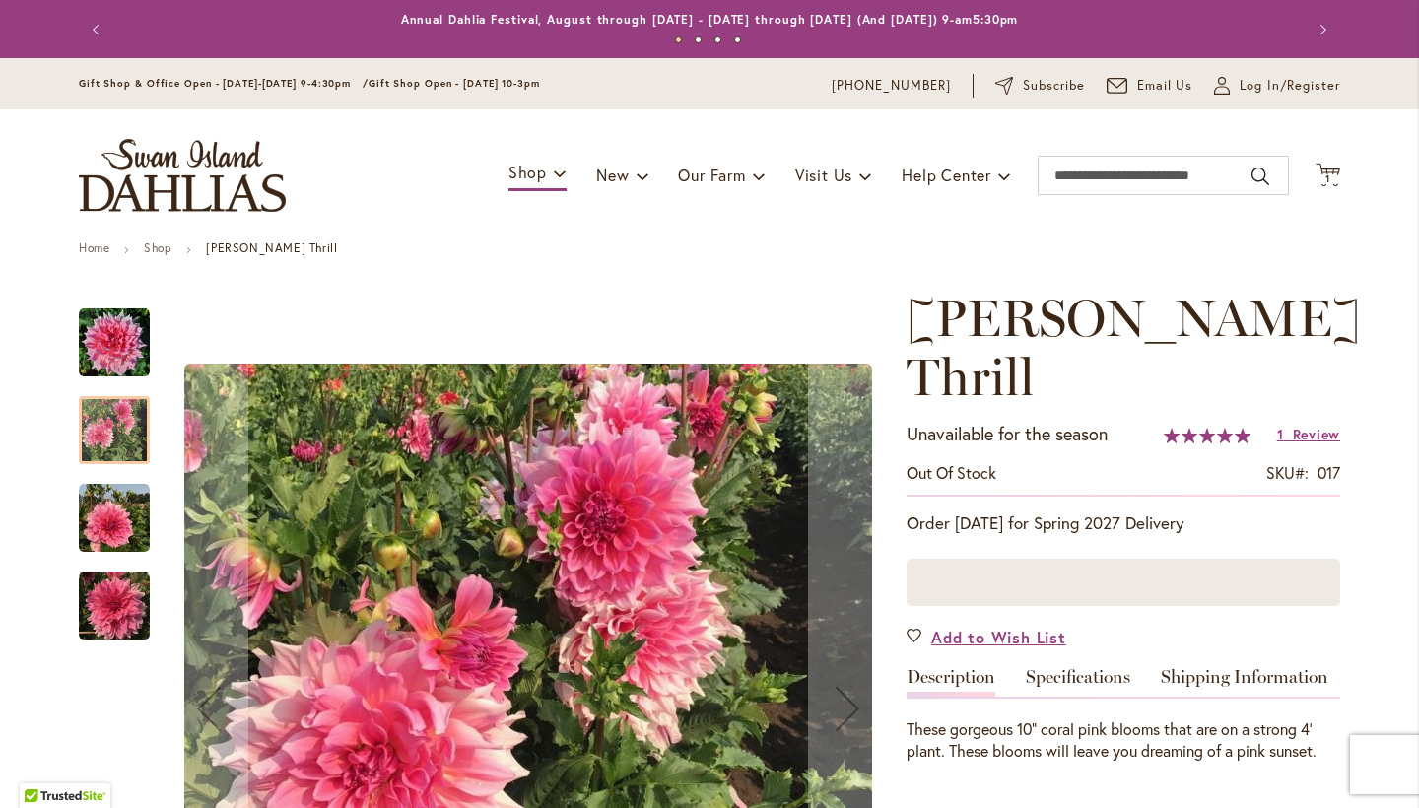
click at [110, 372] on img "Otto's Thrill" at bounding box center [114, 342] width 71 height 71
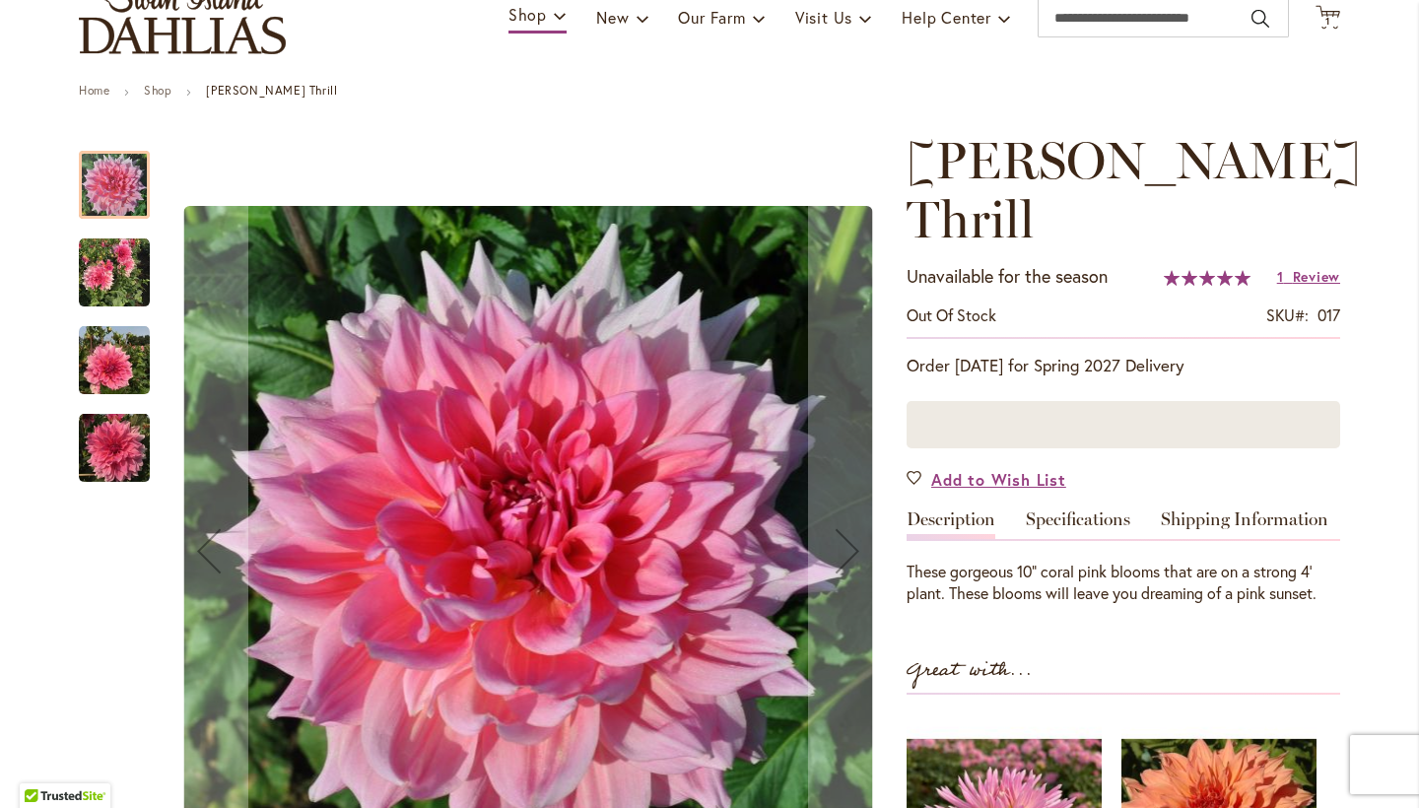
scroll to position [183, 0]
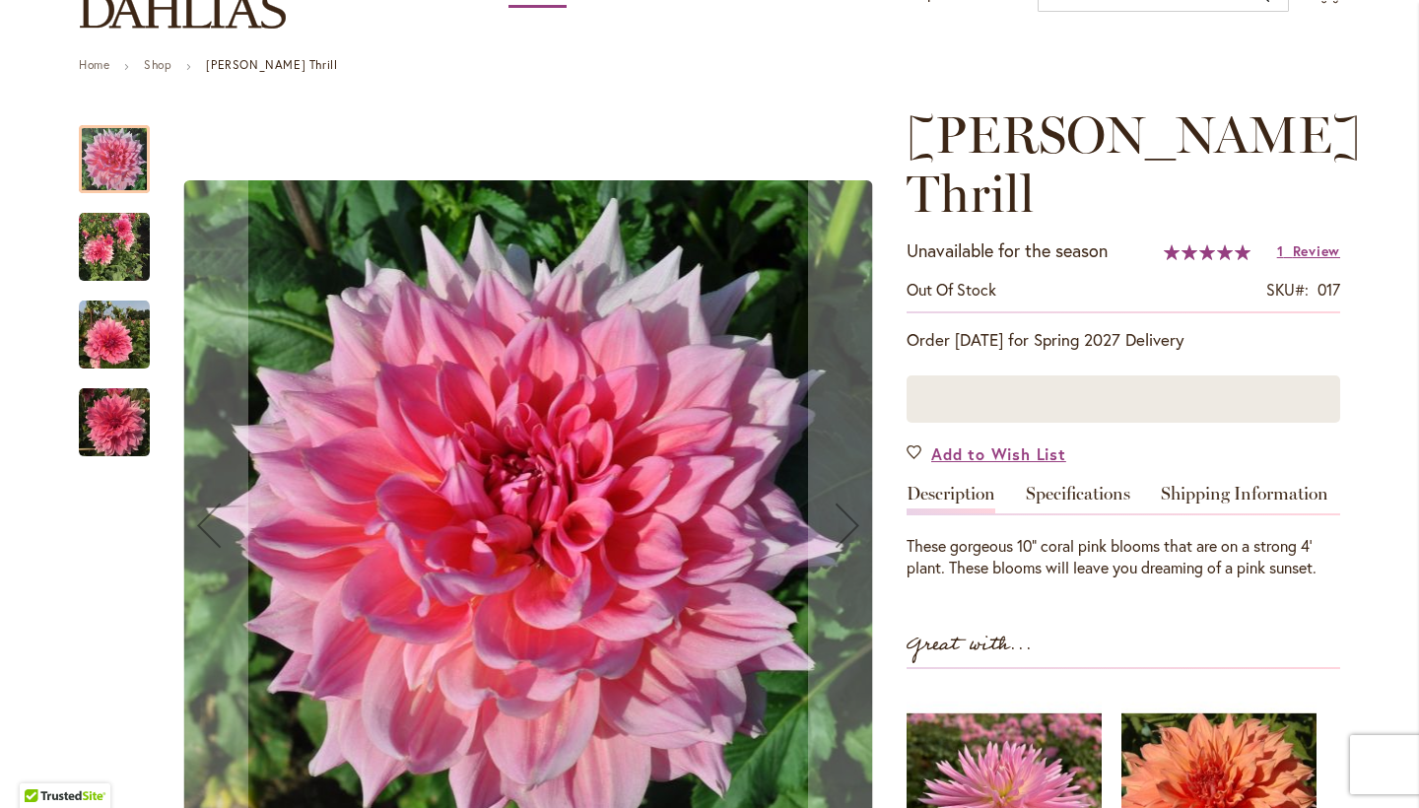
click at [130, 421] on img "Otto's Thrill" at bounding box center [114, 422] width 71 height 71
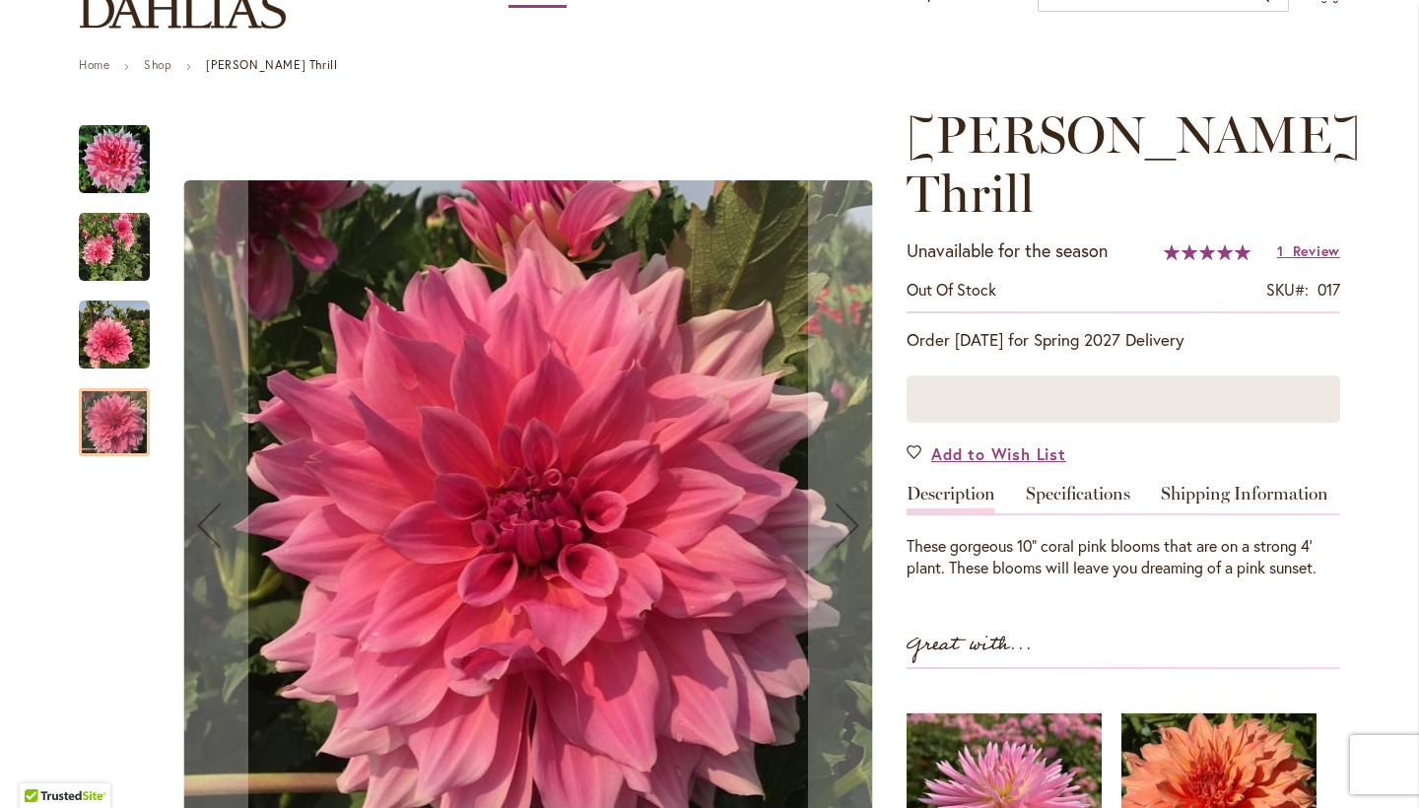
click at [89, 332] on img "Otto's Thrill" at bounding box center [114, 335] width 71 height 71
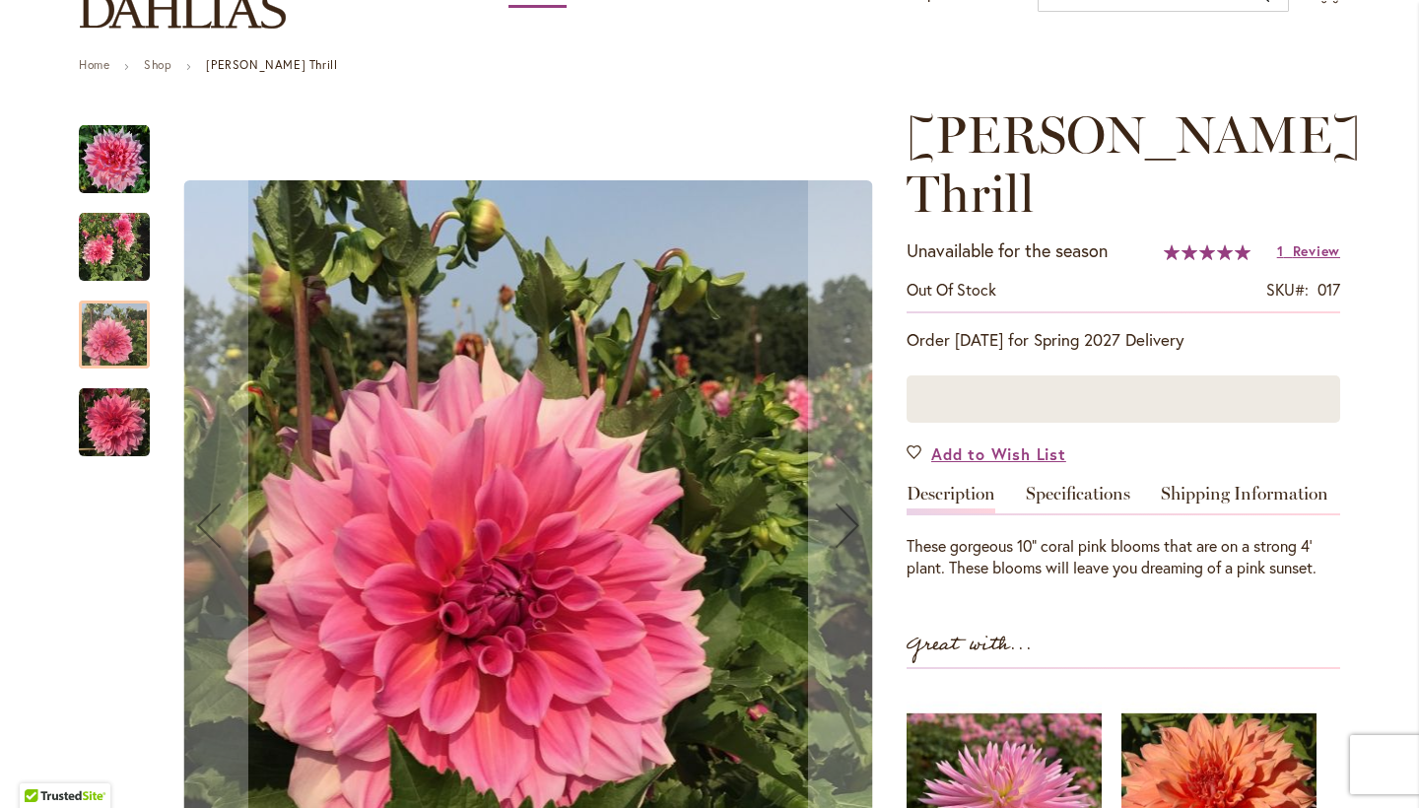
click at [115, 322] on div at bounding box center [114, 335] width 71 height 68
click at [108, 259] on img "Otto's Thrill" at bounding box center [114, 247] width 71 height 71
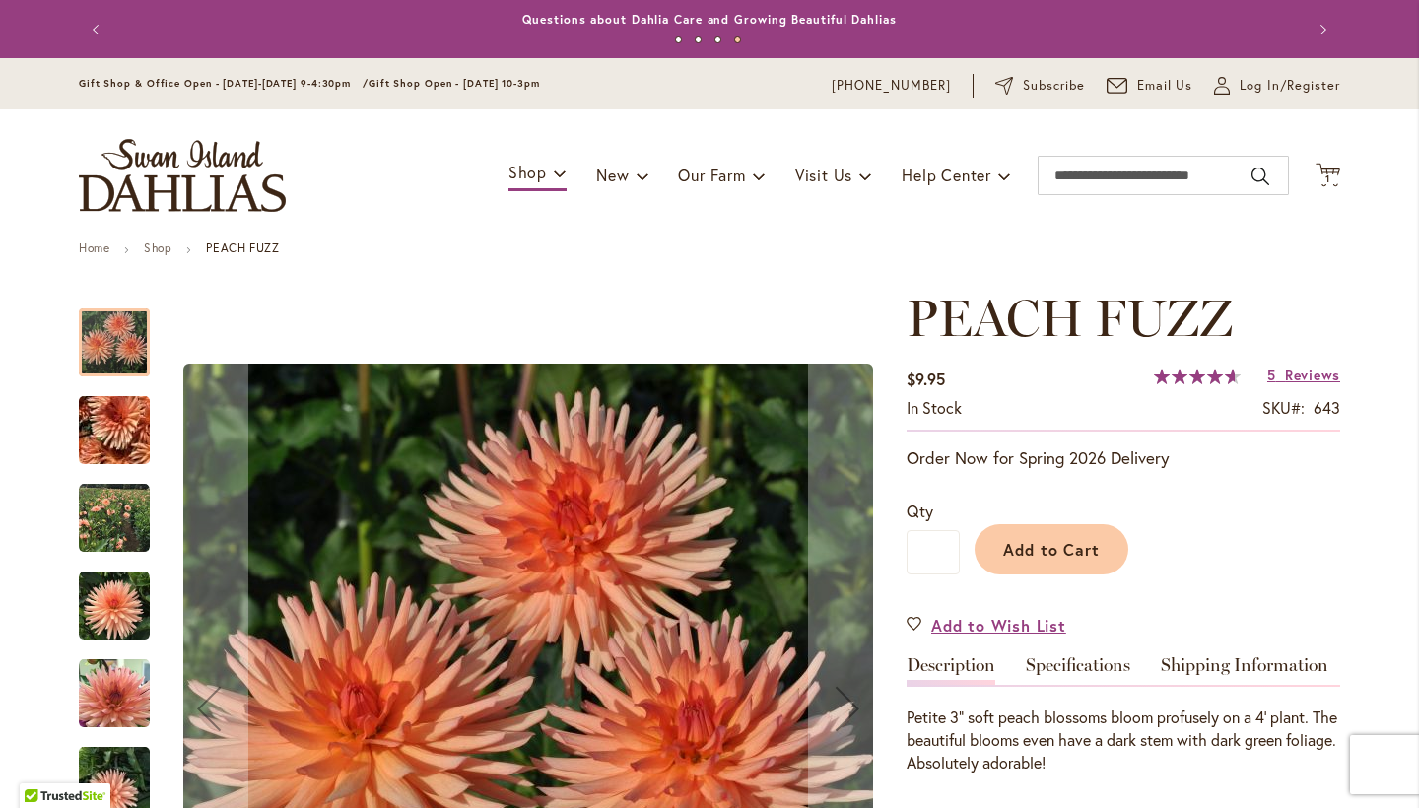
click at [96, 603] on img "PEACH FUZZ" at bounding box center [114, 605] width 71 height 71
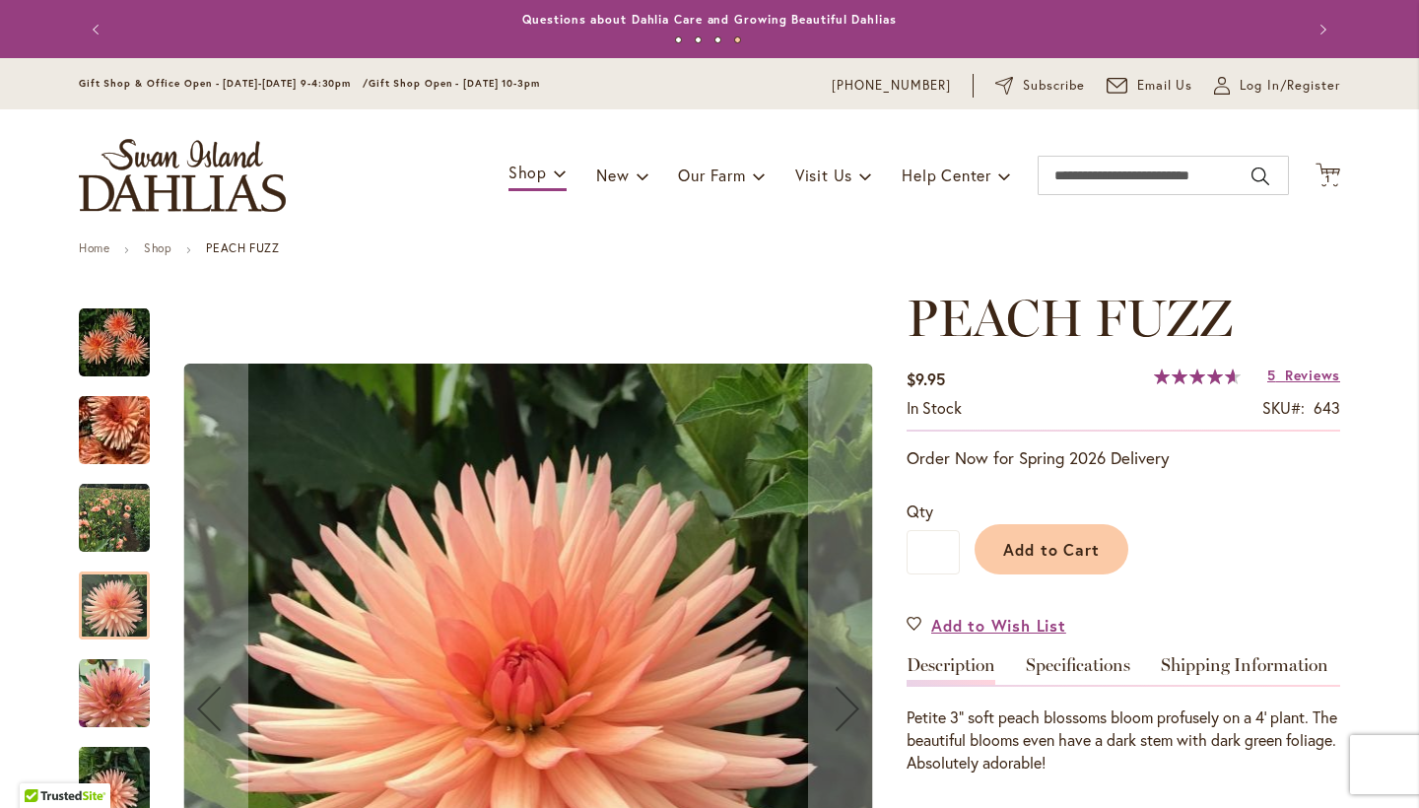
click at [114, 525] on img "PEACH FUZZ" at bounding box center [114, 518] width 71 height 71
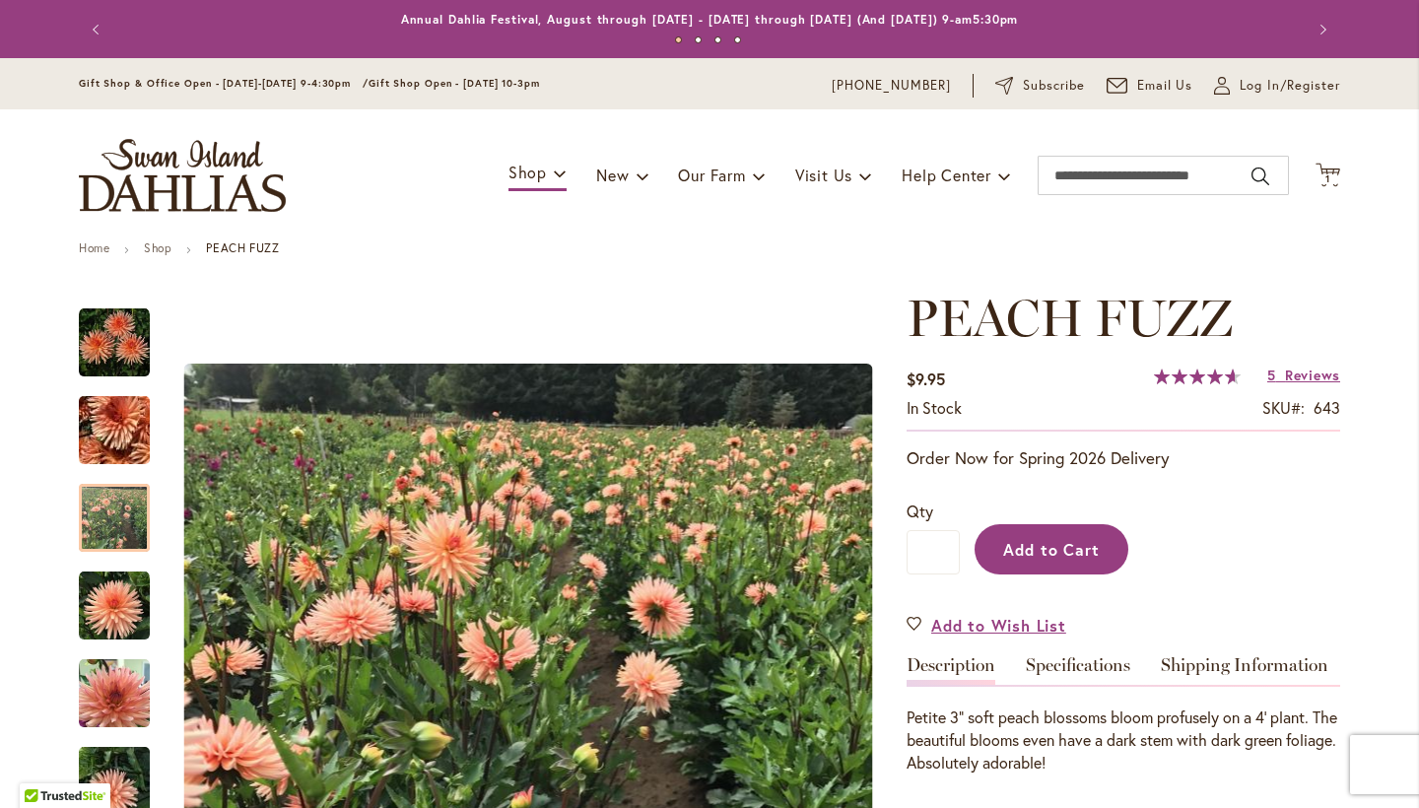
click at [1074, 548] on span "Add to Cart" at bounding box center [1052, 549] width 98 height 21
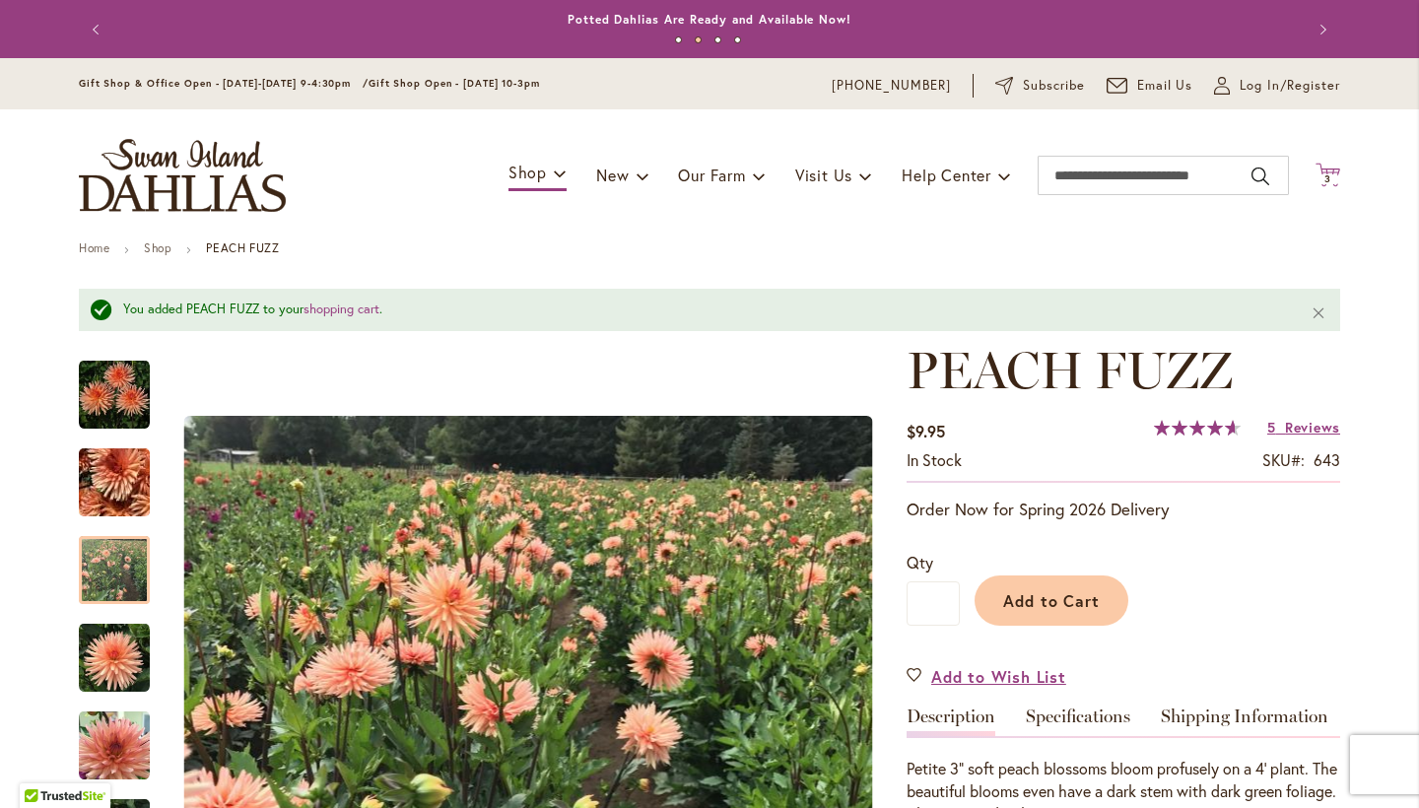
click at [1328, 179] on span "3" at bounding box center [1327, 178] width 7 height 13
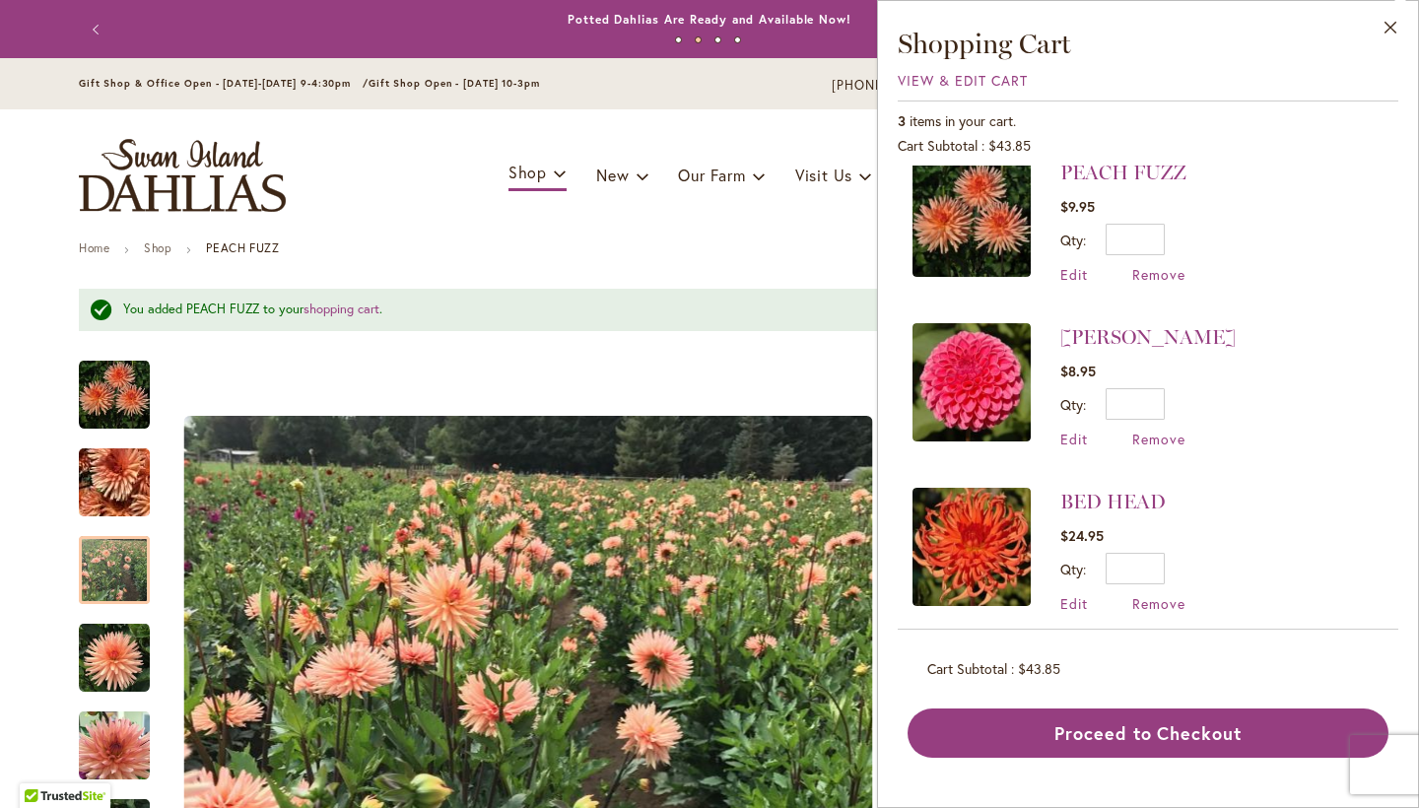
scroll to position [15, 0]
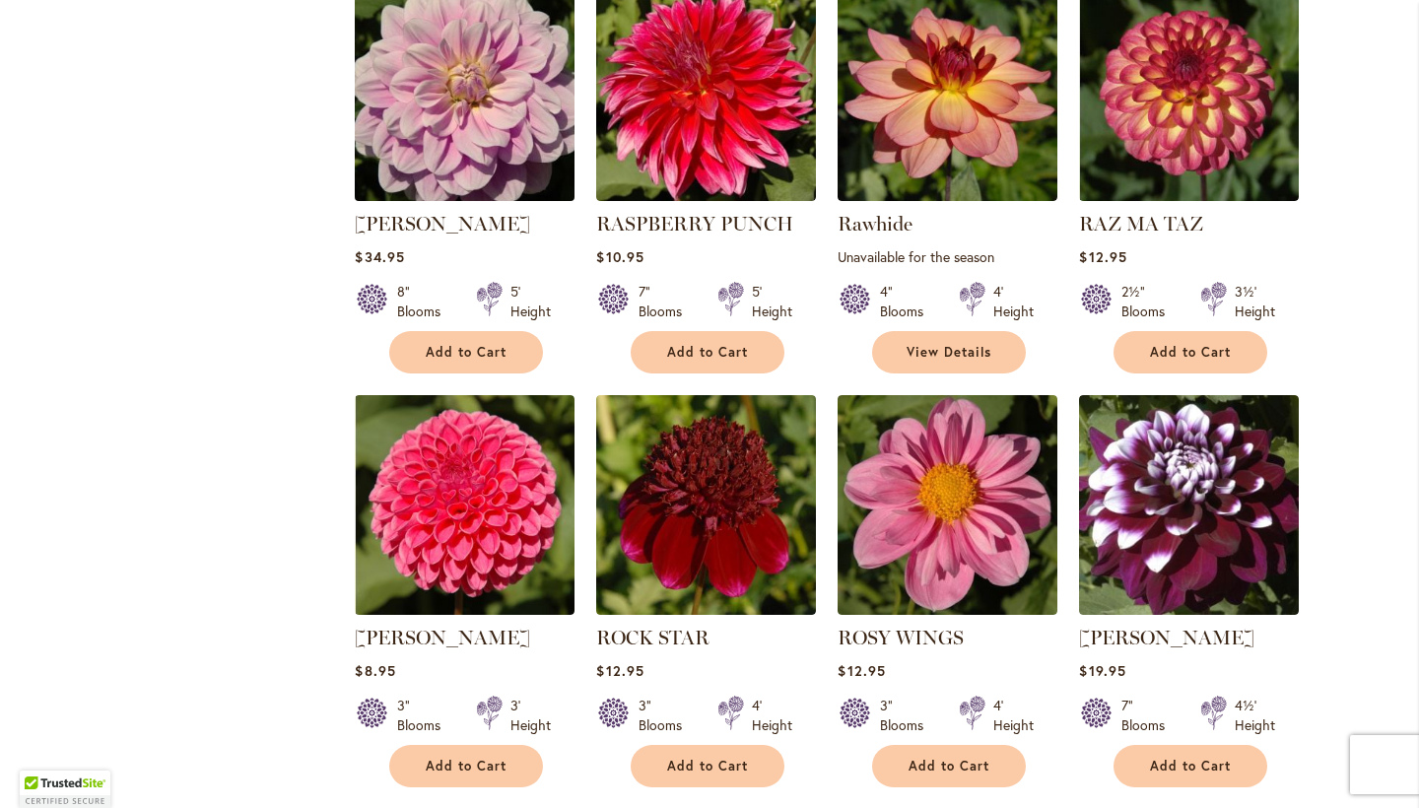
scroll to position [1365, 0]
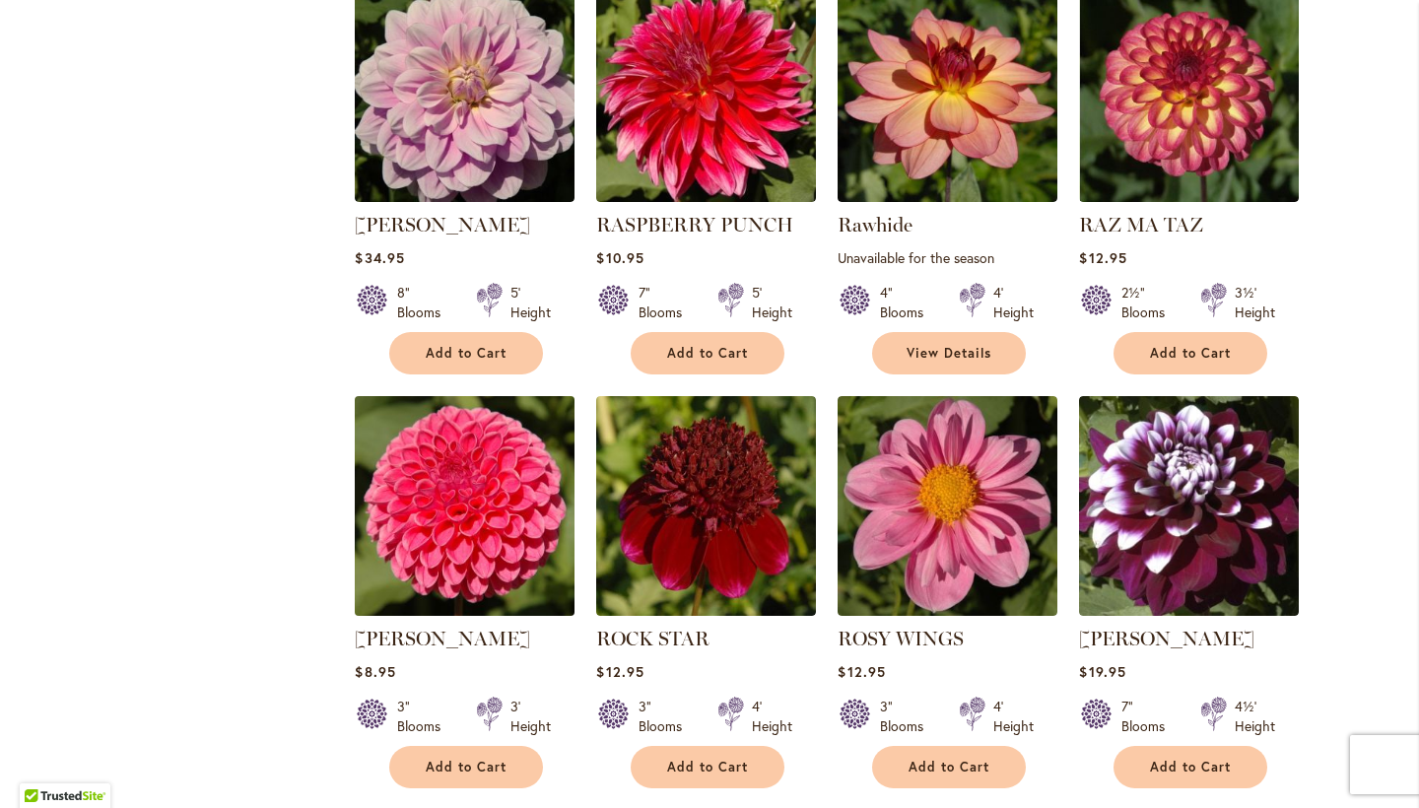
click at [521, 499] on img at bounding box center [465, 506] width 231 height 231
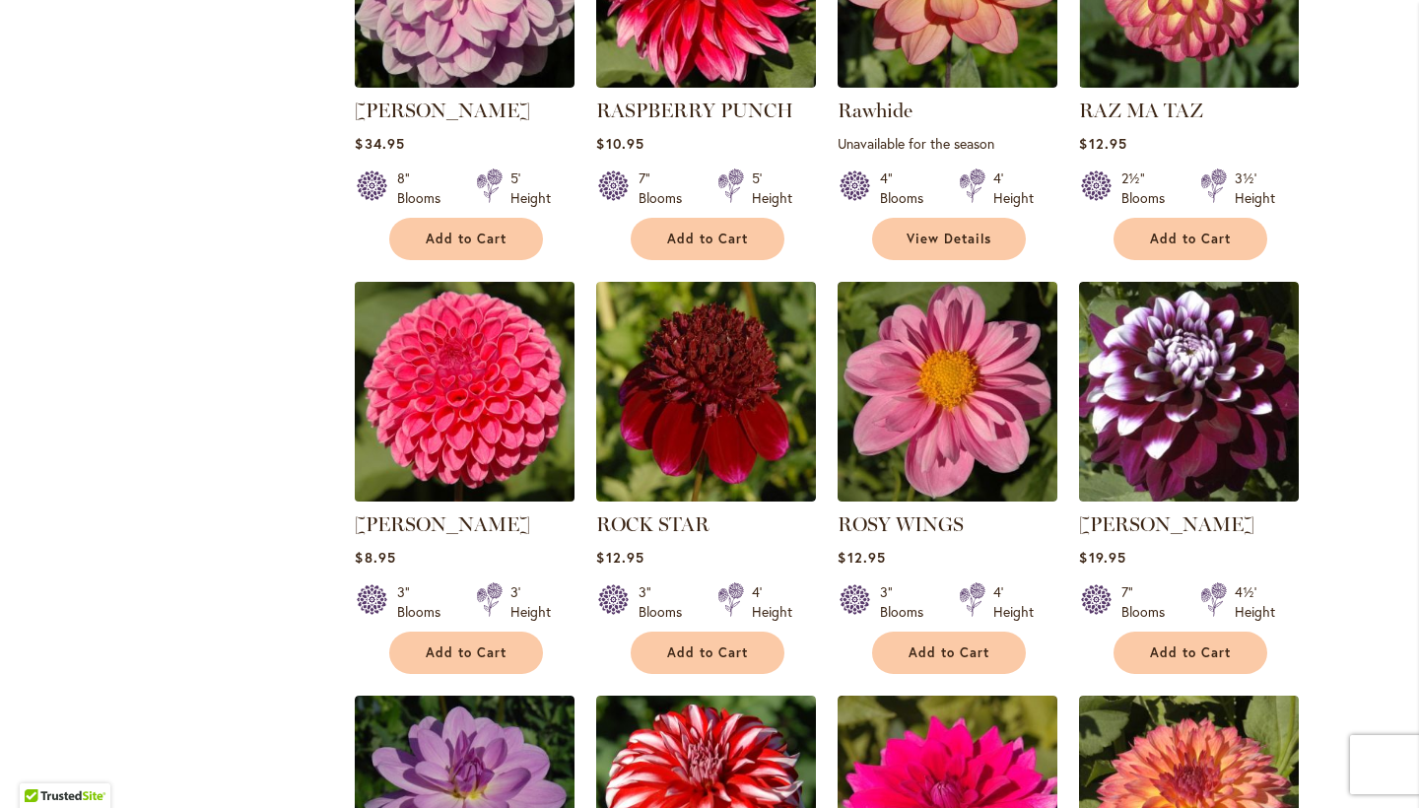
scroll to position [1720, 0]
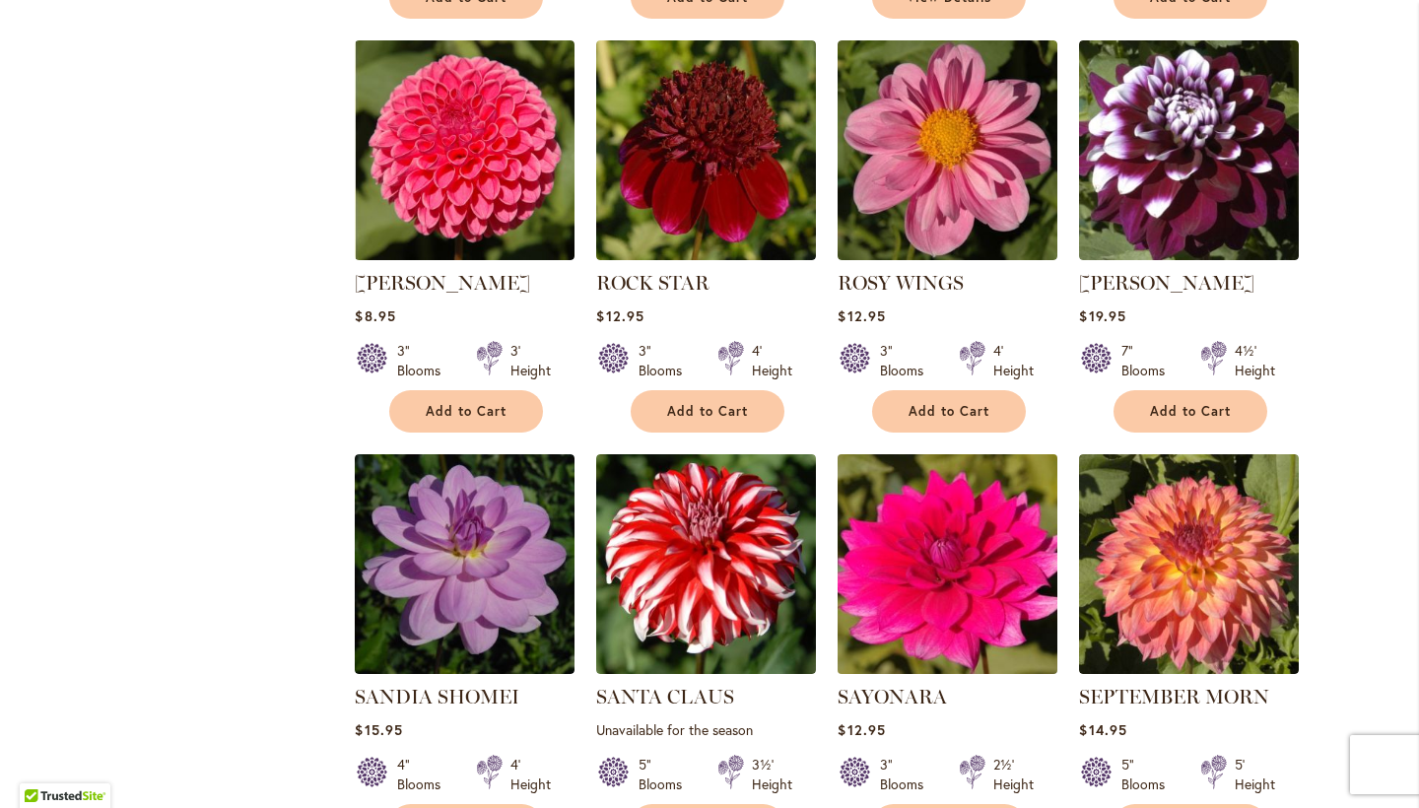
click at [970, 557] on img at bounding box center [948, 564] width 231 height 231
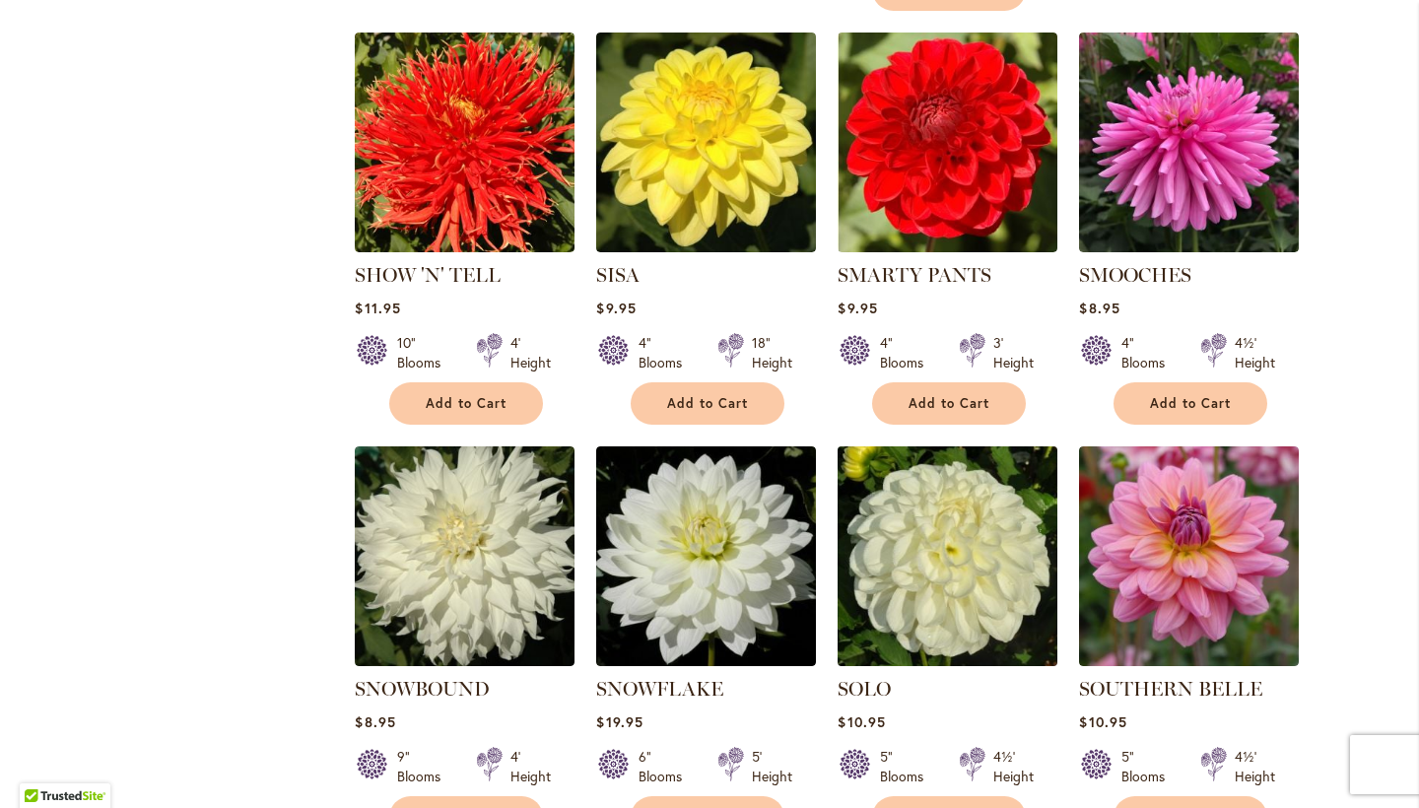
scroll to position [3172, 0]
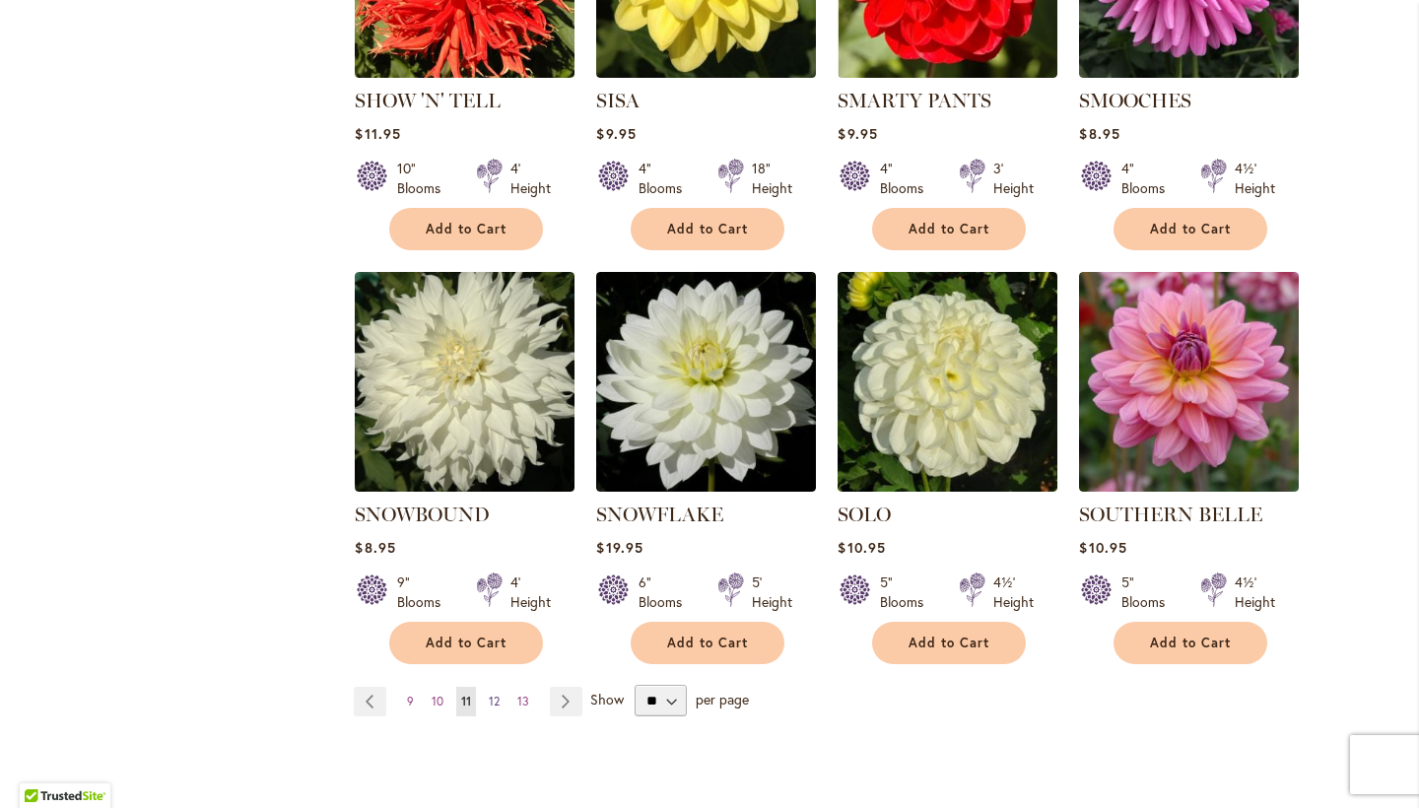
click at [492, 694] on span "12" at bounding box center [494, 701] width 11 height 15
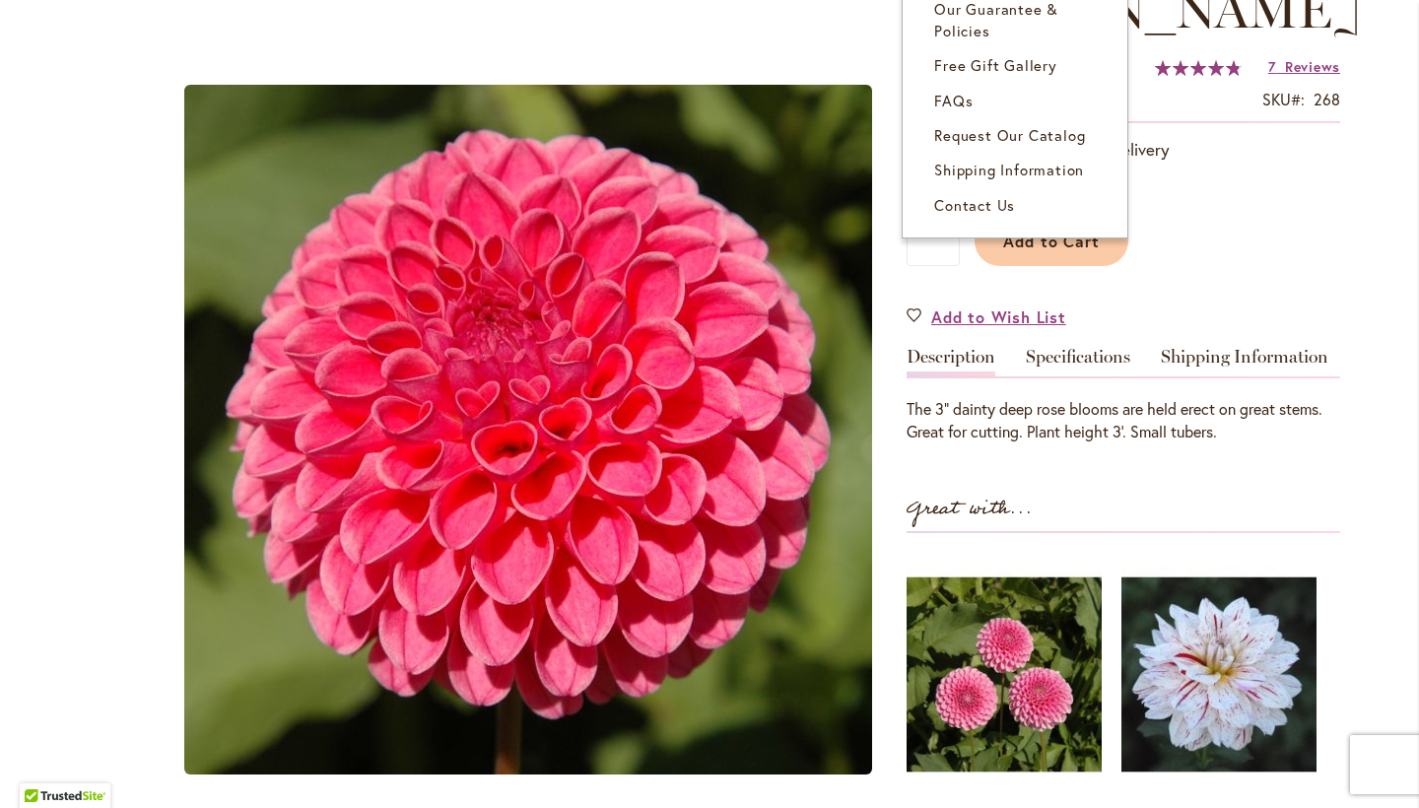
scroll to position [312, 0]
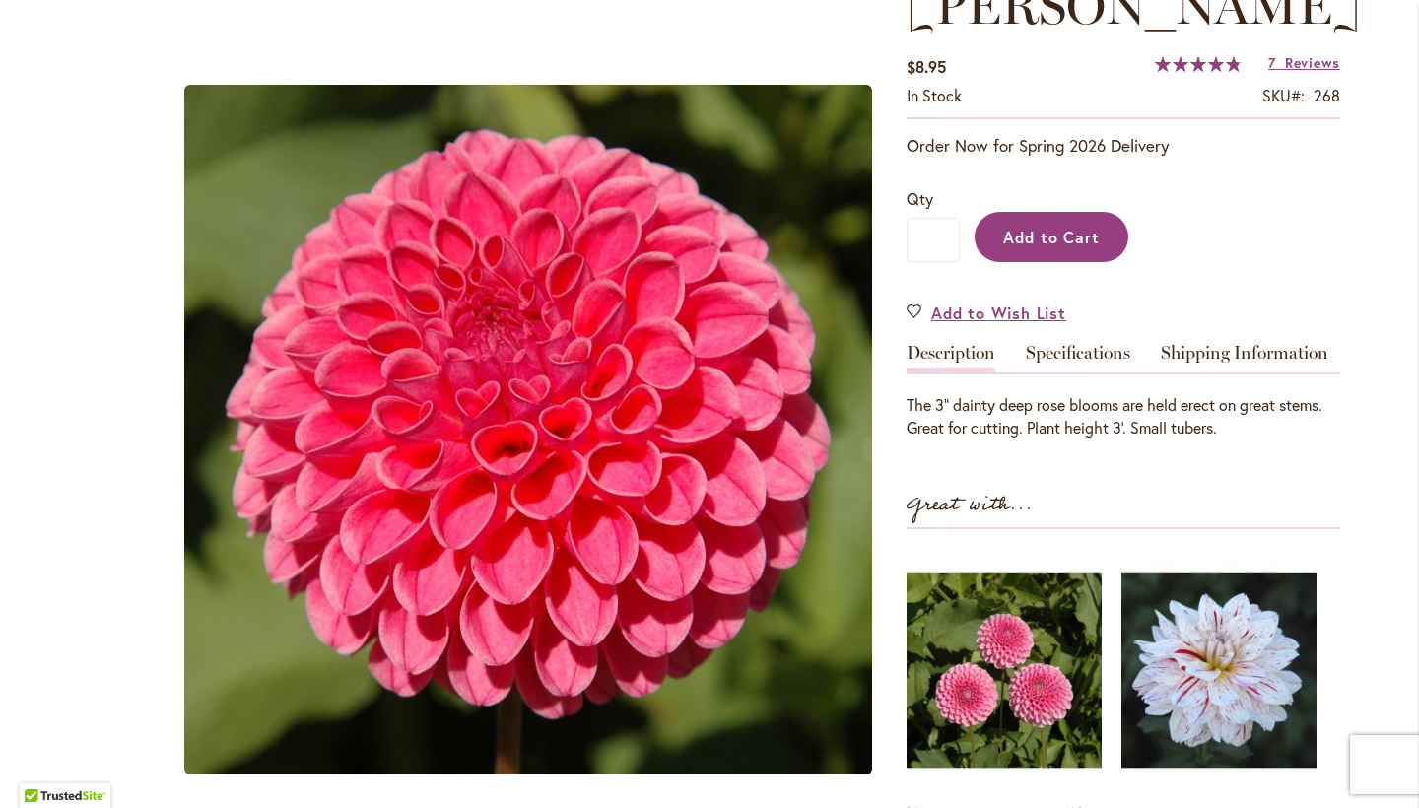
click at [1061, 227] on span "Add to Cart" at bounding box center [1052, 237] width 98 height 21
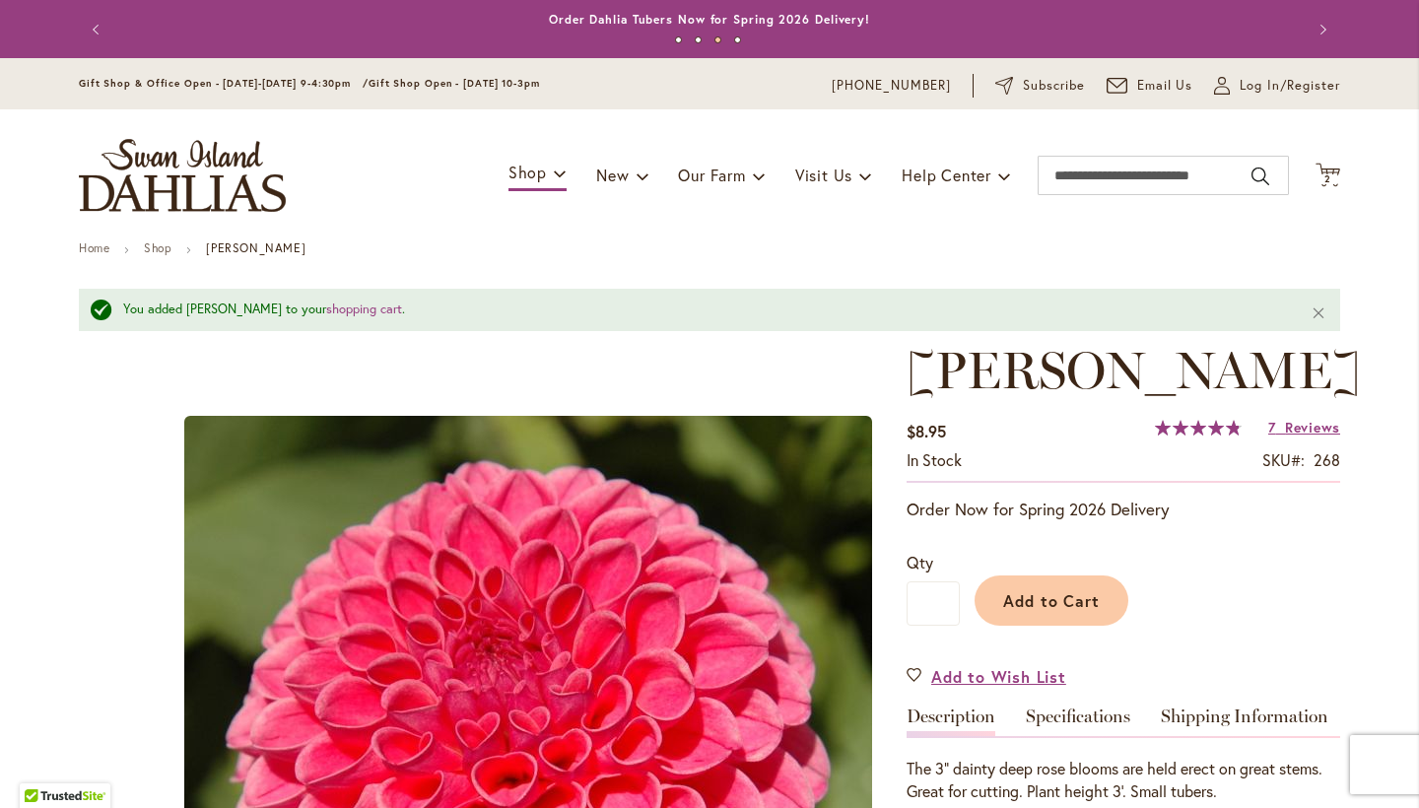
scroll to position [0, 0]
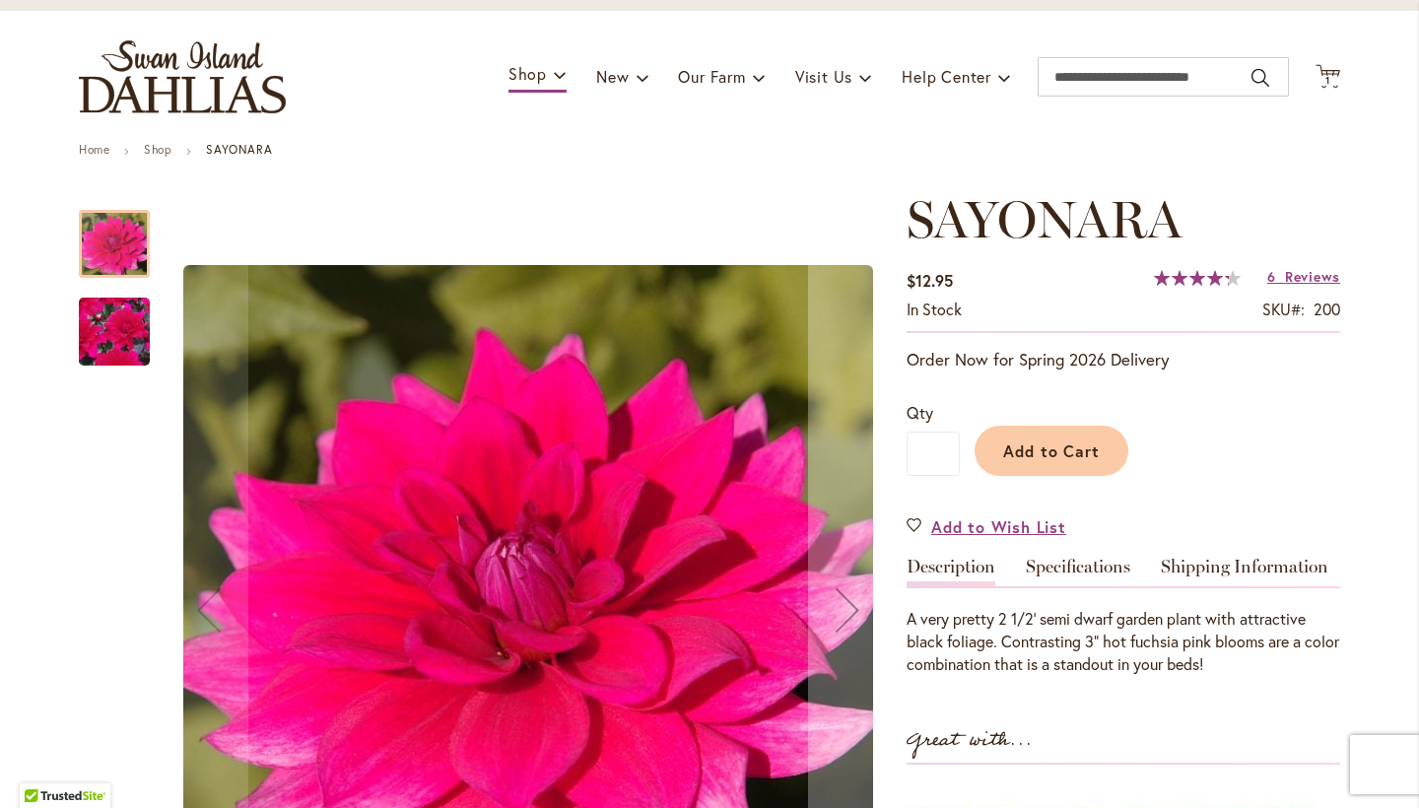
scroll to position [103, 0]
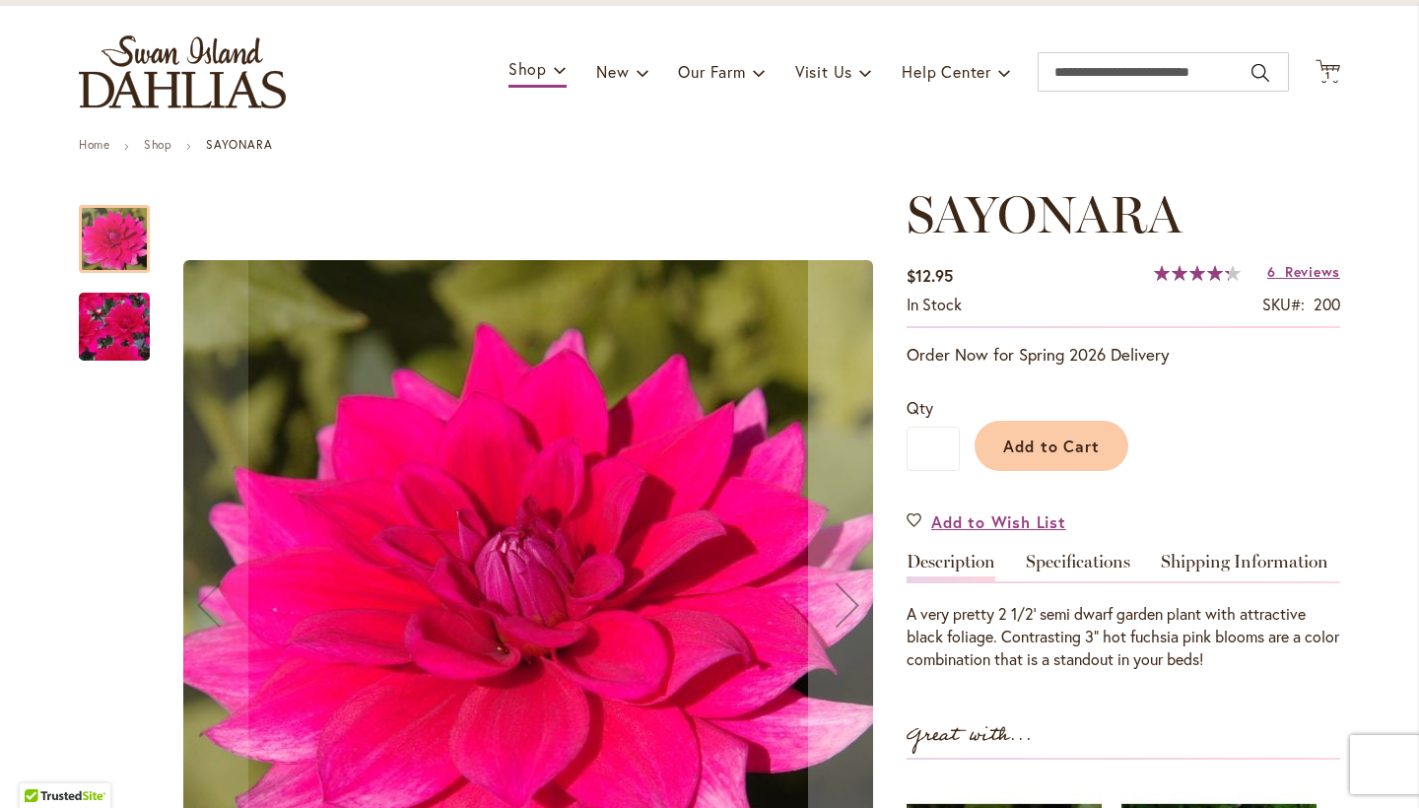
click at [1054, 431] on button "Add to Cart" at bounding box center [1051, 446] width 154 height 50
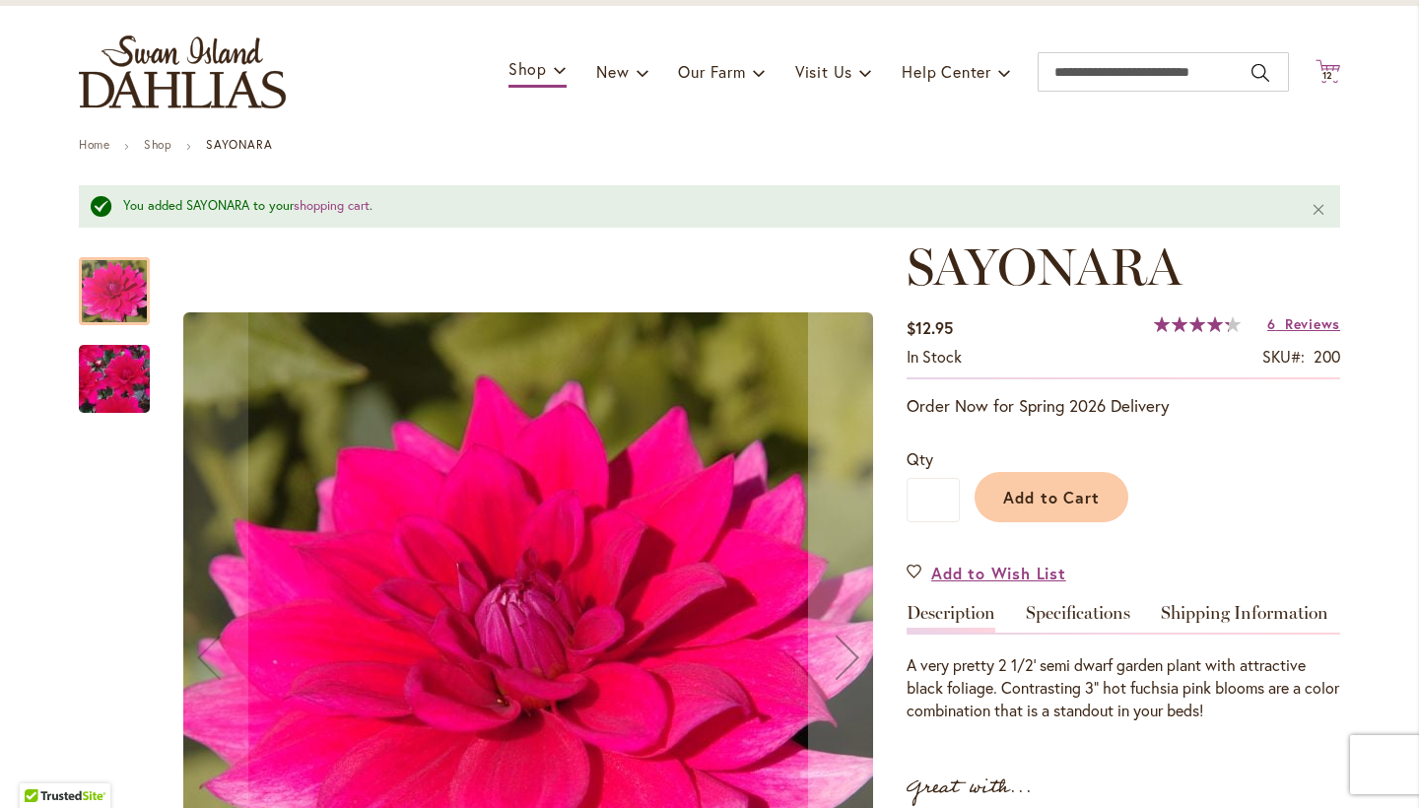
click at [1330, 67] on icon "Cart .cls-1 { fill: #231f20; }" at bounding box center [1327, 71] width 25 height 25
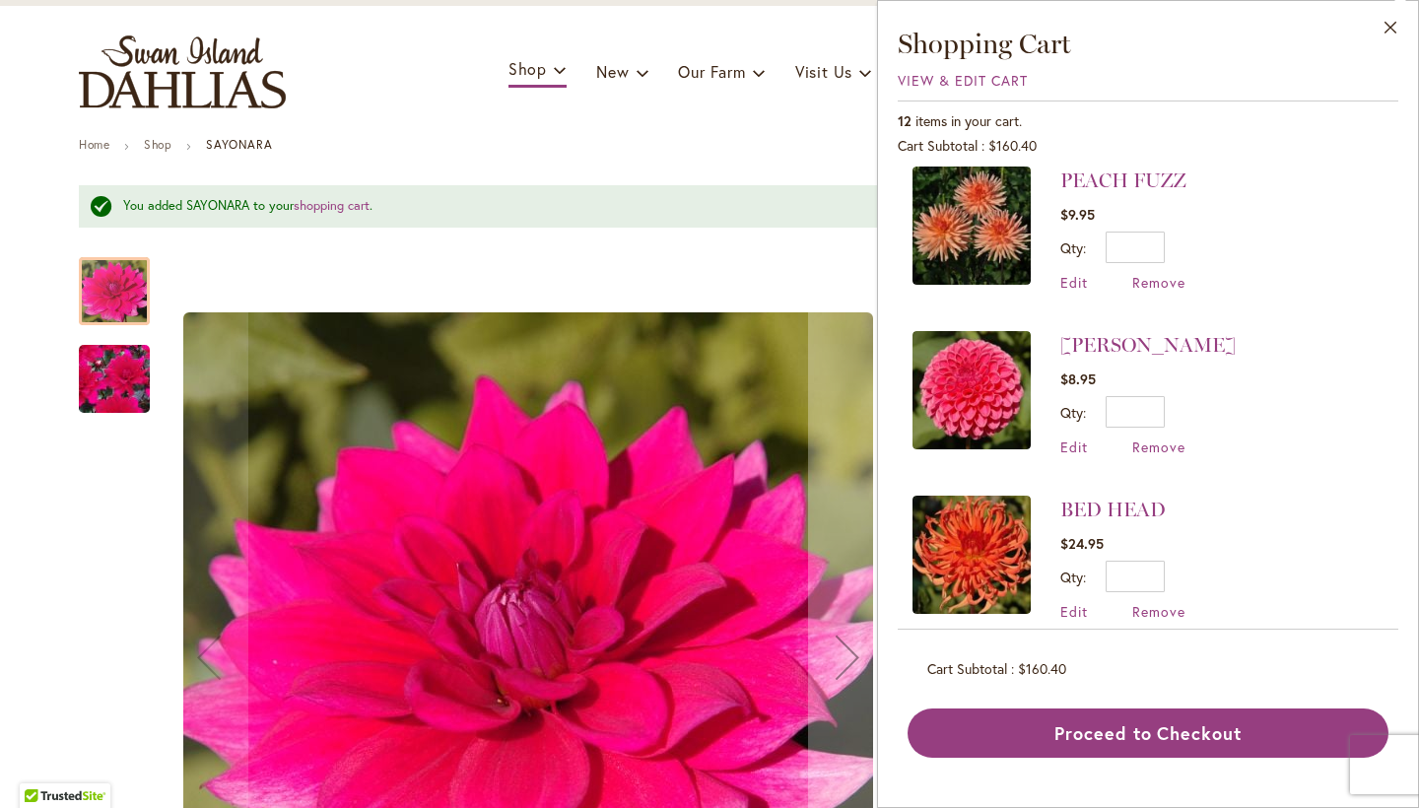
scroll to position [1521, 0]
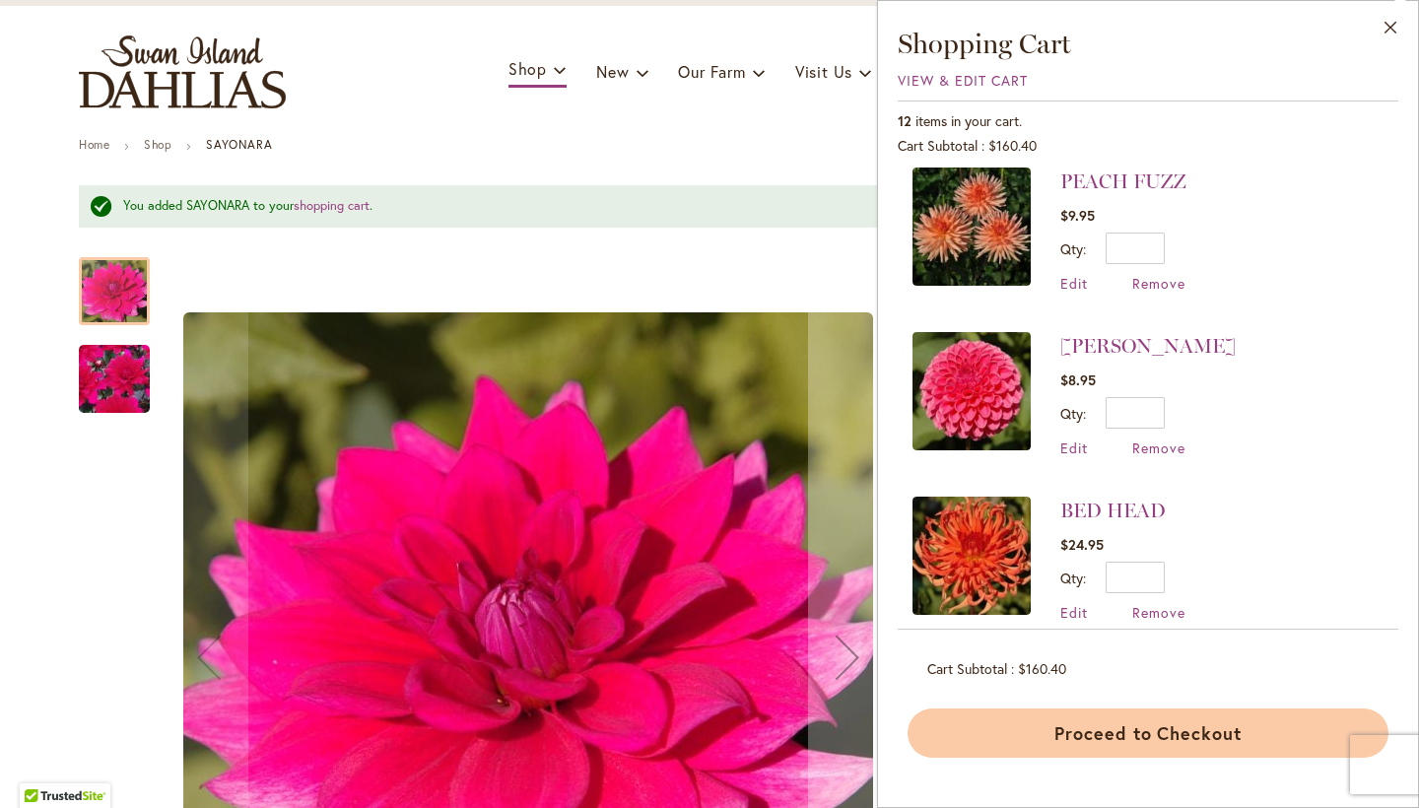
click at [1105, 728] on button "Proceed to Checkout" at bounding box center [1147, 732] width 481 height 49
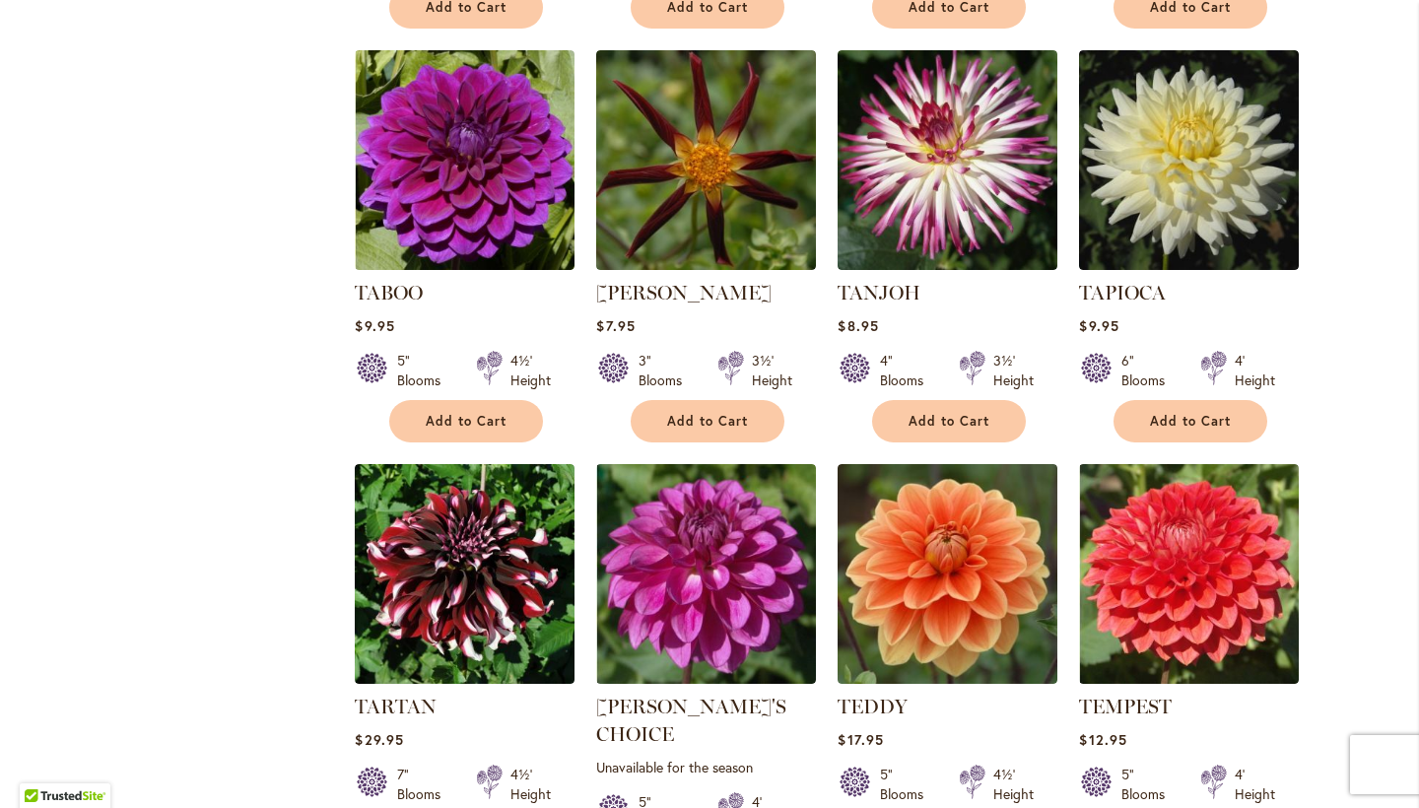
scroll to position [2152, 0]
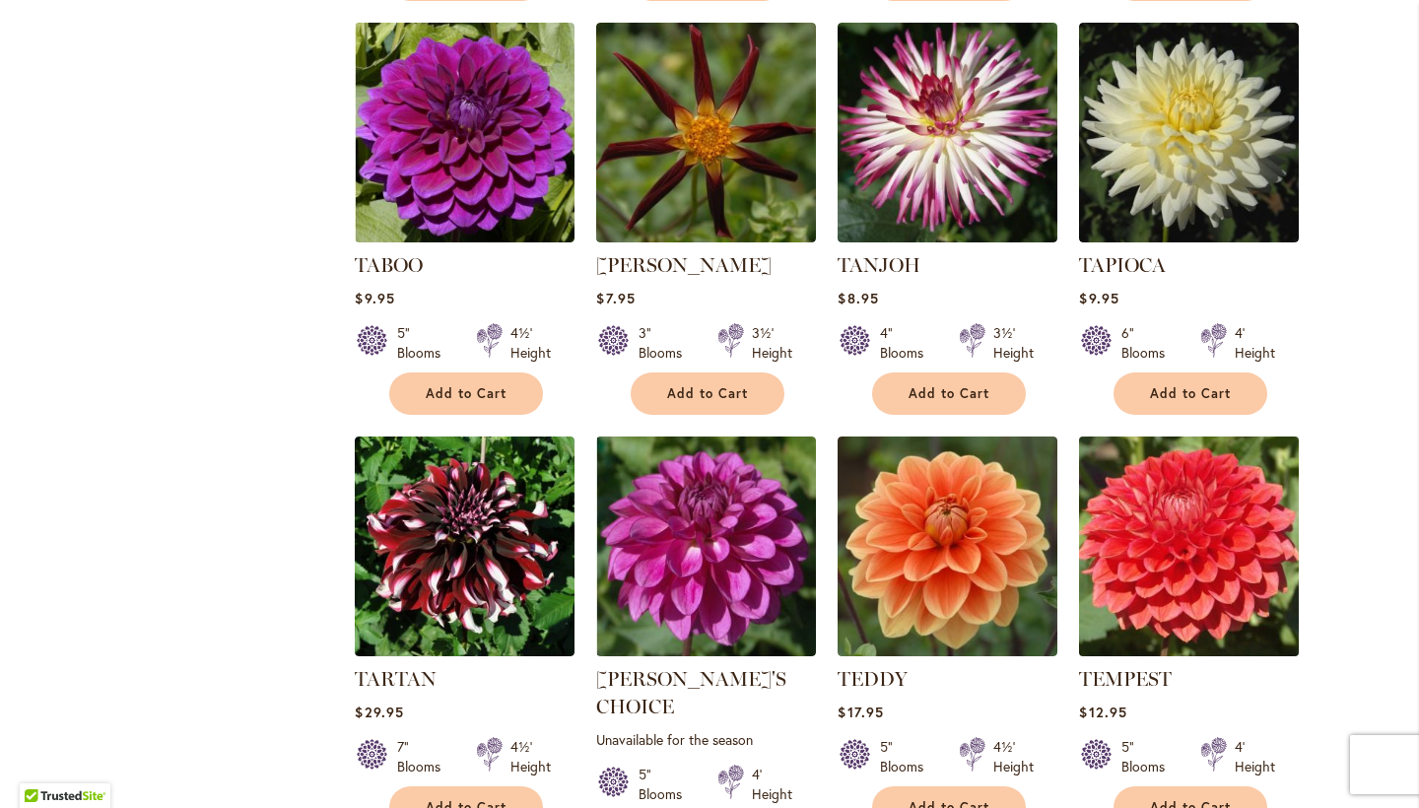
click at [1215, 531] on img at bounding box center [1189, 547] width 231 height 231
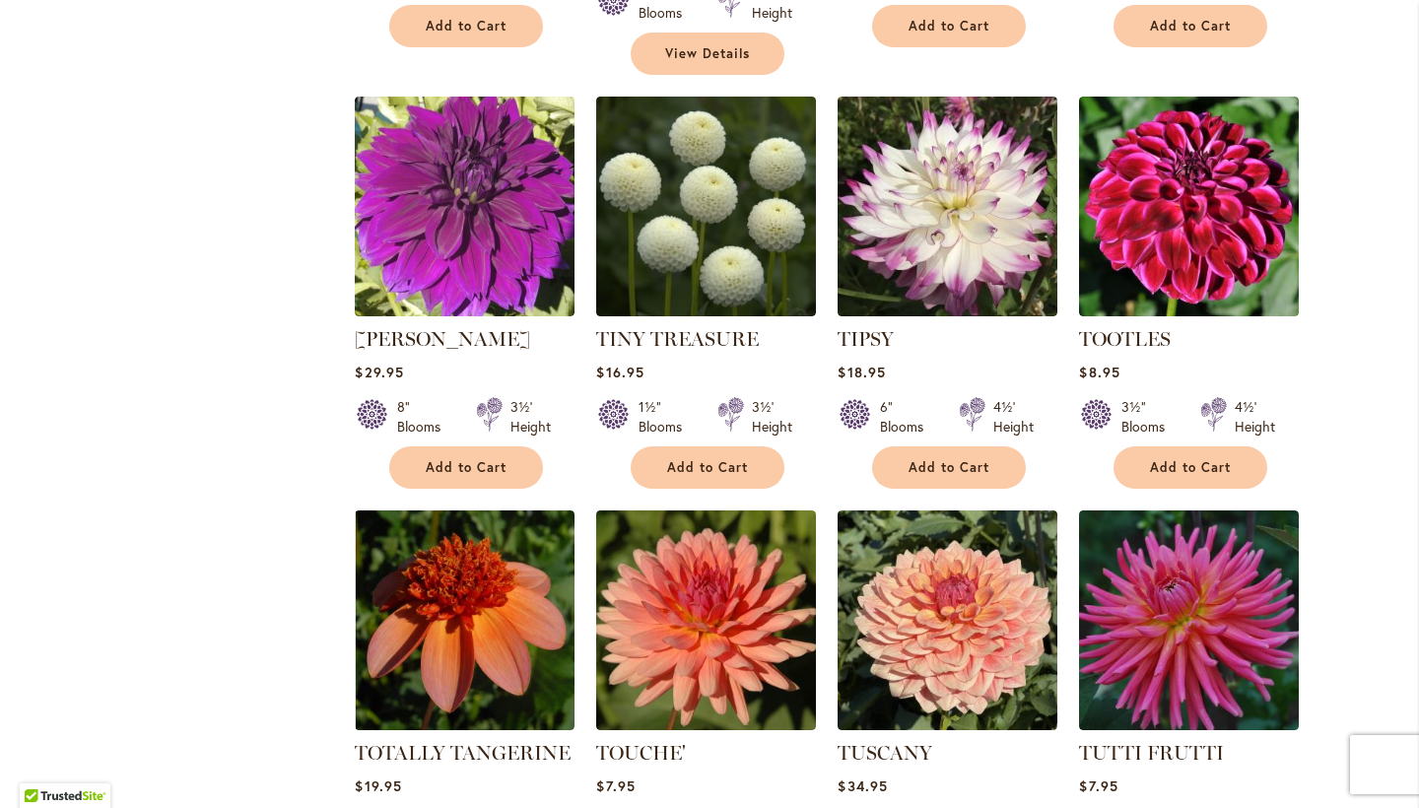
scroll to position [2960, 0]
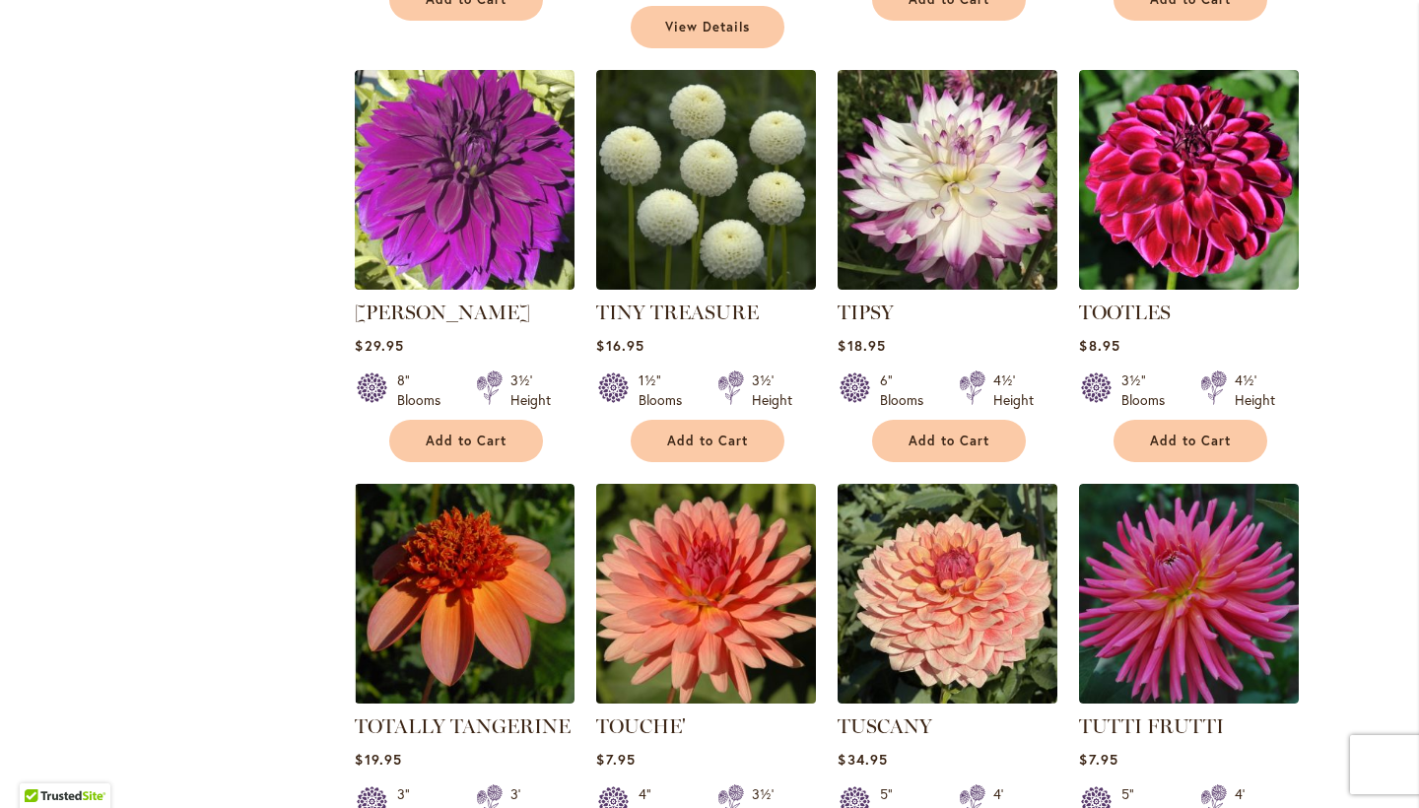
click at [755, 559] on img at bounding box center [706, 594] width 231 height 231
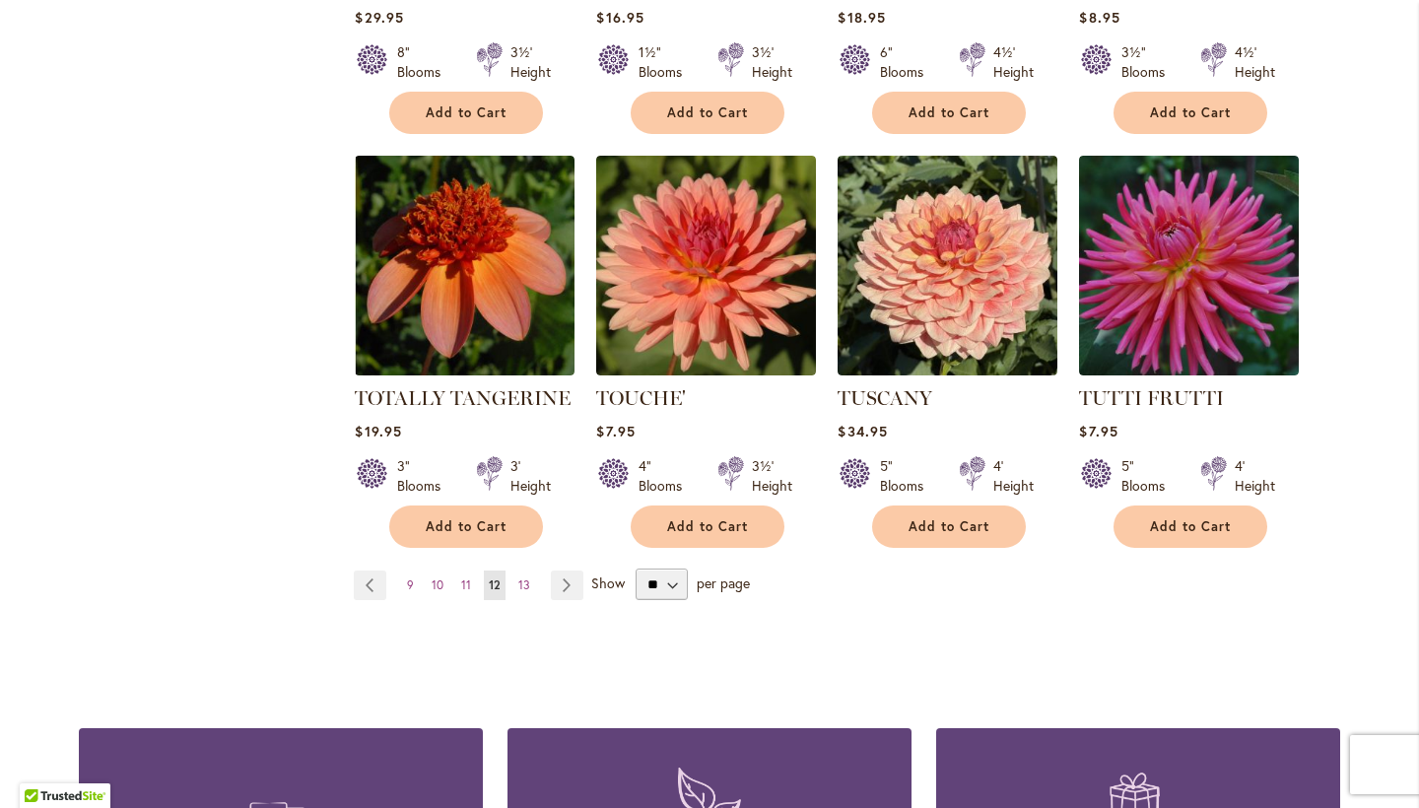
scroll to position [3289, 0]
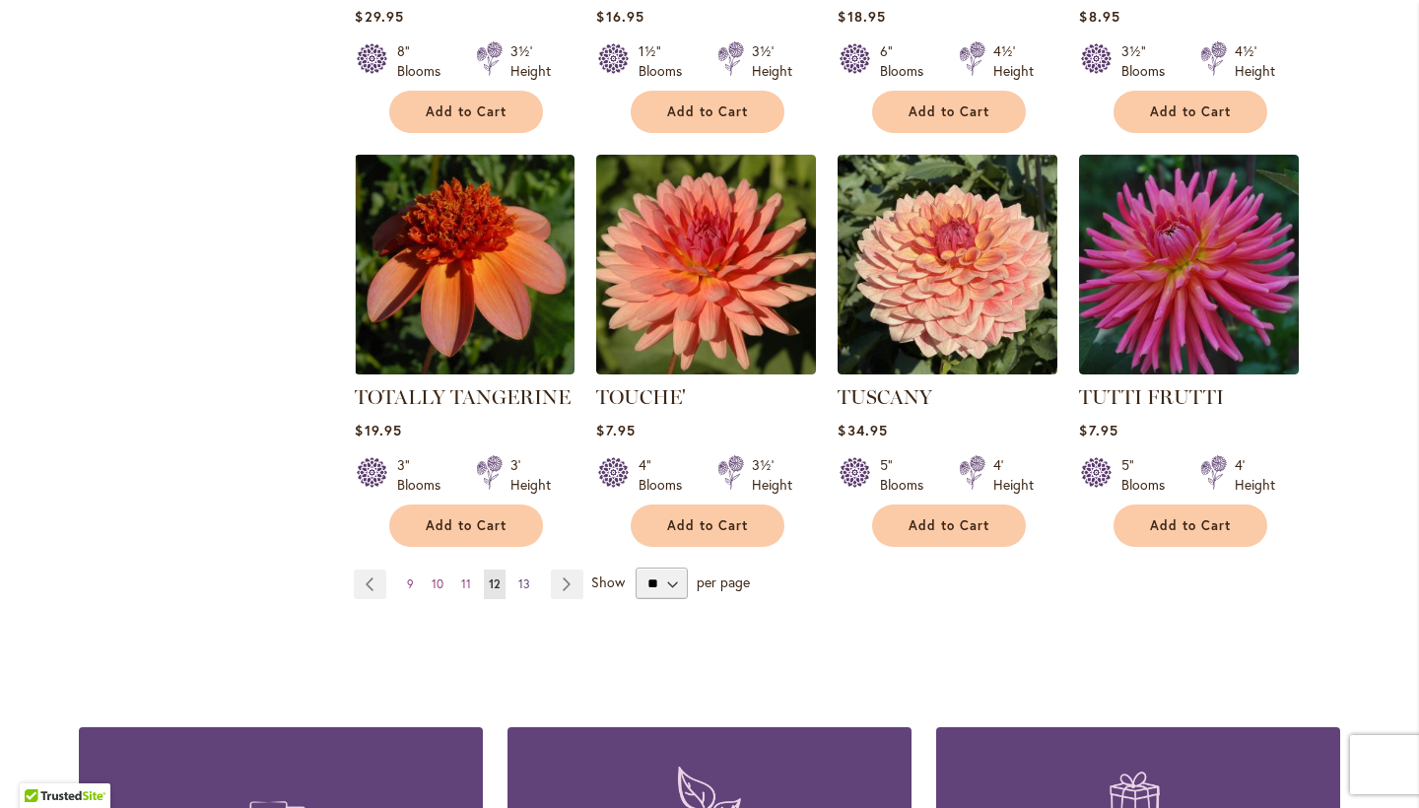
click at [514, 569] on link "Page 13" at bounding box center [524, 584] width 22 height 30
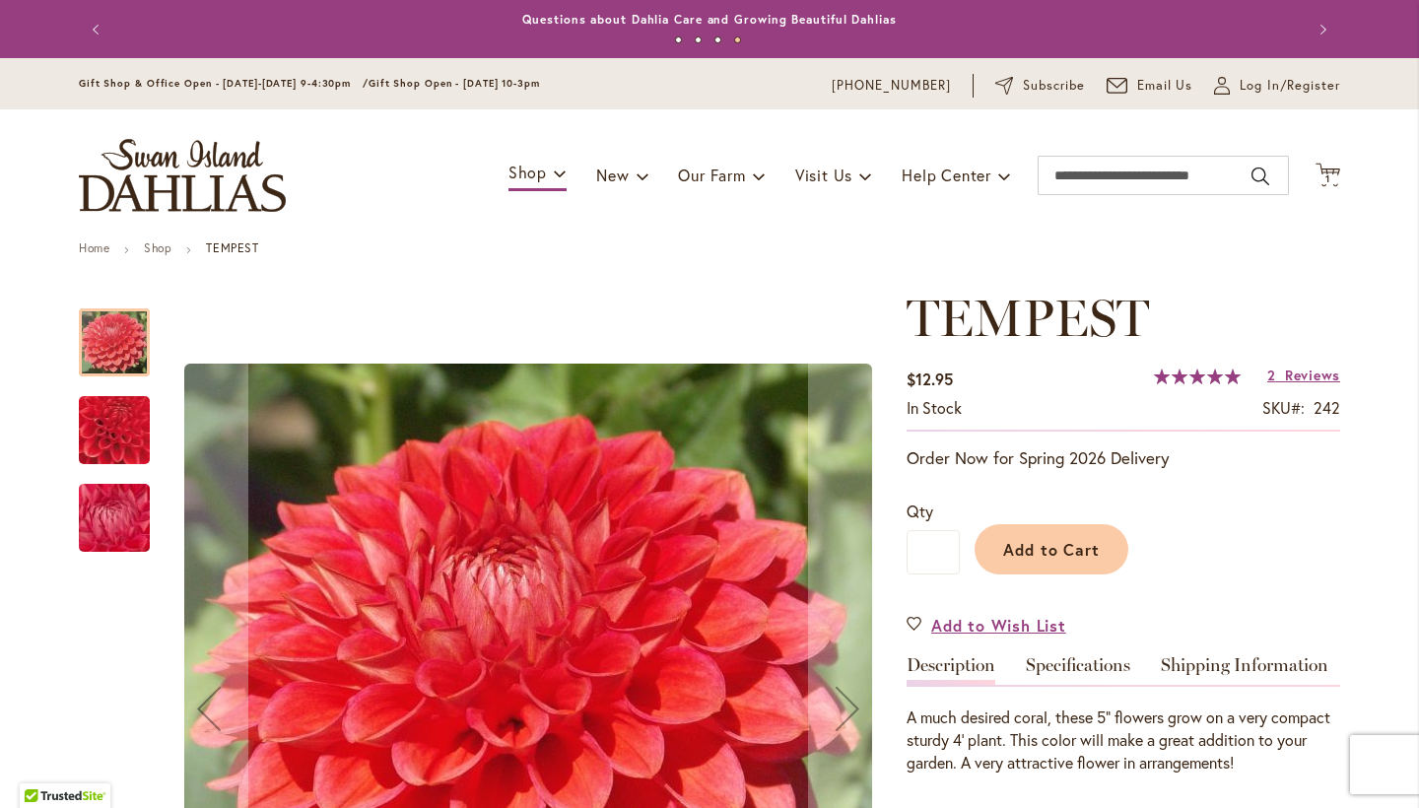
click at [88, 432] on img "TEMPEST" at bounding box center [114, 431] width 137 height 136
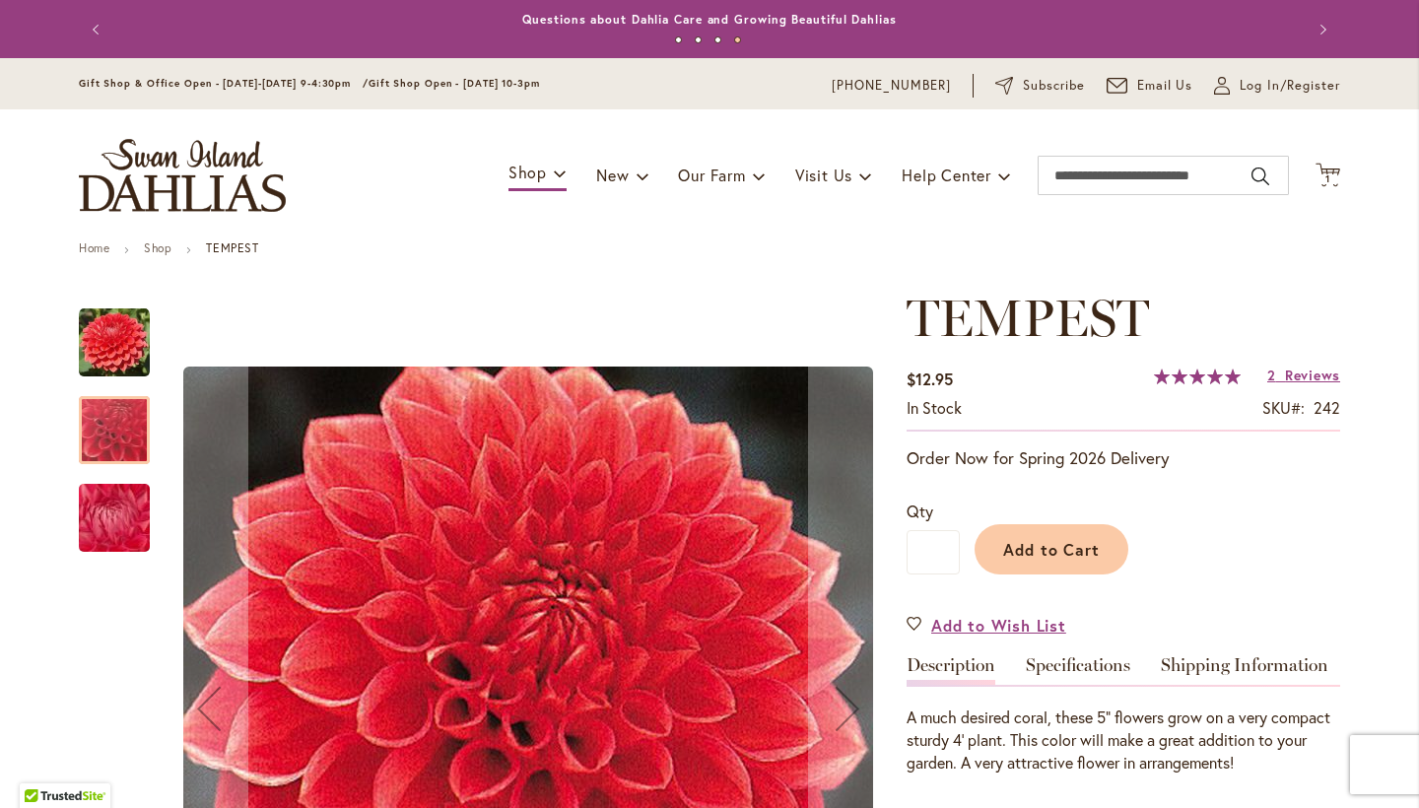
click at [124, 521] on img "TEMPEST" at bounding box center [114, 518] width 142 height 106
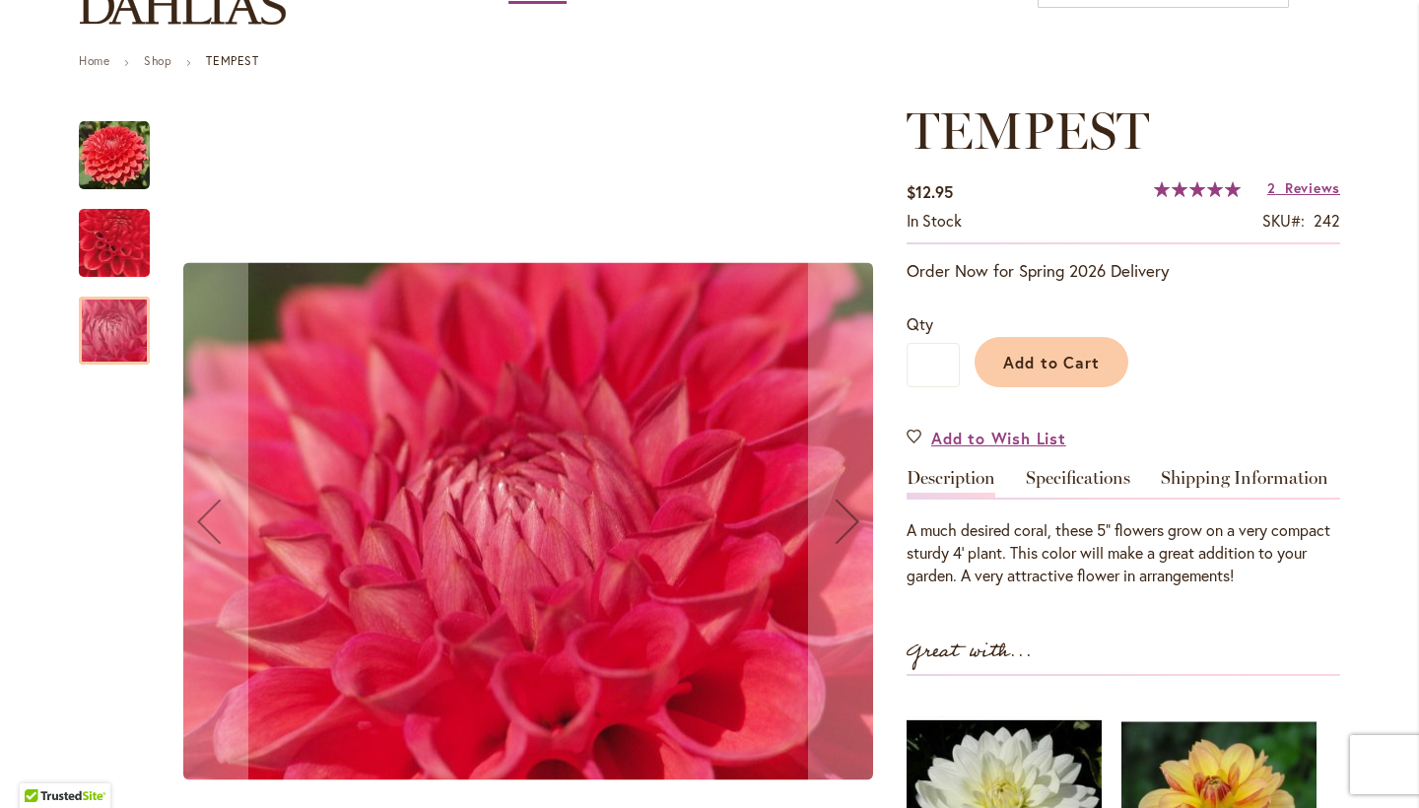
scroll to position [188, 0]
click at [107, 155] on img "TEMPEST" at bounding box center [114, 154] width 71 height 71
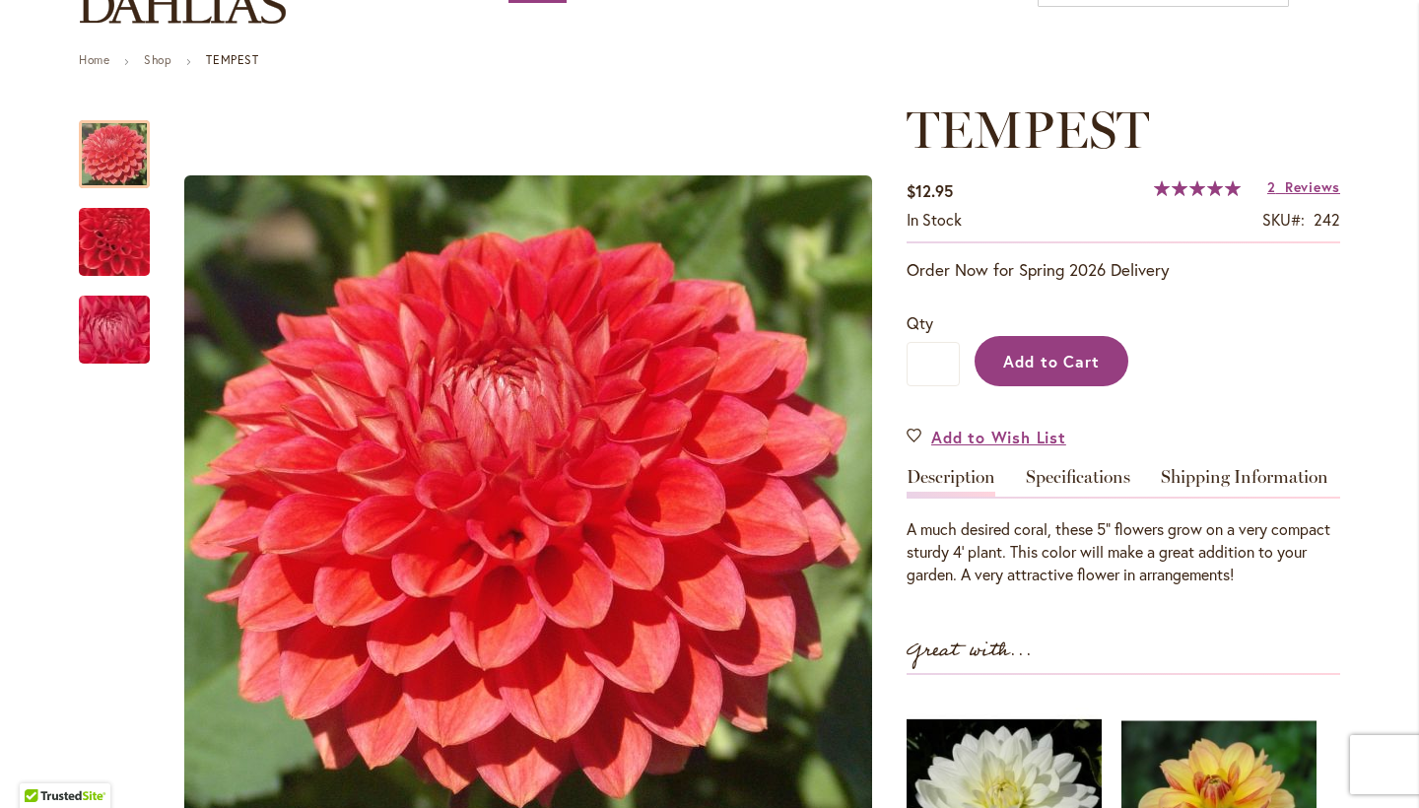
click at [1054, 347] on button "Add to Cart" at bounding box center [1051, 361] width 154 height 50
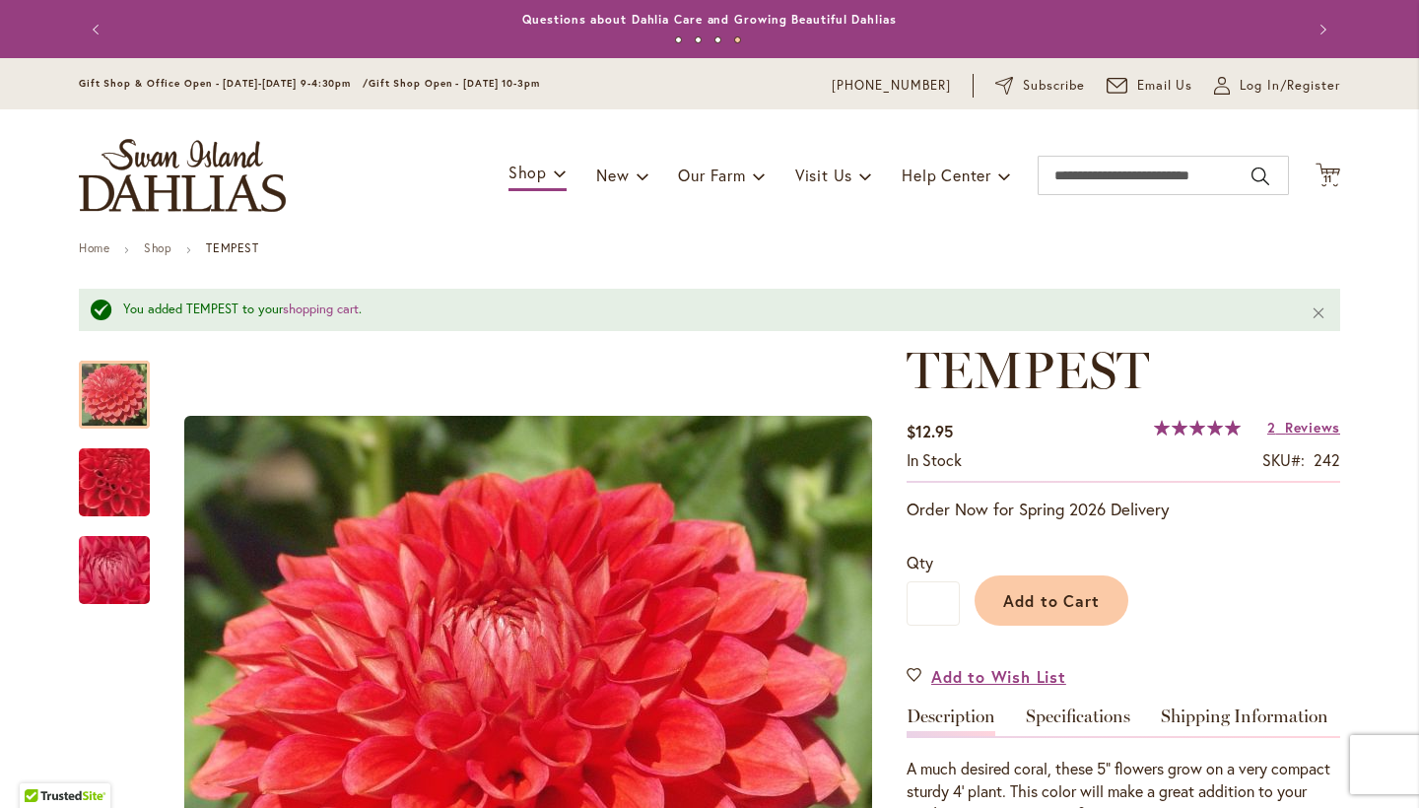
scroll to position [0, 0]
click at [180, 199] on img "store logo" at bounding box center [182, 175] width 207 height 73
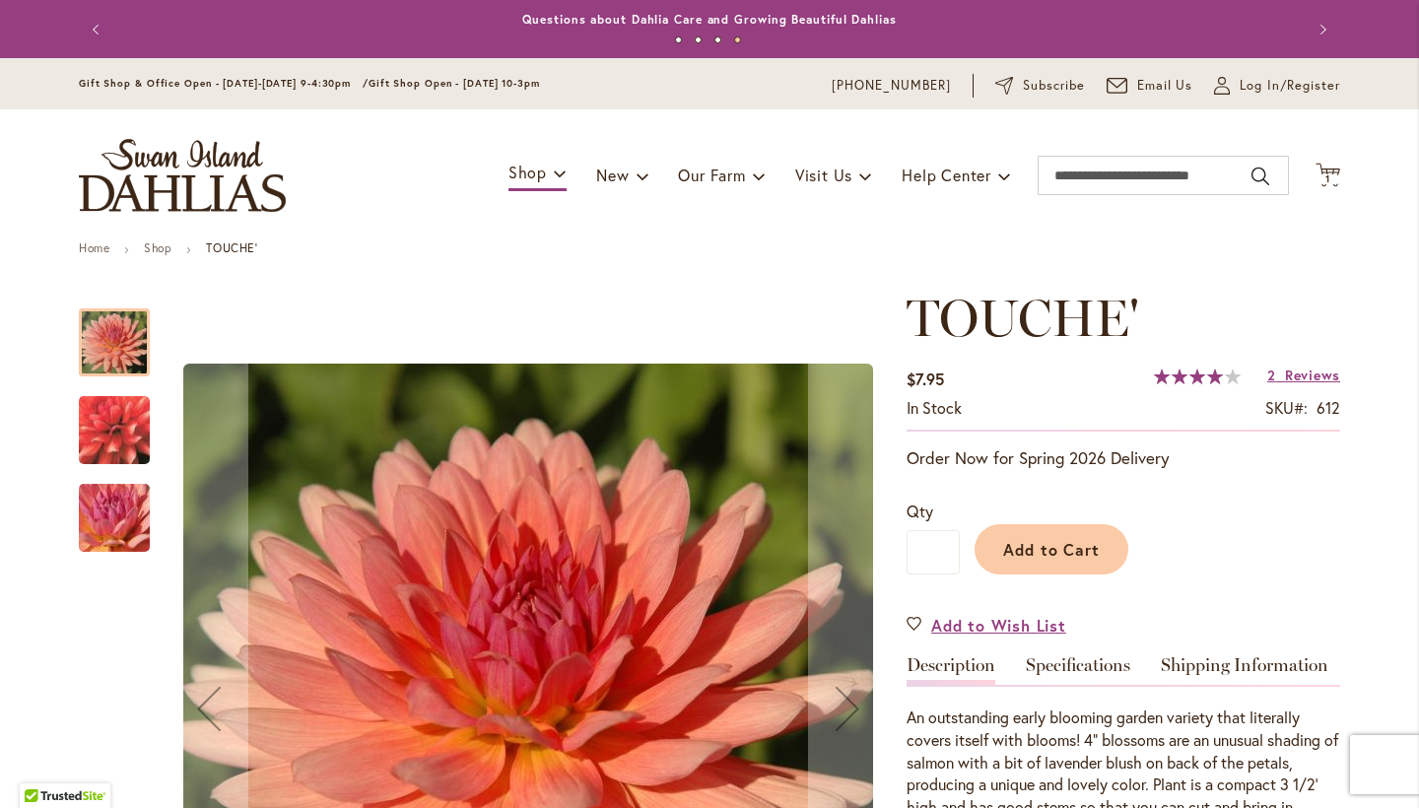
click at [127, 436] on img "TOUCHE'" at bounding box center [114, 430] width 142 height 131
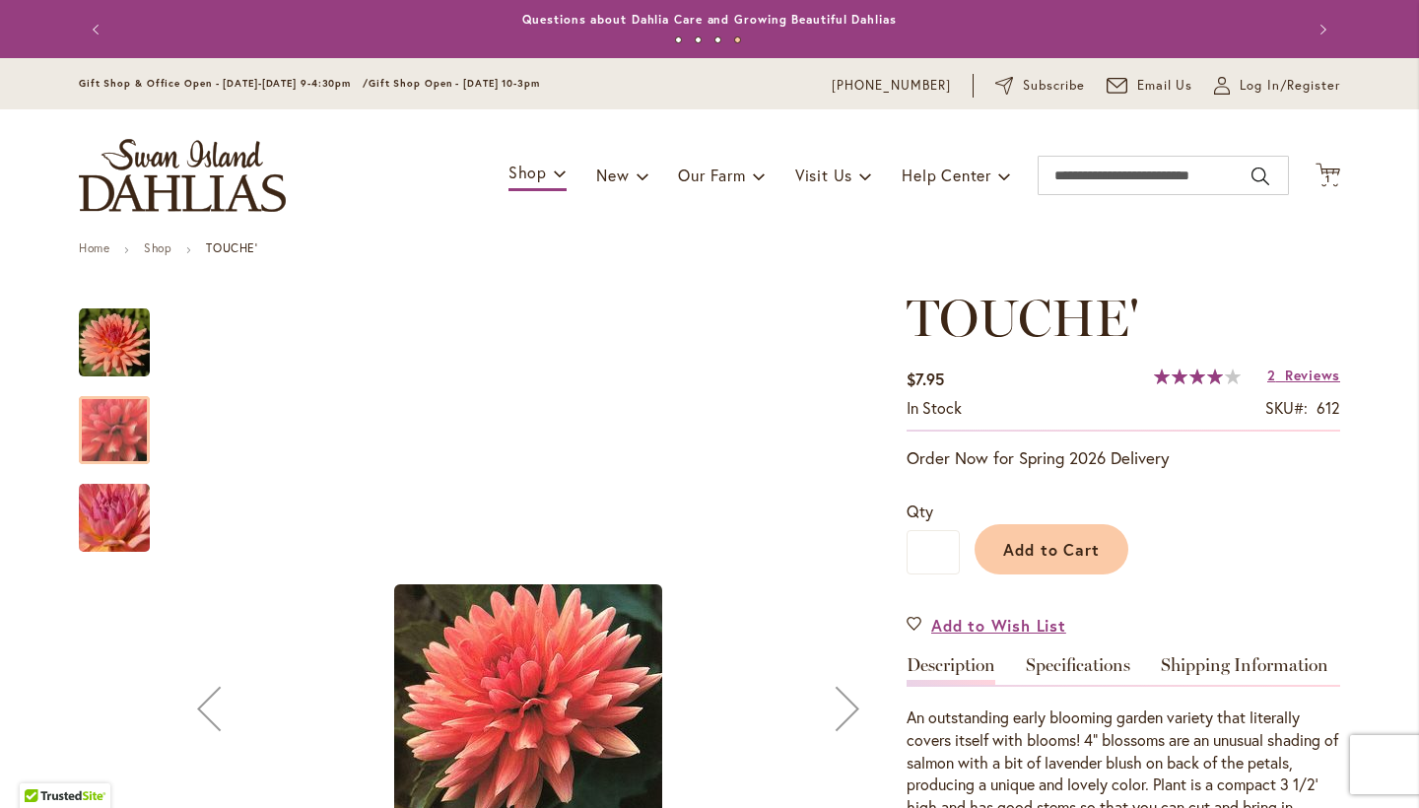
click at [113, 516] on img "TOUCHE'" at bounding box center [114, 518] width 142 height 106
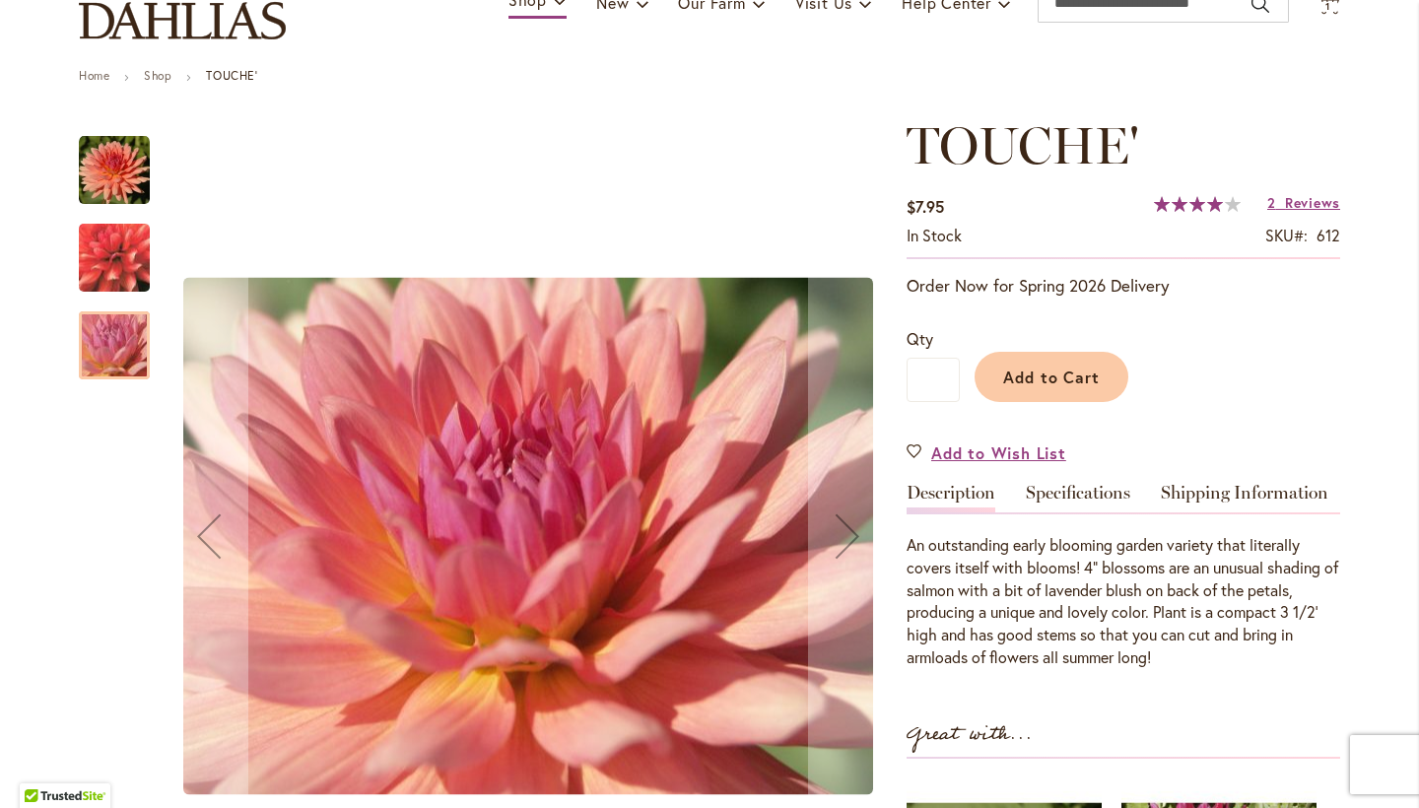
scroll to position [215, 0]
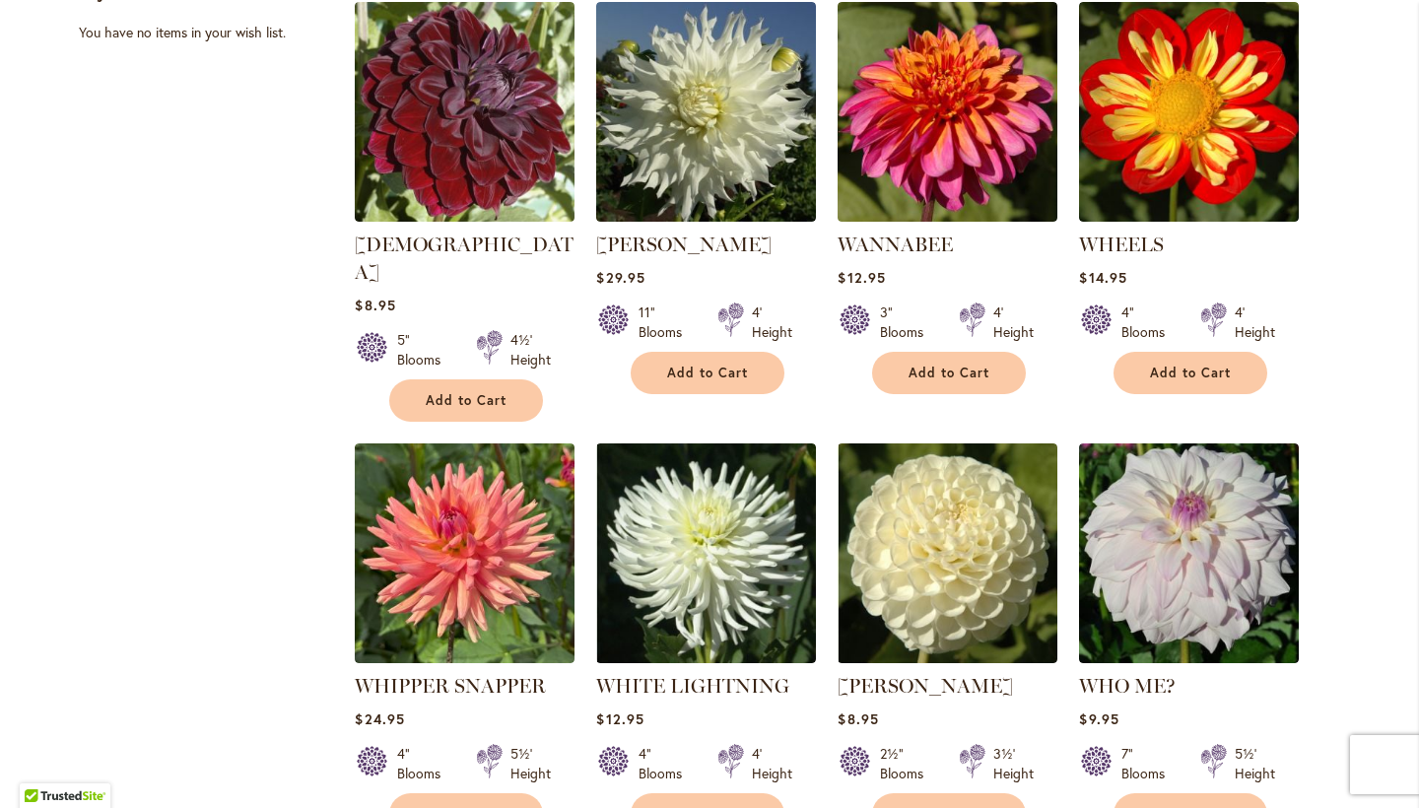
scroll to position [1336, 0]
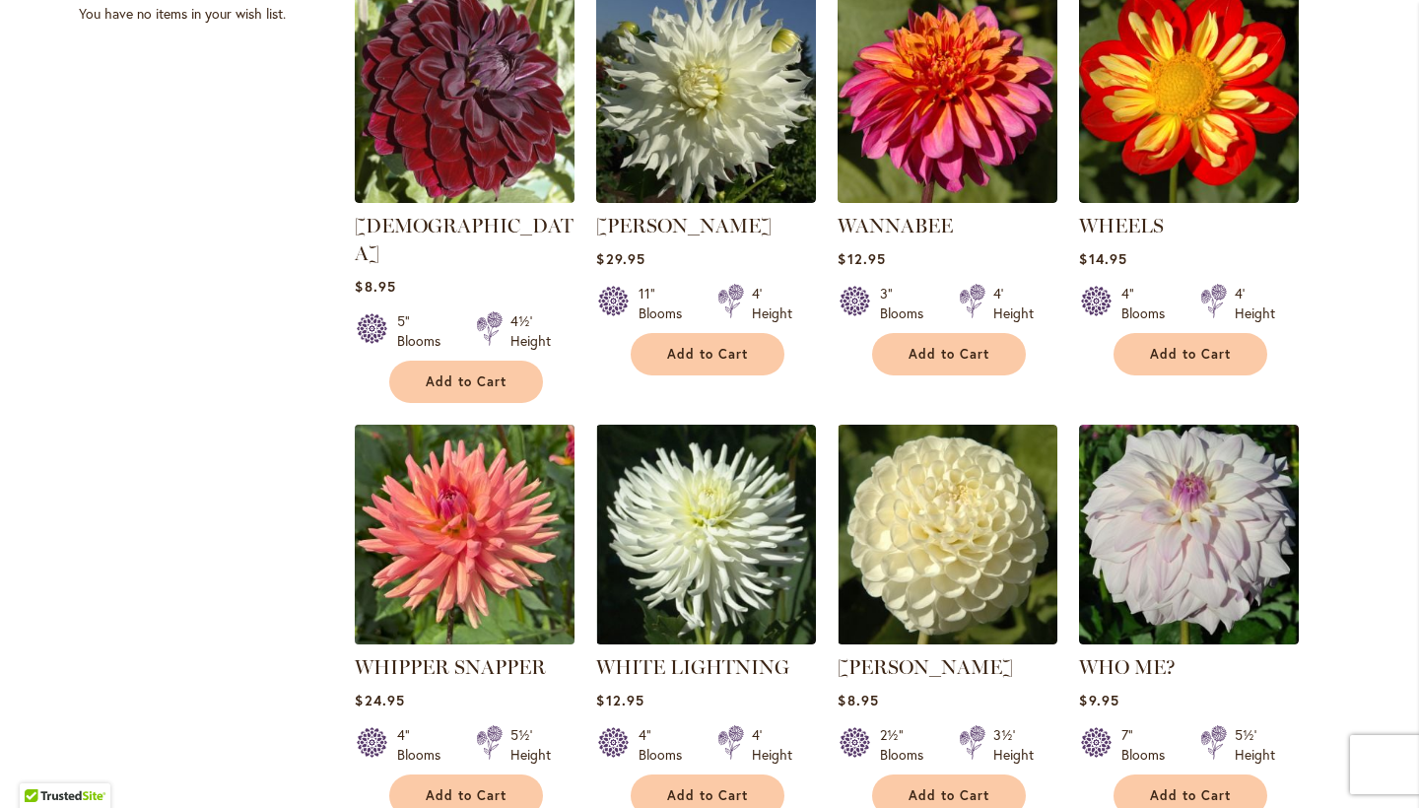
click at [474, 511] on img at bounding box center [465, 535] width 231 height 231
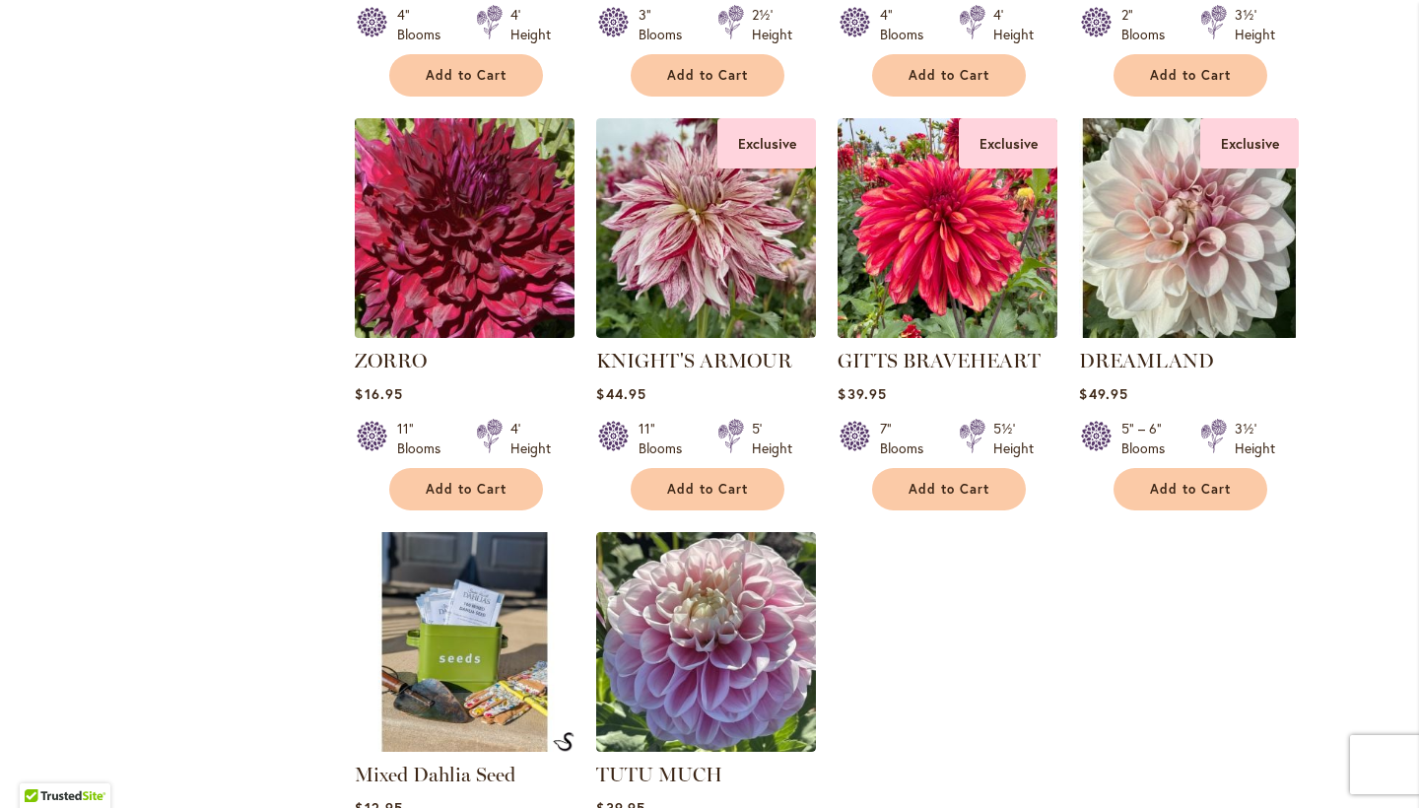
scroll to position [2885, 0]
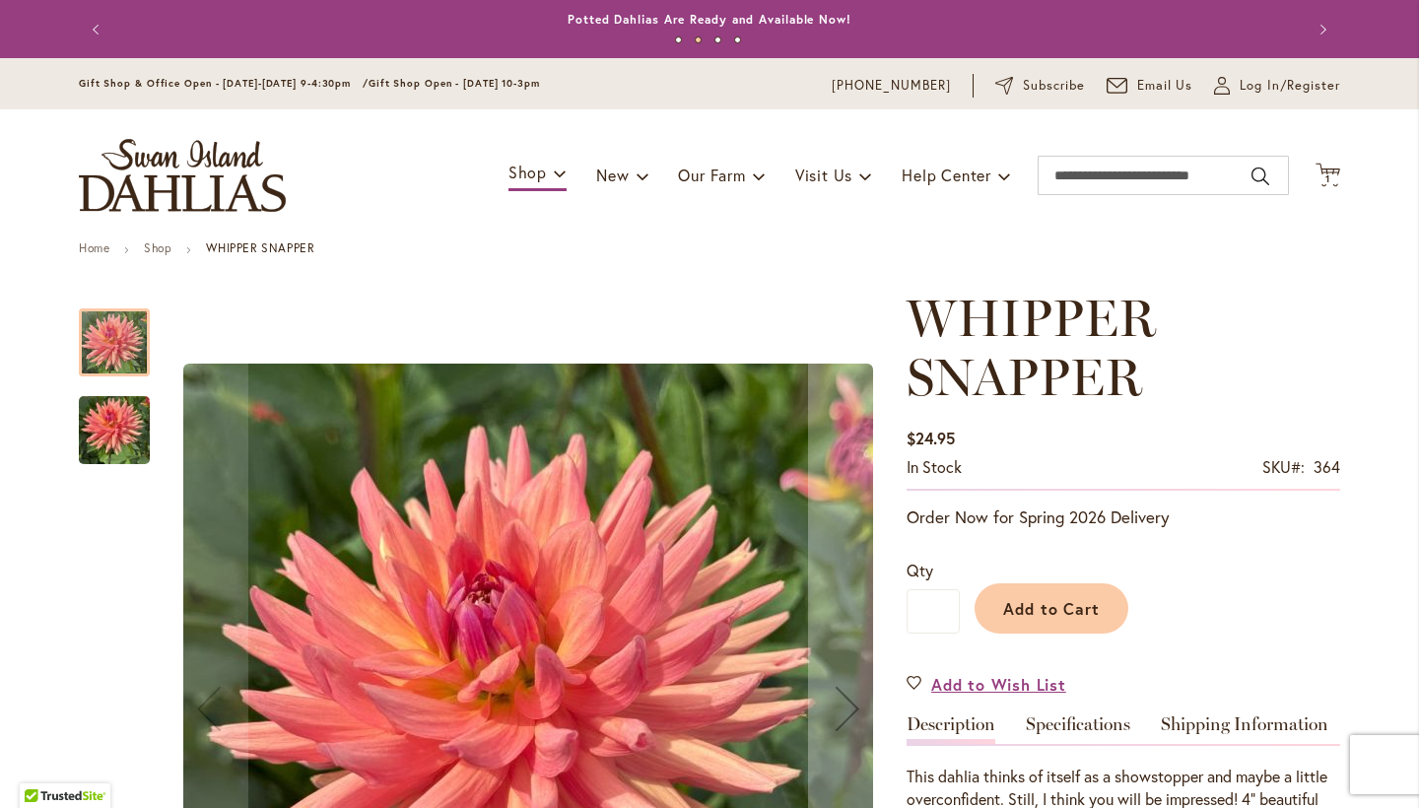
click at [98, 446] on img "WHIPPER SNAPPER" at bounding box center [114, 430] width 71 height 95
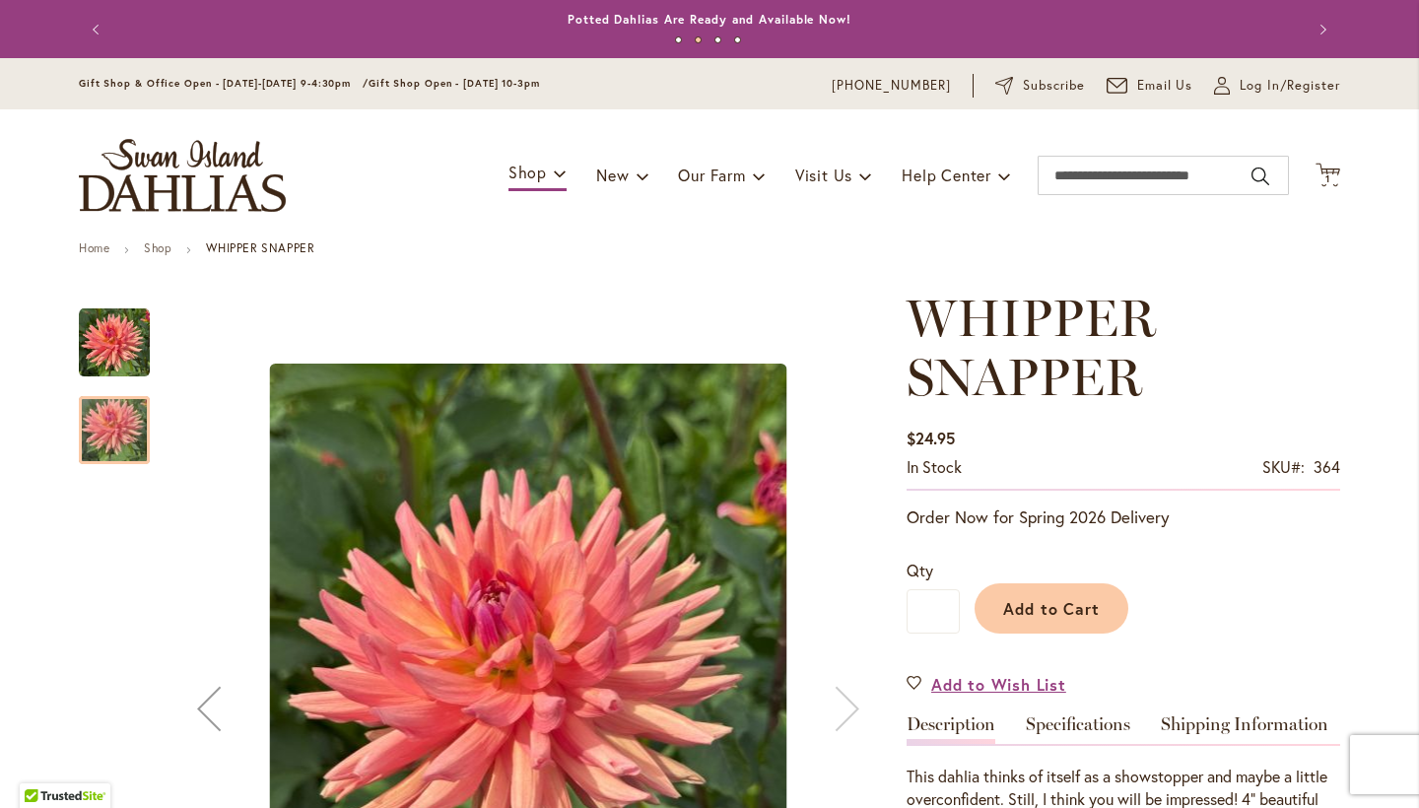
click at [133, 356] on img "WHIPPER SNAPPER" at bounding box center [114, 342] width 71 height 71
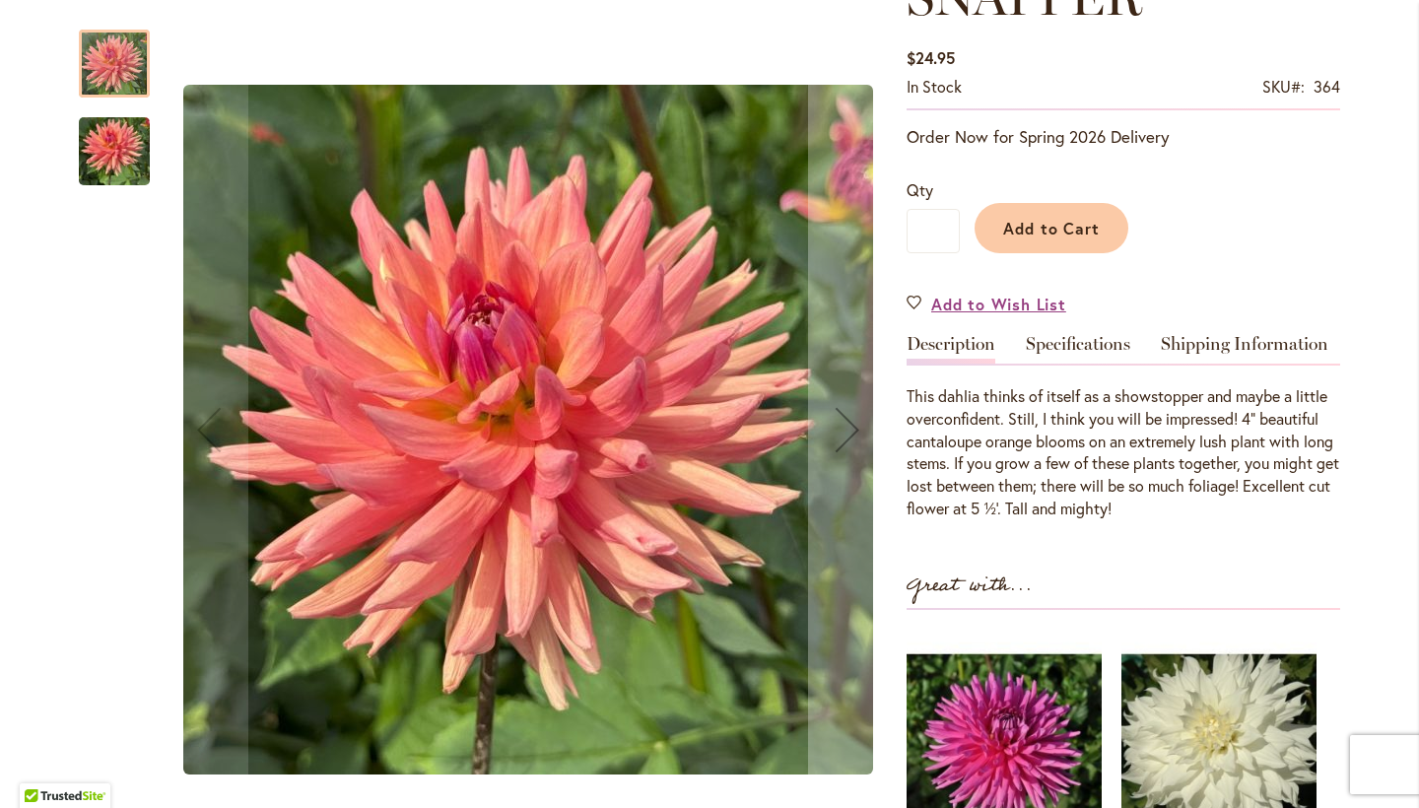
scroll to position [373, 0]
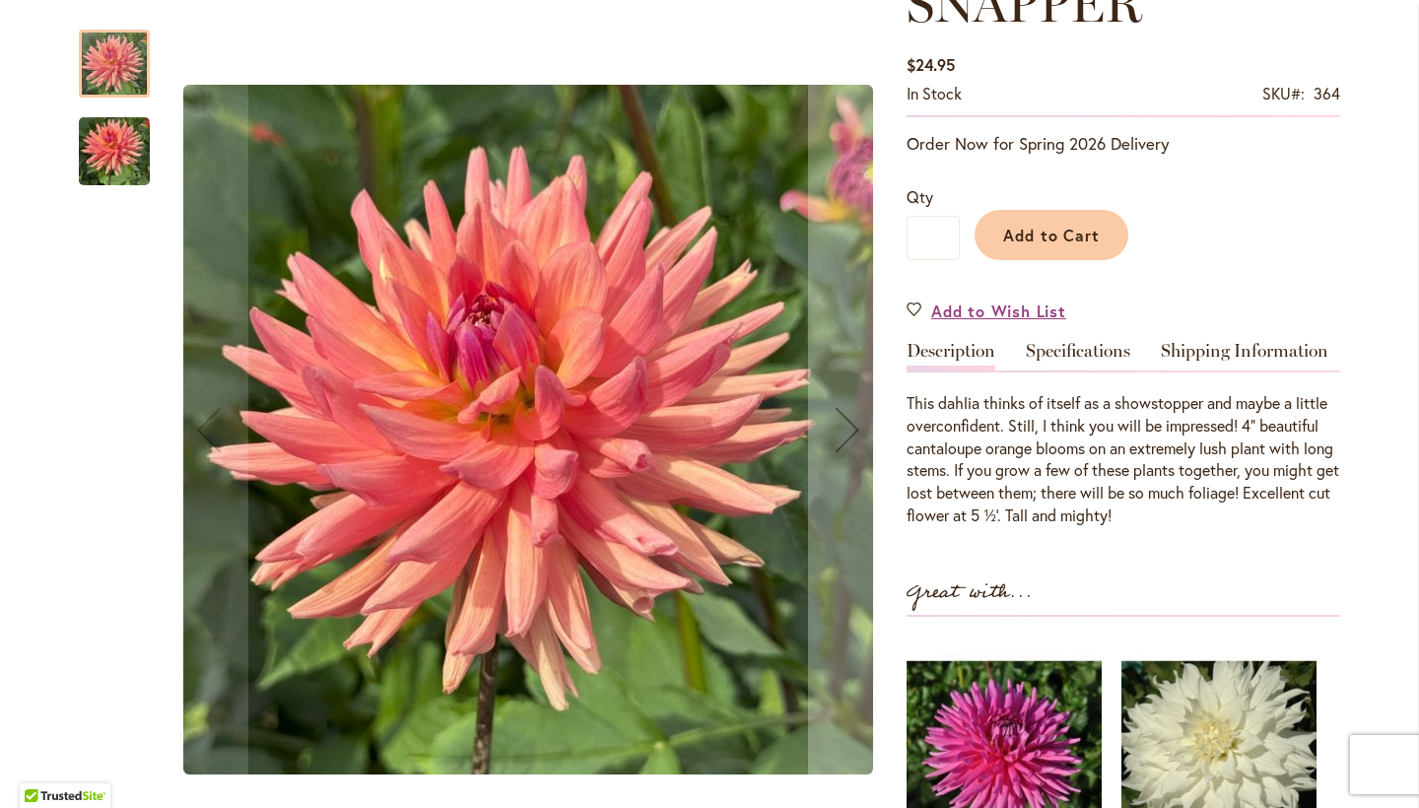
click at [136, 145] on img "WHIPPER SNAPPER" at bounding box center [114, 151] width 71 height 95
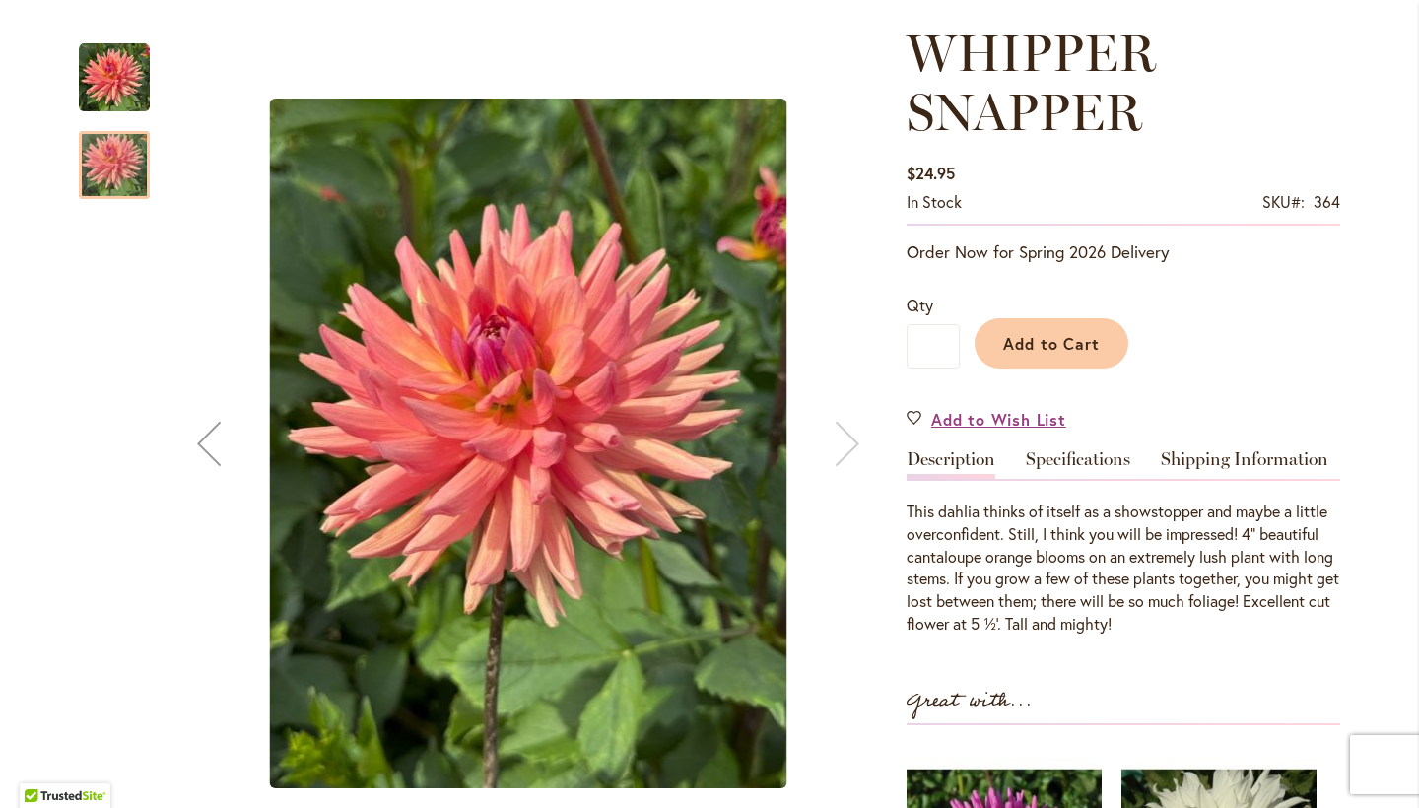
scroll to position [264, 0]
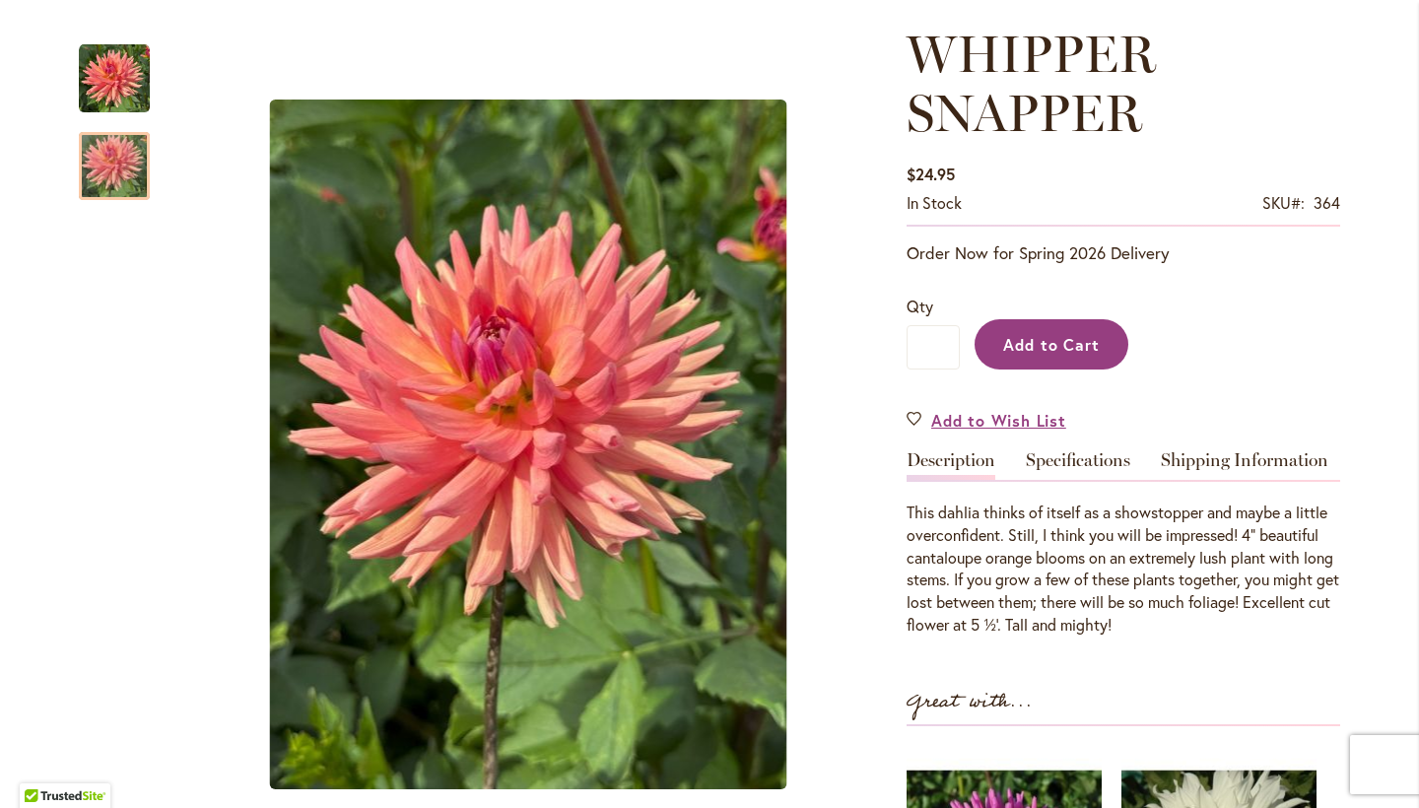
click at [1061, 345] on span "Add to Cart" at bounding box center [1052, 344] width 98 height 21
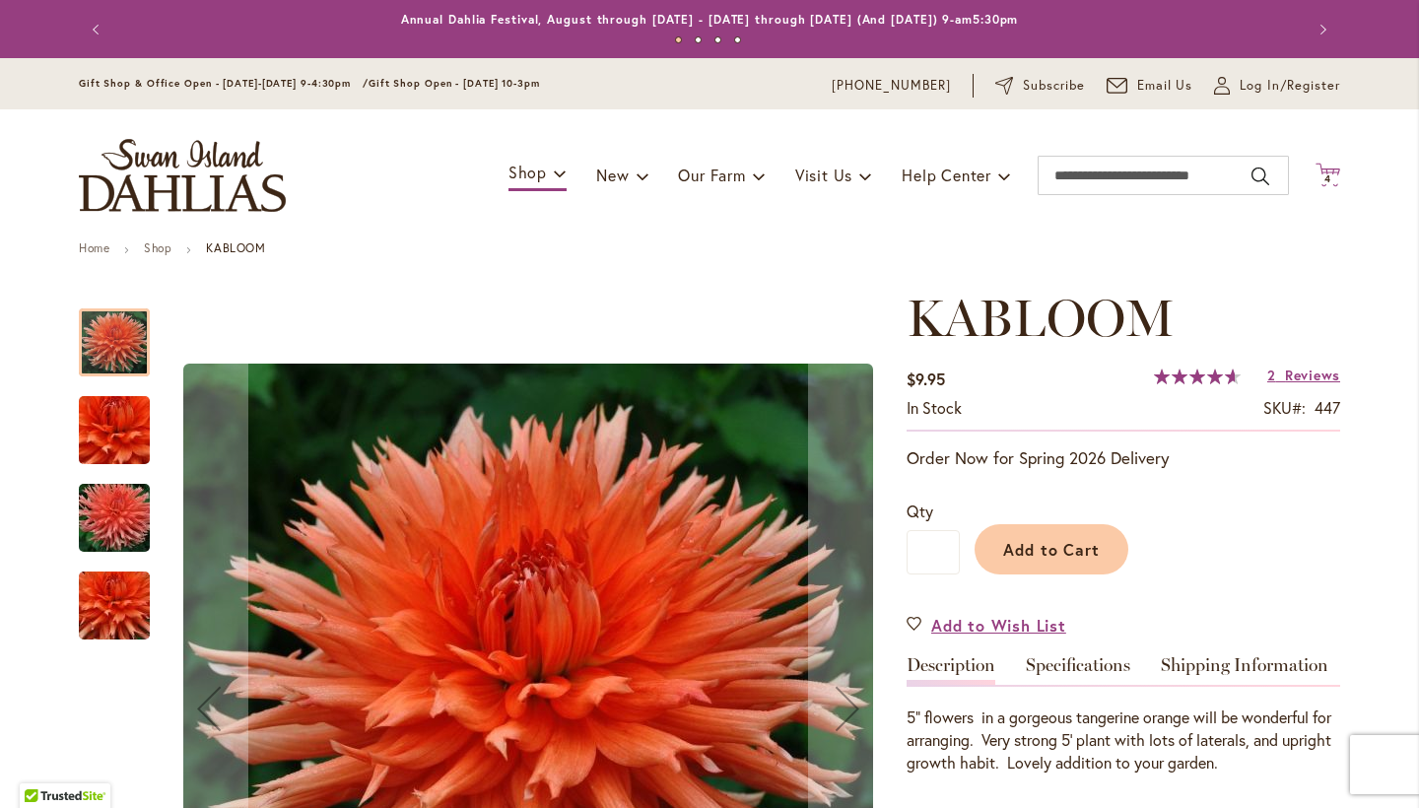
click at [1322, 180] on span "4 4 items" at bounding box center [1328, 179] width 20 height 10
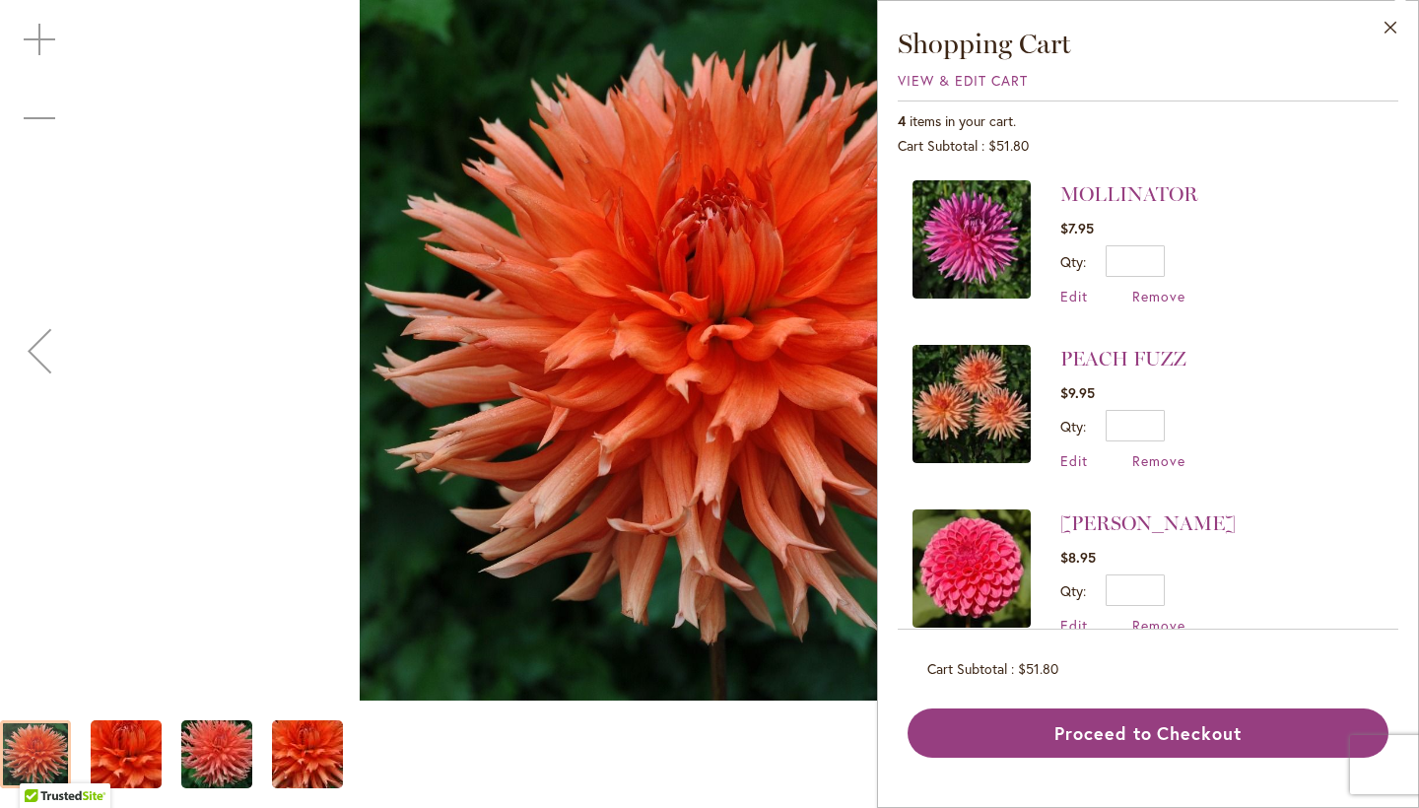
click at [252, 372] on div "KABLOOM" at bounding box center [709, 350] width 1419 height 701
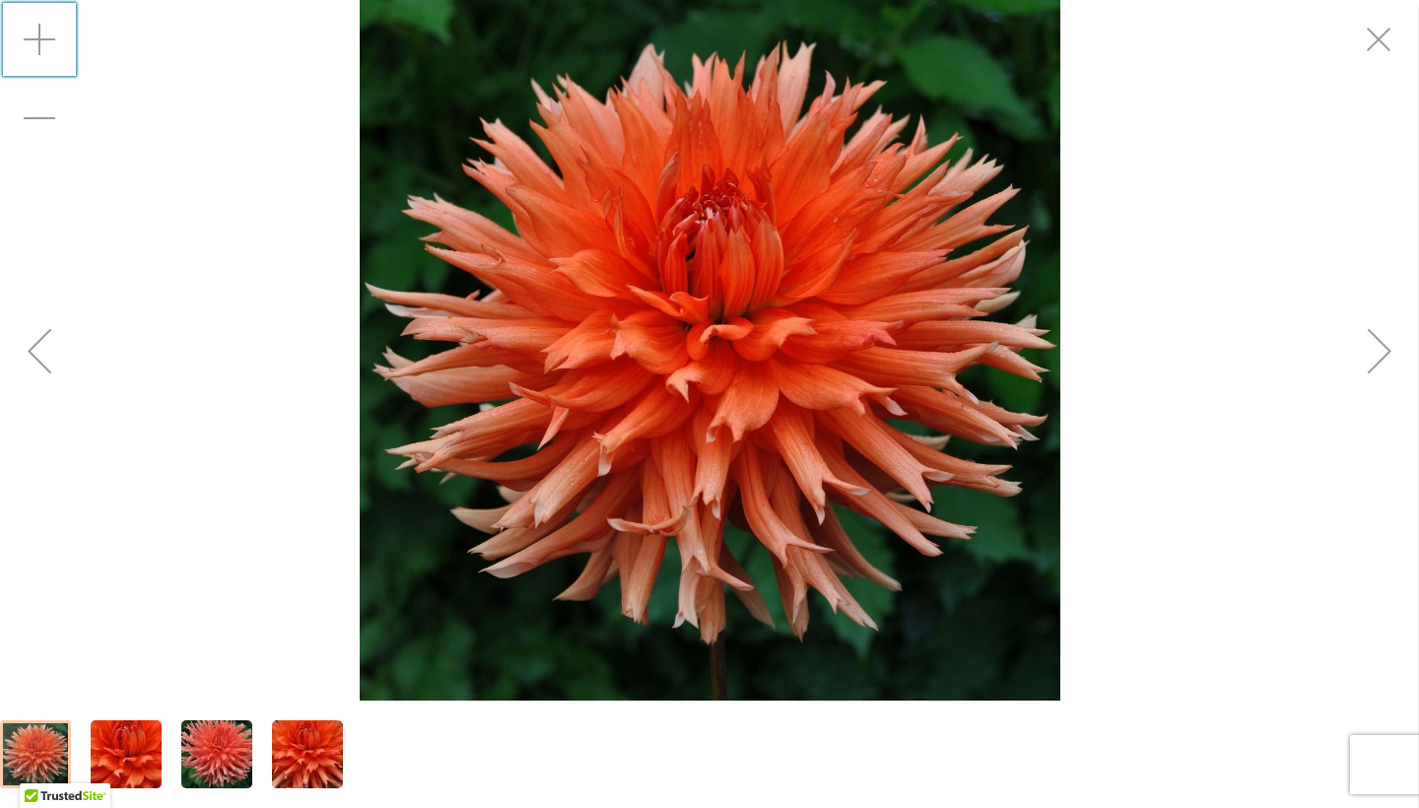
click at [33, 51] on div "Zoom in" at bounding box center [39, 39] width 79 height 79
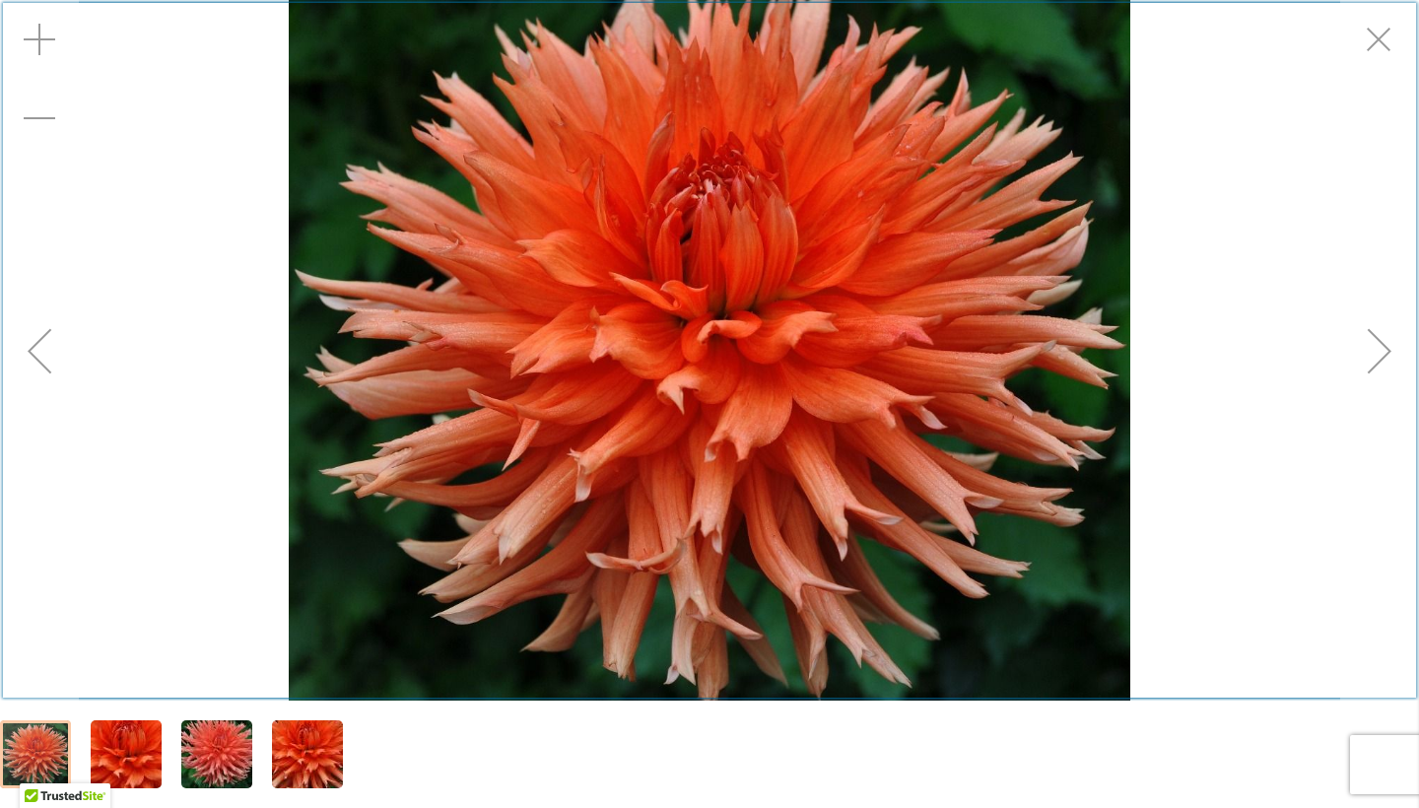
scroll to position [289, 0]
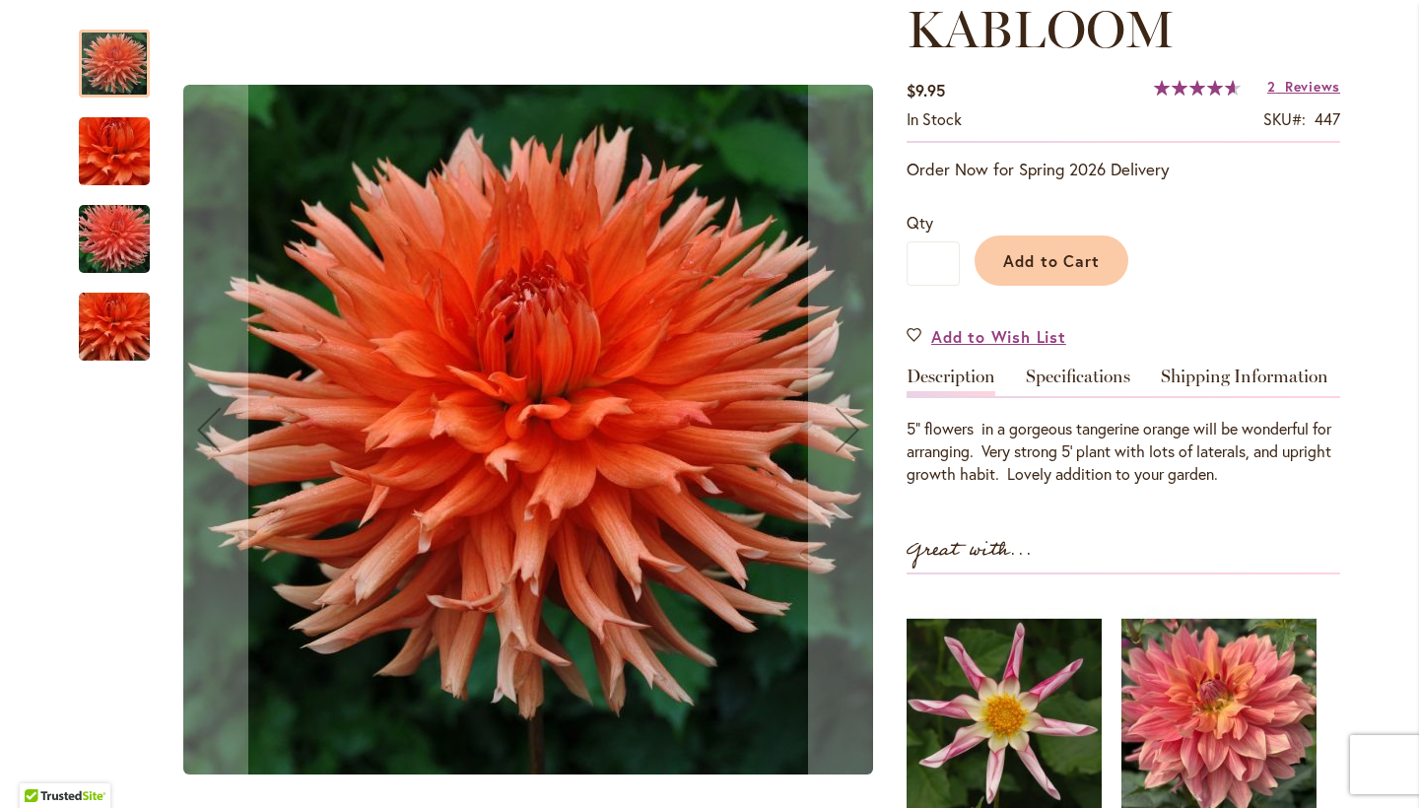
click at [108, 228] on img "KABLOOM" at bounding box center [114, 239] width 142 height 95
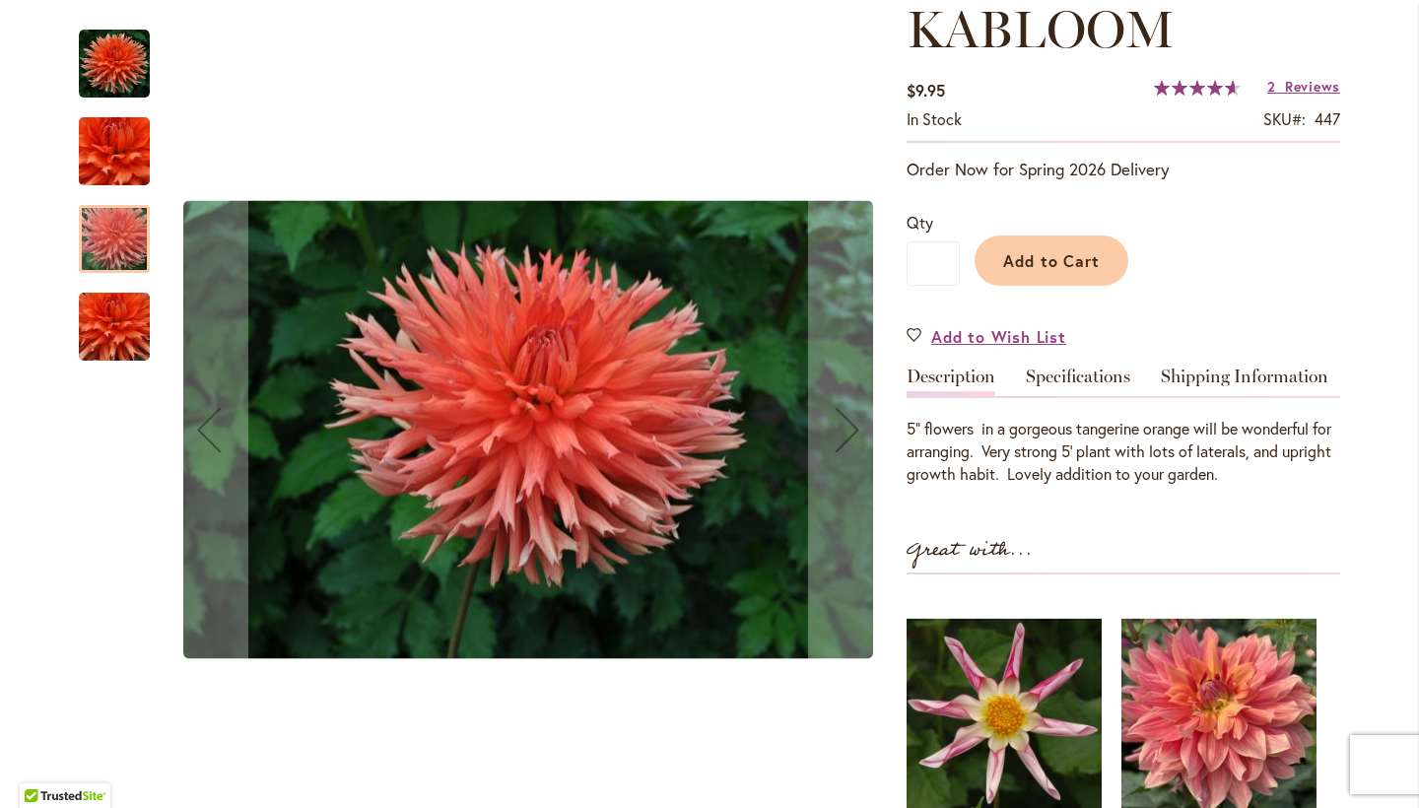
click at [123, 350] on img "KABLOOM" at bounding box center [114, 327] width 142 height 126
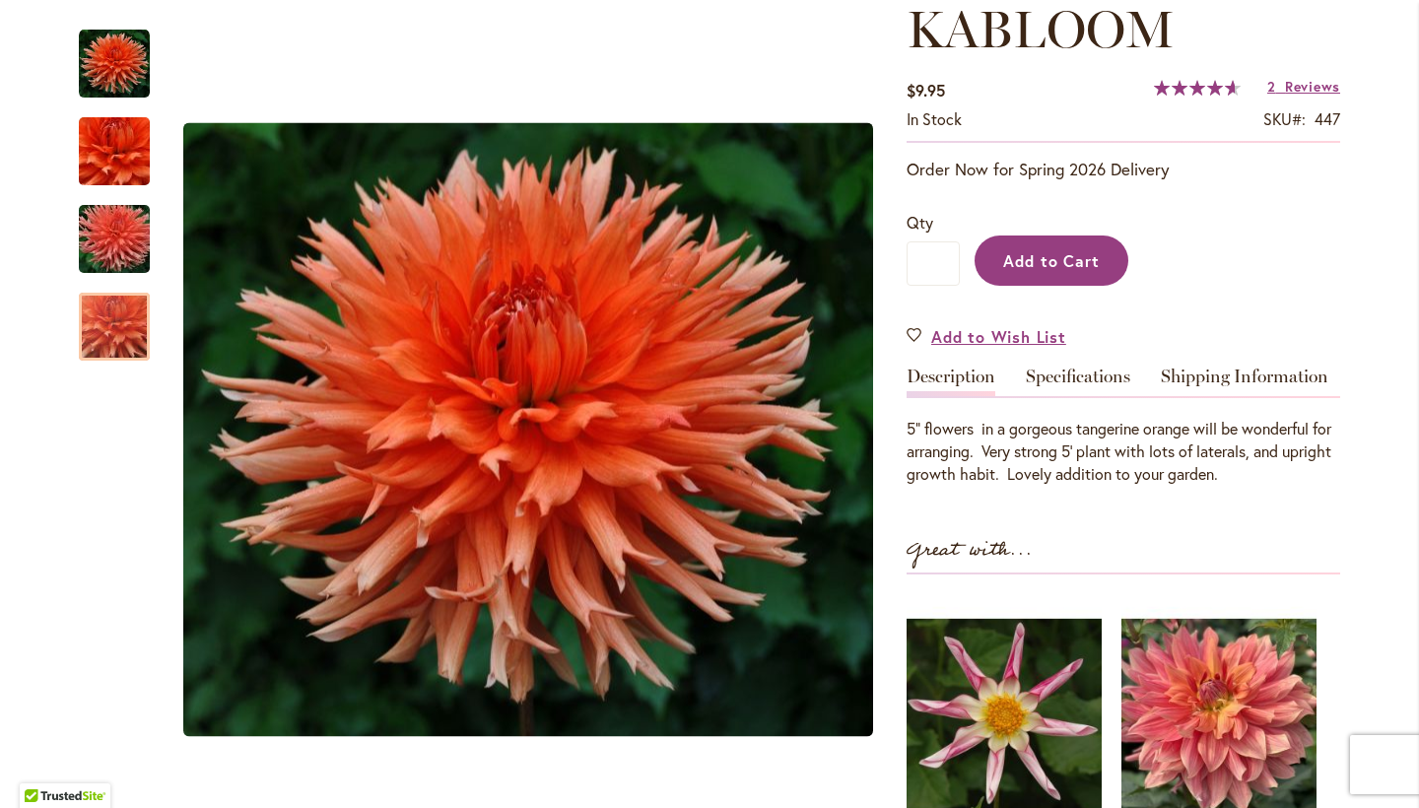
click at [1067, 257] on span "Add to Cart" at bounding box center [1052, 260] width 98 height 21
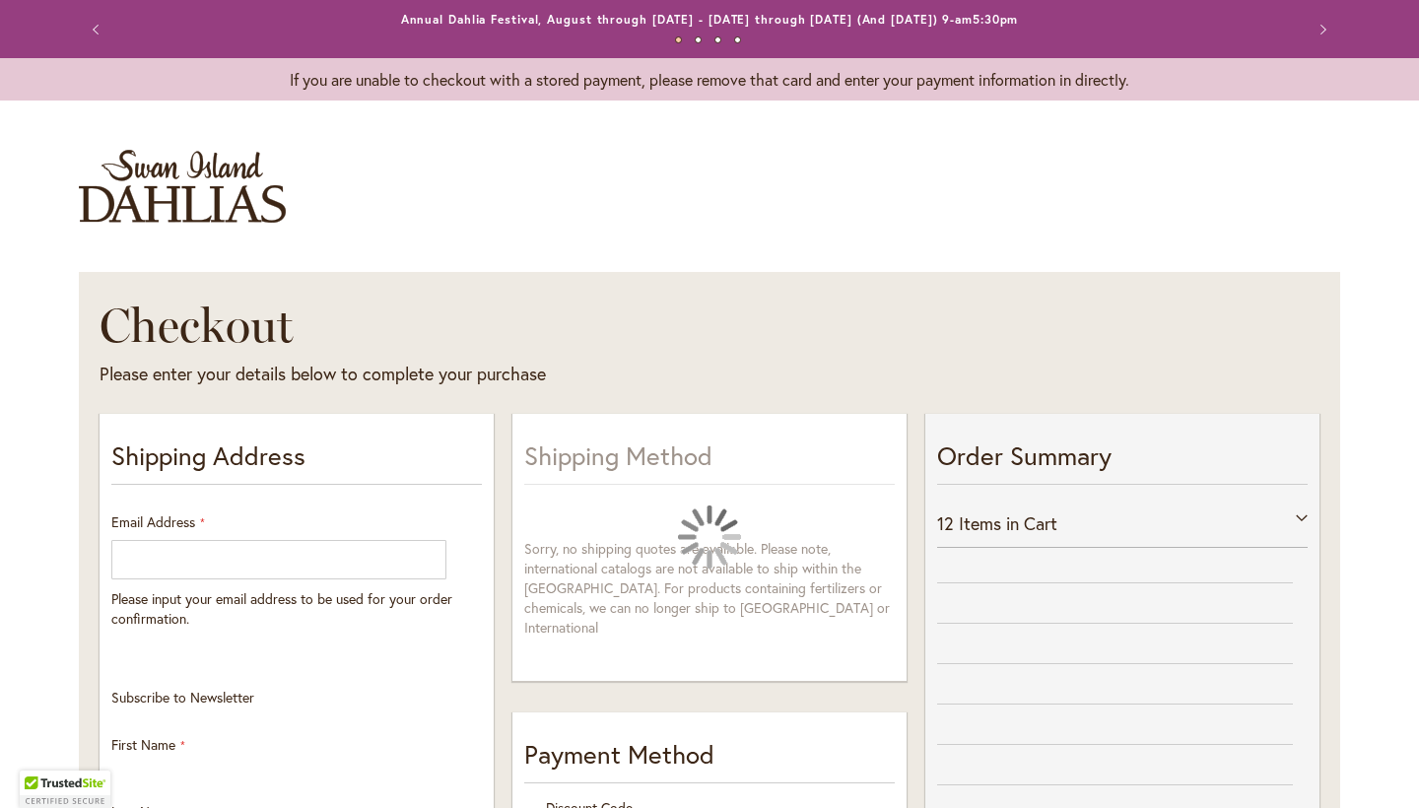
select select "**"
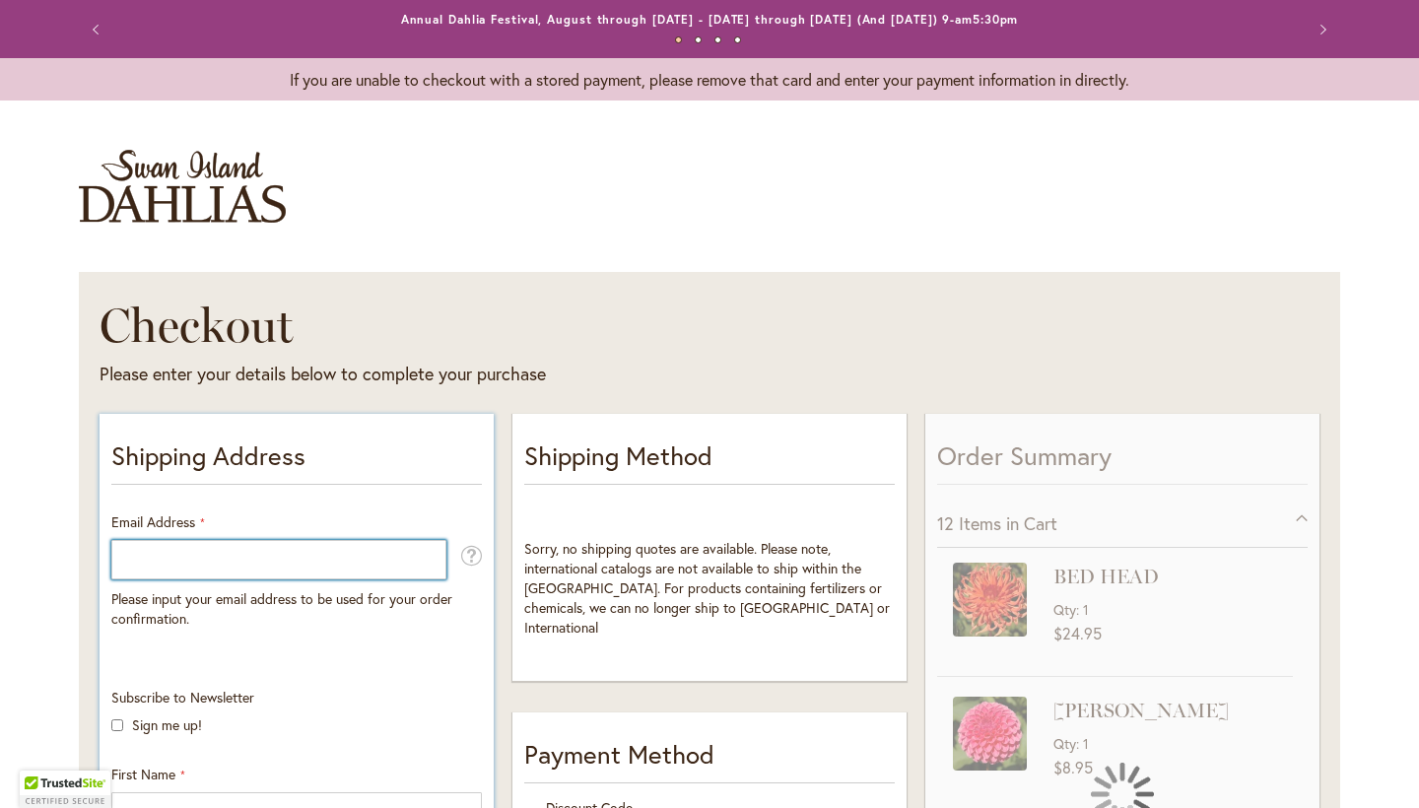
click at [271, 566] on input "Email Address" at bounding box center [278, 559] width 335 height 39
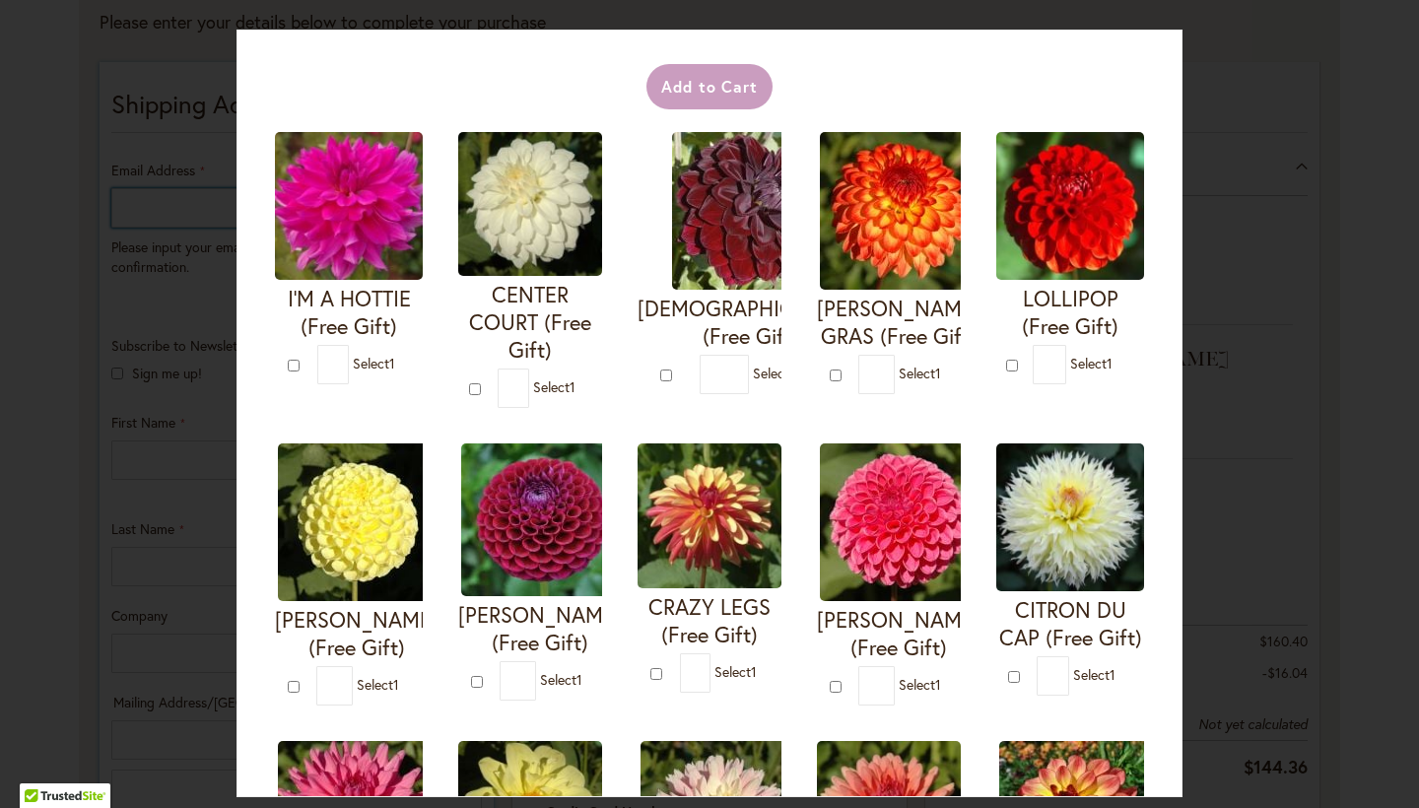
scroll to position [86, 0]
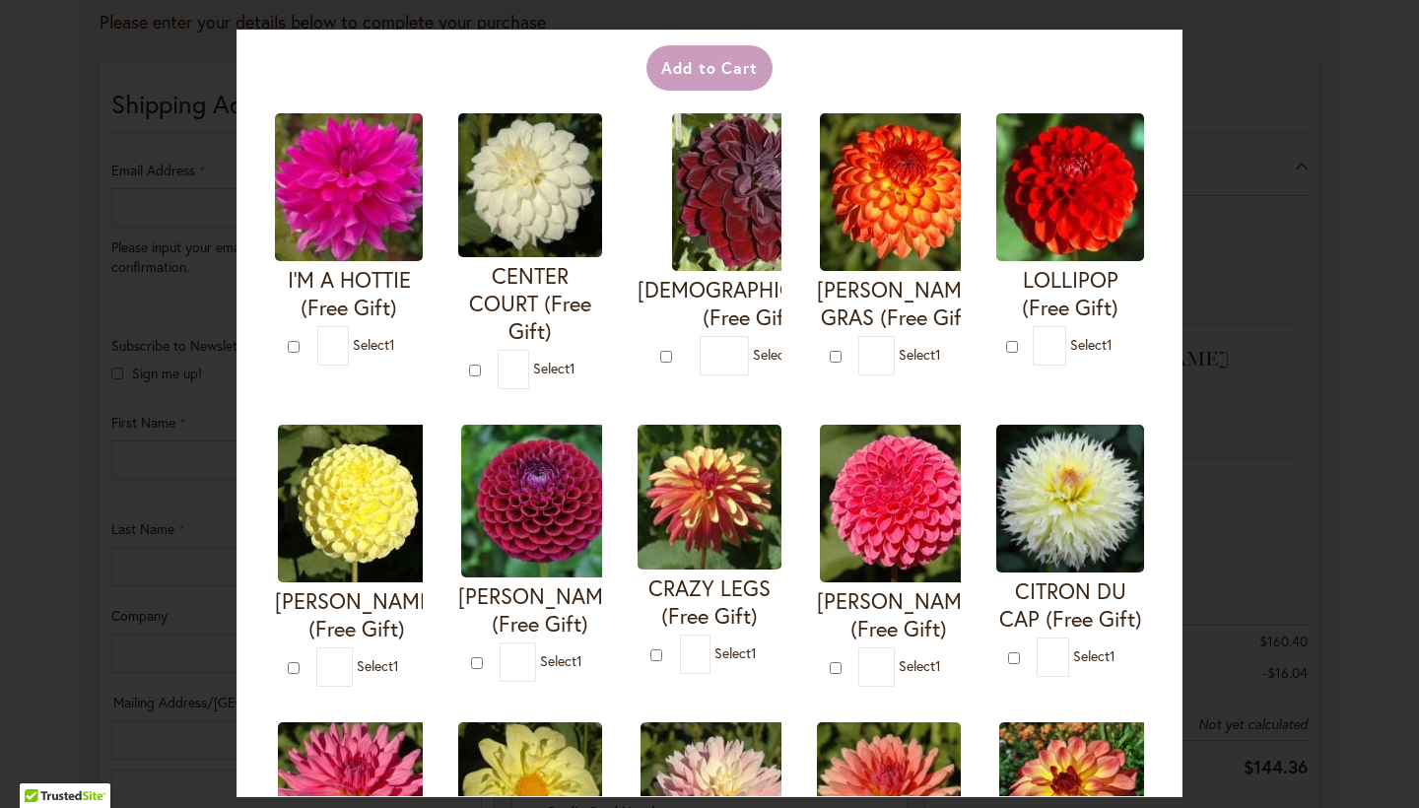
click at [1268, 120] on div "Your Order Qualifies for Bonus Dahlias ( Select 1 ) Add to Cart I'M A HOTTIE (F…" at bounding box center [709, 404] width 1419 height 808
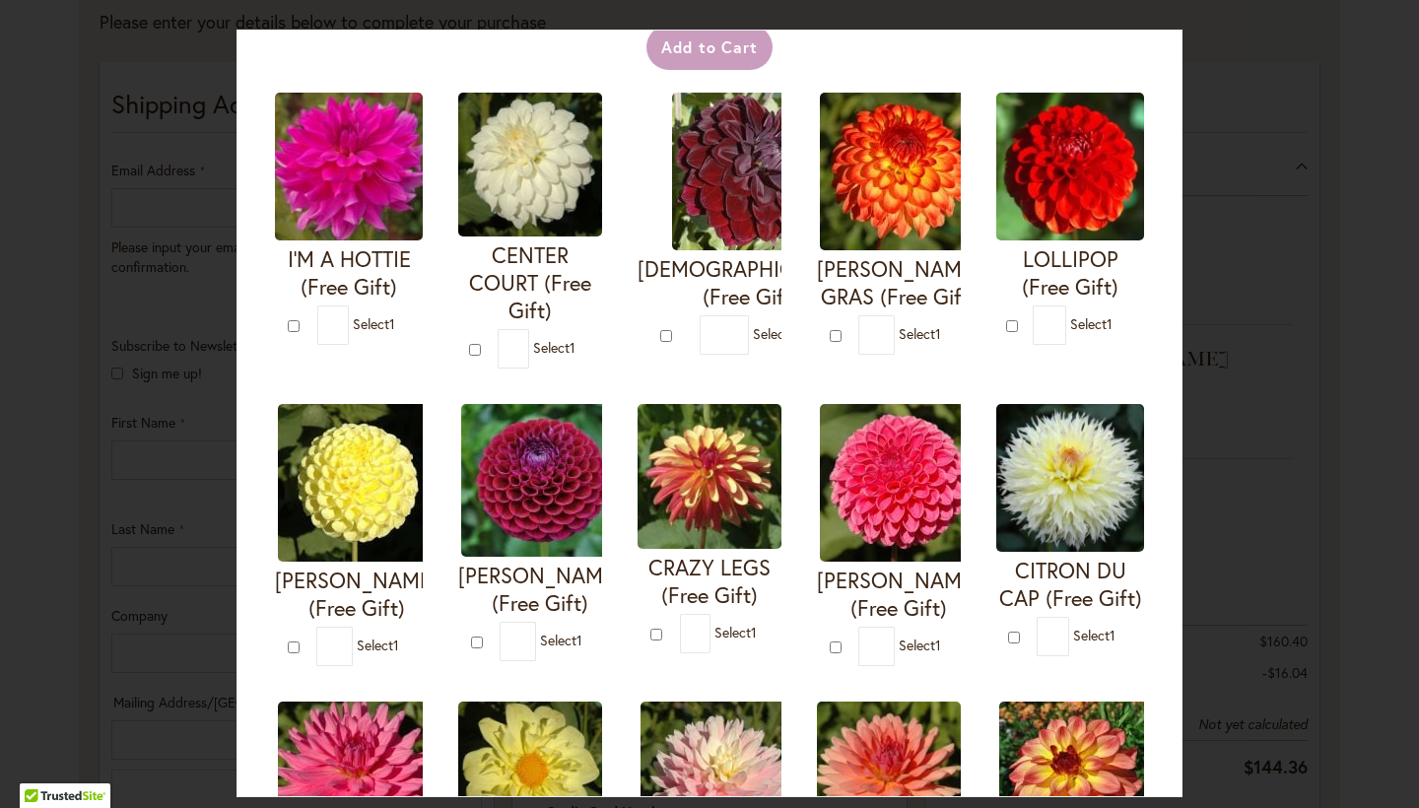
scroll to position [107, 0]
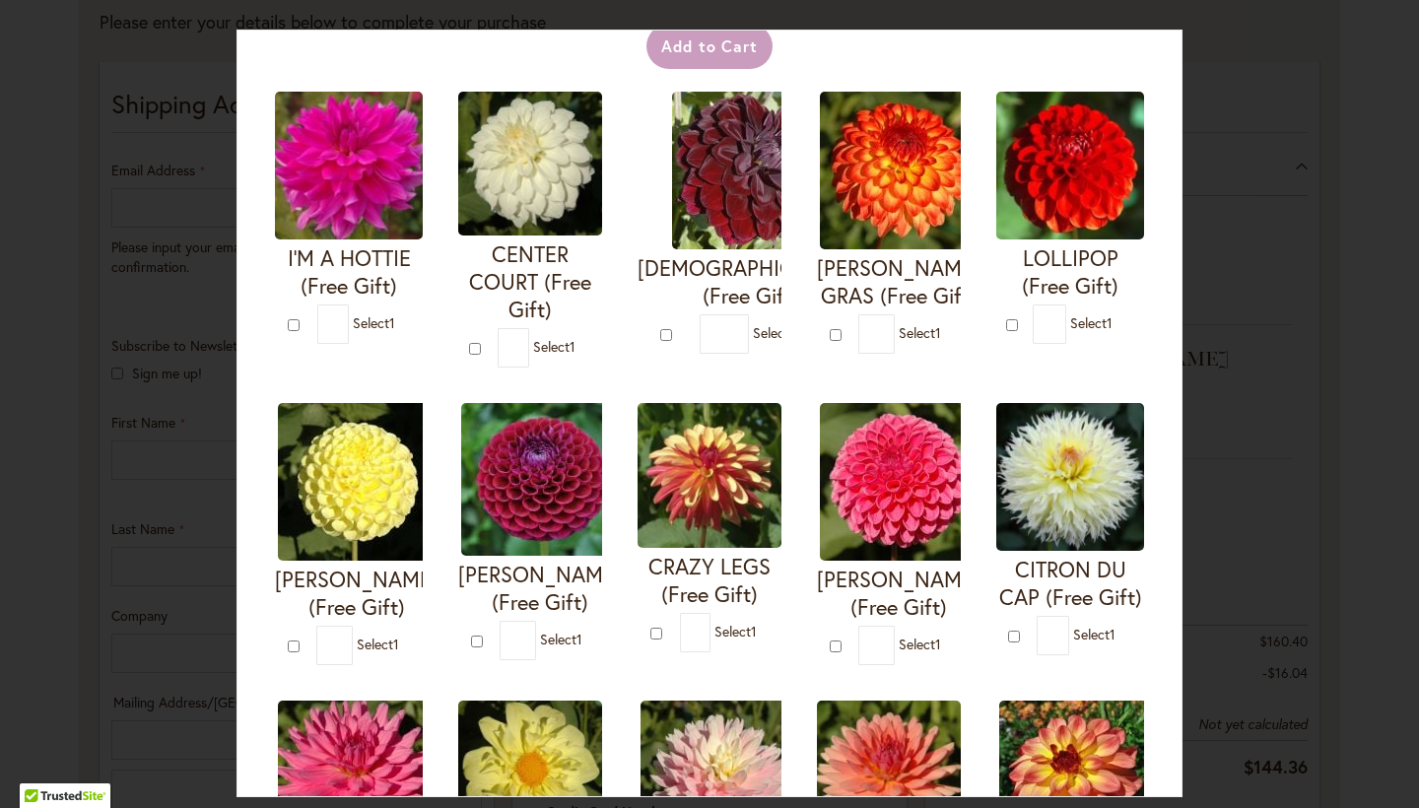
type input "*"
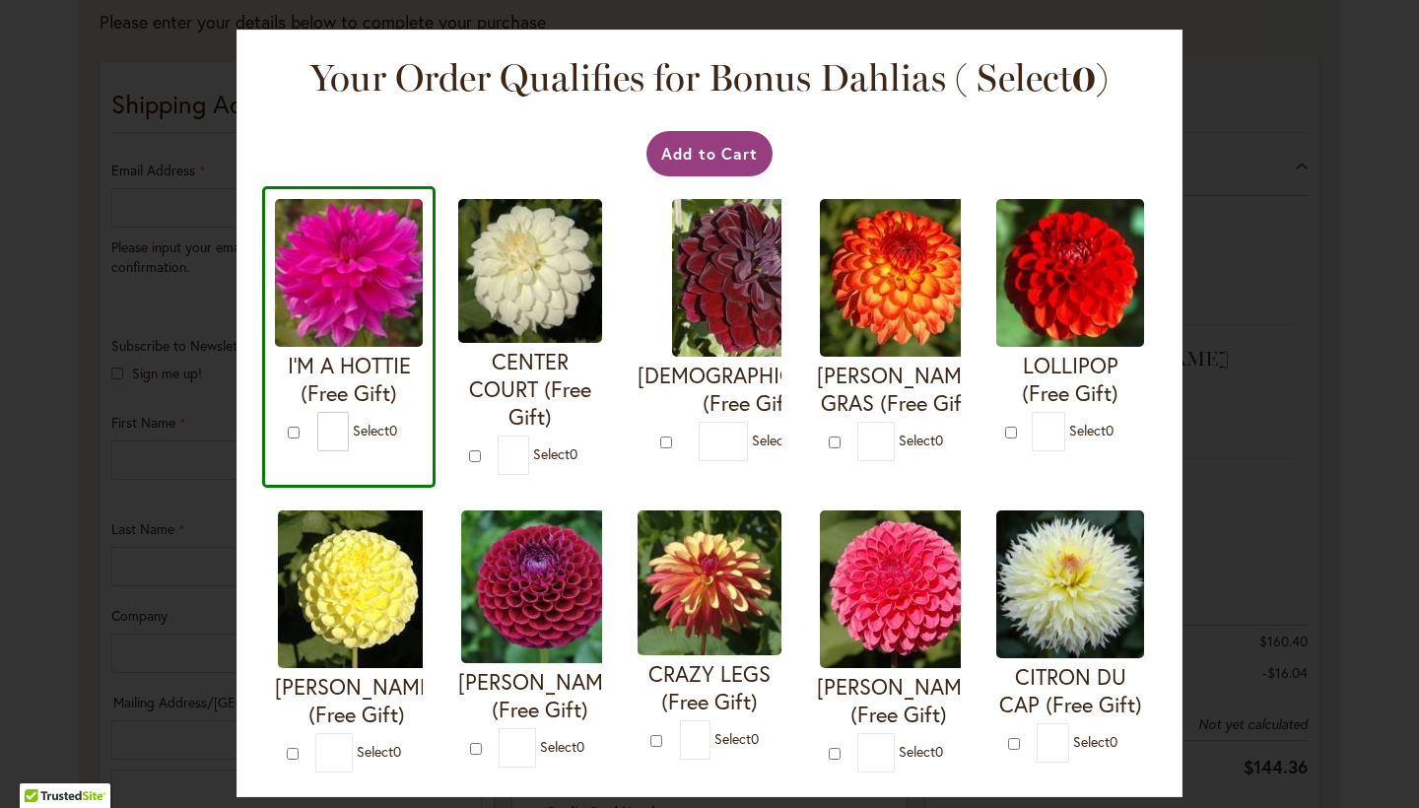
scroll to position [0, 0]
click at [718, 153] on button "Add to Cart" at bounding box center [709, 153] width 127 height 45
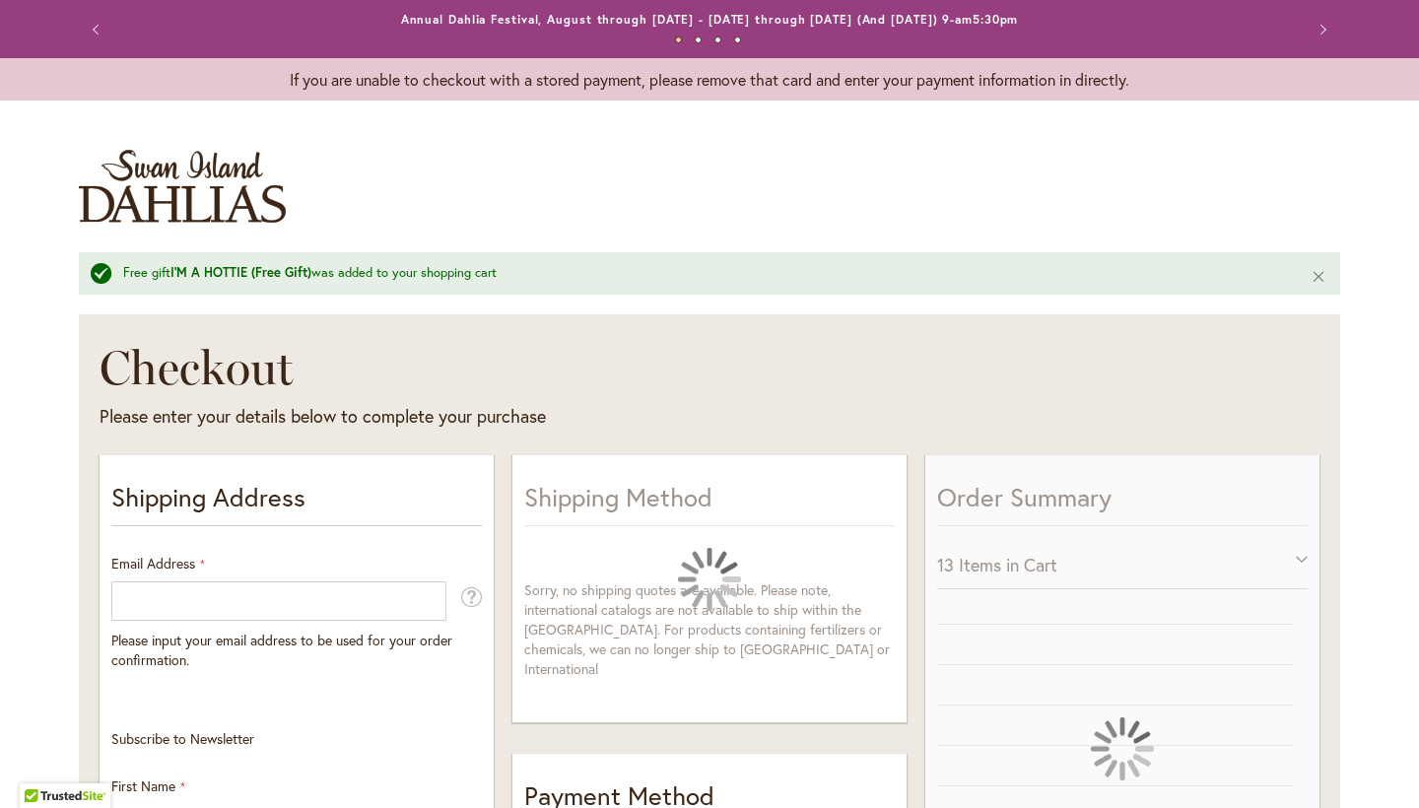
select select "**"
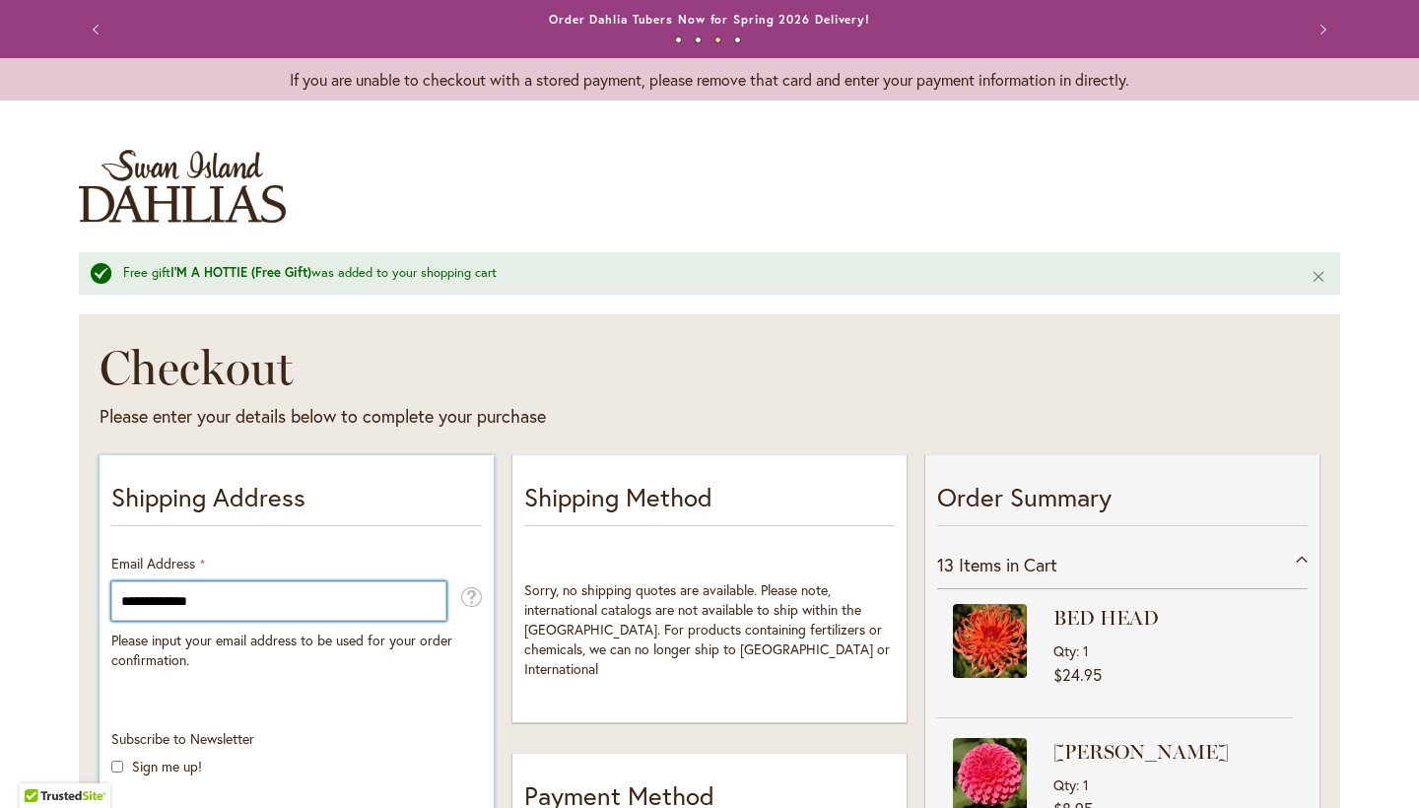
scroll to position [589, 0]
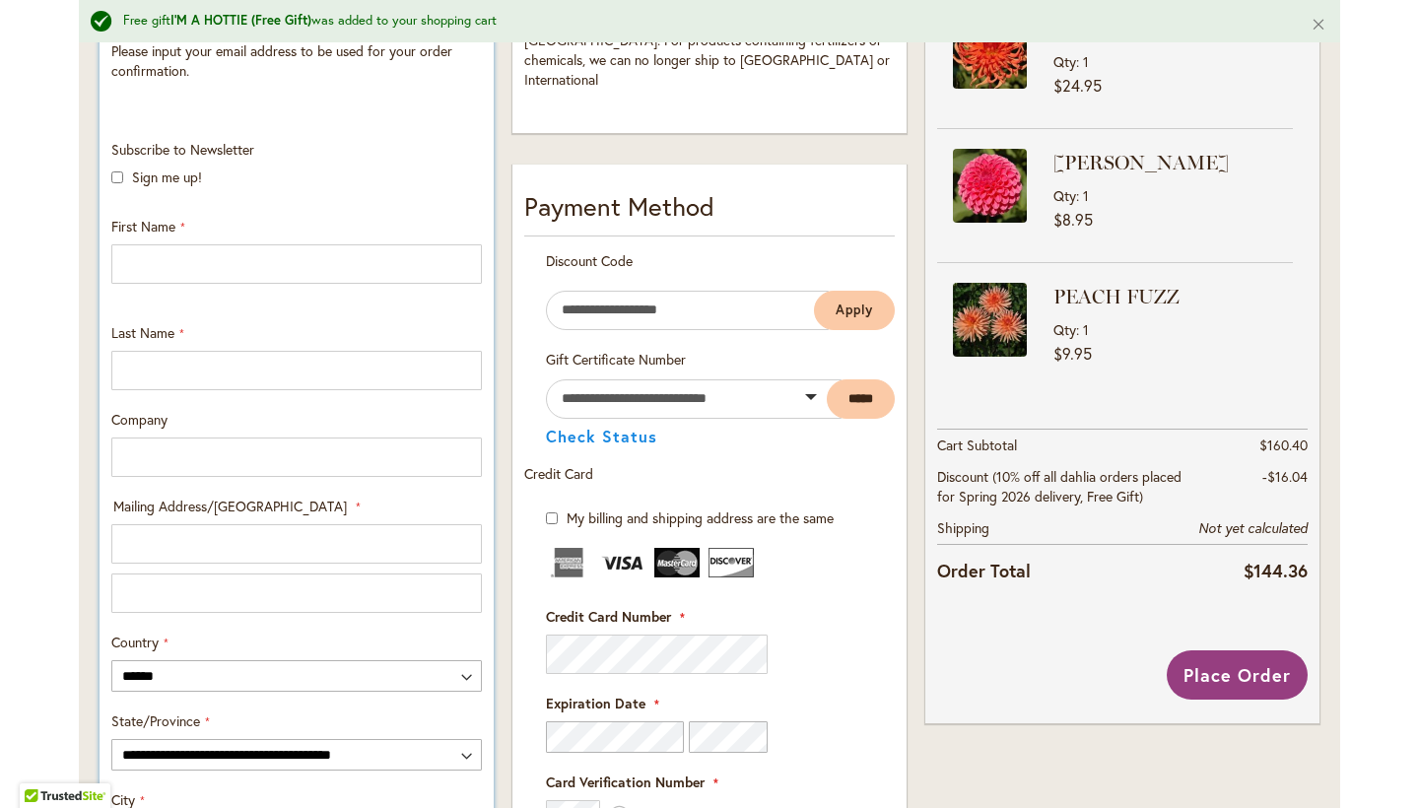
type input "**********"
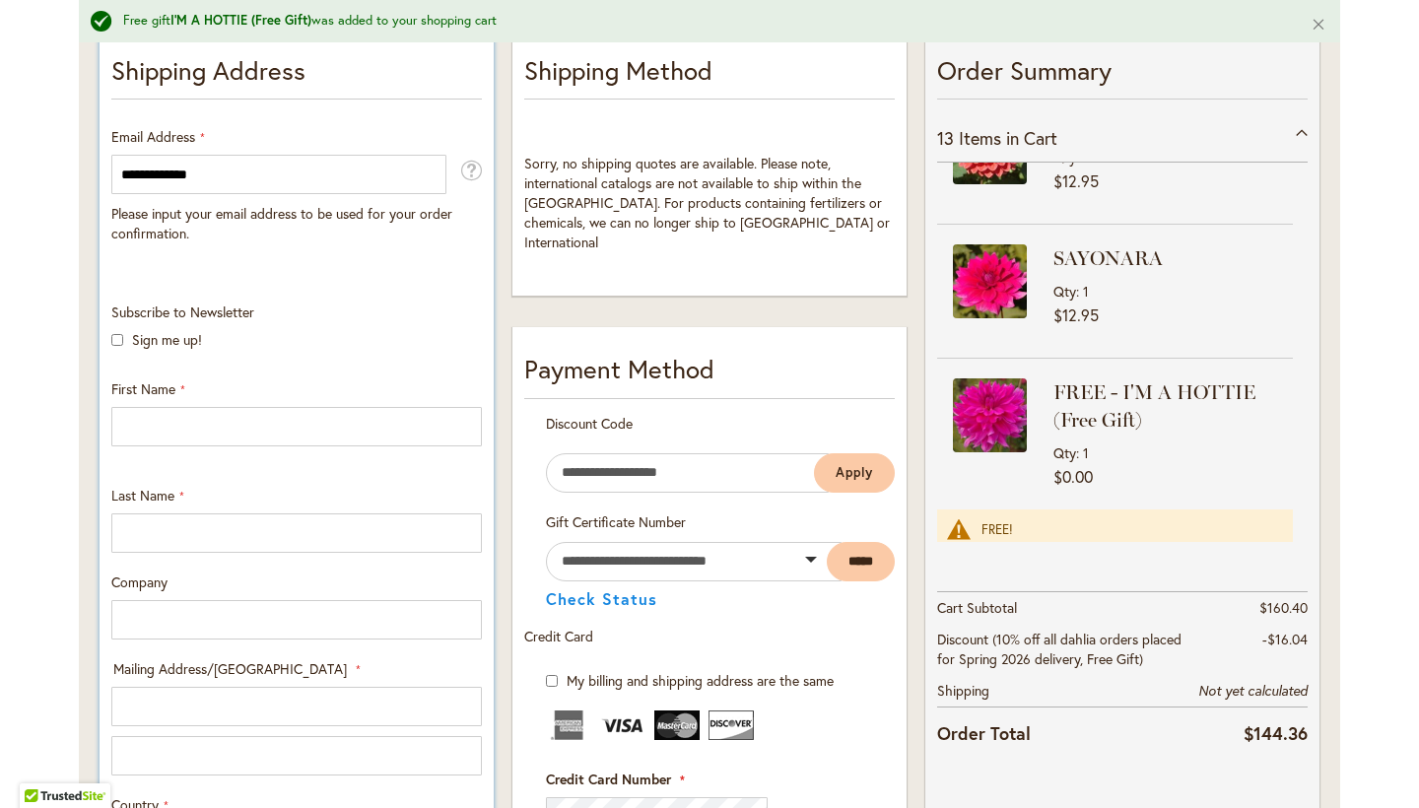
scroll to position [1435, 0]
type input "*********"
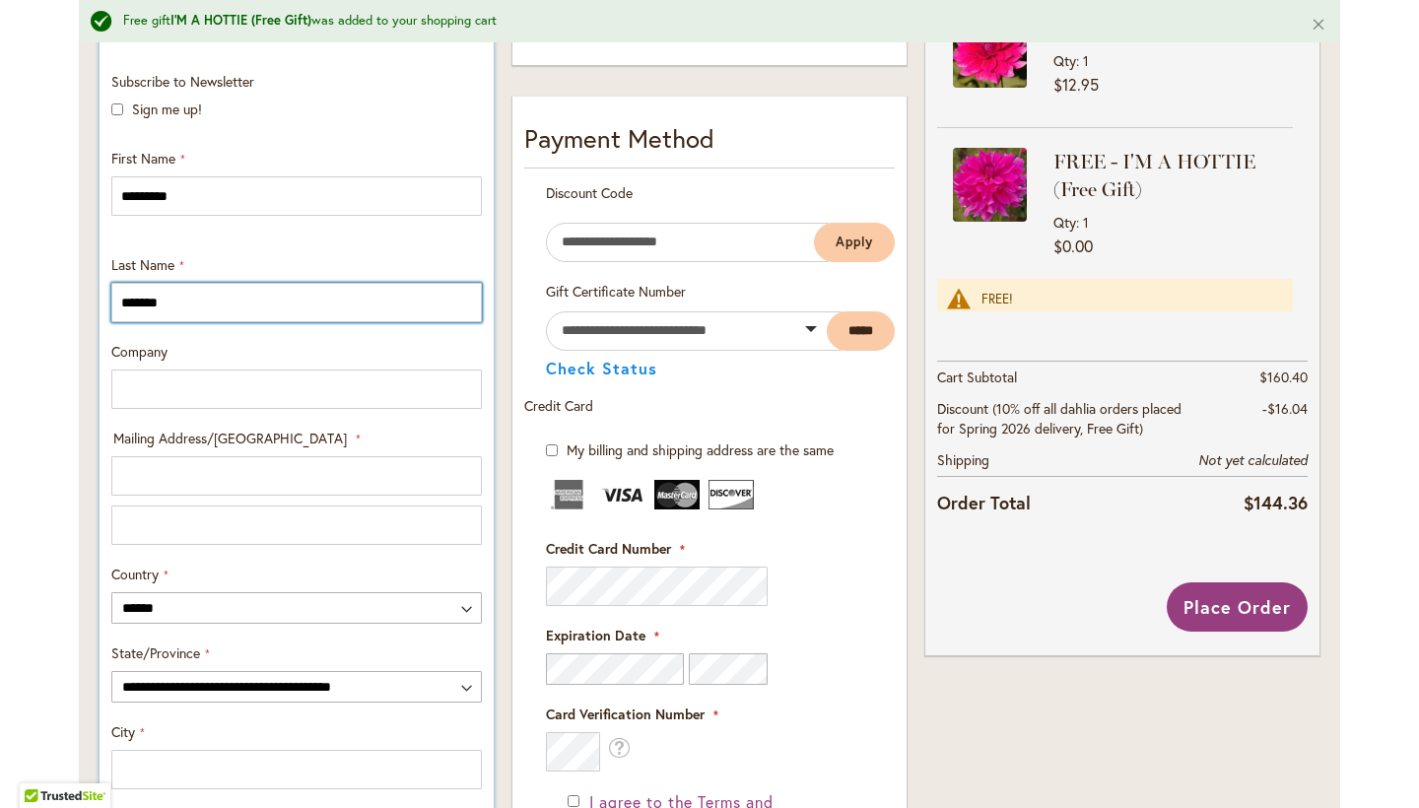
scroll to position [661, 0]
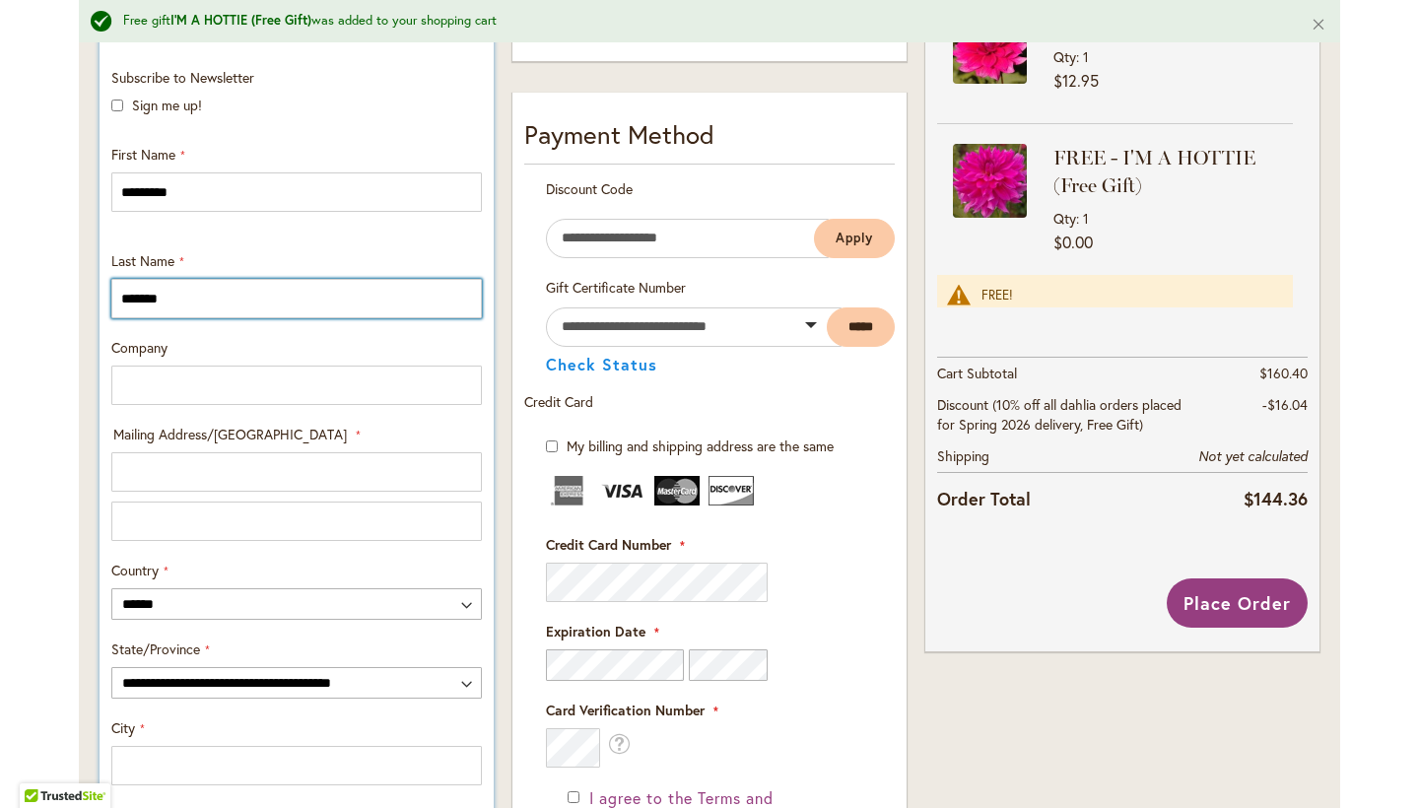
type input "*******"
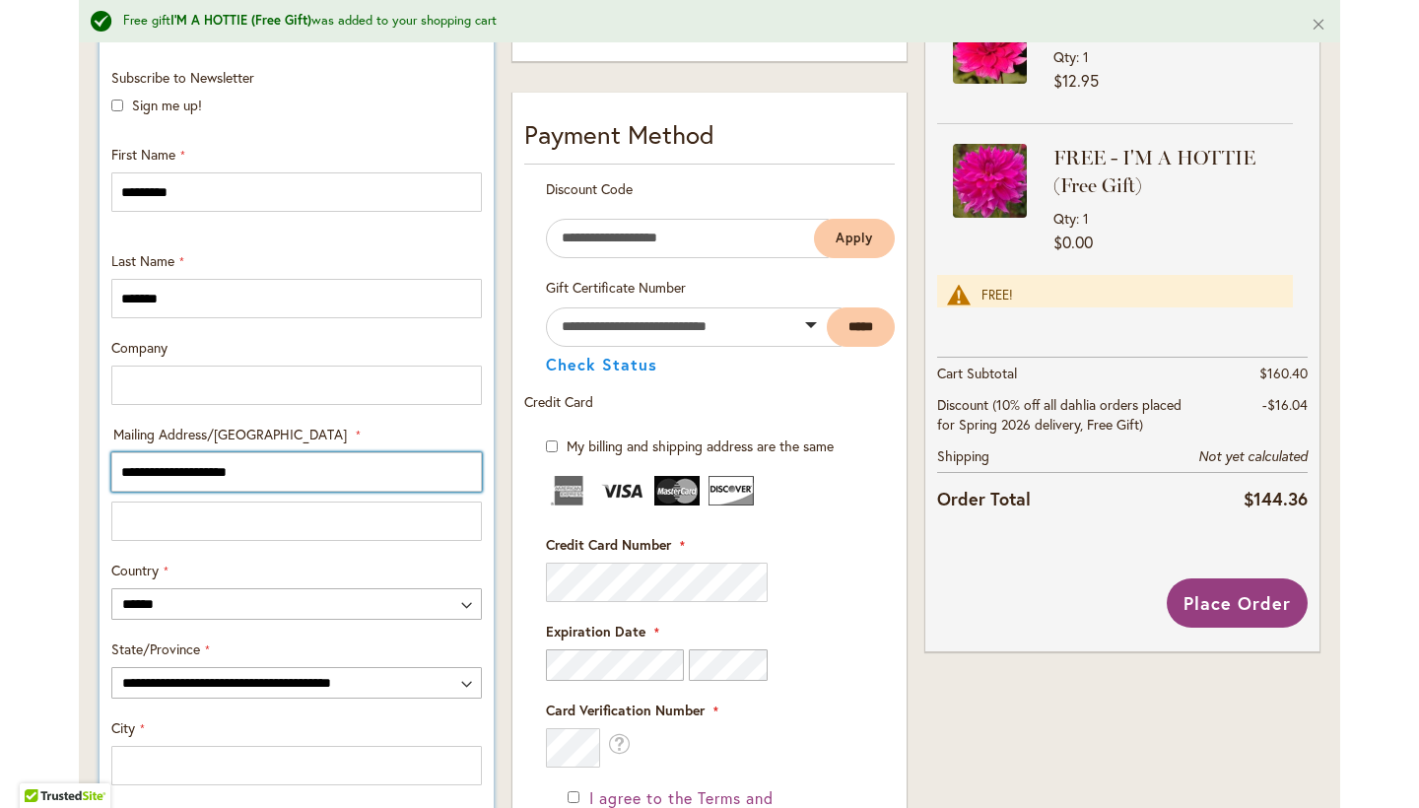
type input "**********"
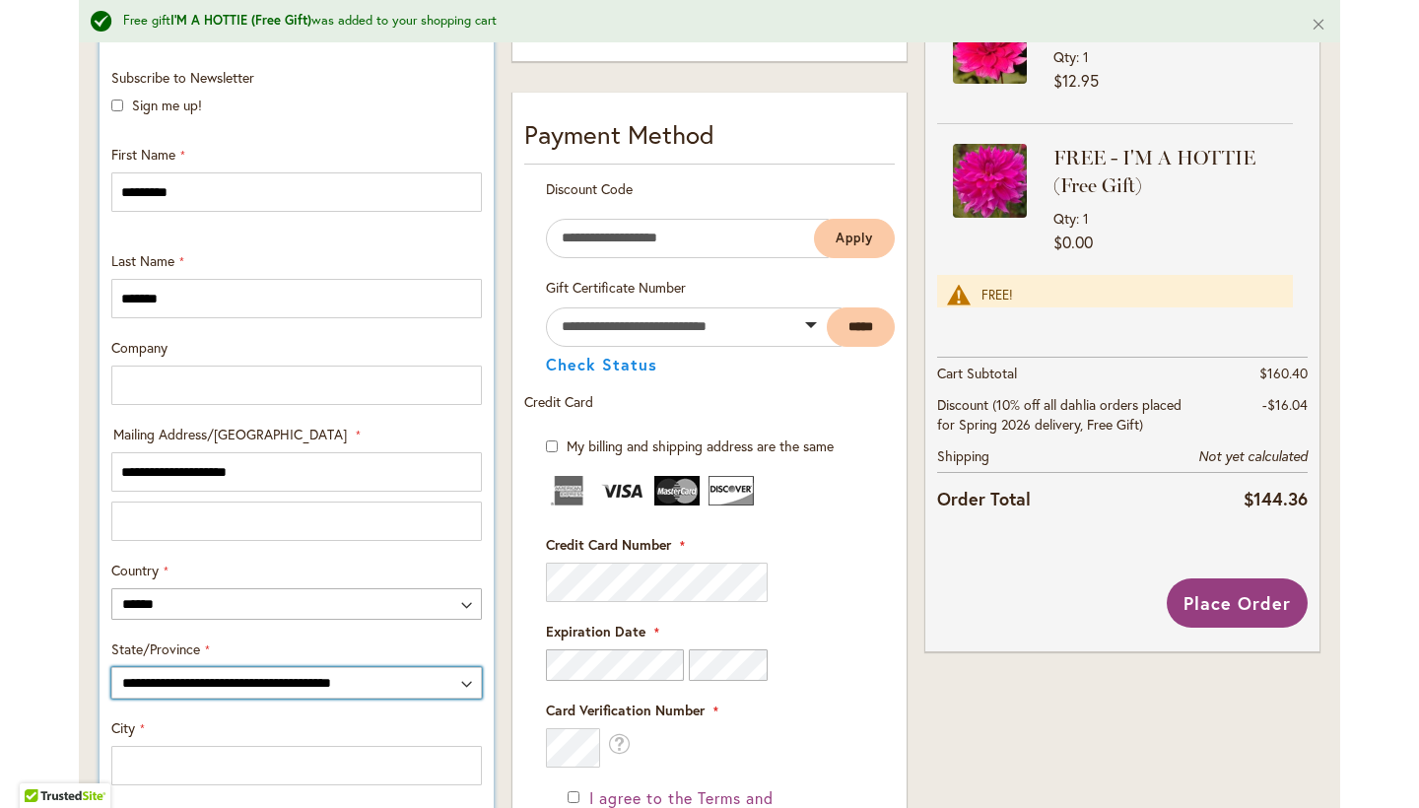
select select "**"
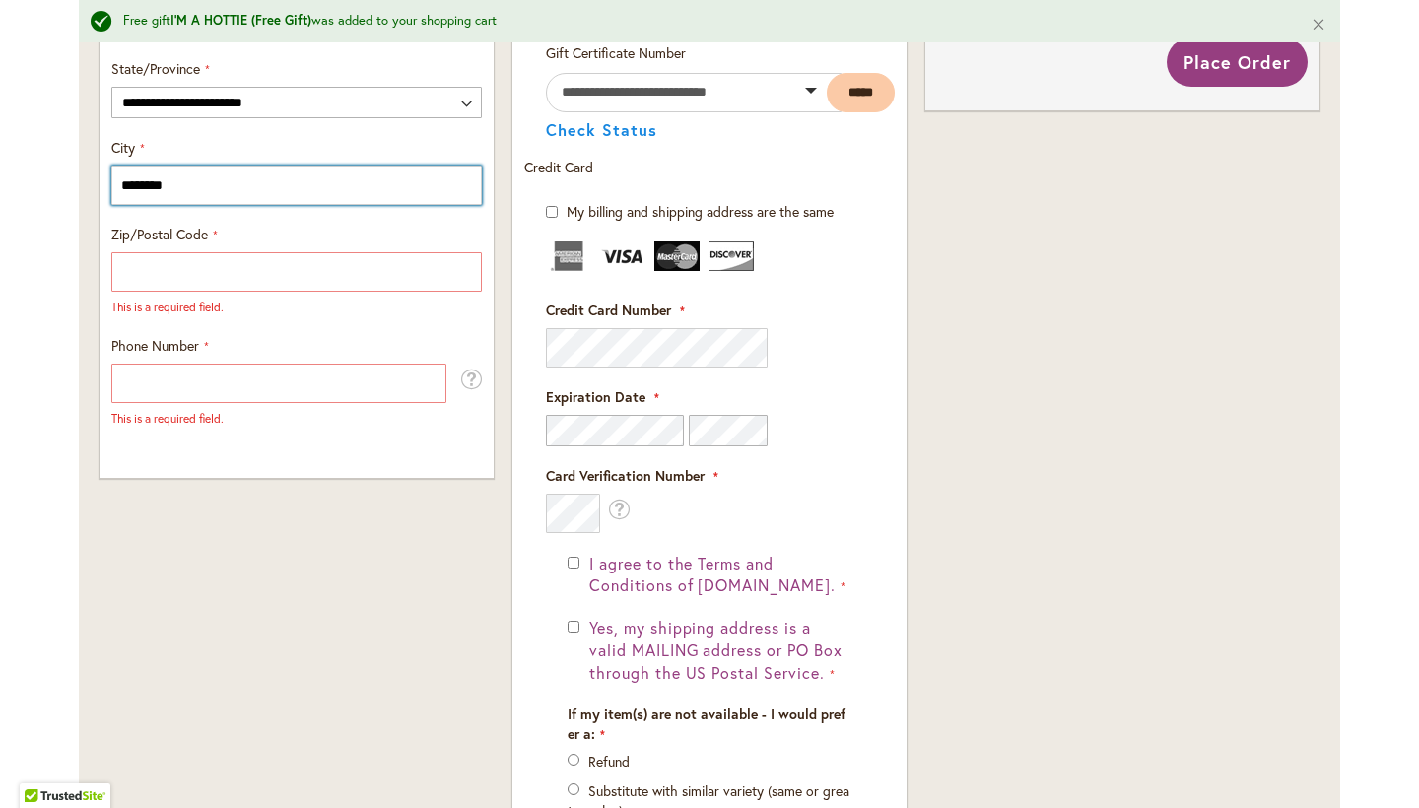
scroll to position [1060, 0]
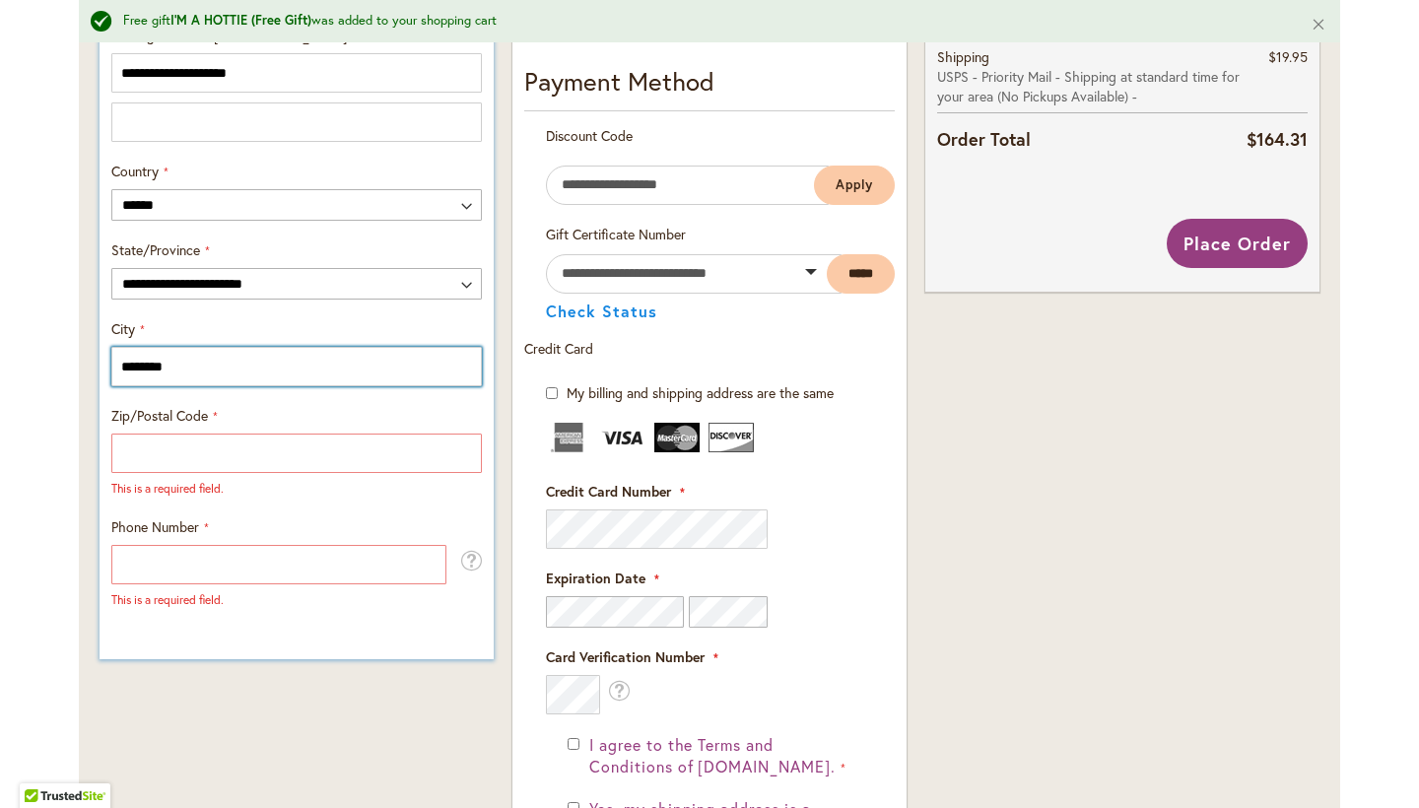
type input "********"
click at [223, 432] on div "Zip/Postal Code This is a required field." at bounding box center [296, 451] width 384 height 91
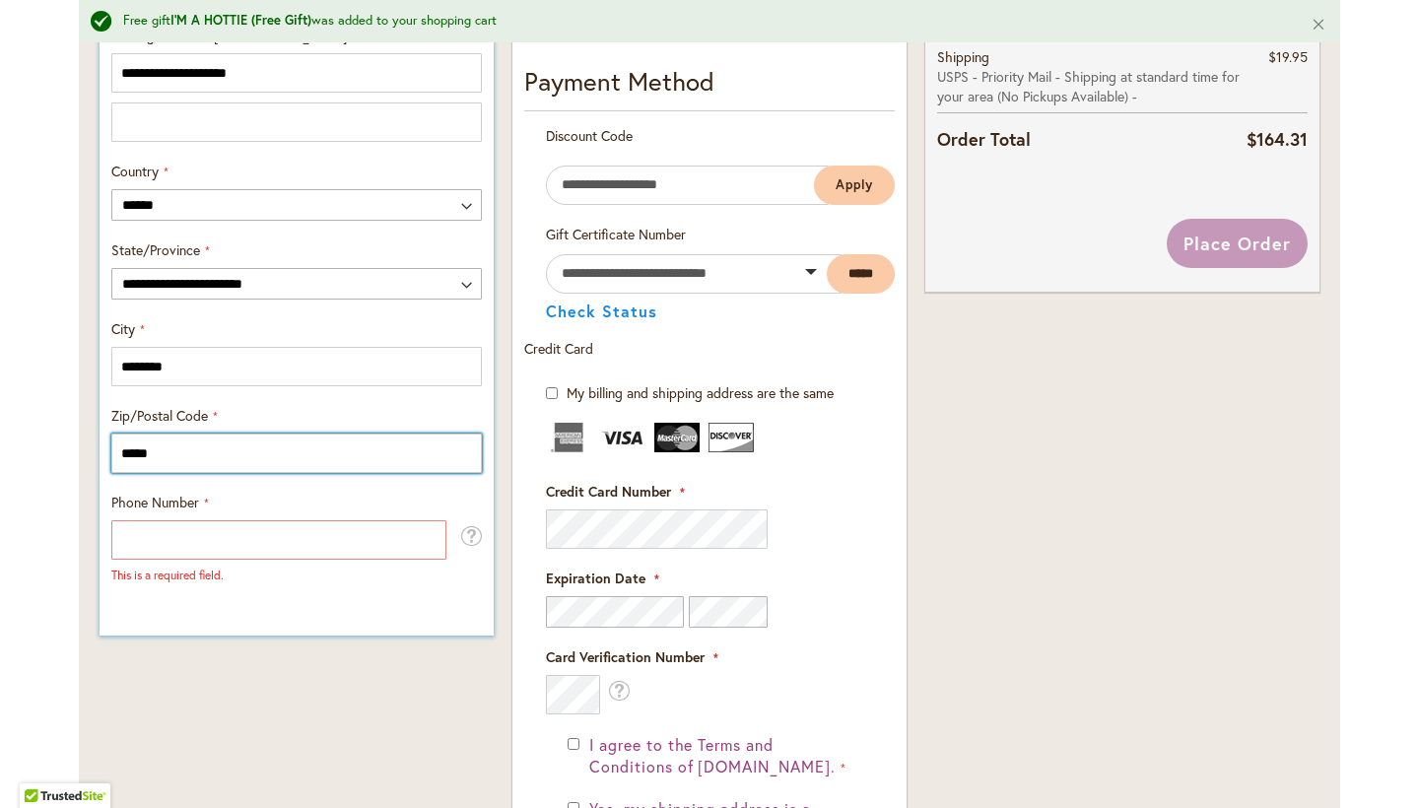
type input "*****"
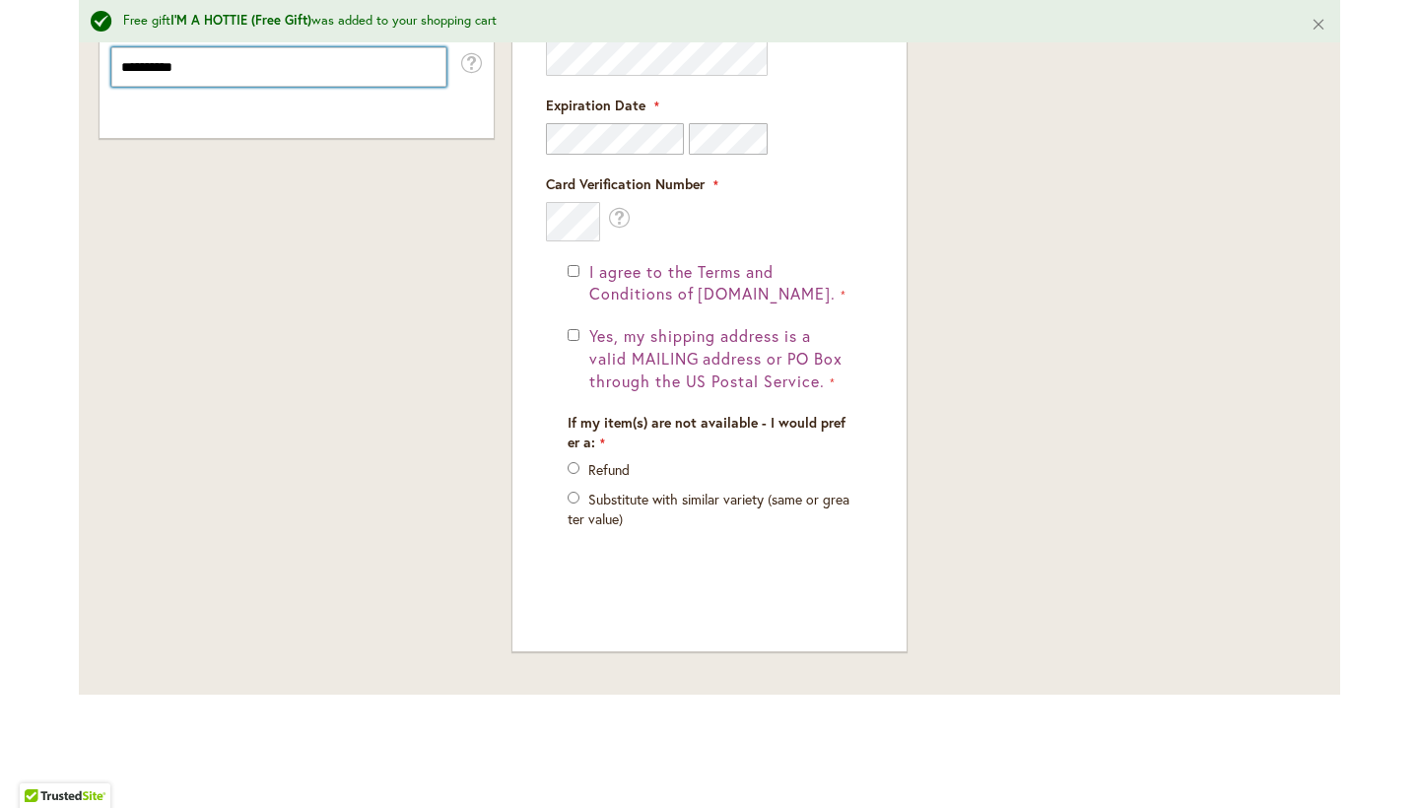
scroll to position [1532, 0]
type input "**********"
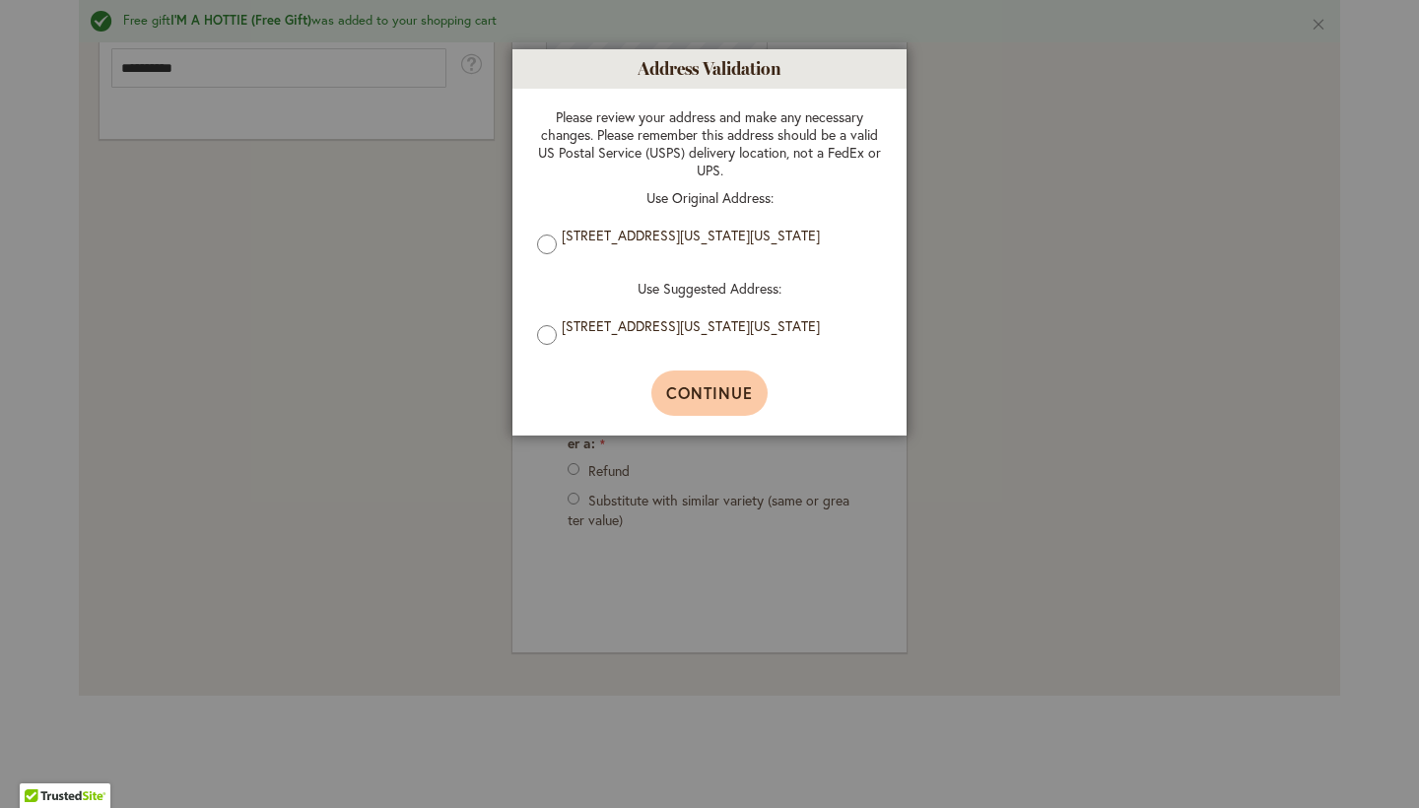
click at [697, 403] on span "Continue" at bounding box center [710, 392] width 88 height 21
type input "**********"
type input "********"
type input "**********"
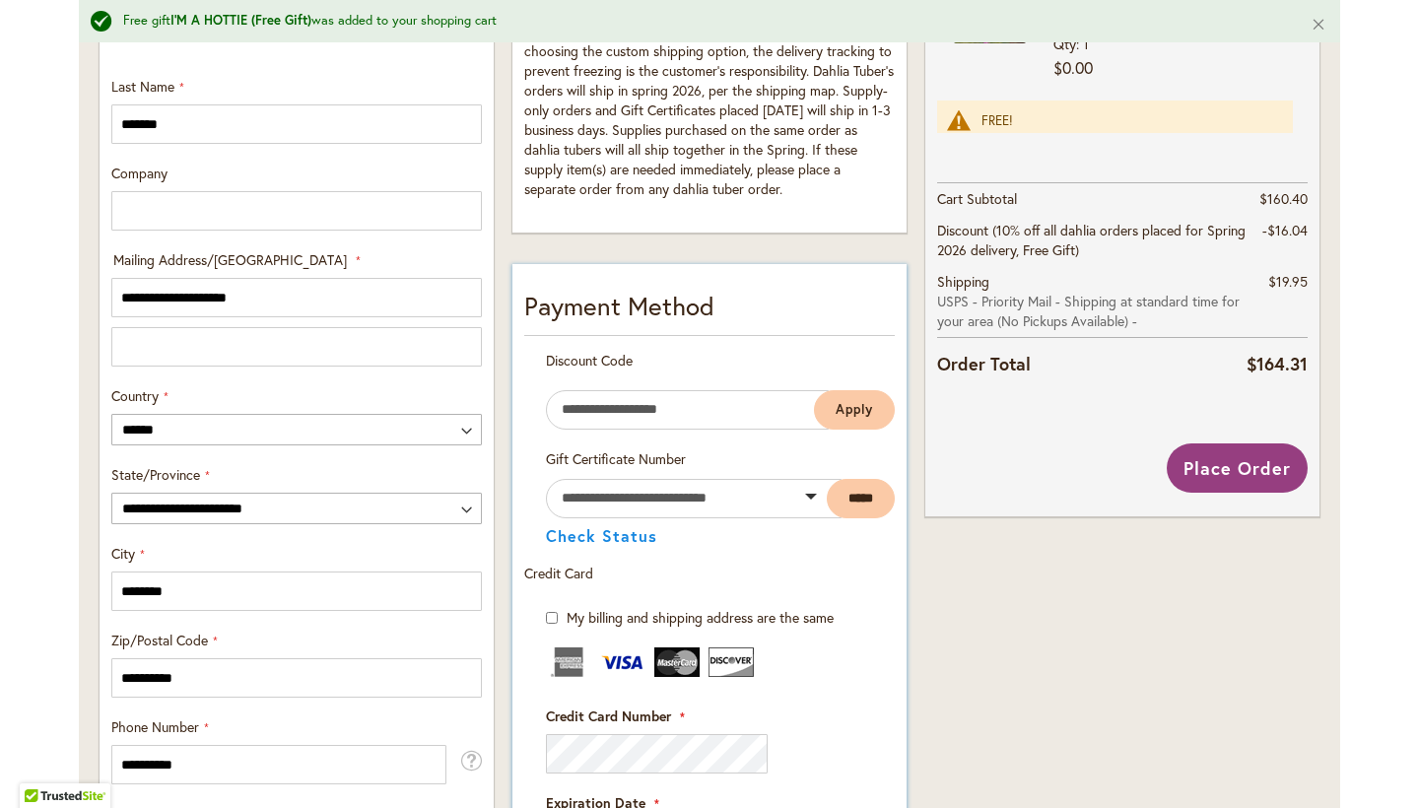
scroll to position [841, 0]
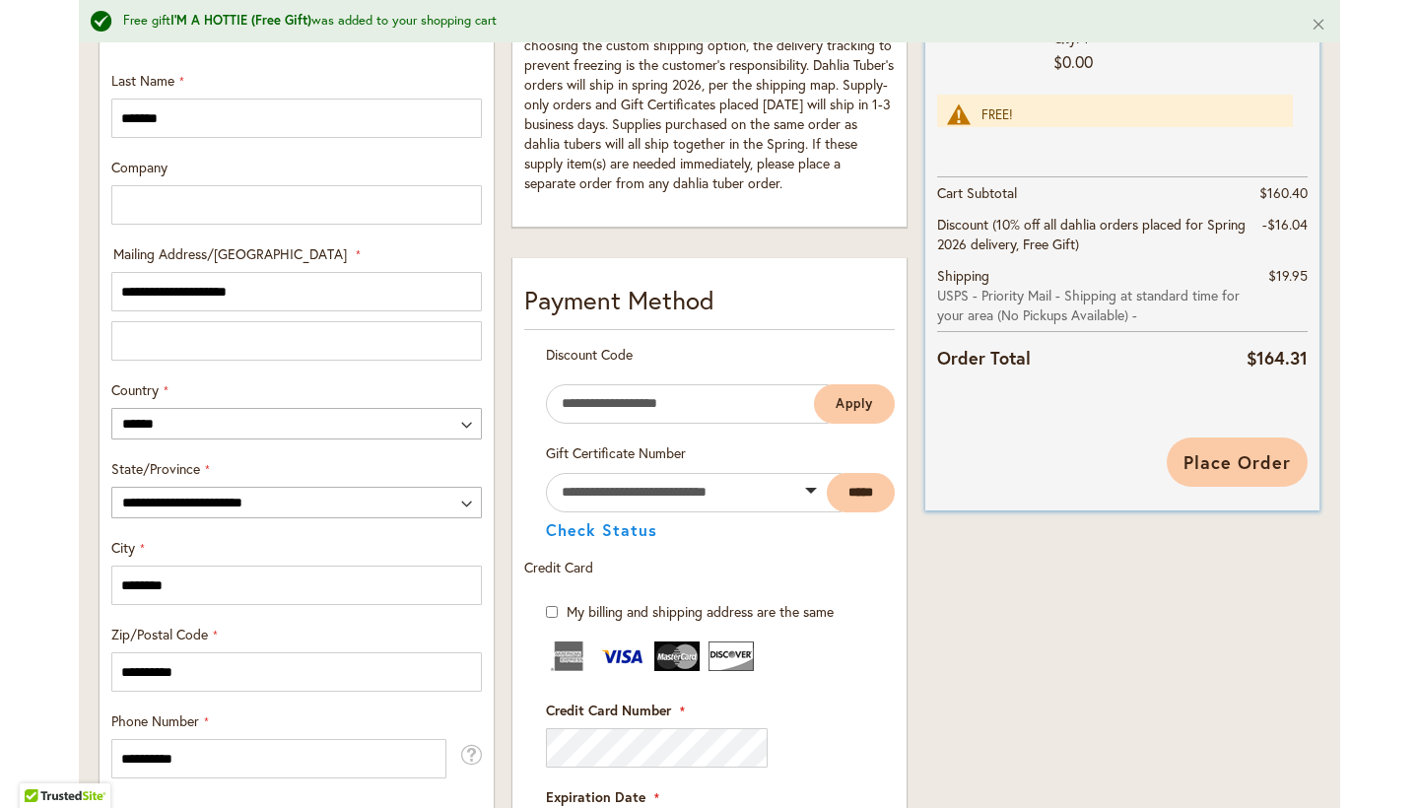
click at [1249, 455] on span "Place Order" at bounding box center [1236, 462] width 107 height 24
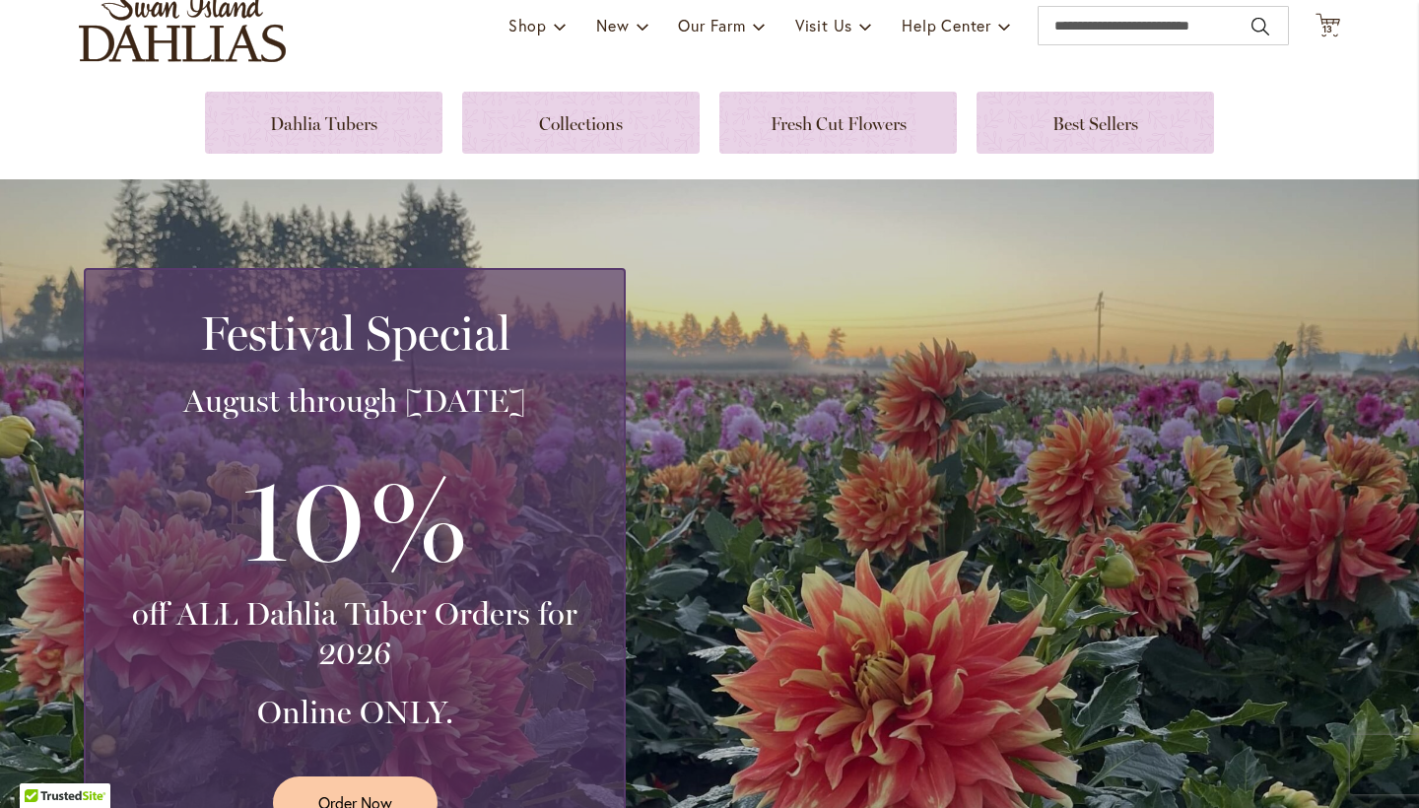
scroll to position [157, 0]
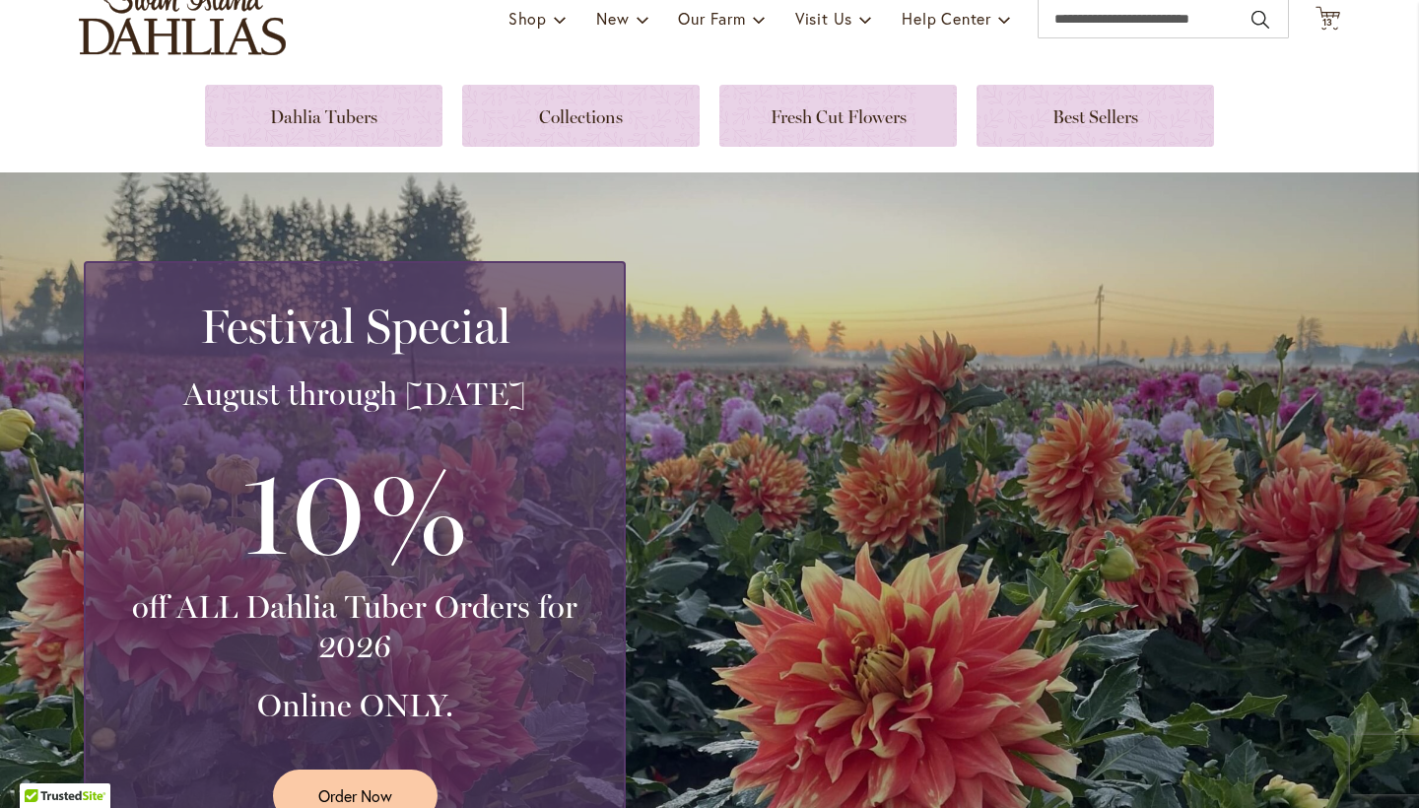
click at [70, 793] on div at bounding box center [42, 765] width 55 height 55
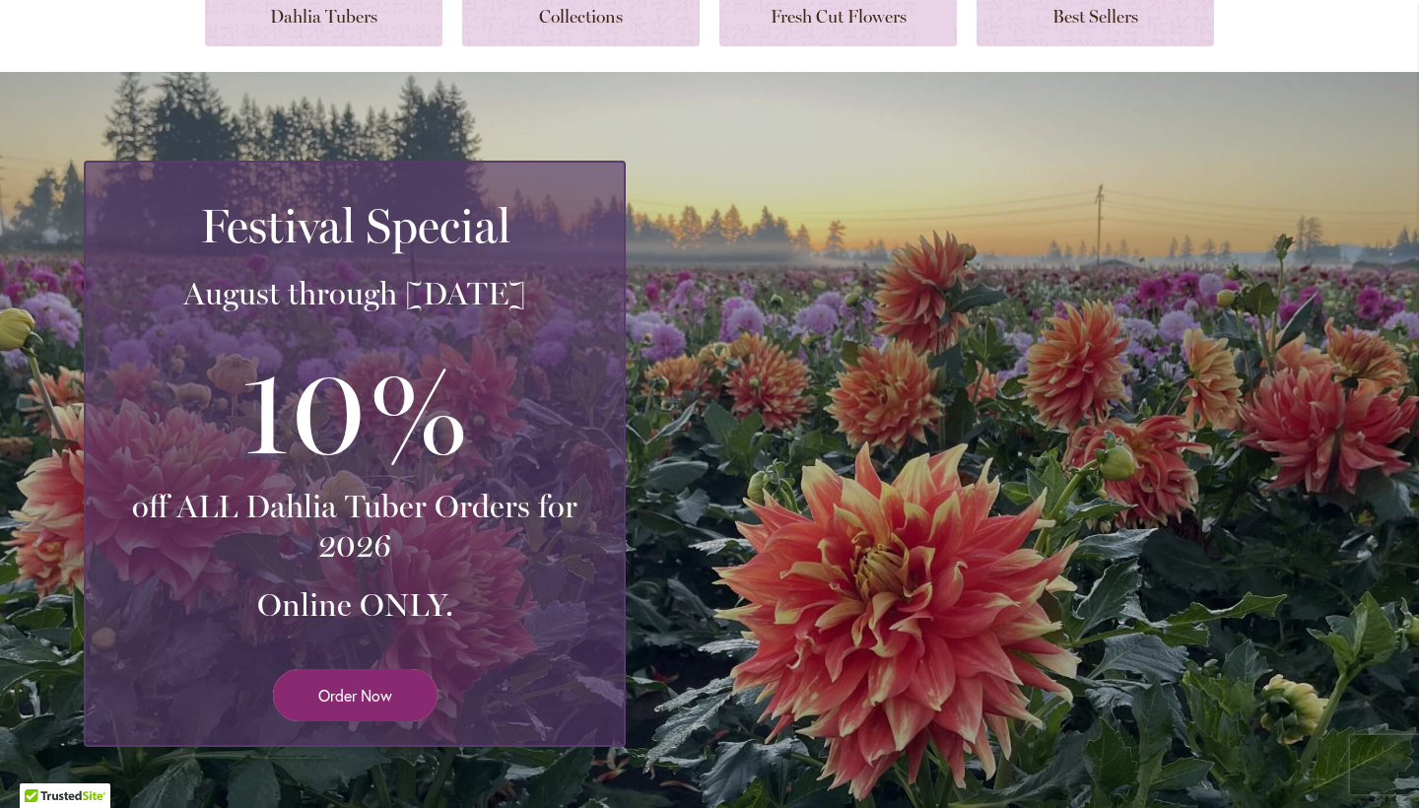
click at [340, 686] on span "Order Now" at bounding box center [355, 695] width 74 height 23
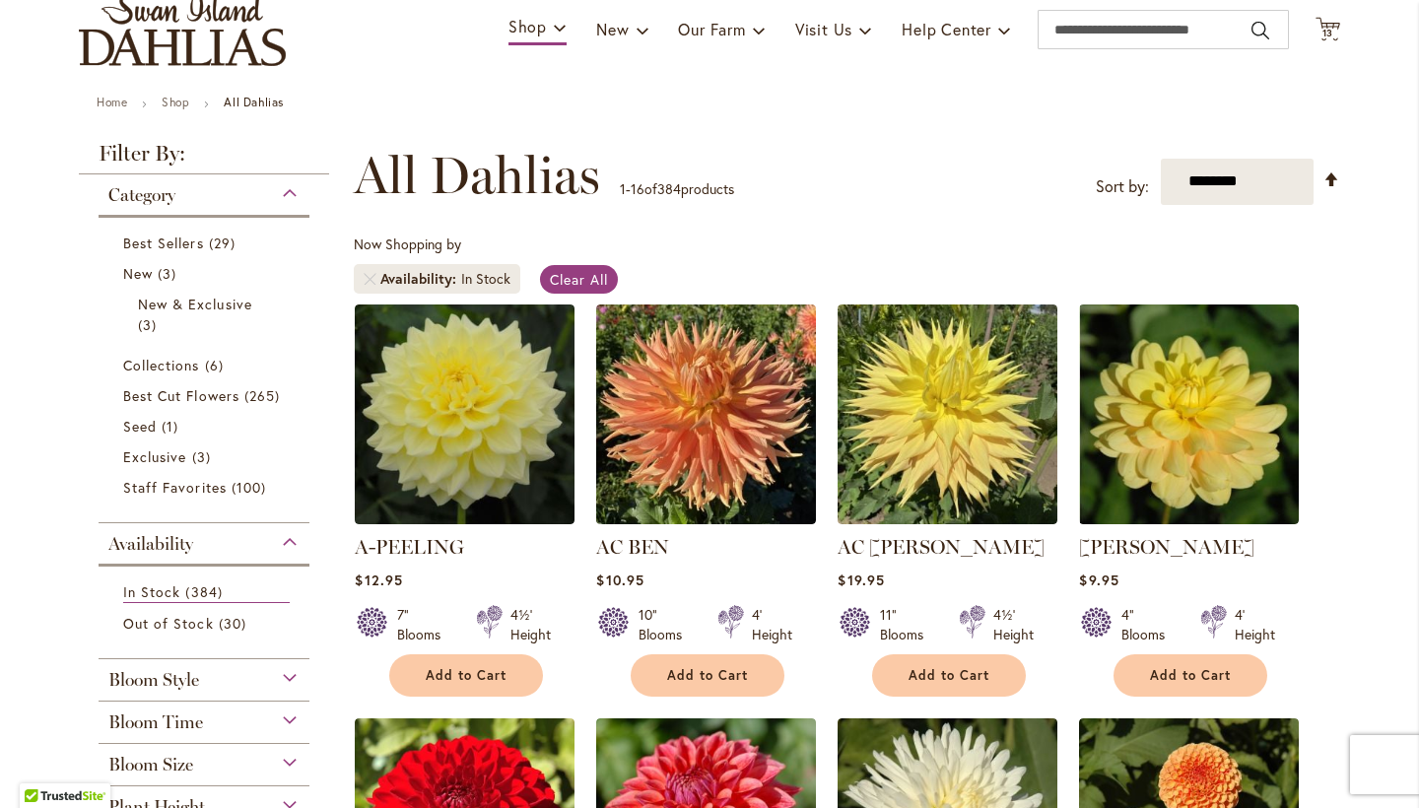
scroll to position [150, 0]
